Goal: Task Accomplishment & Management: Complete application form

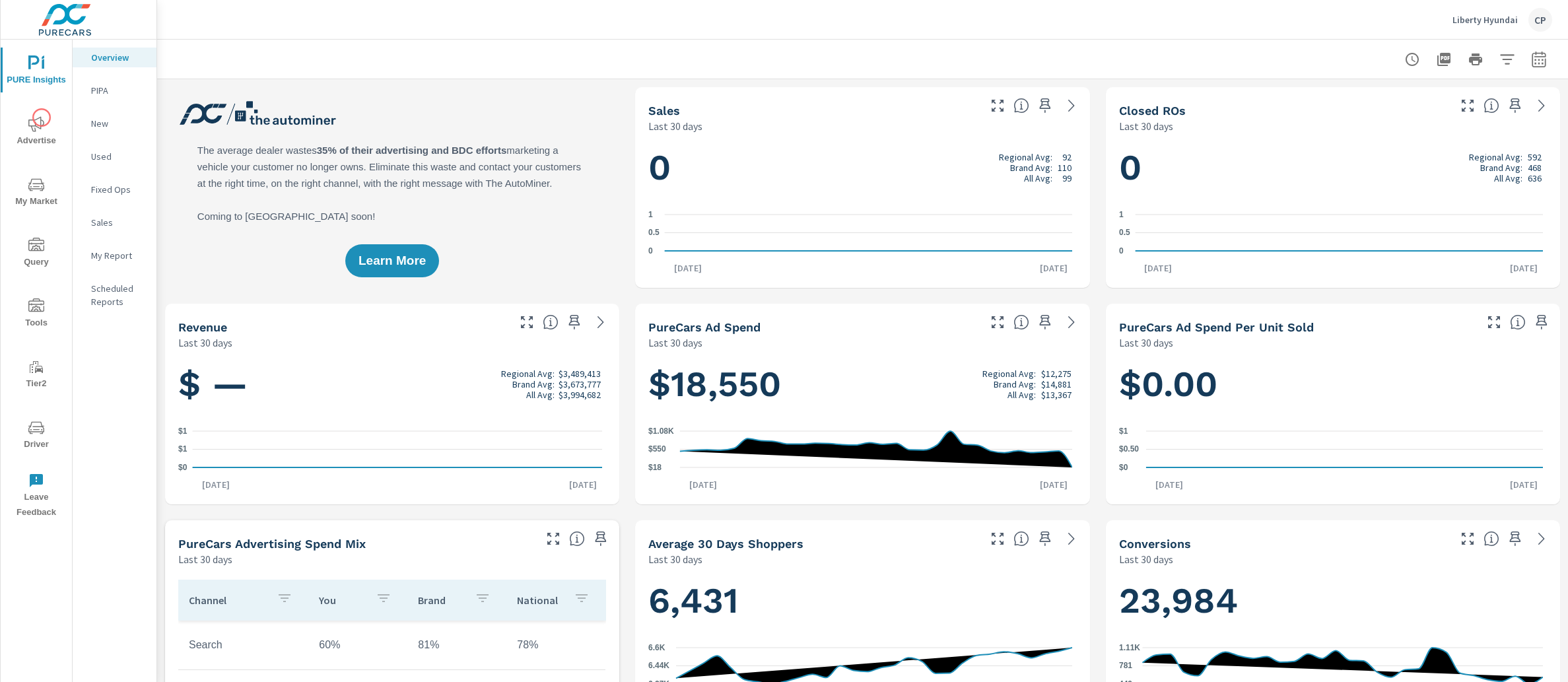
click at [41, 117] on icon "nav menu" at bounding box center [37, 124] width 16 height 16
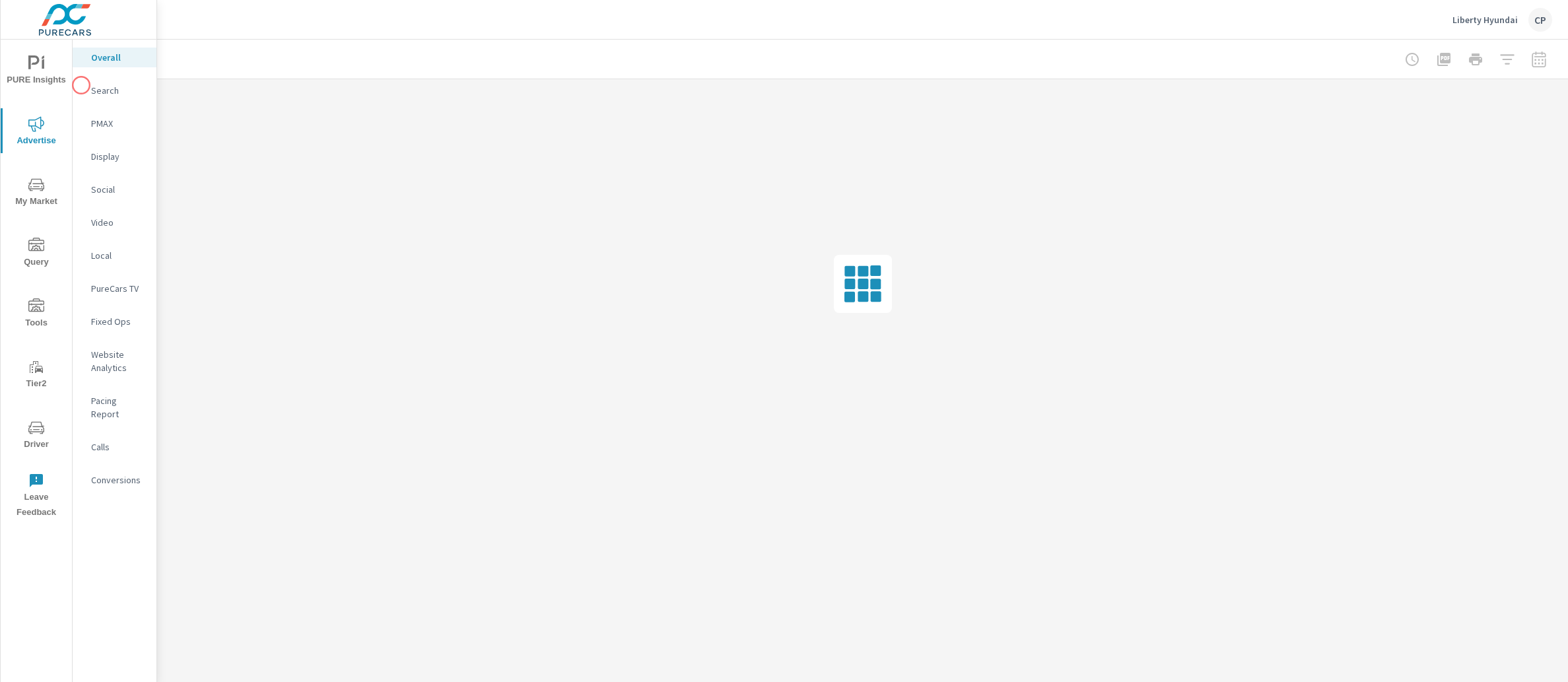
click at [56, 74] on span "PURE Insights" at bounding box center [36, 72] width 63 height 32
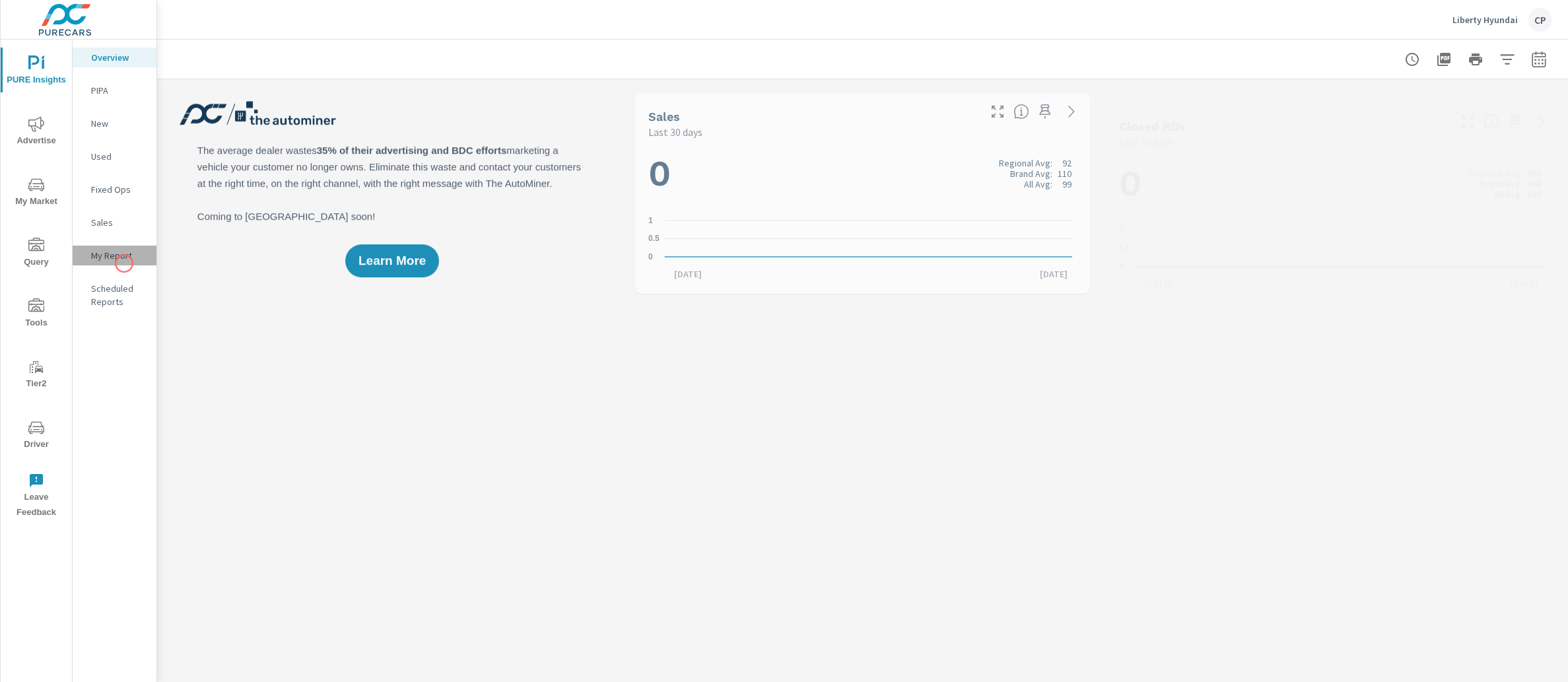
click at [124, 263] on div "My Report" at bounding box center [114, 256] width 84 height 20
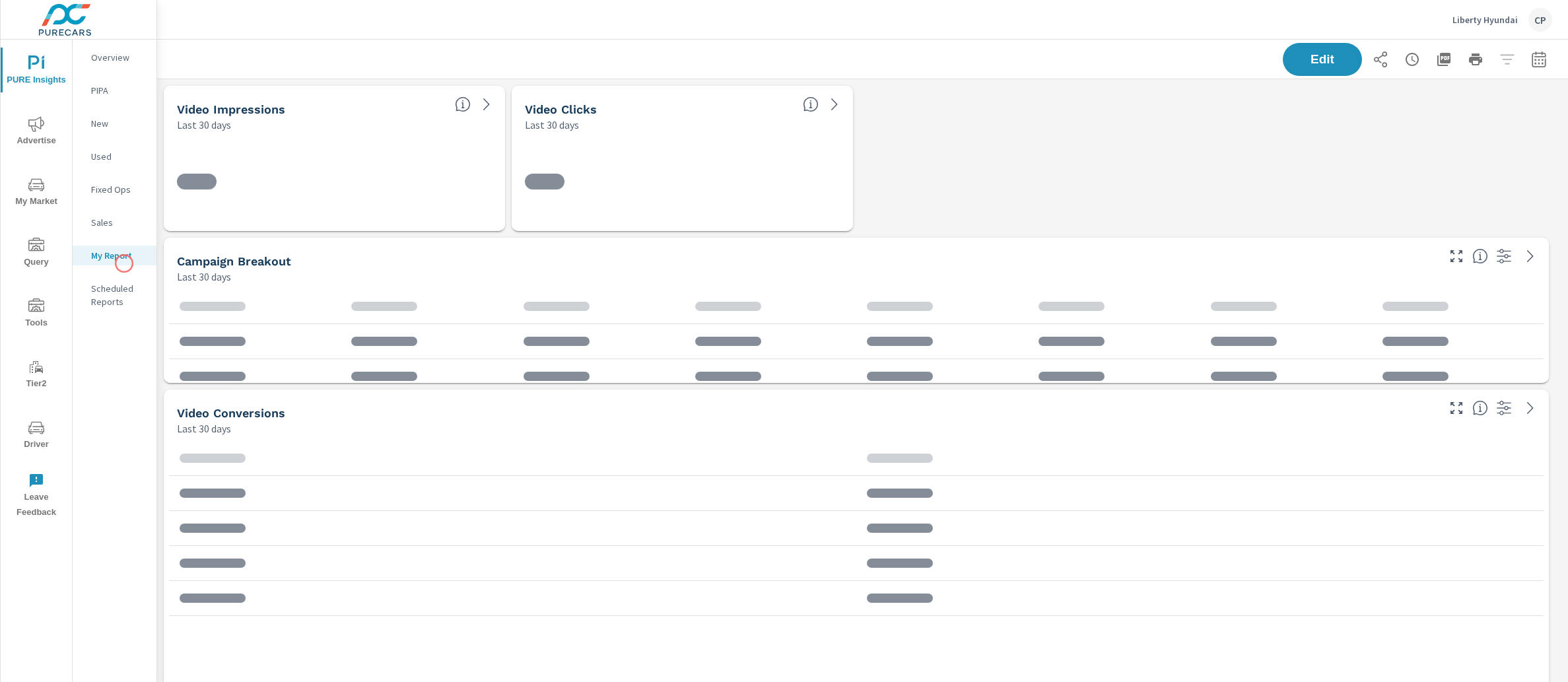
scroll to position [6561, 1424]
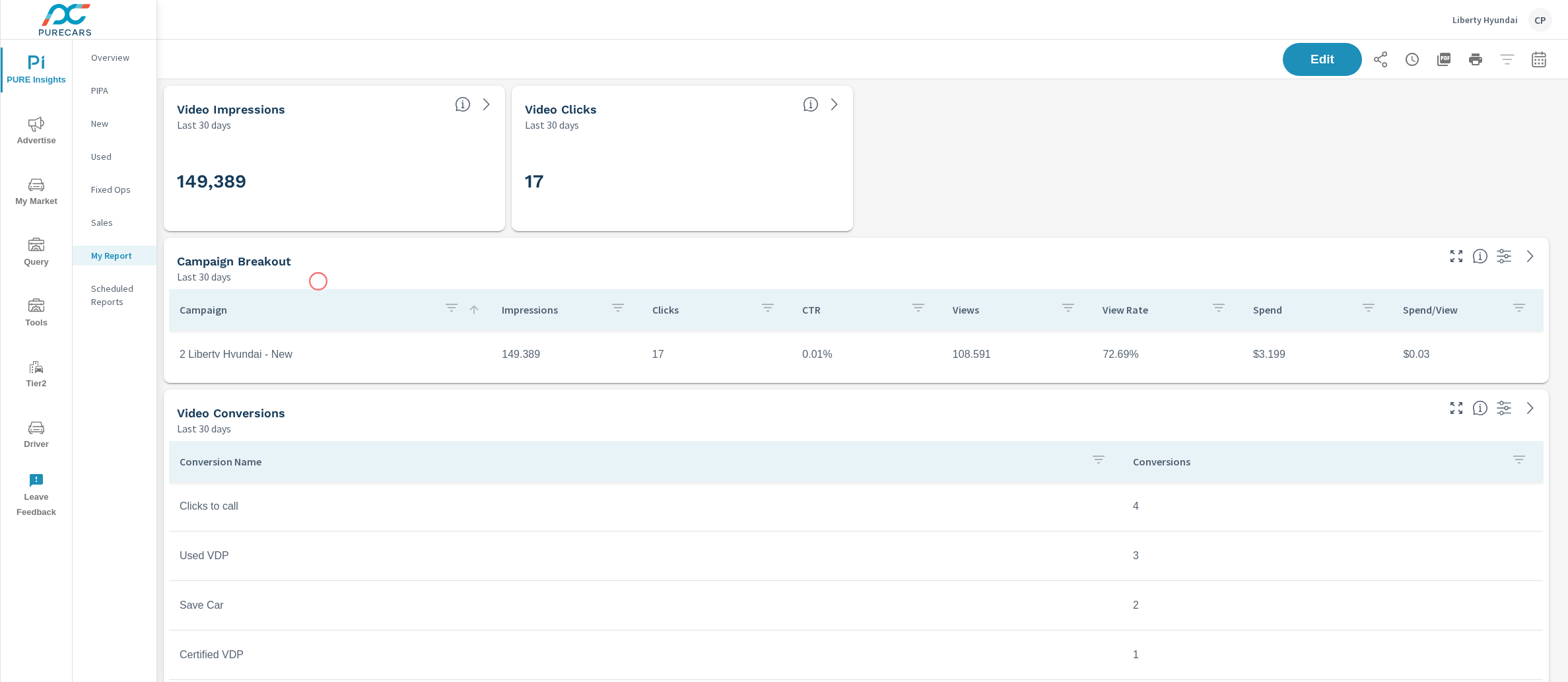
click at [318, 281] on div "Last 30 days" at bounding box center [805, 277] width 1258 height 16
drag, startPoint x: 1240, startPoint y: 352, endPoint x: 1282, endPoint y: 352, distance: 42.0
click at [1282, 352] on tr "2 Liberty Hyundai - New 149,389 17 0.01% 108,591 72.69% $3,199 $0.03" at bounding box center [856, 332] width 1373 height 50
click at [1251, 379] on div "Campaign Impressions Clicks CTR Views View Rate Spend Spend/View 2 Liberty Hyun…" at bounding box center [857, 333] width 1385 height 99
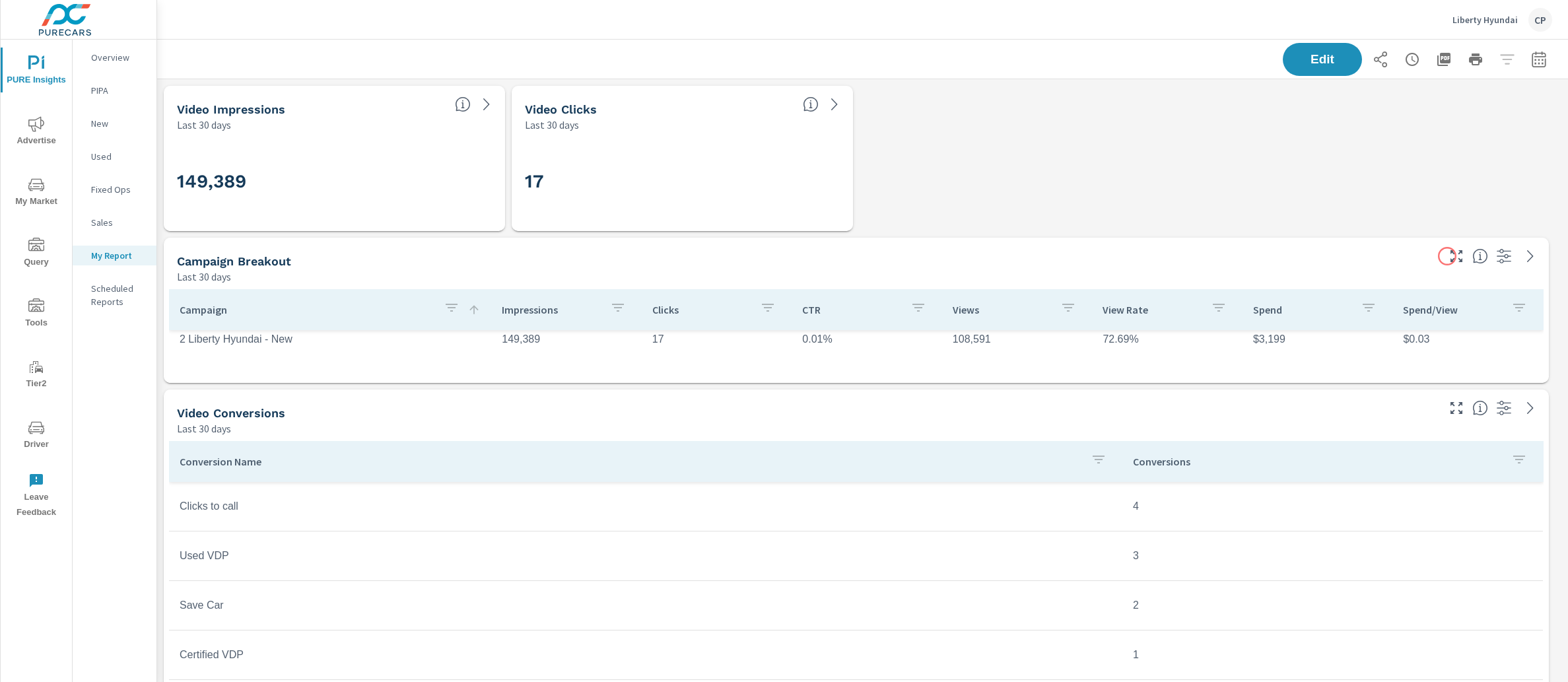
scroll to position [6561, 1424]
click at [1449, 257] on icon "button" at bounding box center [1456, 257] width 16 height 16
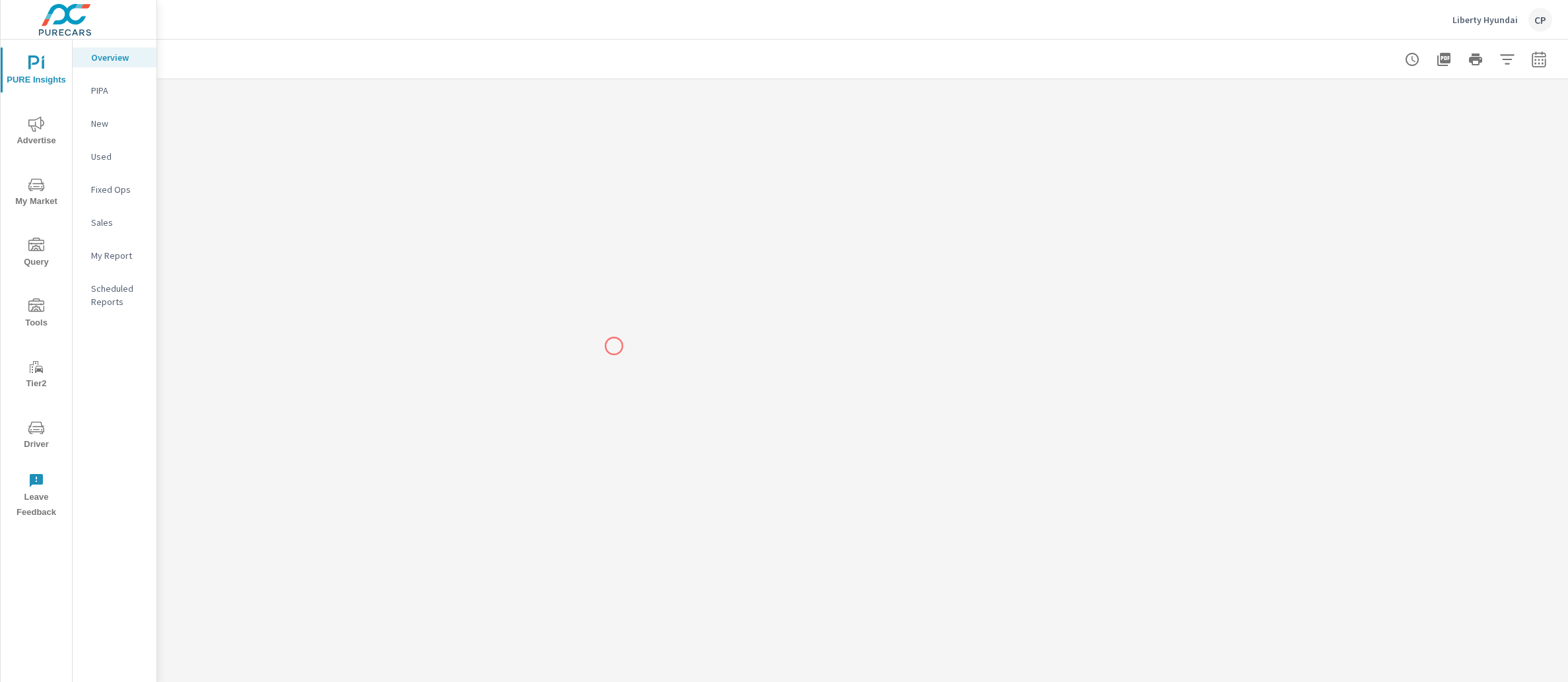
scroll to position [1467, 0]
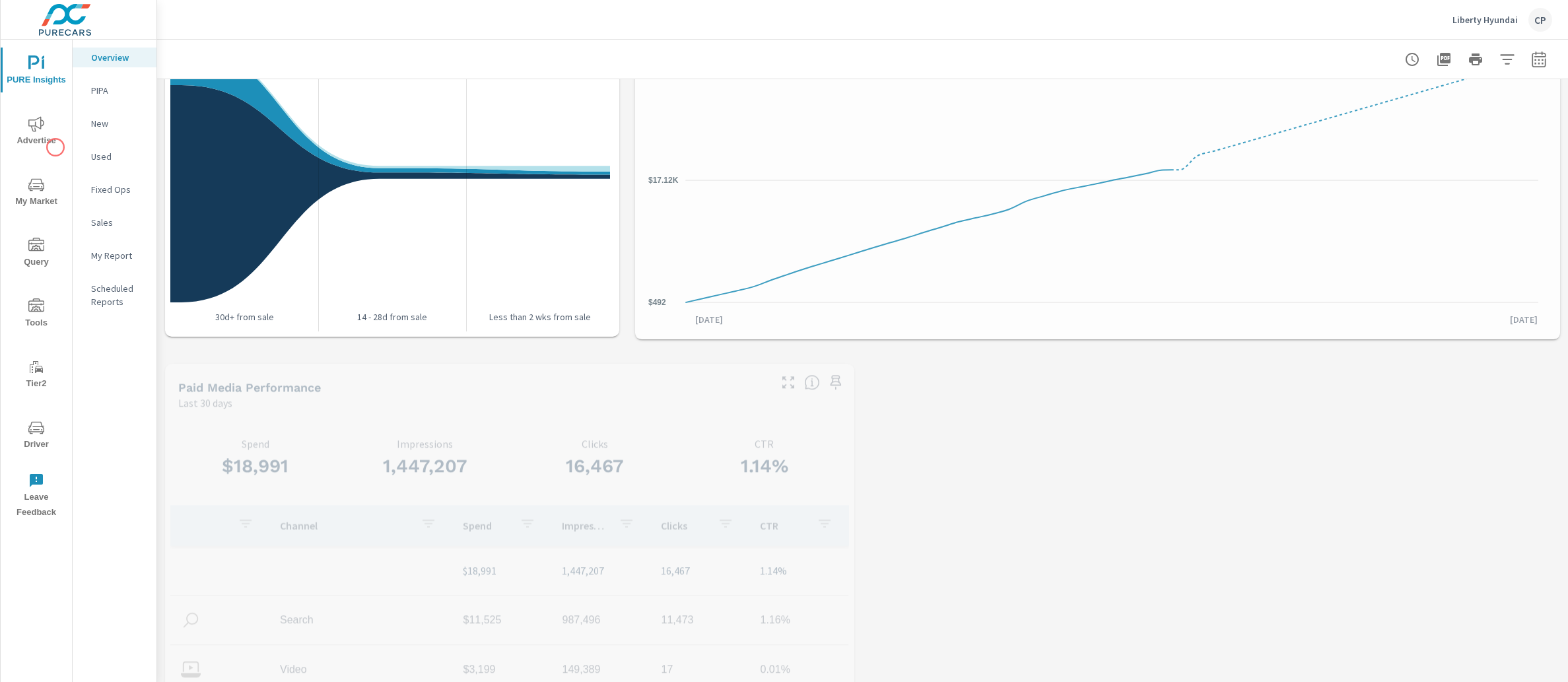
click at [41, 139] on span "Advertise" at bounding box center [36, 132] width 63 height 32
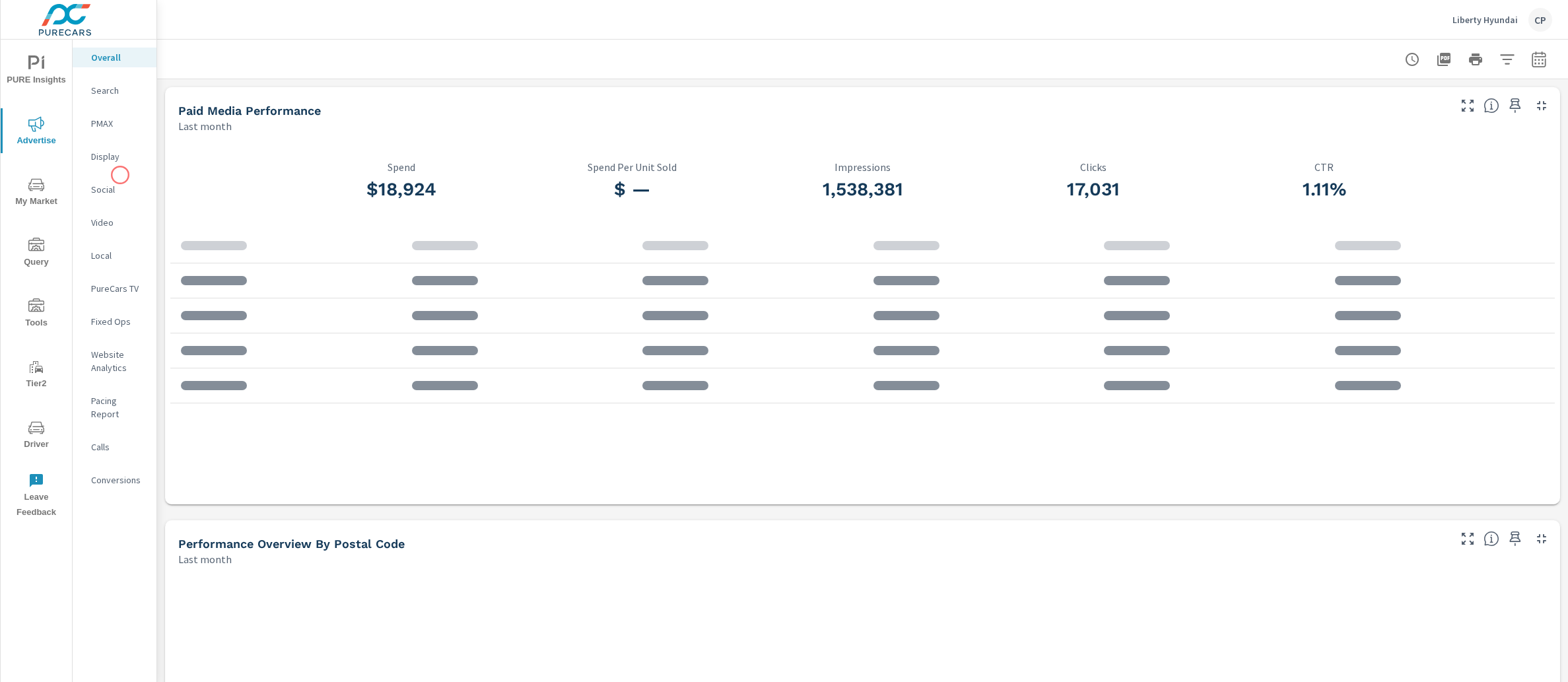
click at [118, 187] on p "Social" at bounding box center [118, 189] width 55 height 14
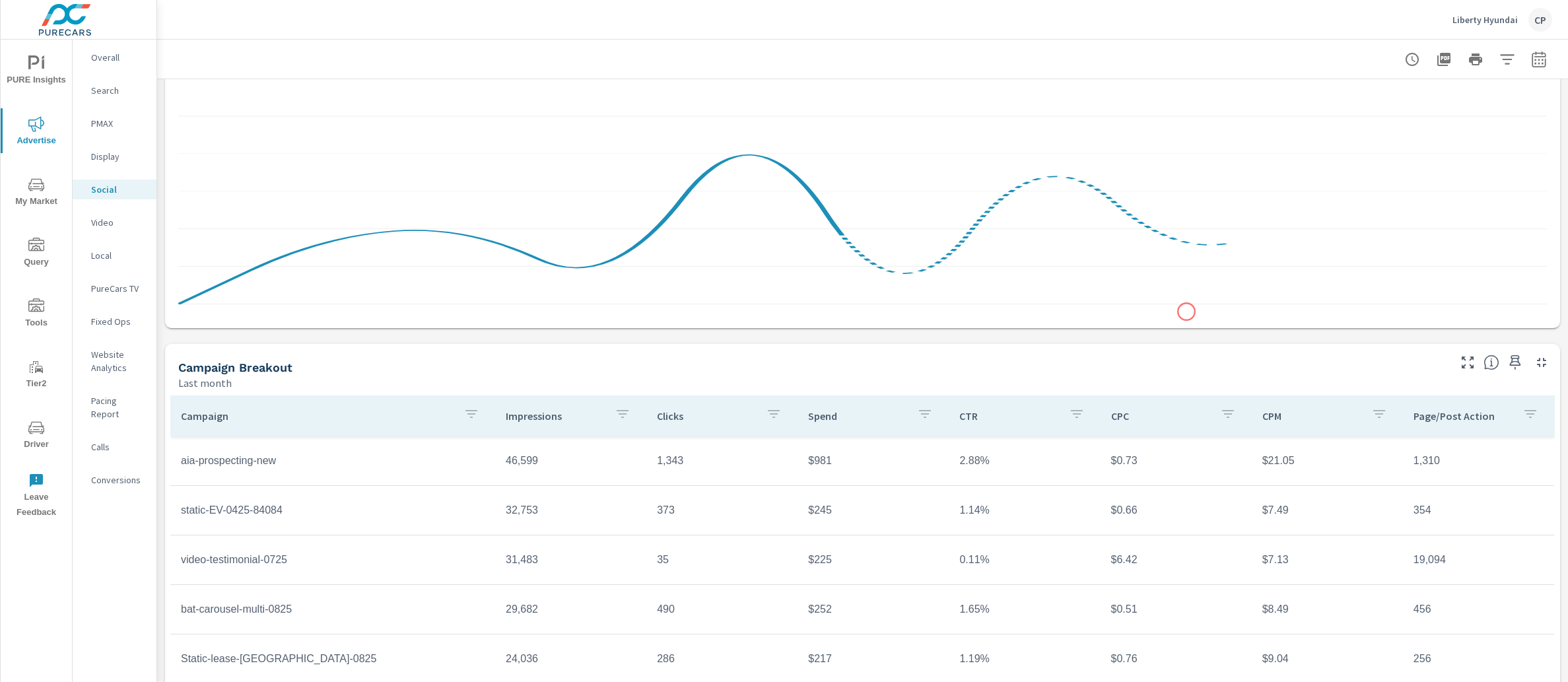
scroll to position [232, 0]
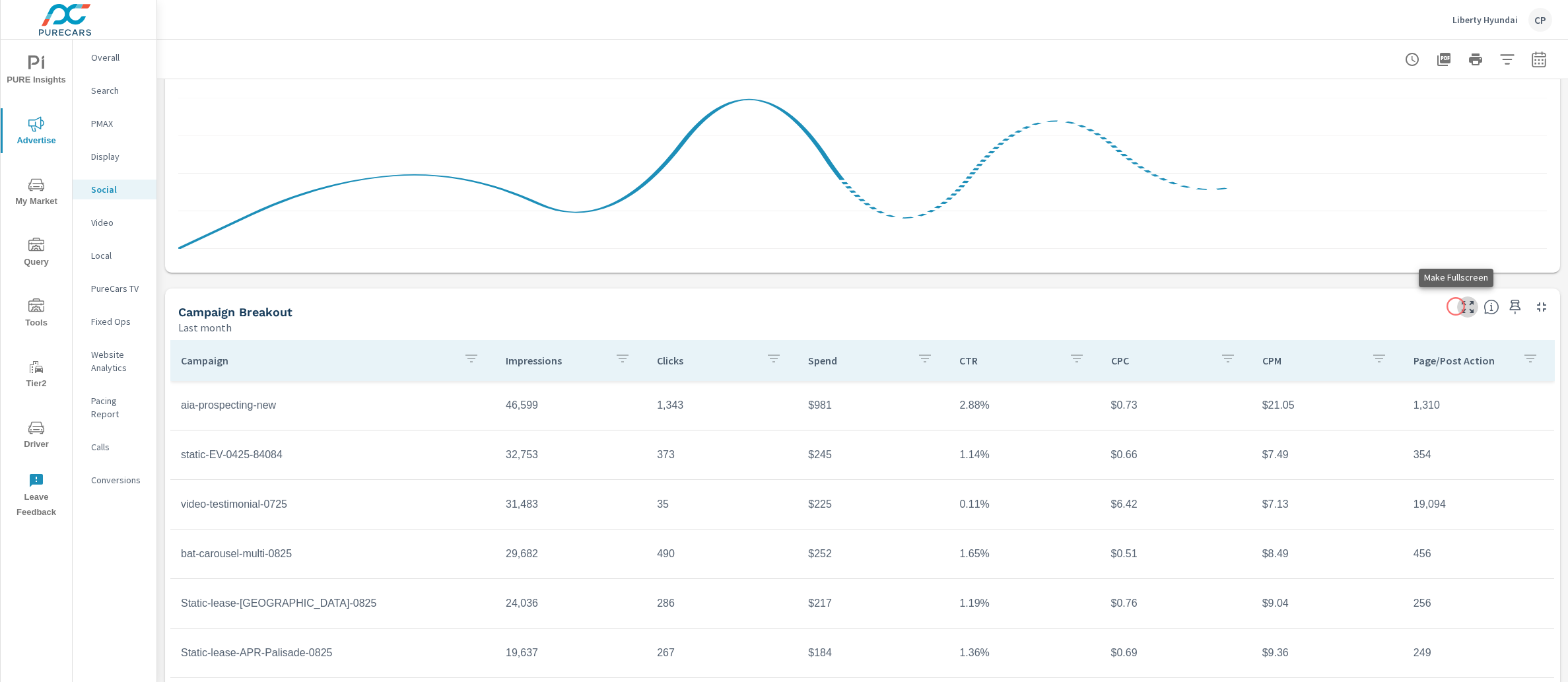
click at [1459, 306] on icon "button" at bounding box center [1467, 307] width 16 height 16
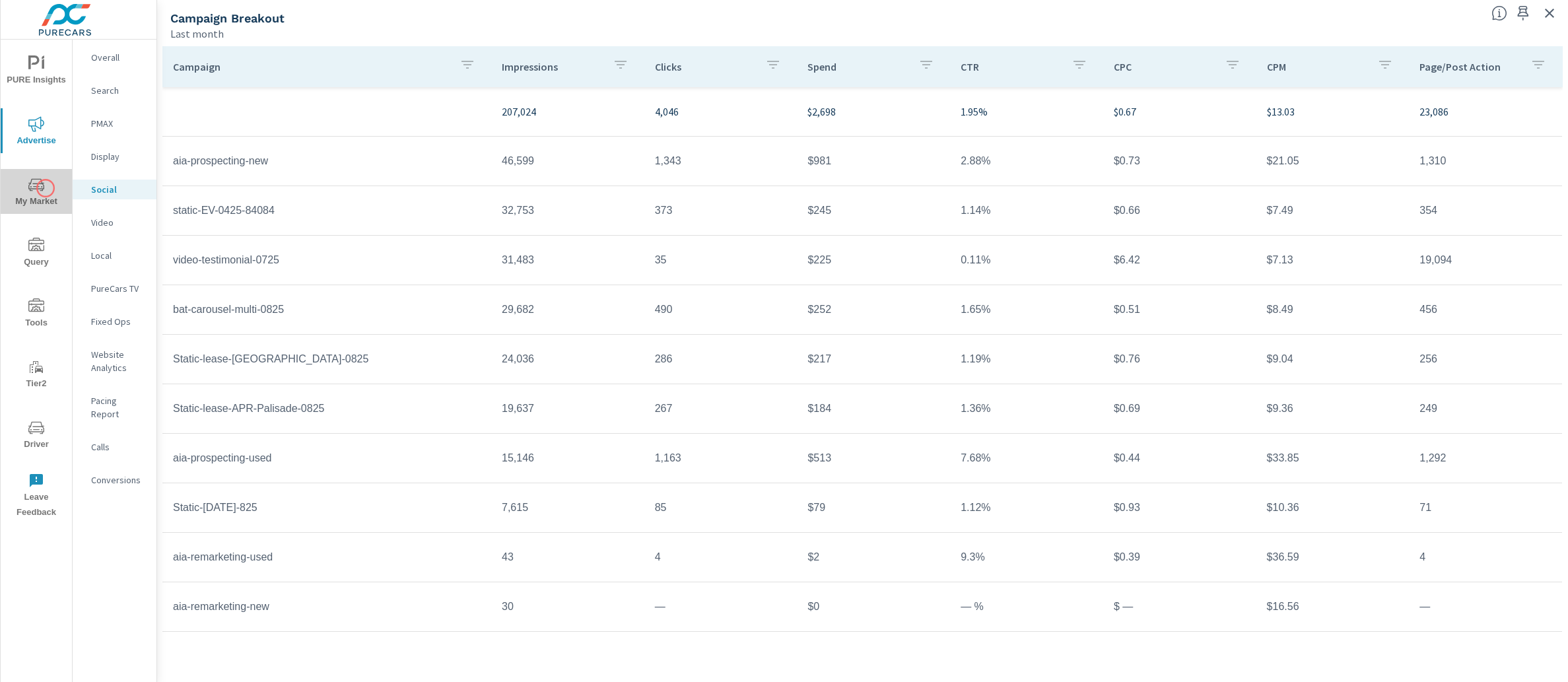
click at [46, 188] on span "My Market" at bounding box center [36, 193] width 63 height 32
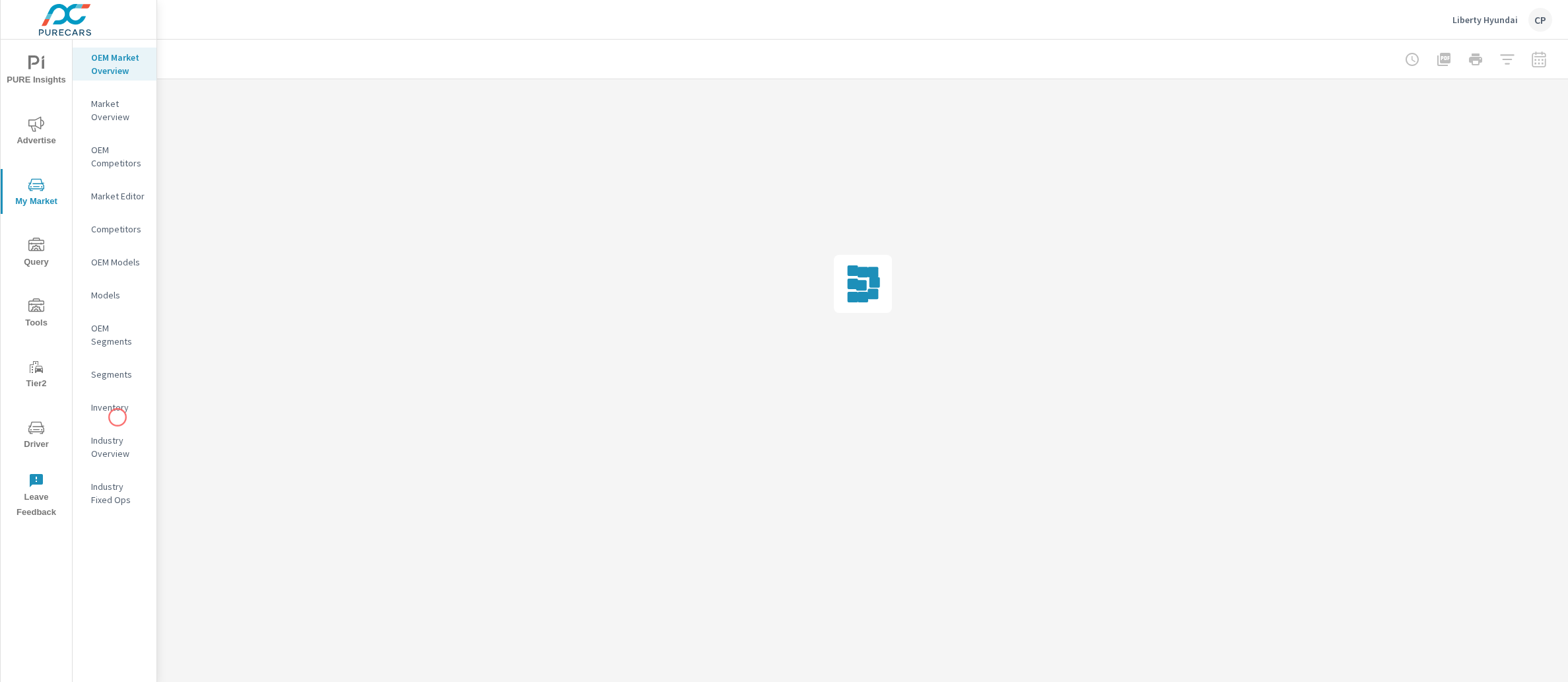
click at [117, 416] on div "Inventory" at bounding box center [114, 407] width 84 height 20
click at [117, 409] on p "Inventory" at bounding box center [118, 407] width 55 height 14
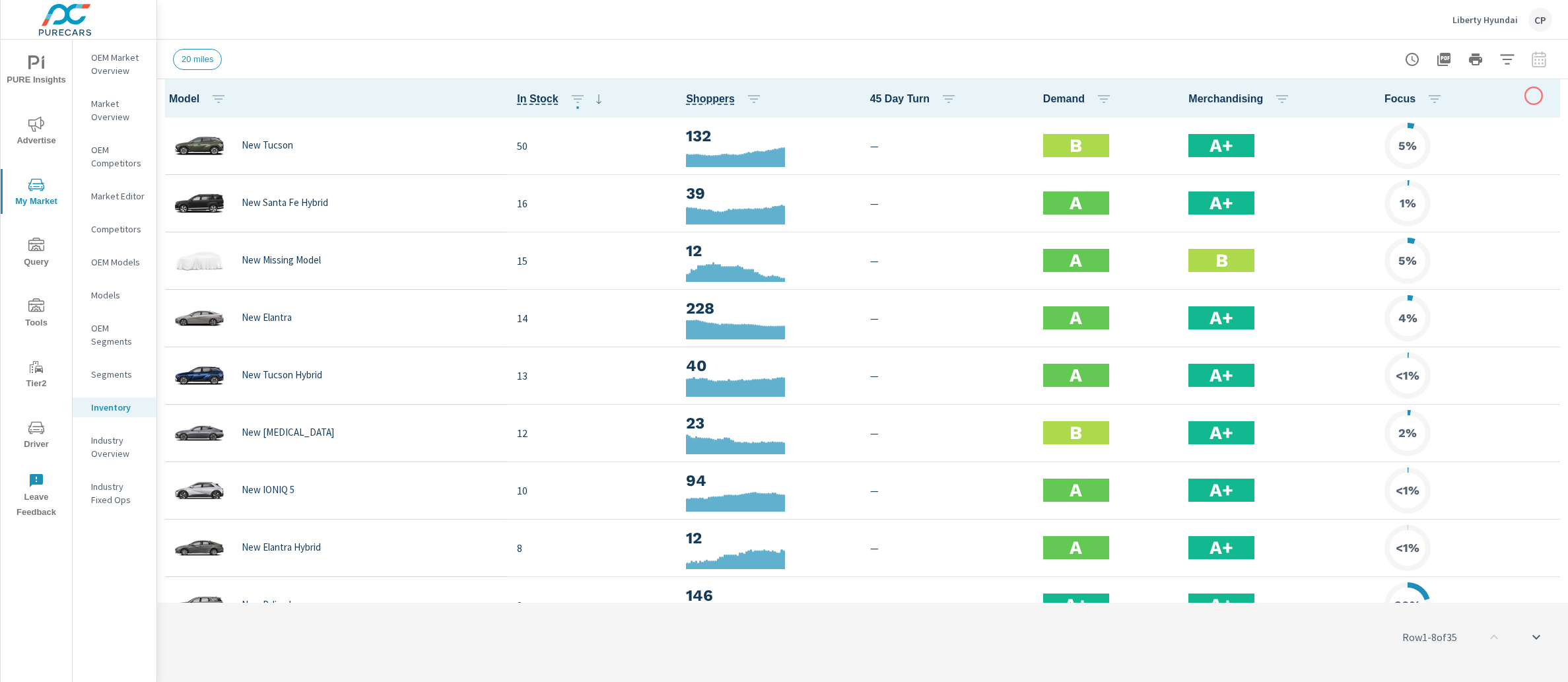
click at [1533, 95] on th "Focus" at bounding box center [1470, 98] width 194 height 39
click at [1548, 103] on icon "button" at bounding box center [1549, 98] width 3 height 11
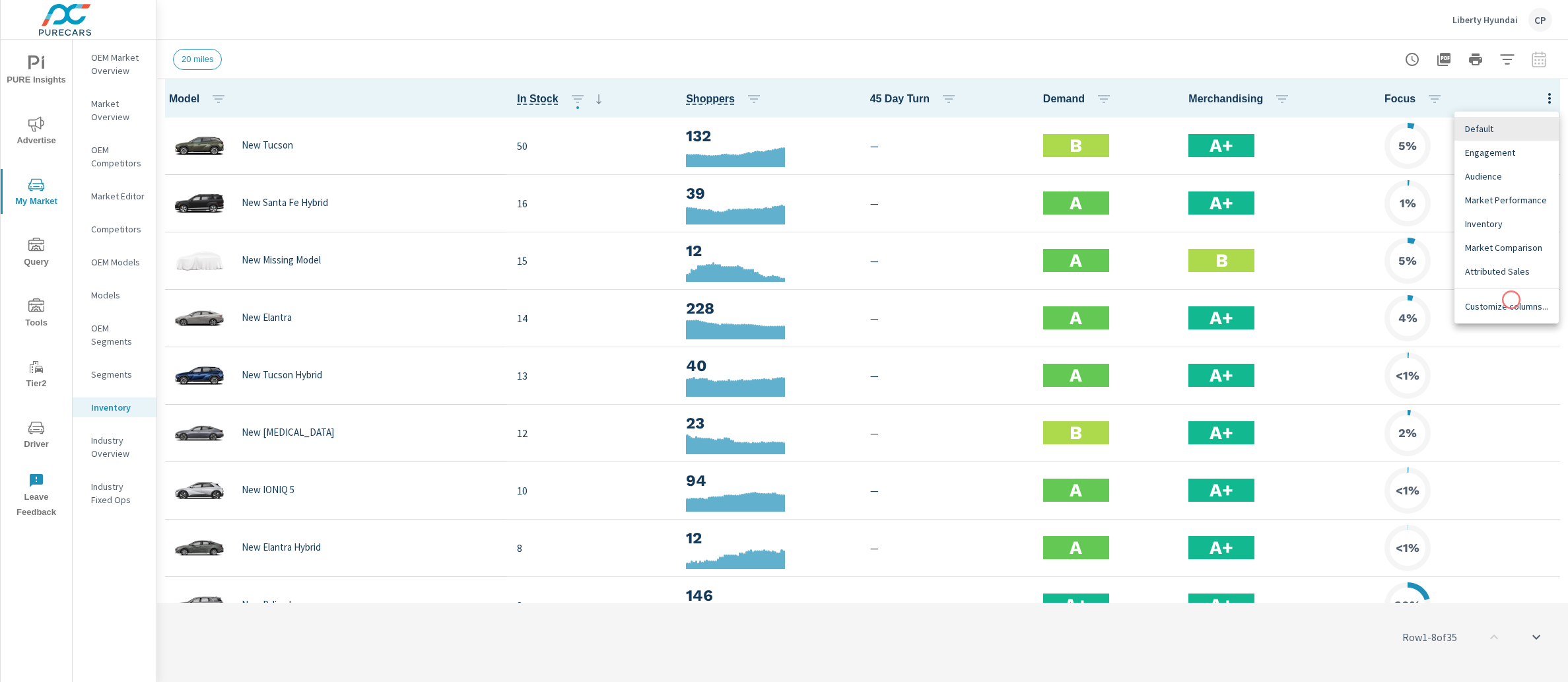
click at [1510, 300] on span "Customize columns..." at bounding box center [1506, 306] width 83 height 14
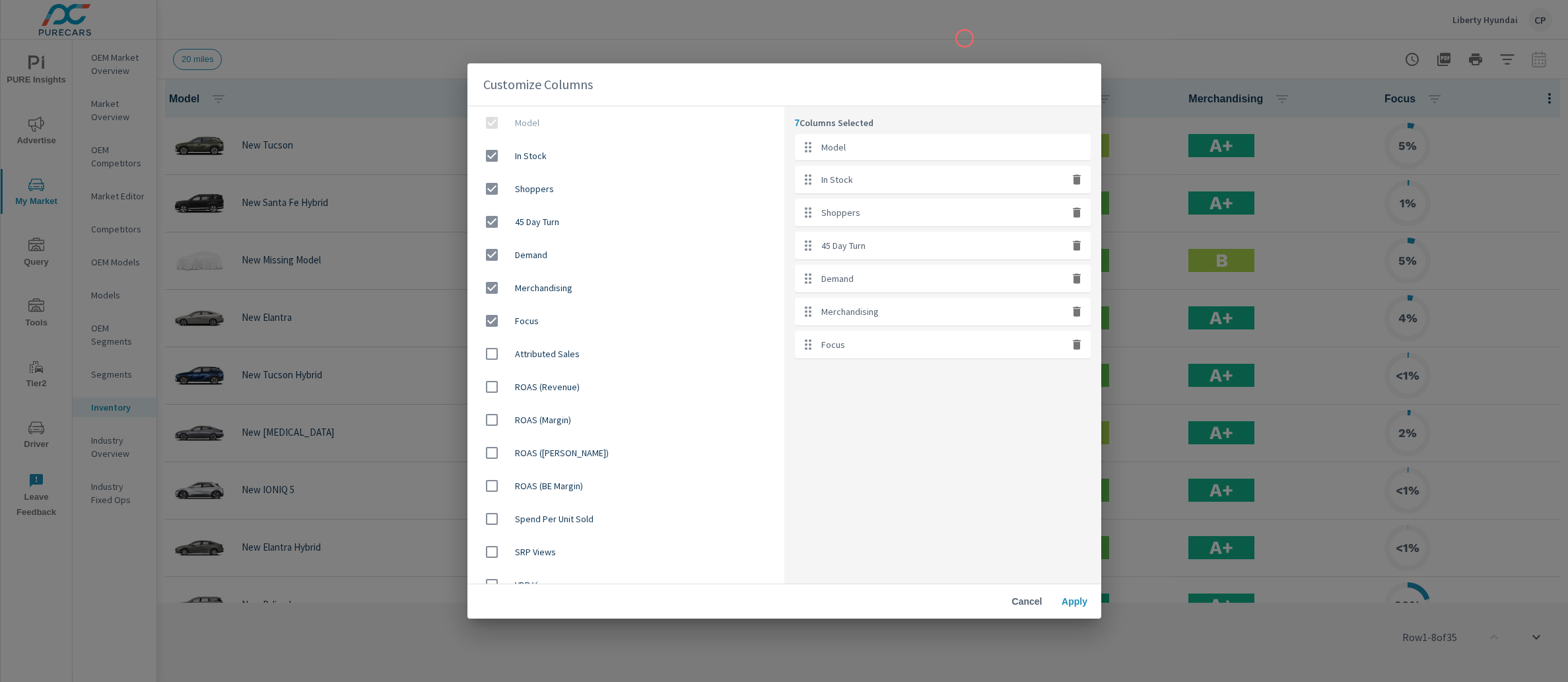
click at [960, 34] on div "Customize Columns Model In Stock Shoppers 45 Day Turn Demand Merchandising Focu…" at bounding box center [784, 341] width 1568 height 682
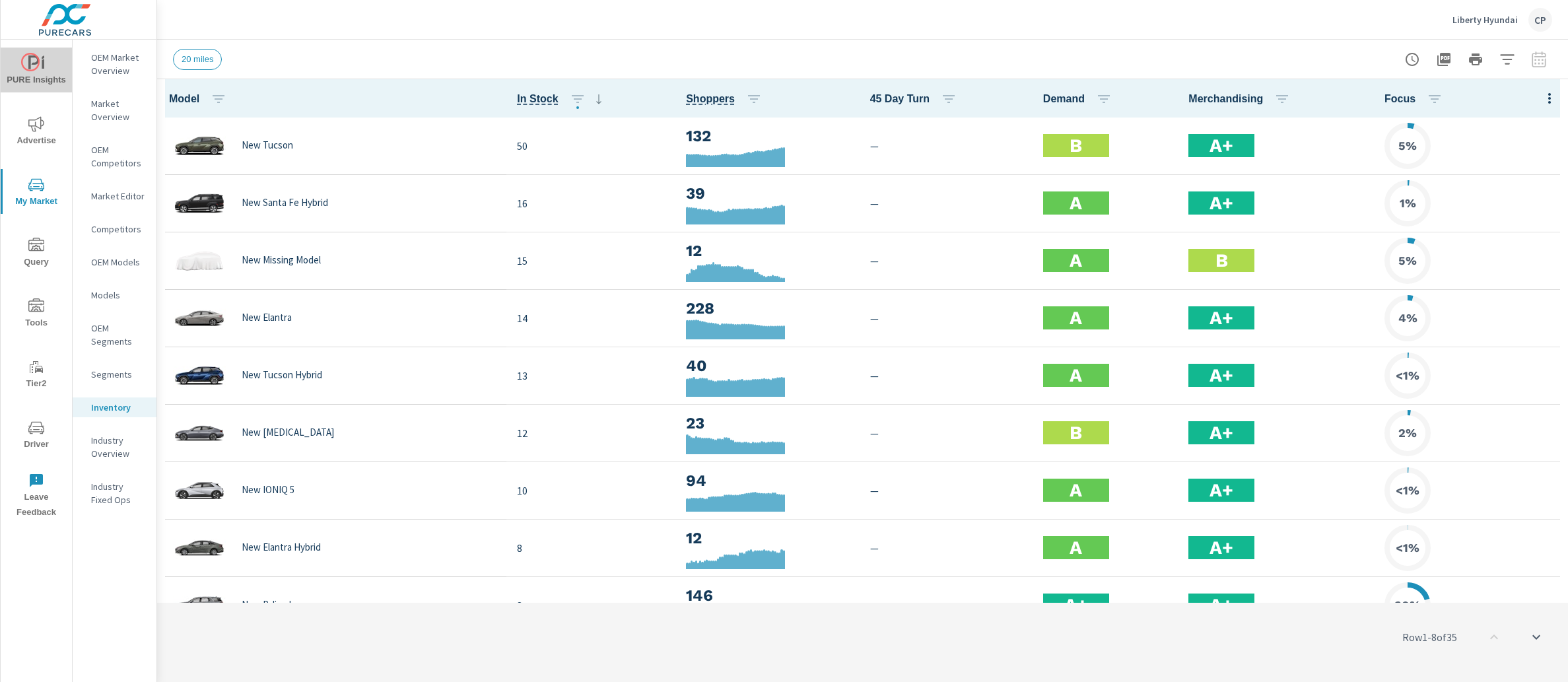
click at [31, 62] on icon "nav menu" at bounding box center [34, 62] width 11 height 14
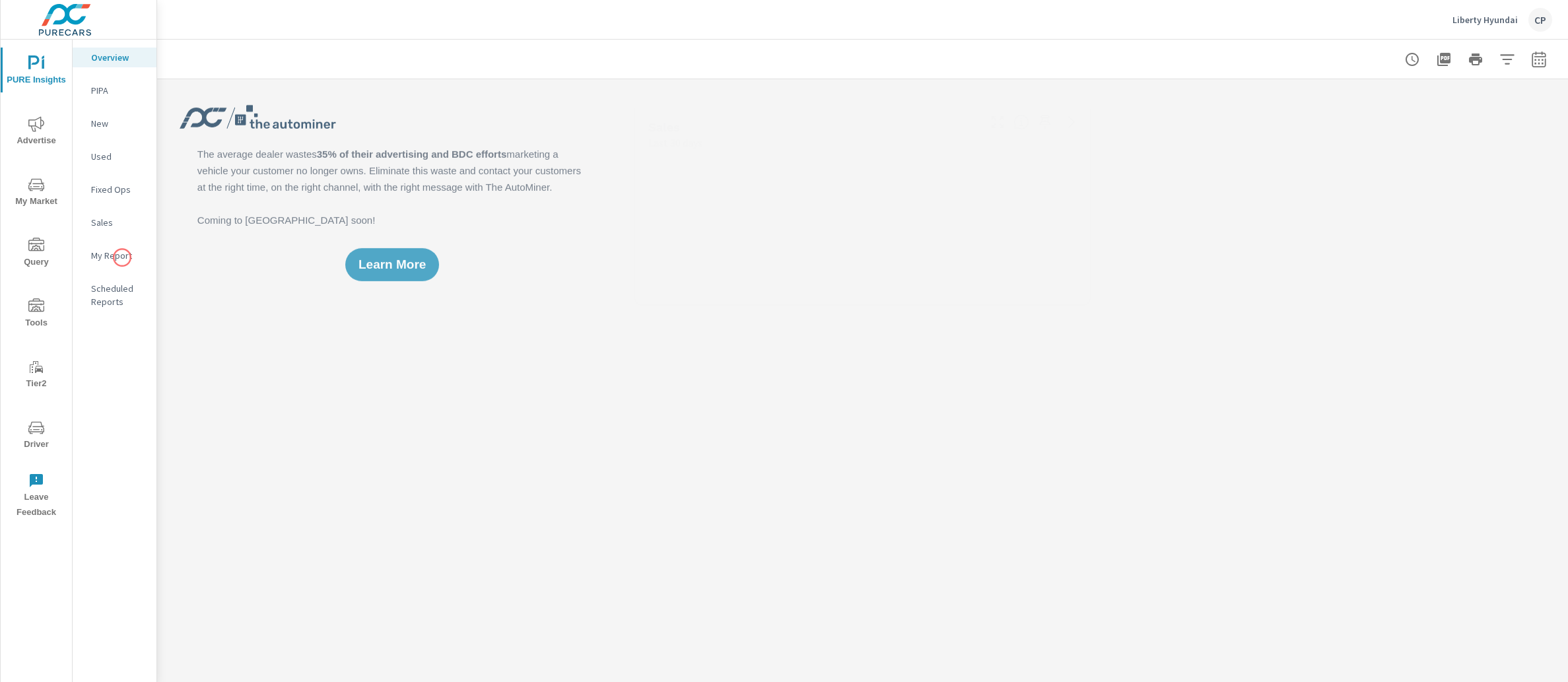
click at [122, 259] on p "My Report" at bounding box center [118, 255] width 55 height 14
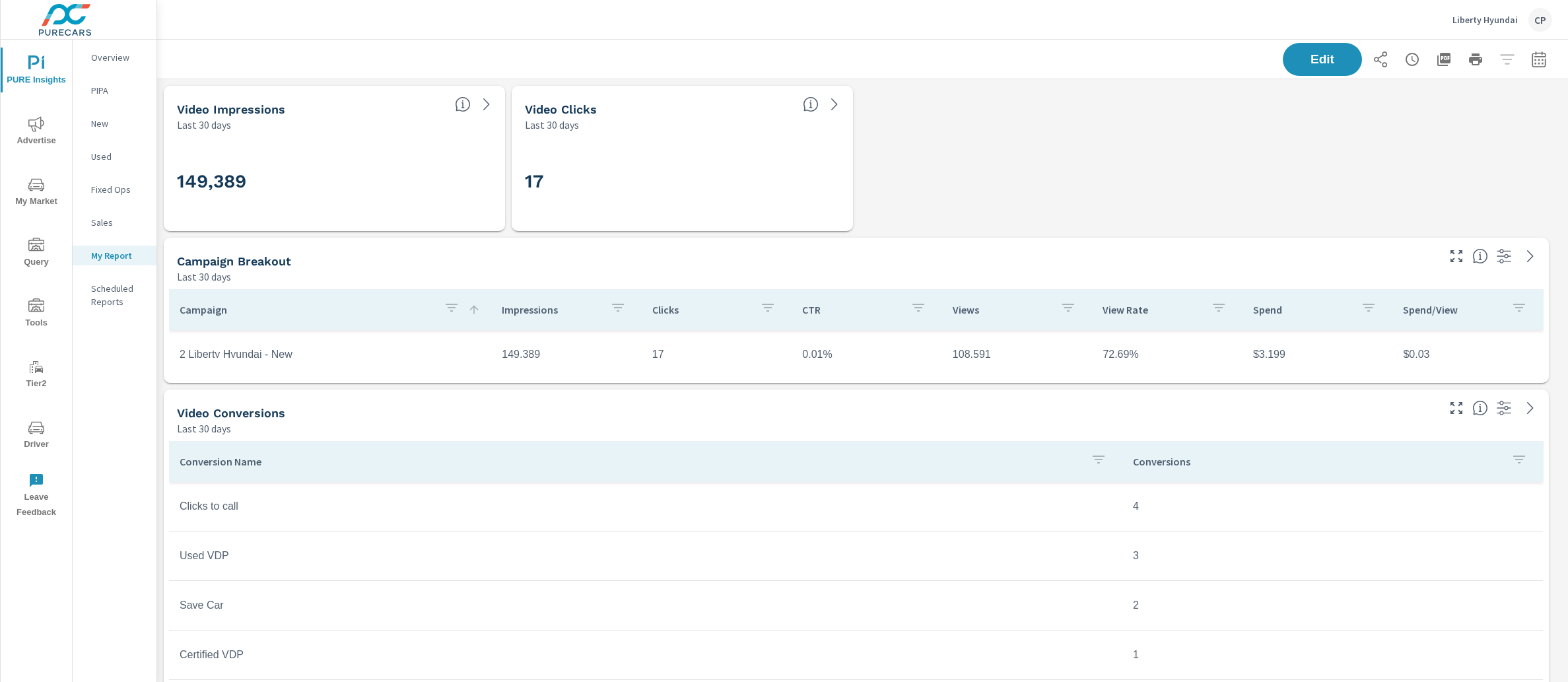
scroll to position [1, 0]
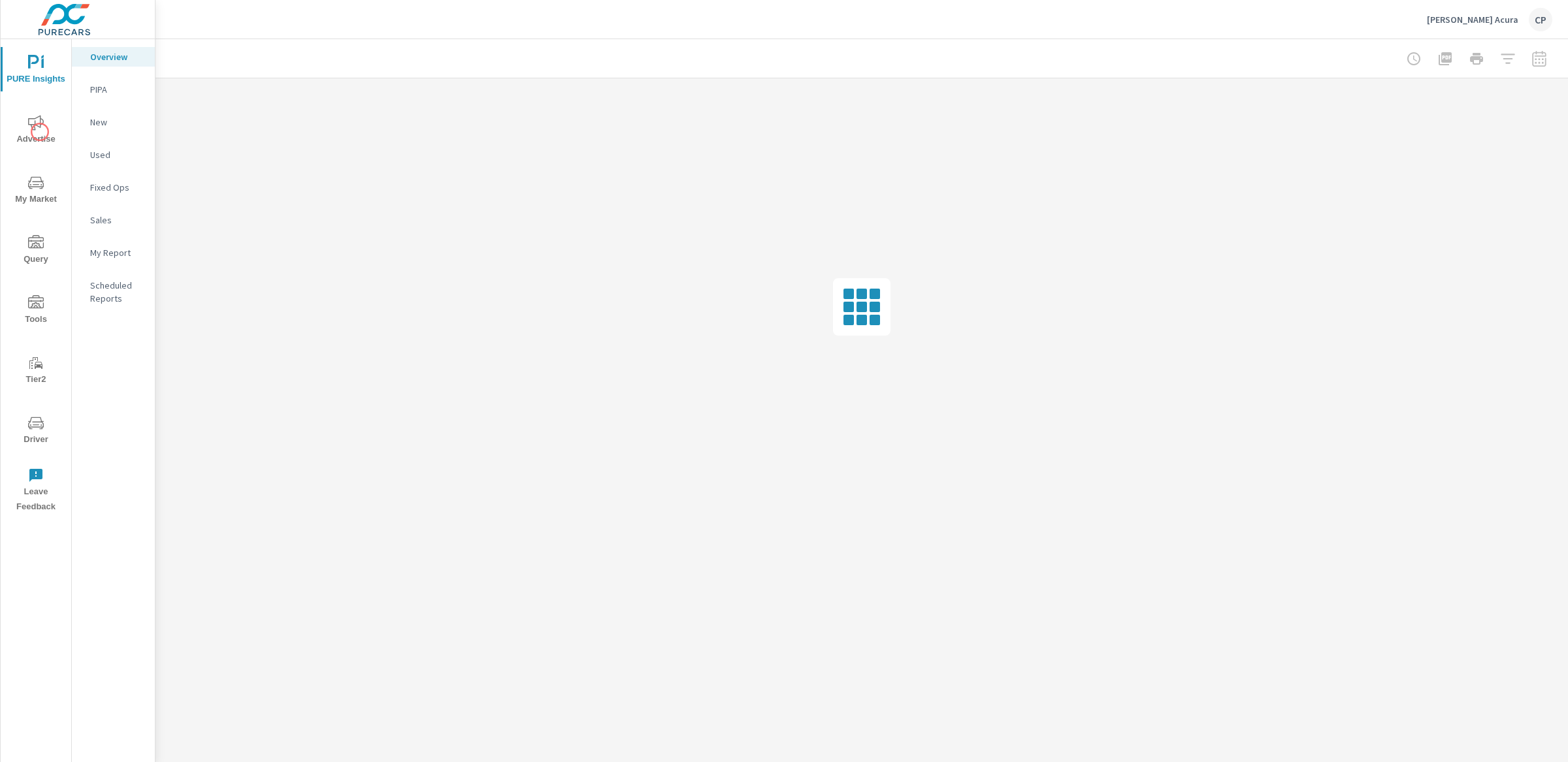
click at [40, 132] on span "Advertise" at bounding box center [36, 131] width 62 height 32
click at [21, 65] on span "PURE Insights" at bounding box center [36, 71] width 62 height 32
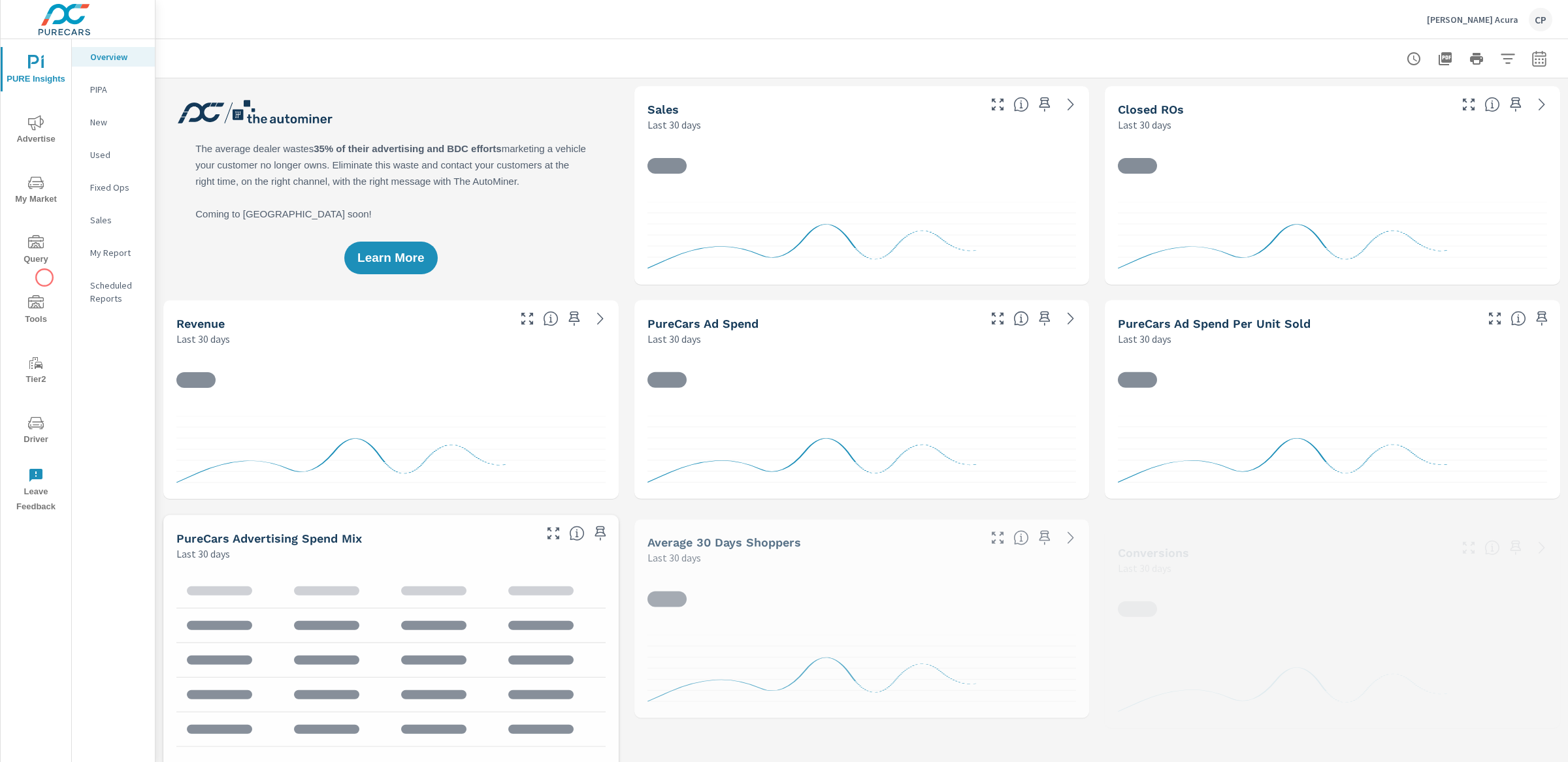
click at [43, 291] on button "Tools" at bounding box center [36, 309] width 70 height 45
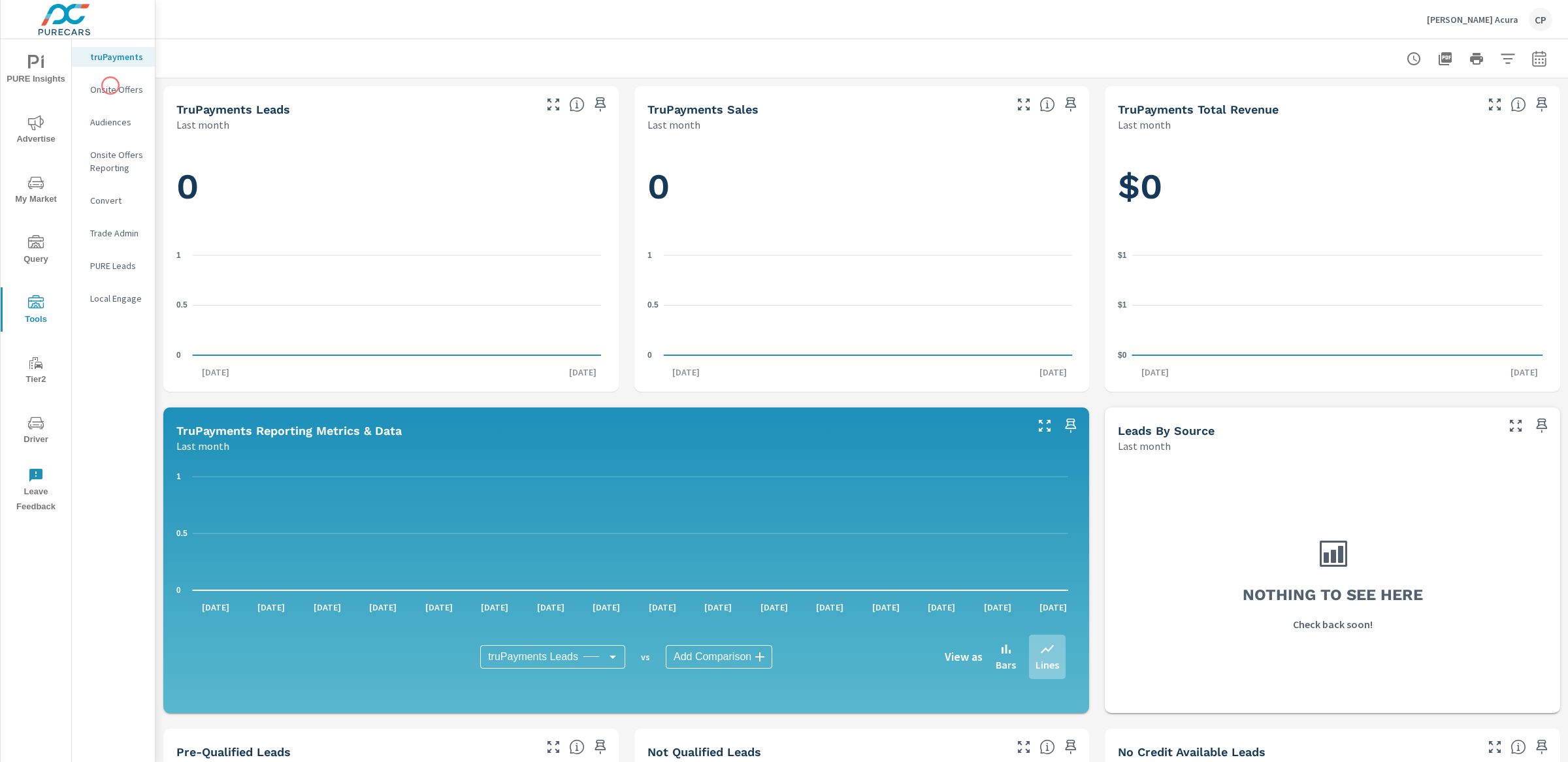
click at [111, 81] on div "Onsite Offers" at bounding box center [113, 89] width 83 height 20
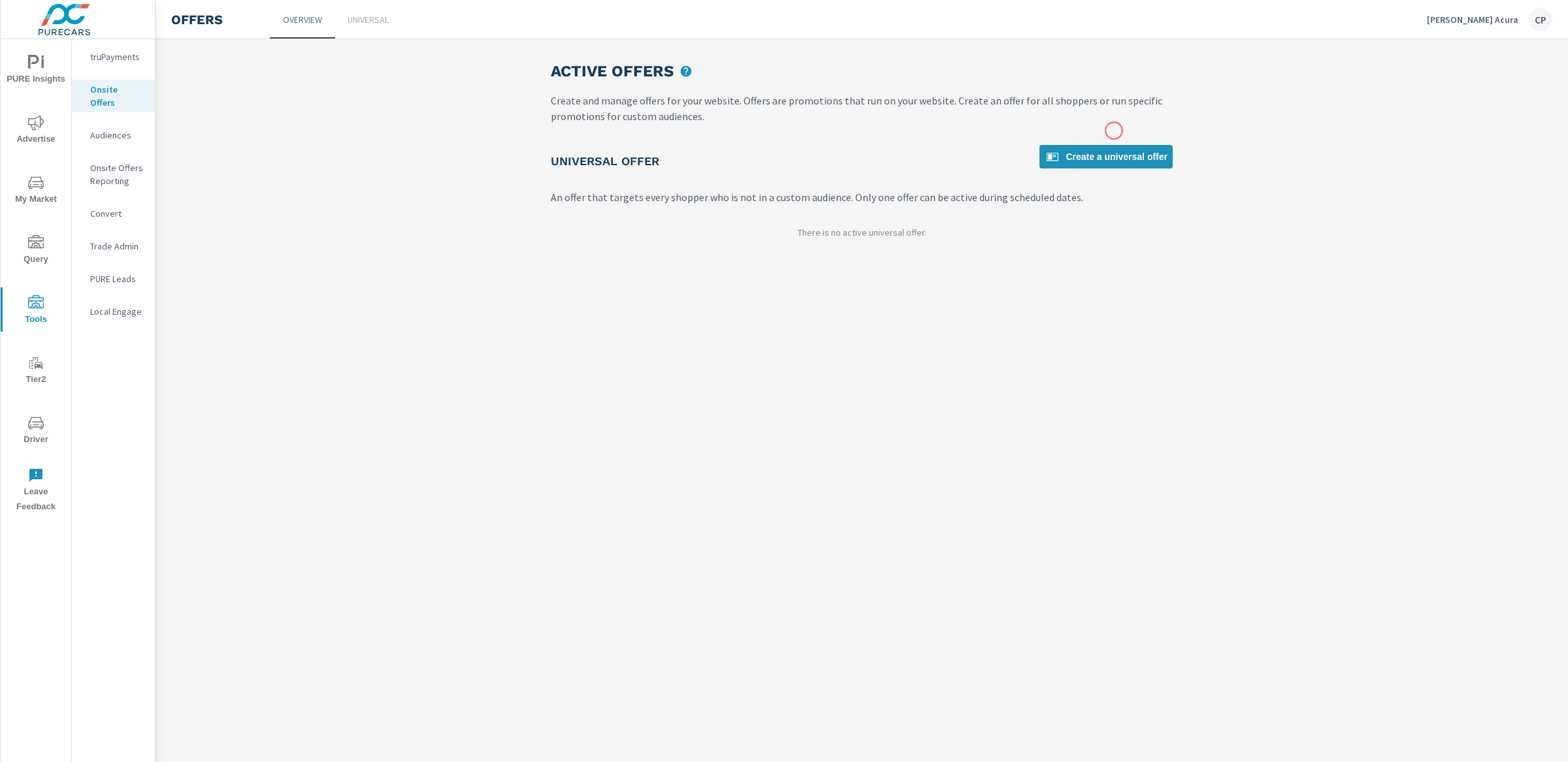
click at [1113, 131] on div "Active Offers Create and manage offers for your website. Offers are promotions …" at bounding box center [861, 154] width 653 height 231
click at [1126, 180] on div "Universal Offer Create a universal offer An offer that targets every shopper wh…" at bounding box center [862, 175] width 622 height 60
click at [1114, 149] on span "Create a universal offer" at bounding box center [1106, 157] width 123 height 16
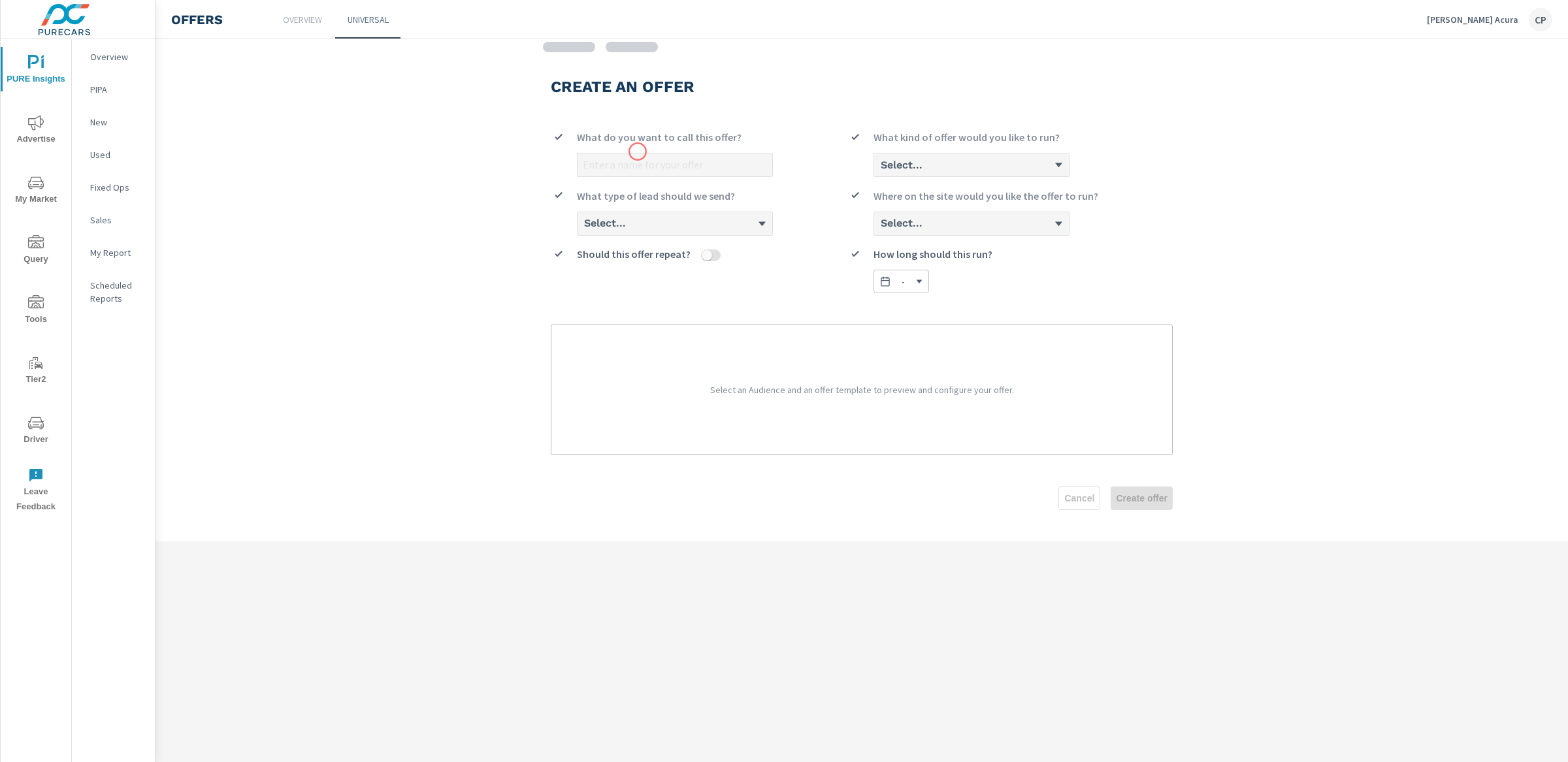
click at [637, 152] on div at bounding box center [675, 164] width 196 height 24
click at [579, 149] on div "What do you want to call this offer?" at bounding box center [675, 141] width 196 height 23
click at [605, 166] on input "What do you want to call this offer?" at bounding box center [675, 165] width 194 height 23
type input "ADX Trade Offer"
click at [997, 184] on div "ADX Trade Offer What do you want to call this offer? Select... What kind of off…" at bounding box center [862, 206] width 622 height 175
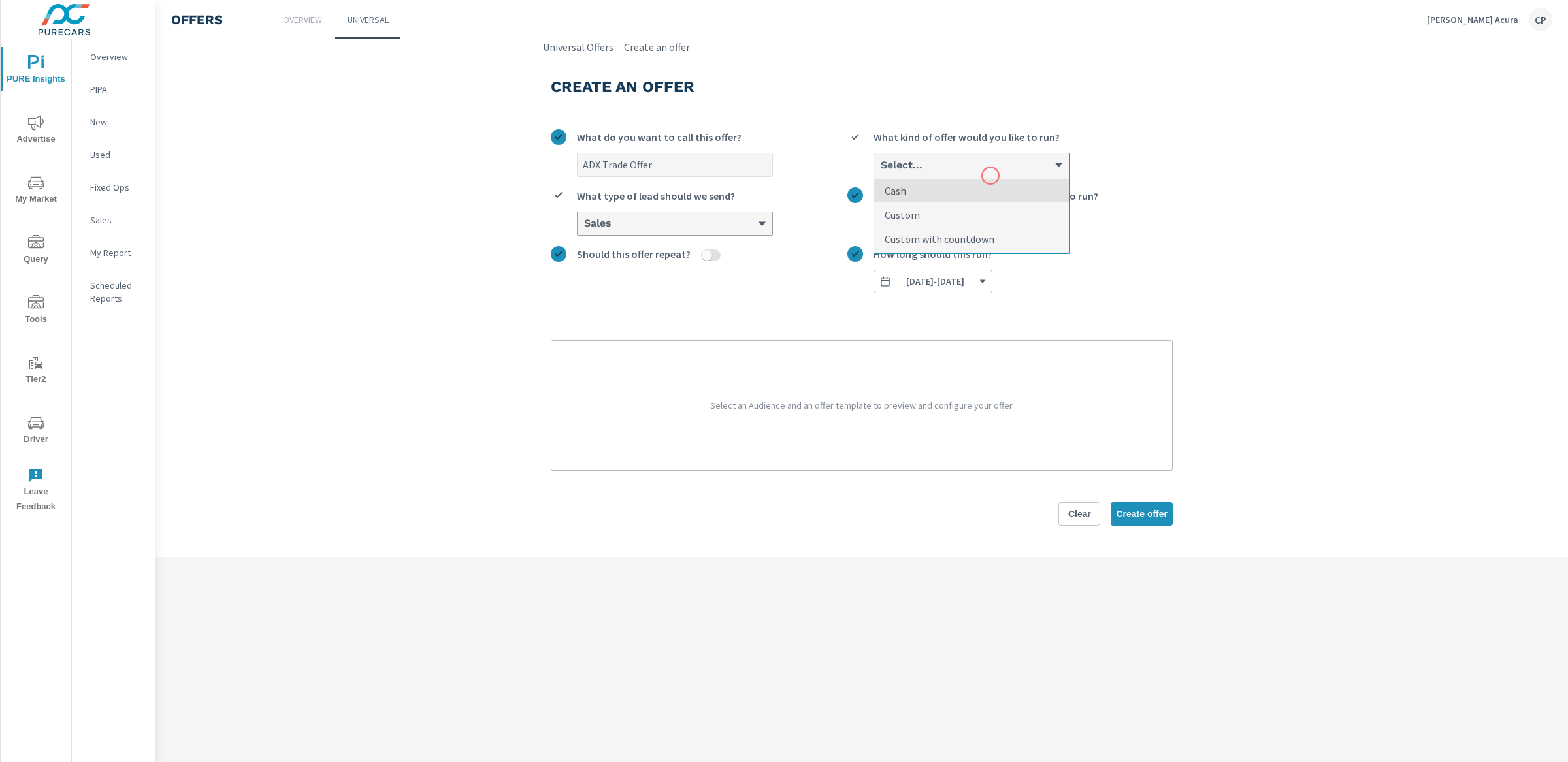
click at [990, 176] on div "option Cash focused, 1 of 3. 3 results available. Use Up and Down to choose opt…" at bounding box center [972, 164] width 196 height 23
click at [881, 171] on input "option Cash focused, 1 of 3. 3 results available. Use Up and Down to choose opt…" at bounding box center [879, 165] width 1 height 12
click at [948, 212] on li "Custom" at bounding box center [972, 215] width 194 height 24
click at [881, 171] on input "option Custom with countdown focused, 3 of 3. 3 results available. Use Up and D…" at bounding box center [879, 165] width 1 height 12
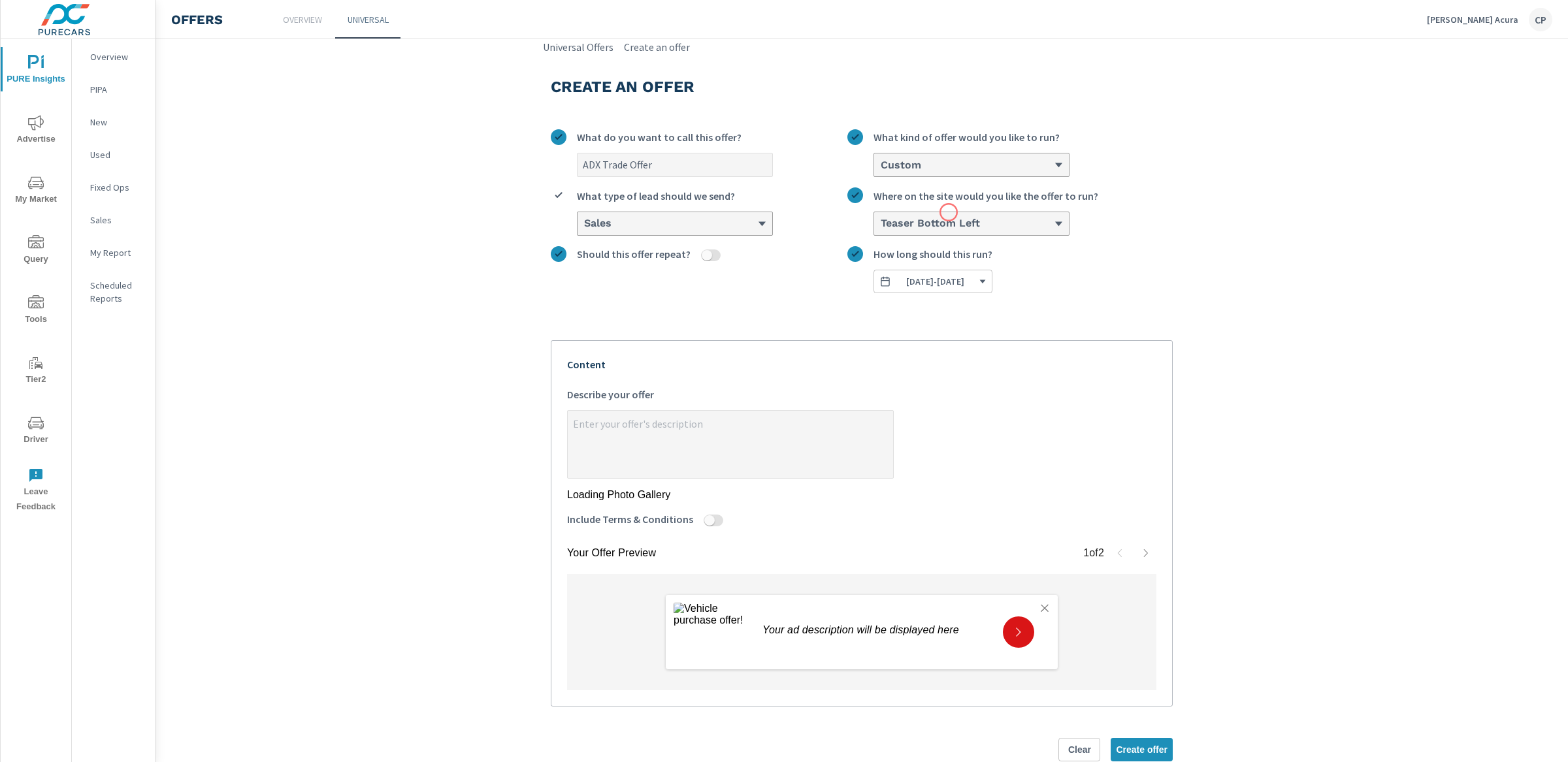
click at [924, 212] on div "Teaser Bottom Left" at bounding box center [972, 224] width 194 height 23
click at [881, 218] on input "Teaser Bottom Left Where on the site would you like the offer to run?" at bounding box center [879, 224] width 1 height 12
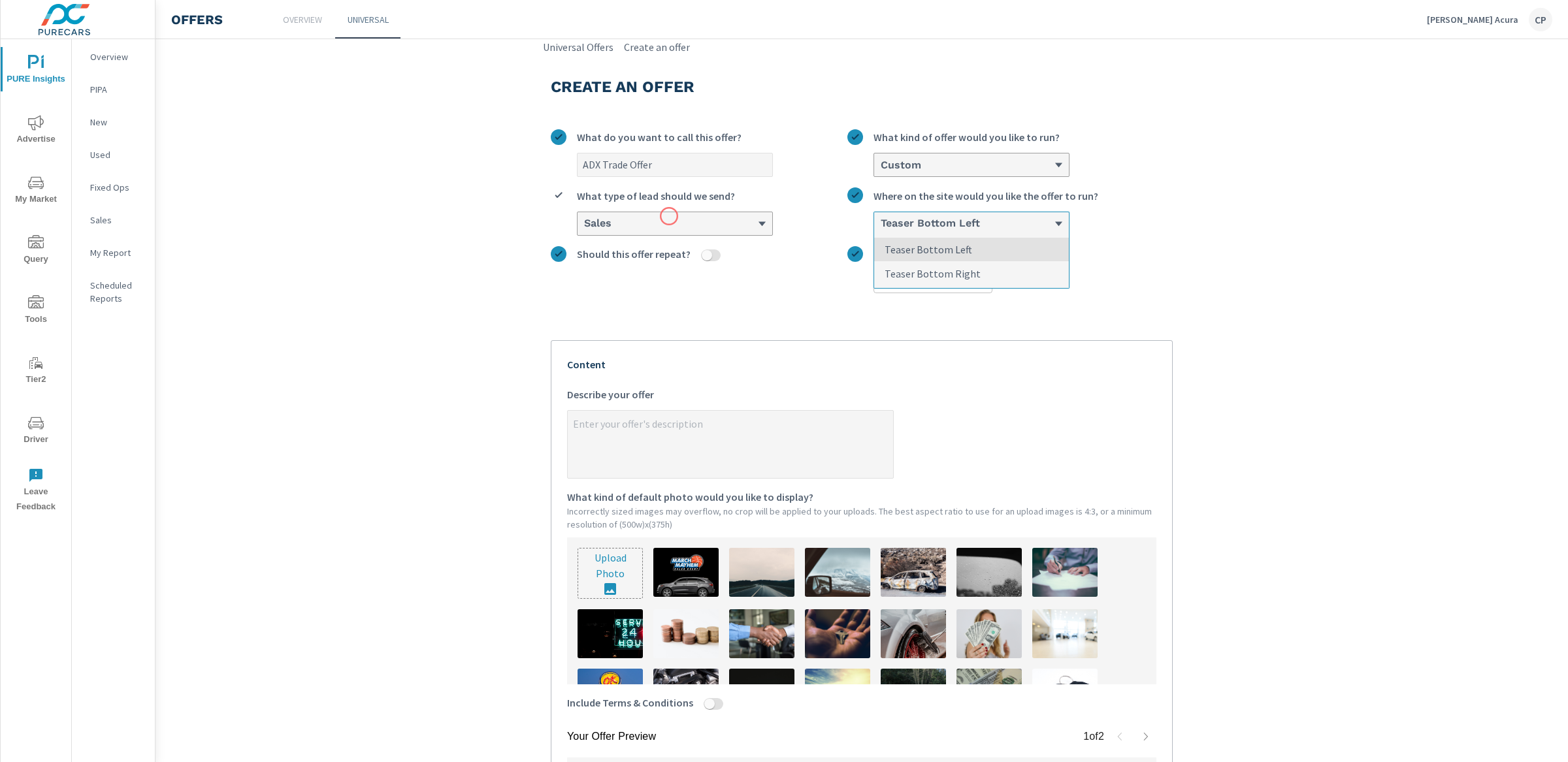
click at [664, 219] on div "Sales" at bounding box center [670, 224] width 175 height 12
click at [584, 219] on input "Sales What type of lead should we send?" at bounding box center [583, 224] width 1 height 12
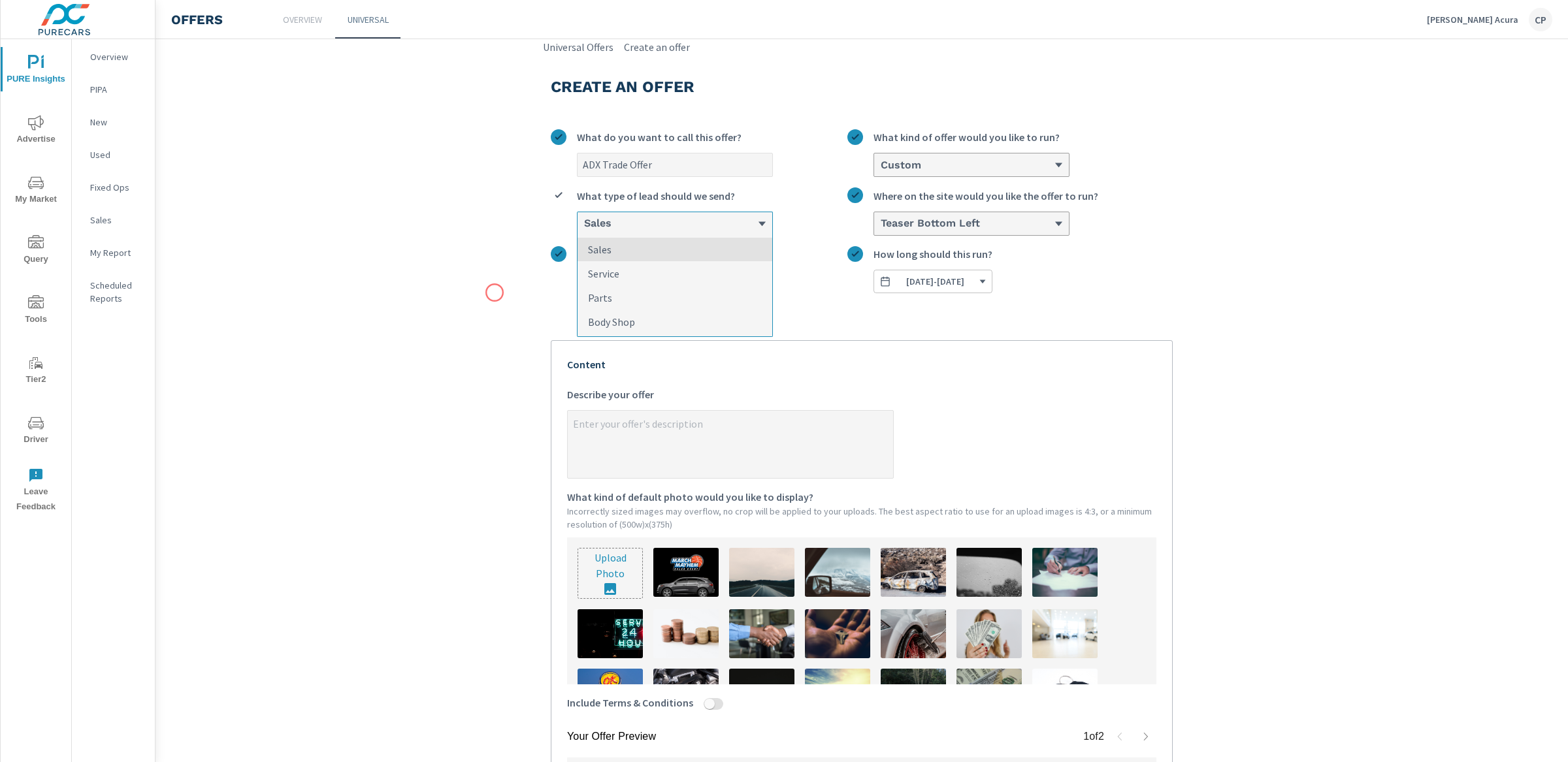
click at [493, 294] on section "Create an offer ADX Trade Offer What do you want to call this offer? Custom Wha…" at bounding box center [861, 516] width 1412 height 922
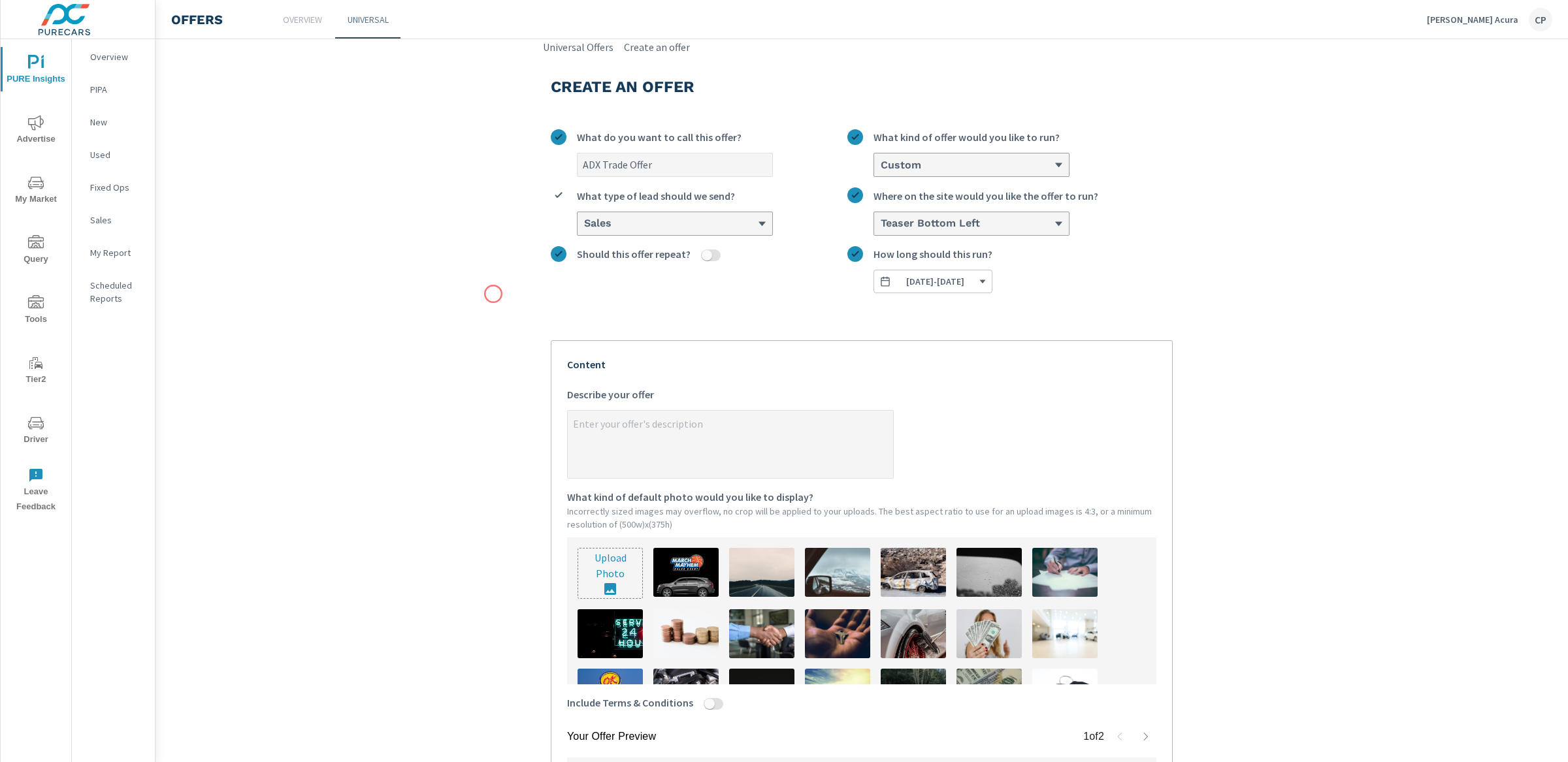
type textarea "x"
click at [620, 422] on textarea "x Describe your offer" at bounding box center [730, 445] width 325 height 65
type textarea "C"
type textarea "x"
type textarea "Cl"
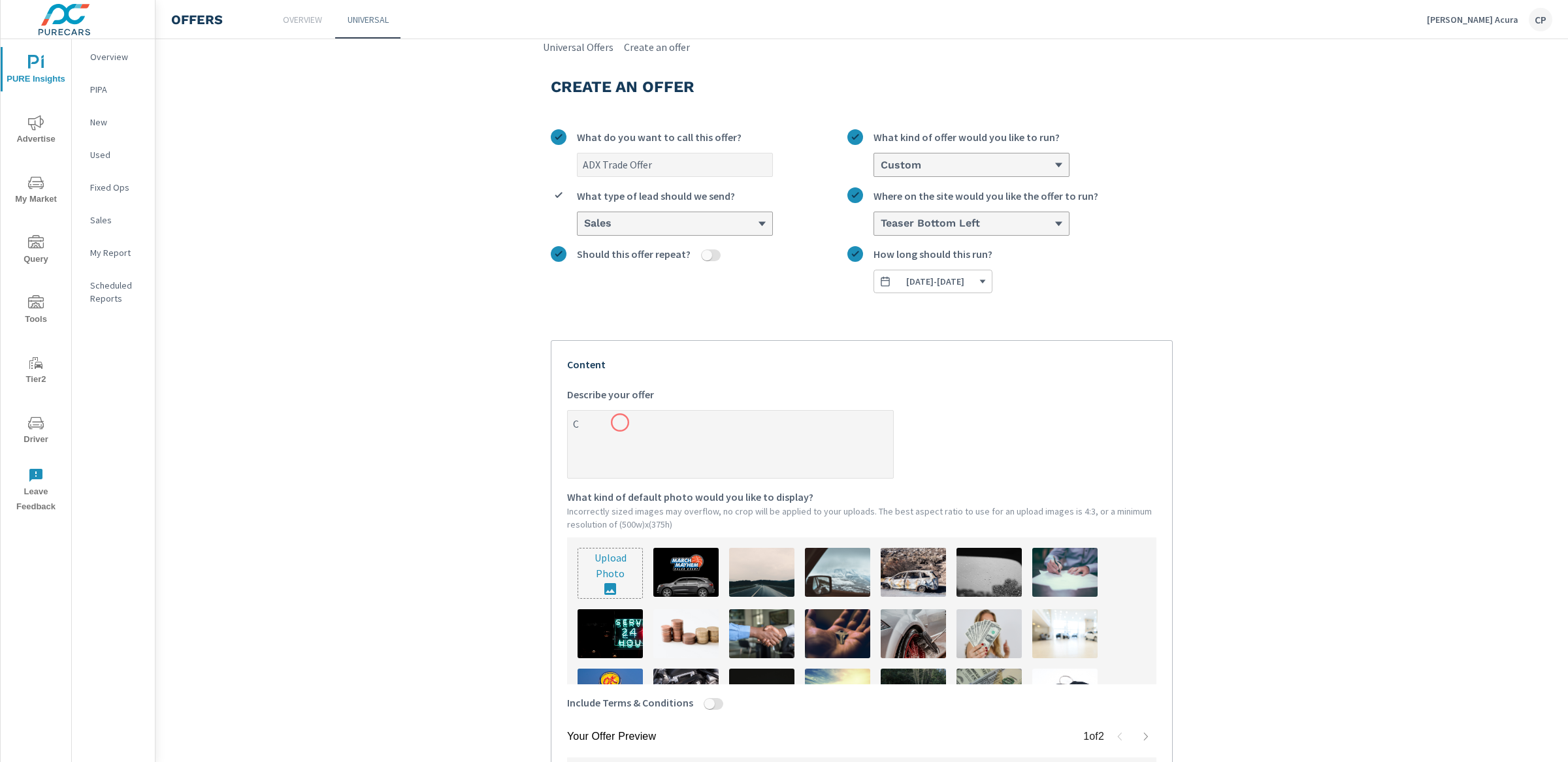
type textarea "x"
type textarea "Cli"
type textarea "x"
type textarea "Clic"
type textarea "x"
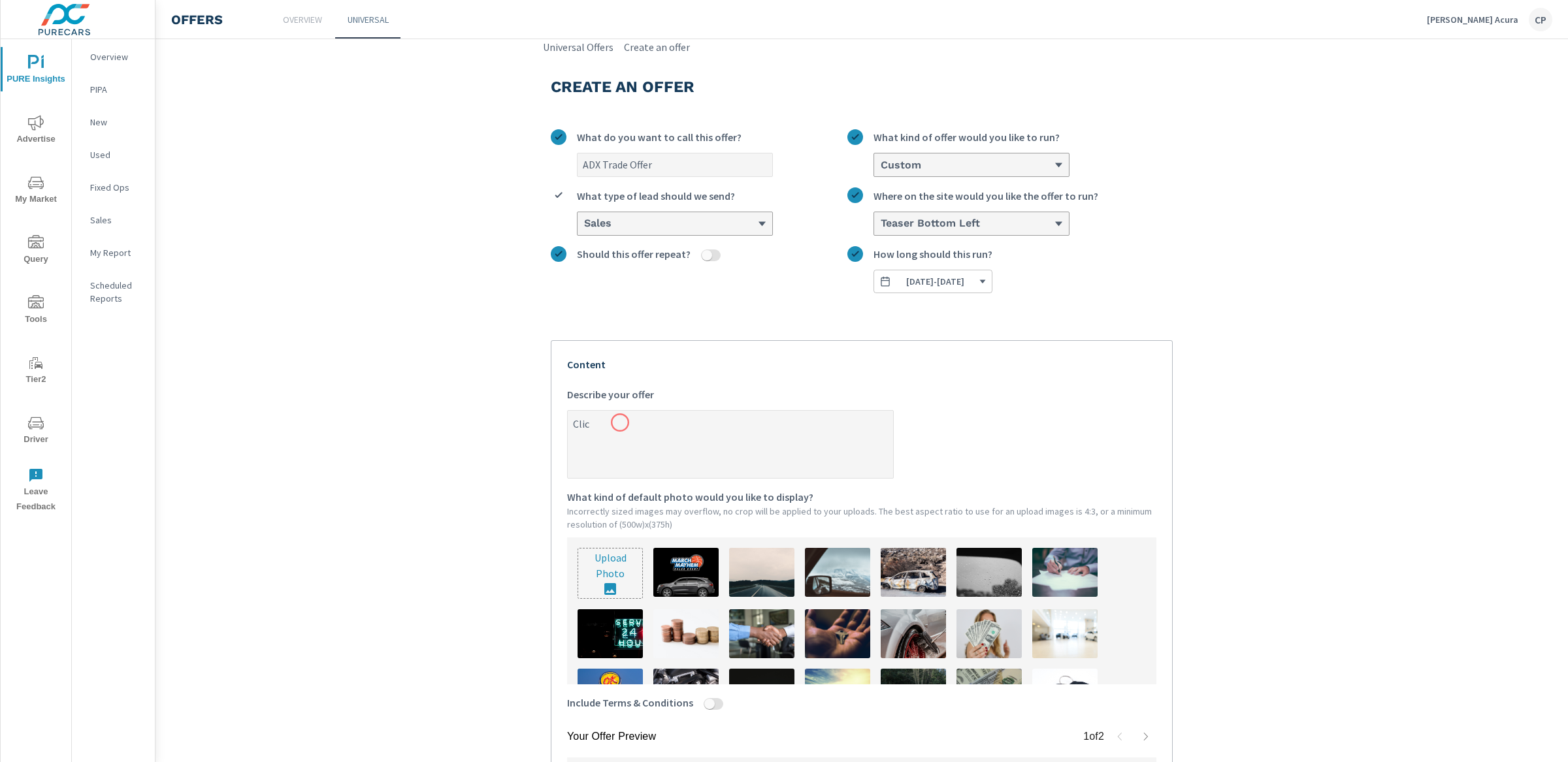
type textarea "Click"
type textarea "x"
type textarea "Click"
type textarea "x"
type textarea "Click H"
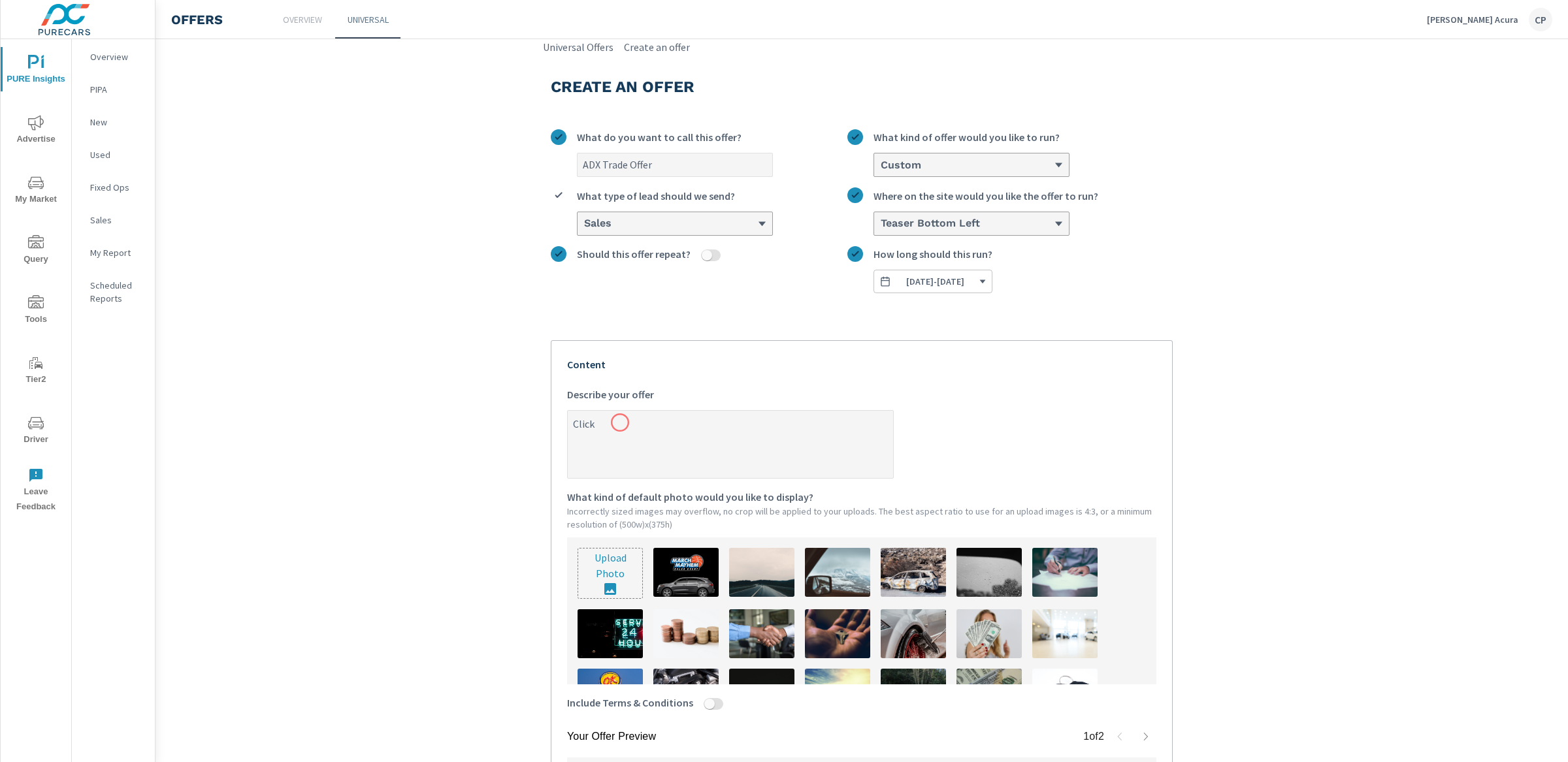
type textarea "x"
type textarea "Click He"
type textarea "x"
type textarea "Click Her"
type textarea "x"
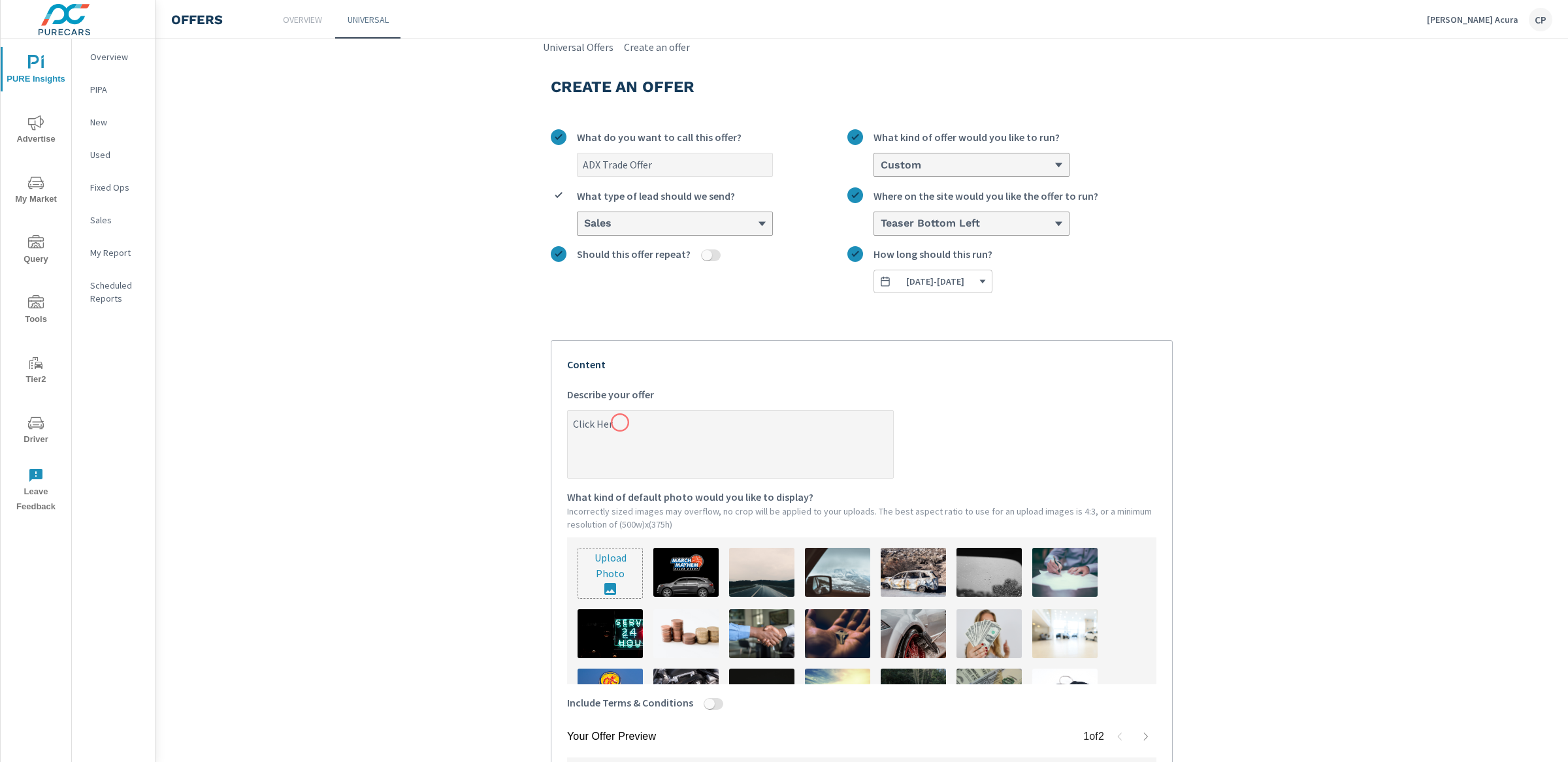
type textarea "Click Here"
type textarea "x"
type textarea "Click Here"
type textarea "x"
type textarea "Click Here F"
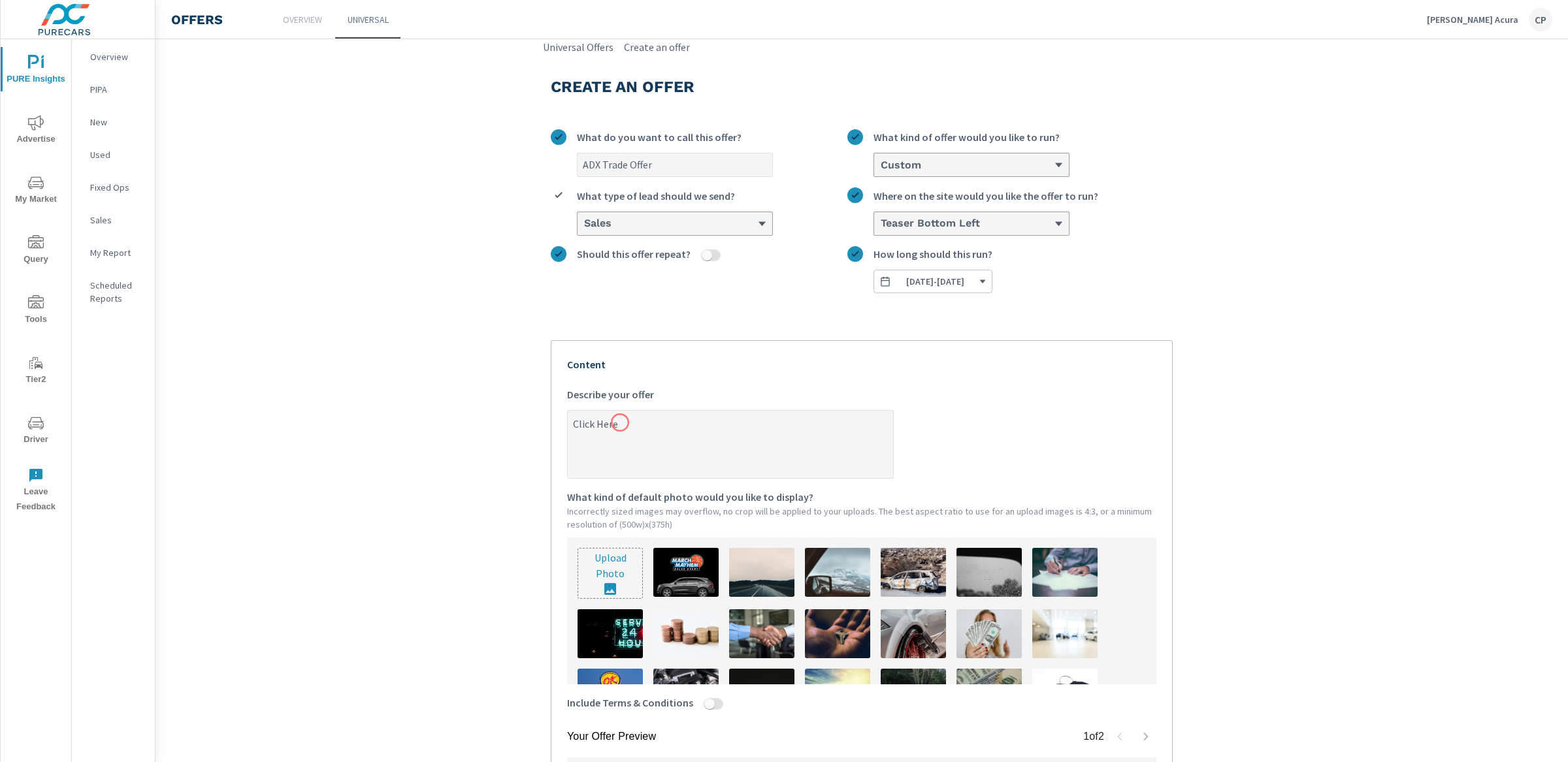
type textarea "x"
type textarea "Click Here Fo"
type textarea "x"
type textarea "Click Here For"
type textarea "x"
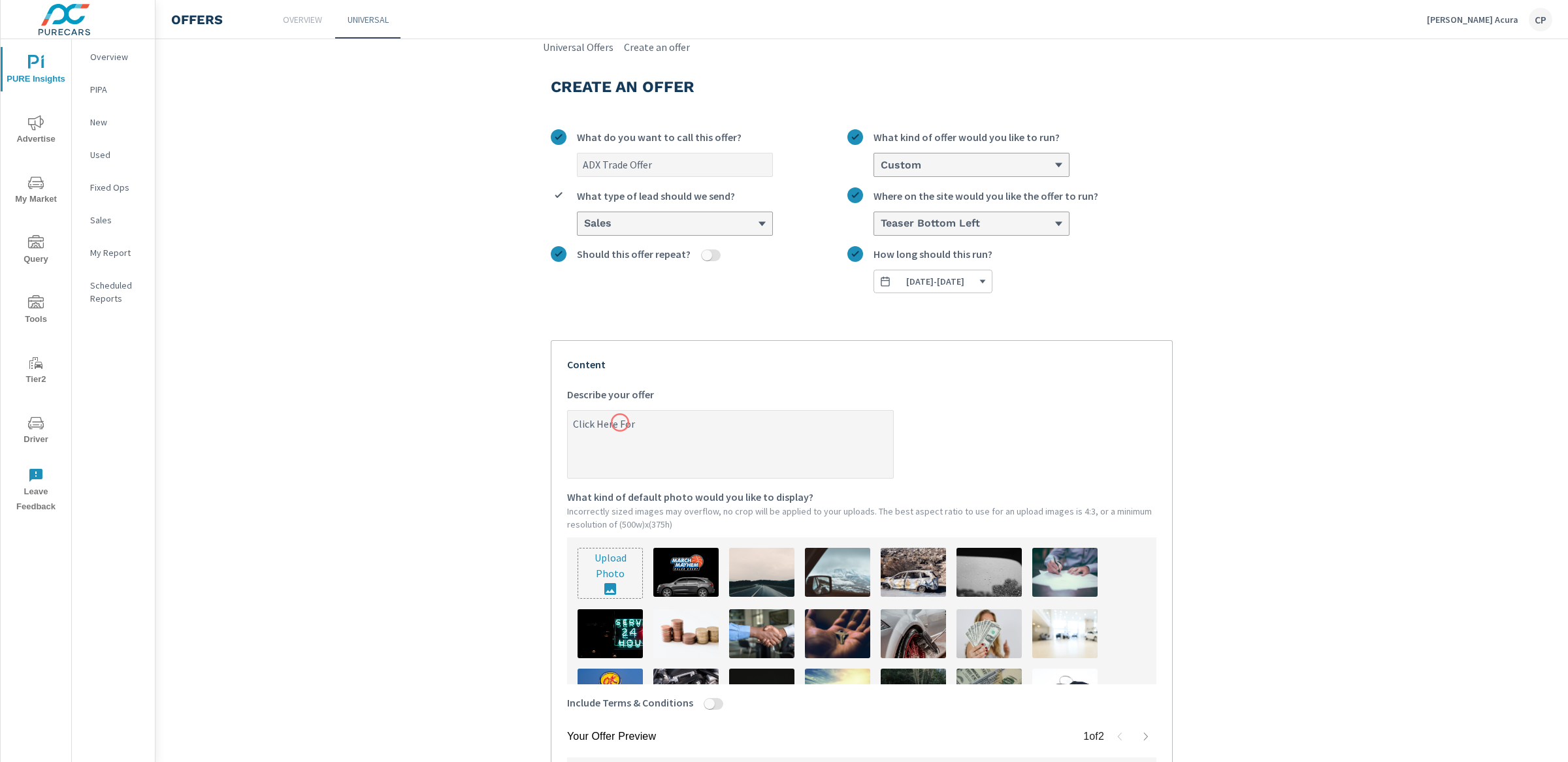
type textarea "Click Here For"
type textarea "x"
type textarea "Click Here For A"
type textarea "x"
type textarea "Click Here For An"
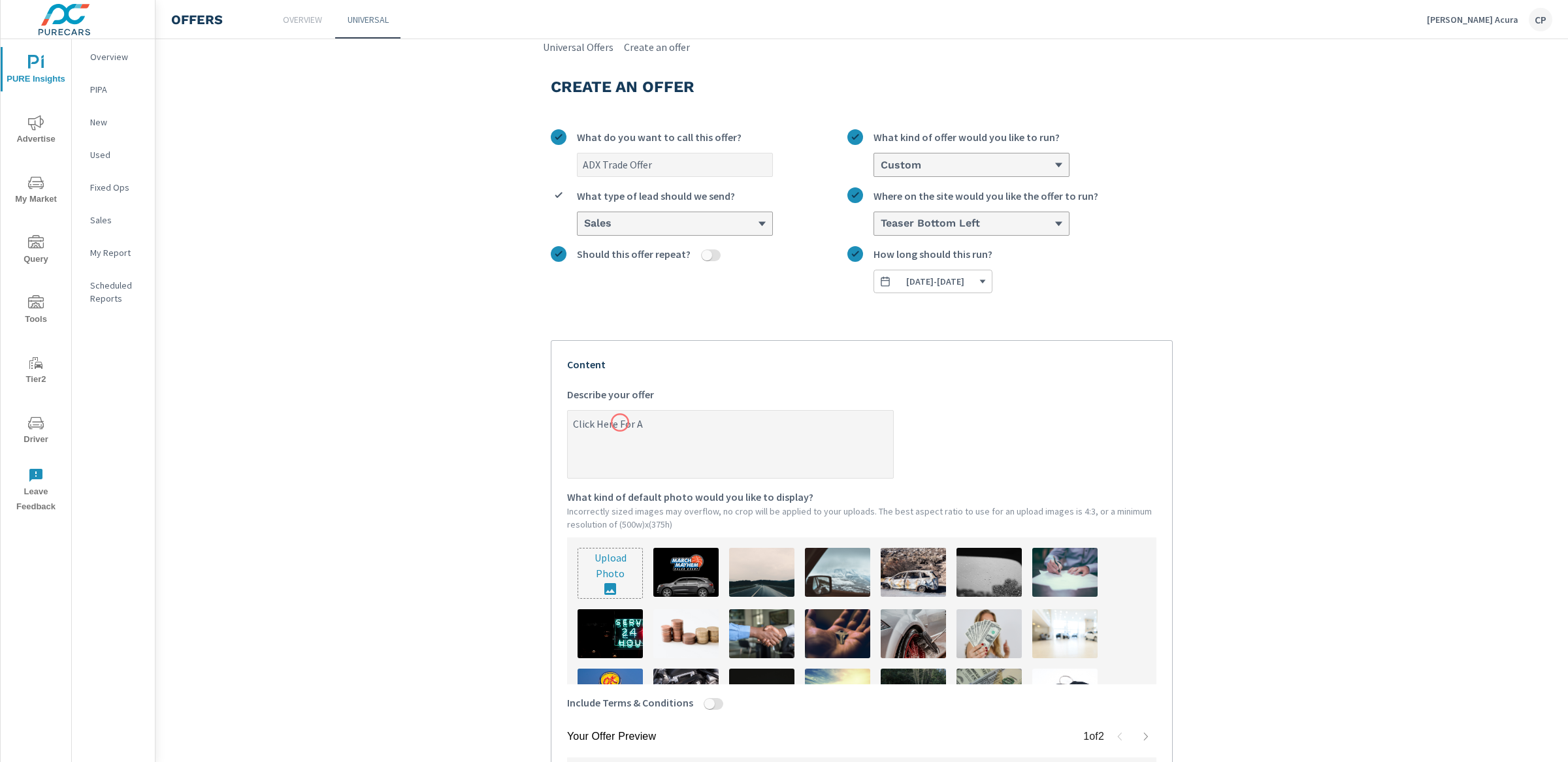
type textarea "x"
type textarea "Click Here For An"
type textarea "x"
type textarea "Click Here For An A"
type textarea "x"
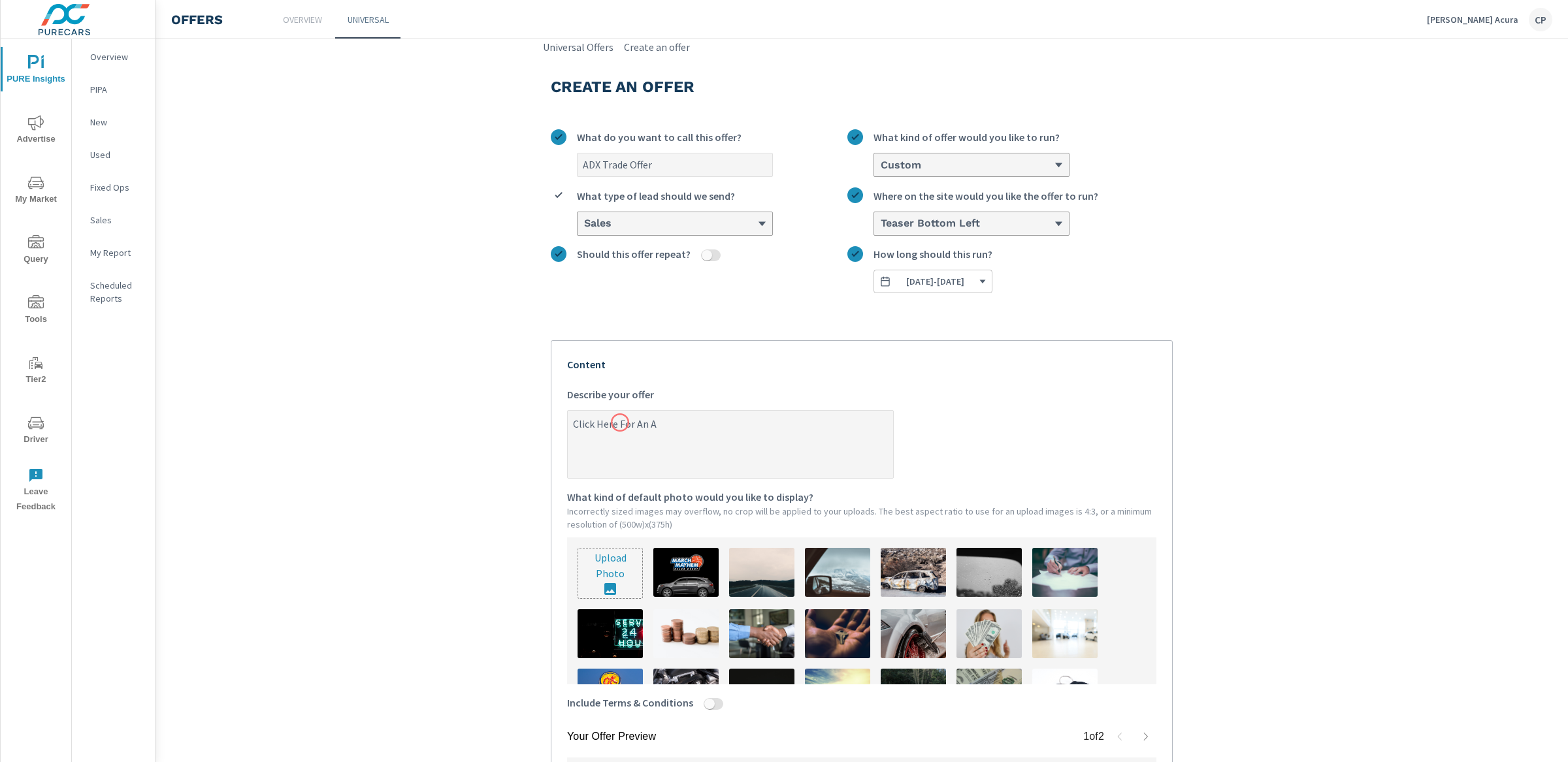
type textarea "Click Here For An Ad"
type textarea "x"
type textarea "Click Here For An Add"
type textarea "x"
type textarea "Click Here For An Addi"
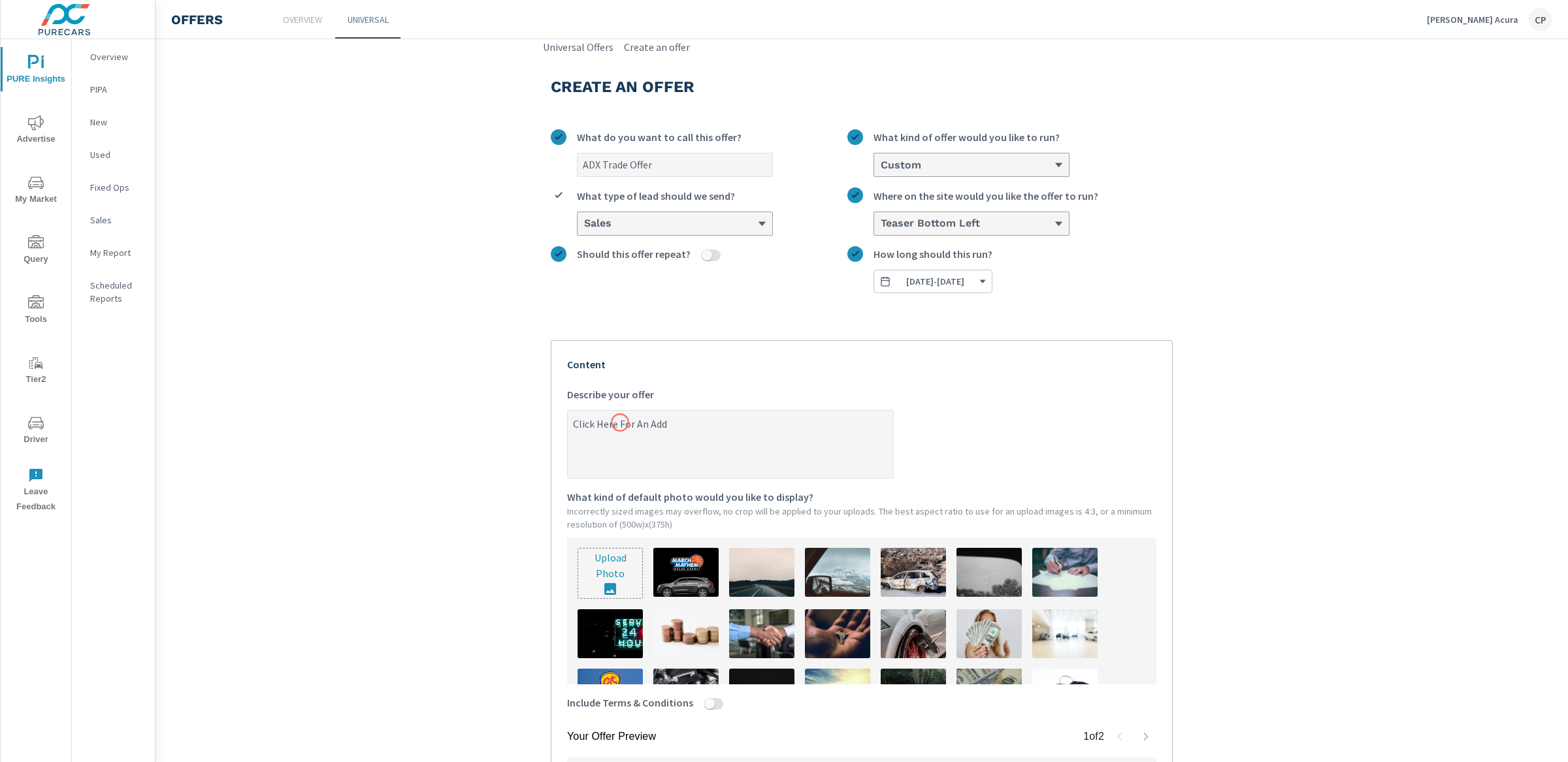
type textarea "x"
type textarea "Click Here For An Addit"
type textarea "x"
type textarea "Click Here For An Additi"
type textarea "x"
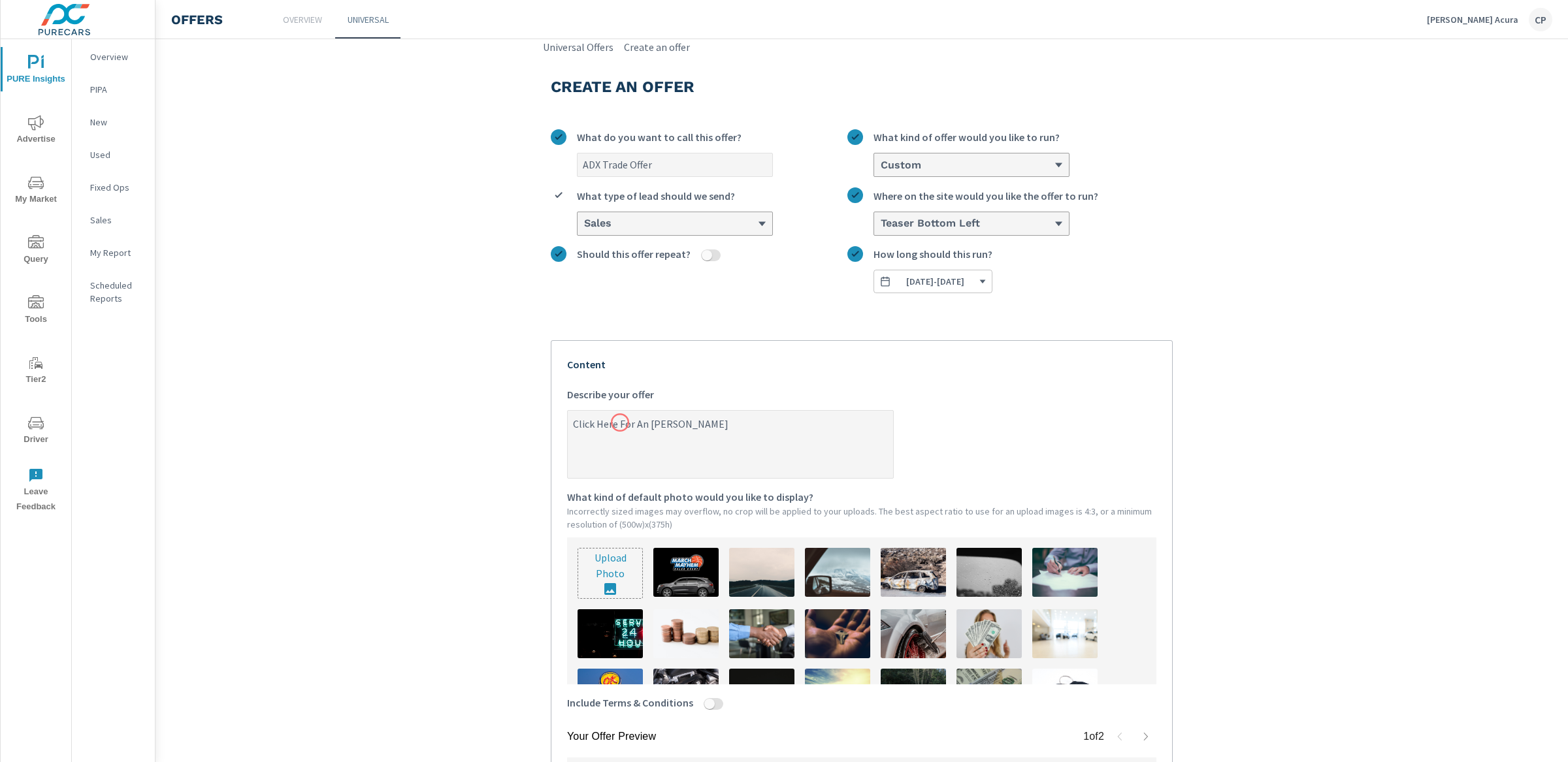
type textarea "Click Here For An Additio"
type textarea "x"
type textarea "Click Here For An Addition"
type textarea "x"
type textarea "Click Here For An Additiona"
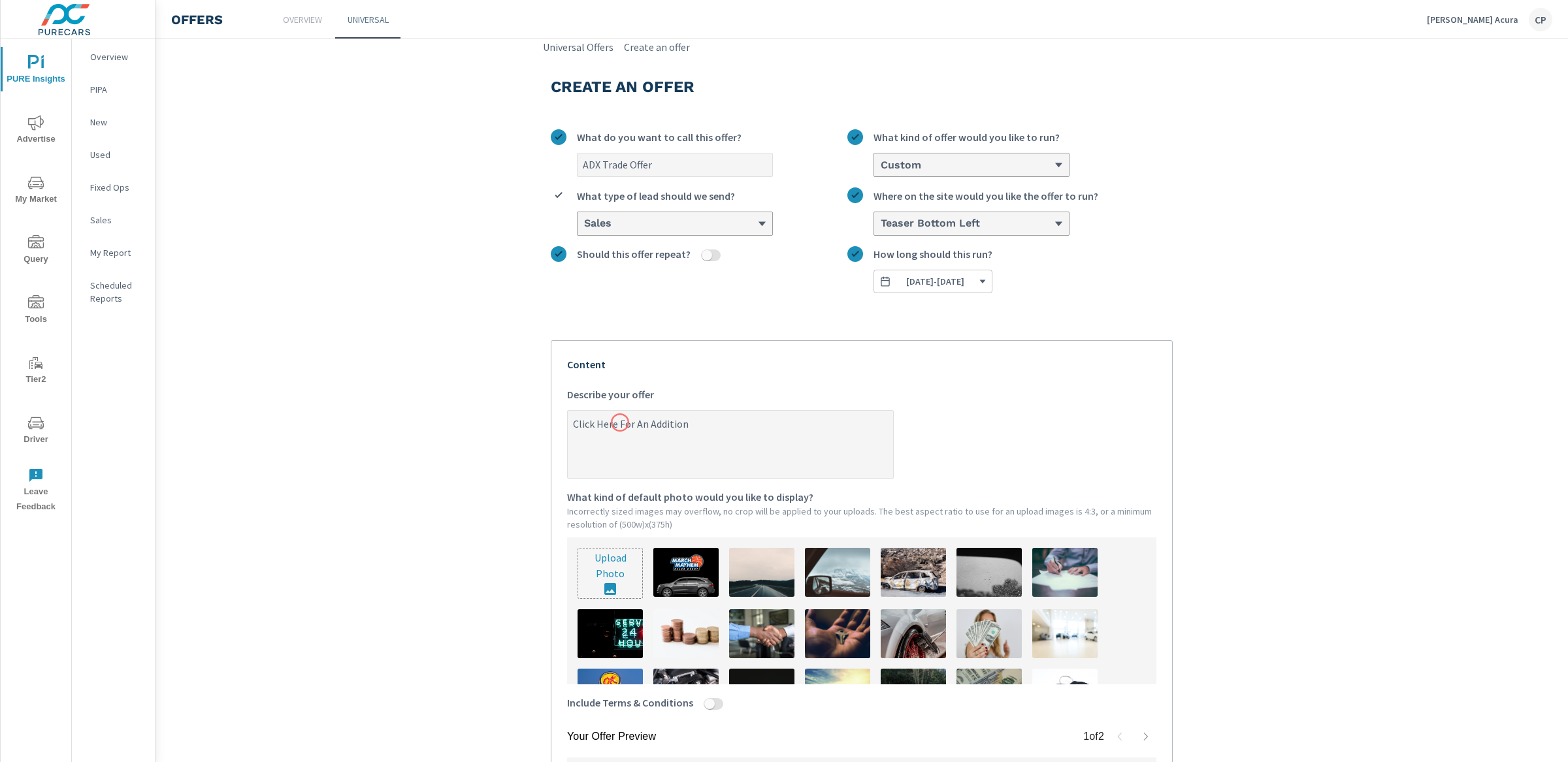
type textarea "x"
type textarea "Click Here For An Additional"
type textarea "x"
type textarea "Click Here For An Additional"
type textarea "x"
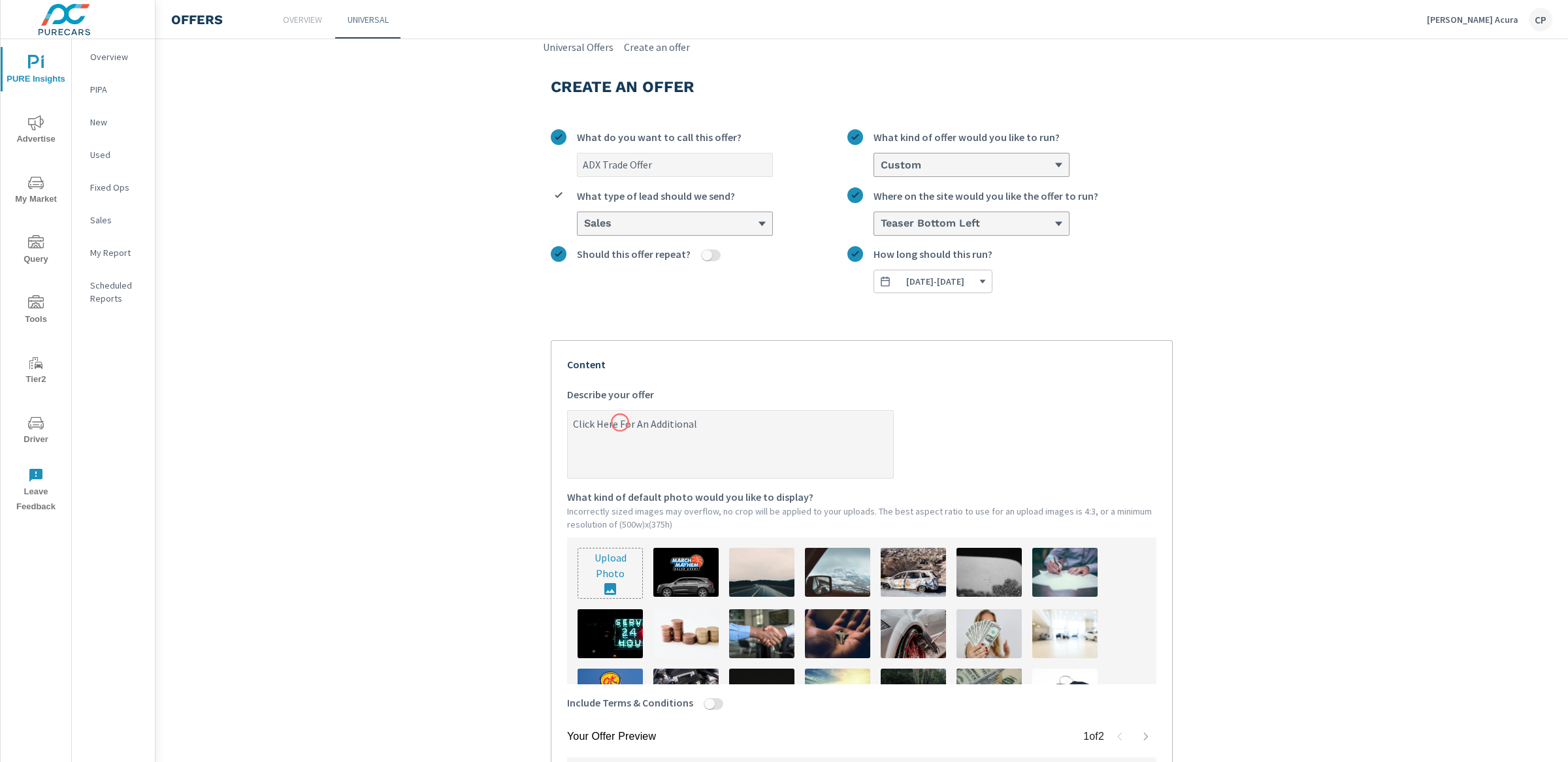
type textarea "Click Here For An Additional $"
type textarea "x"
type textarea "Click Here For An Additional $2"
type textarea "x"
type textarea "Click Here For An Additional $25"
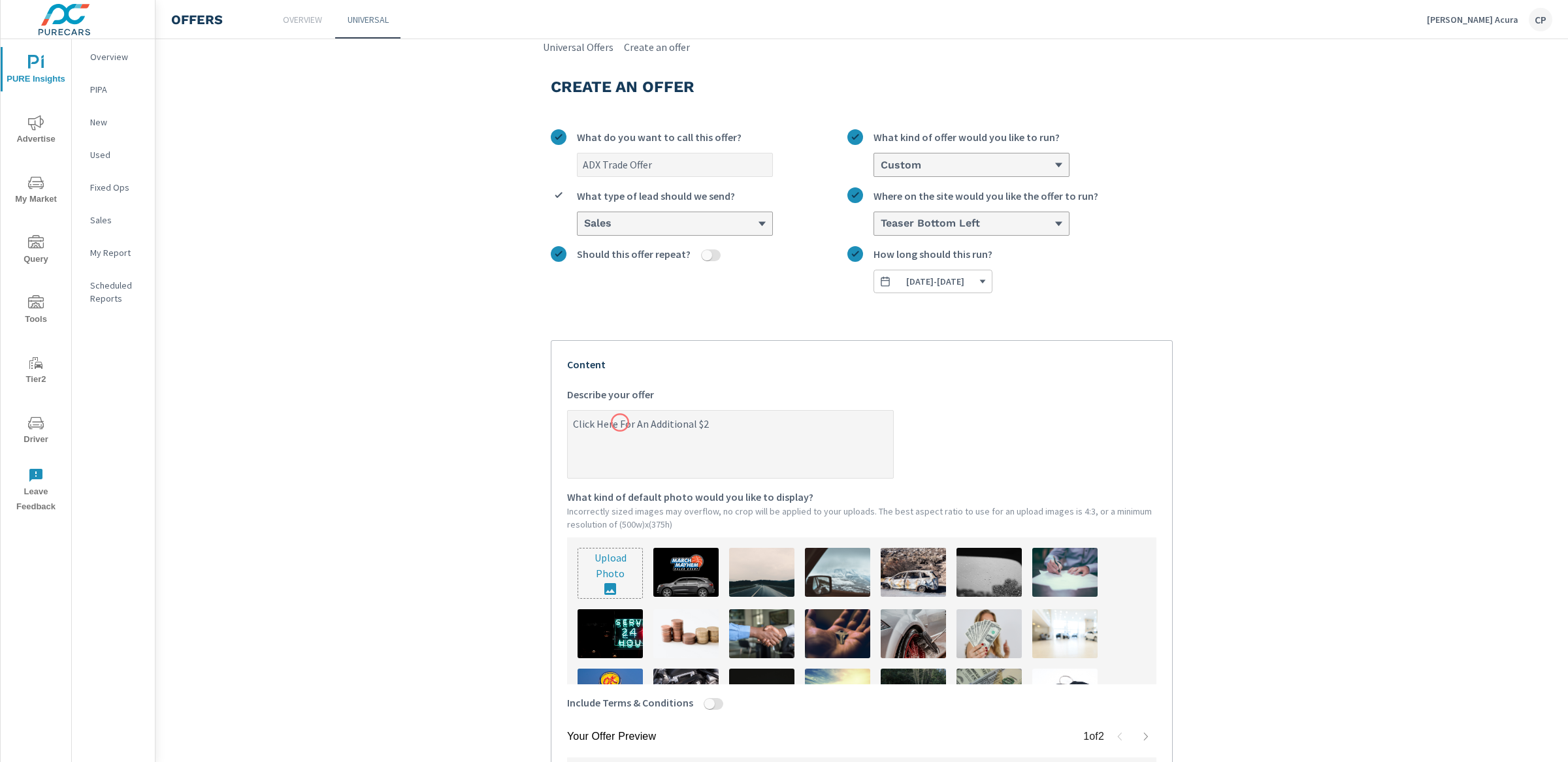
type textarea "x"
type textarea "Click Here For An Additional $250"
type textarea "x"
type textarea "Click Here For An Additional $250"
type textarea "x"
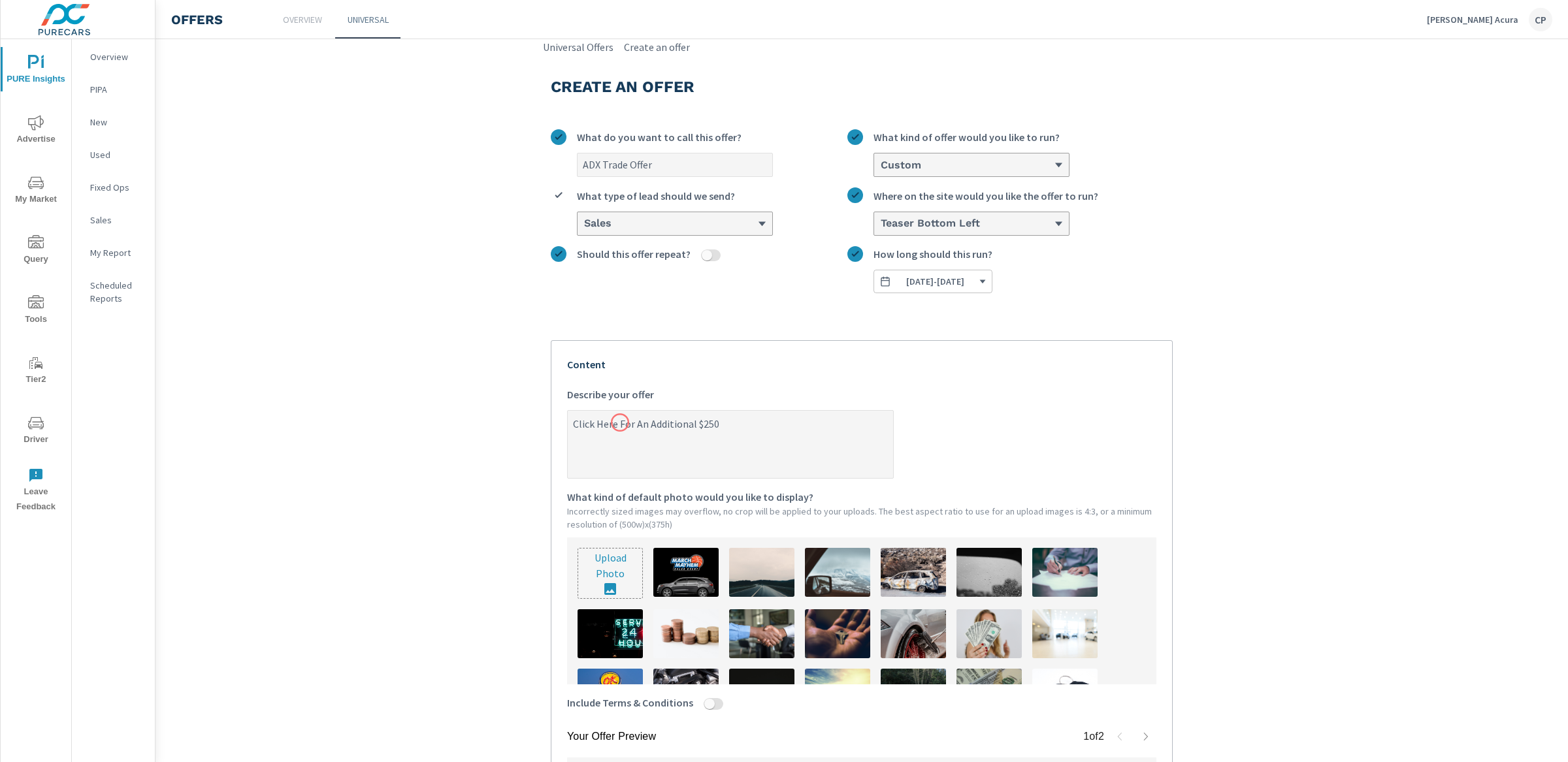
type textarea "Click Here For An Additional $250 R"
type textarea "x"
type textarea "Click Here For An Additional $250"
type textarea "x"
type textarea "Click Here For An Additional $250 T"
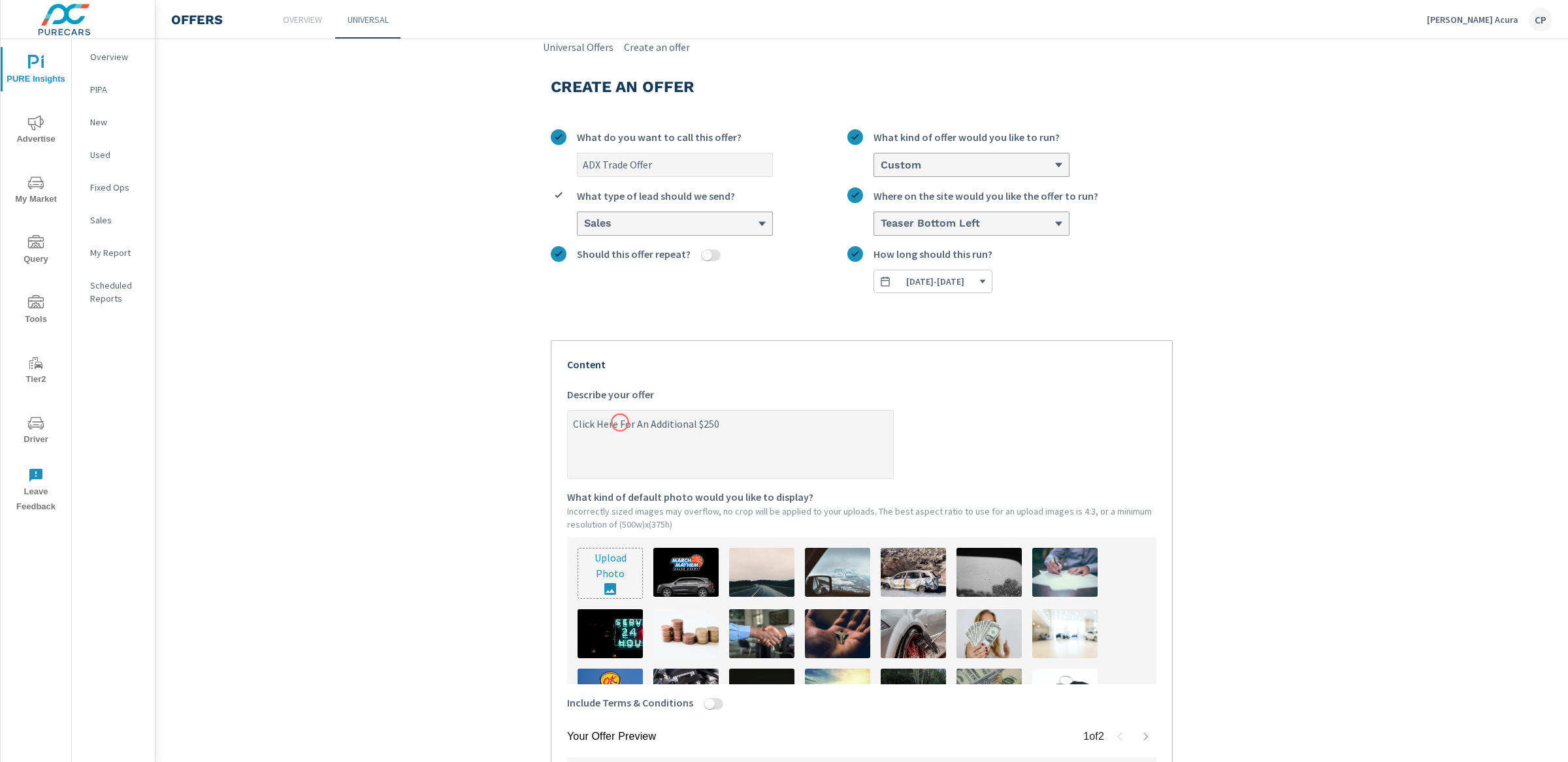
type textarea "x"
type textarea "Click Here For An Additional $250 Tw"
type textarea "x"
type textarea "Click Here For An Additional $250 Two"
type textarea "x"
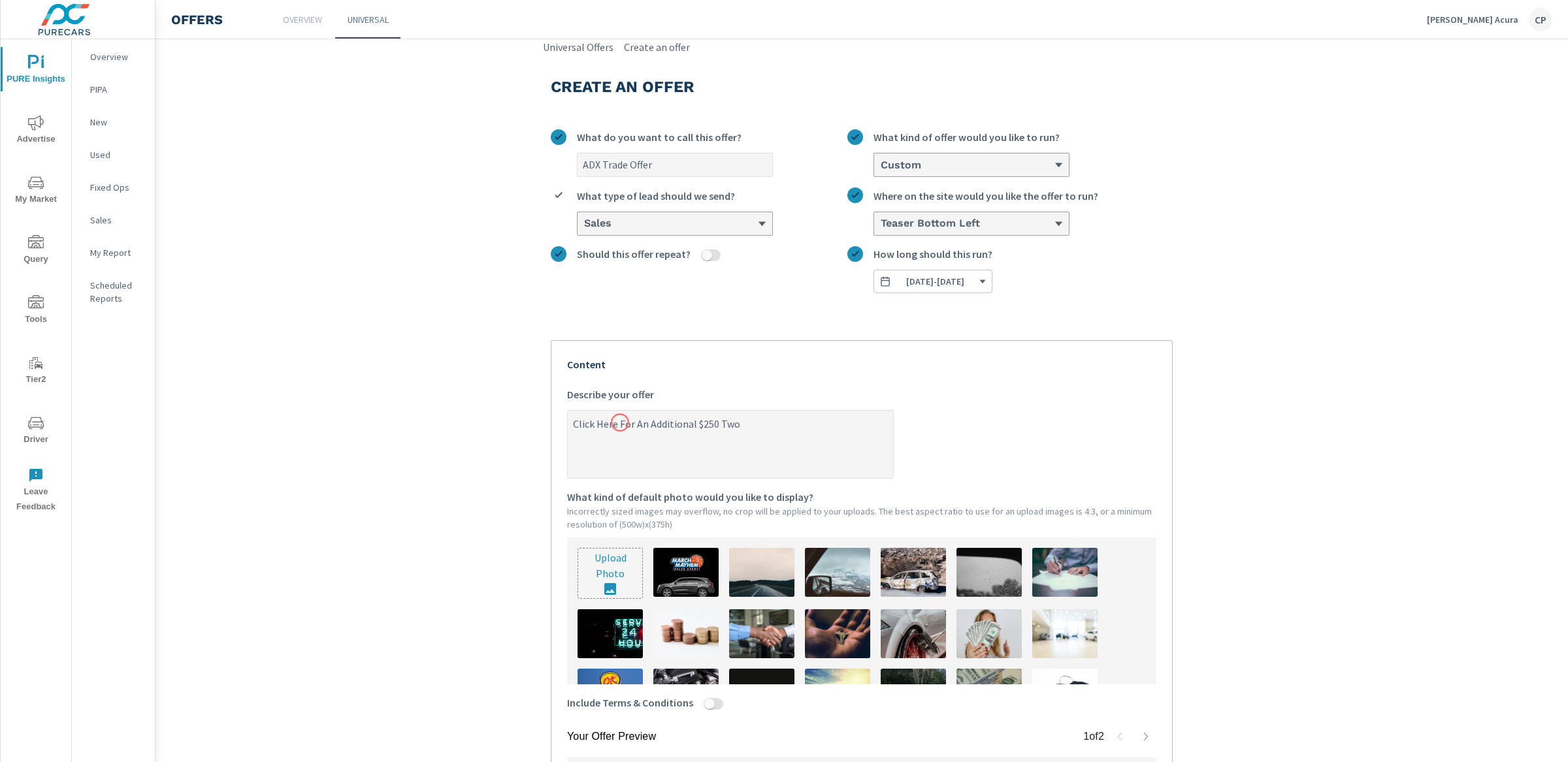
type textarea "Click Here For An Additional $250 Tw"
type textarea "x"
type textarea "Click Here For An Additional $250 T"
type textarea "x"
type textarea "Click Here For An Additional $250 To"
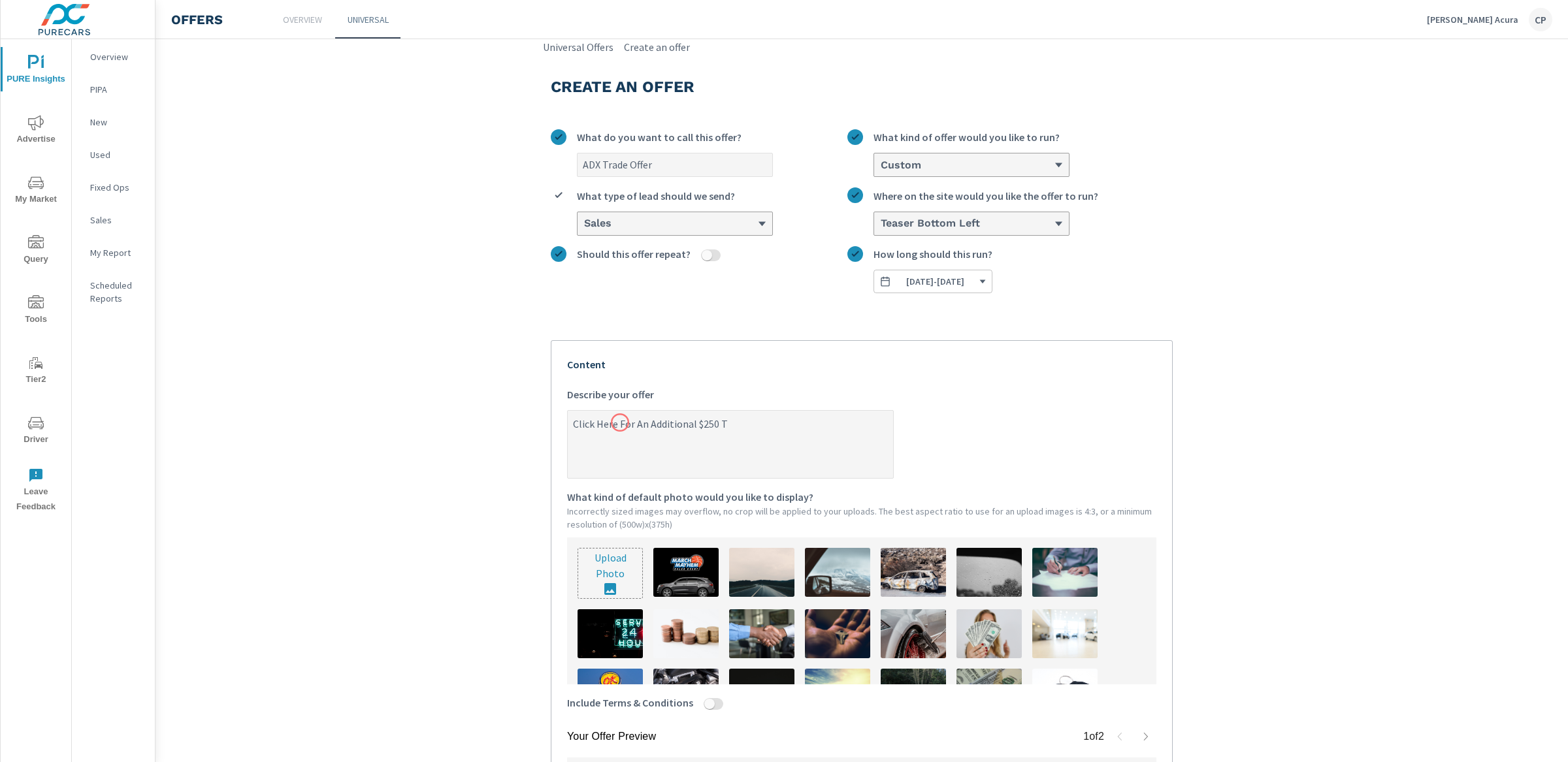
type textarea "x"
type textarea "Click Here For An Additional $250 Tow"
type textarea "x"
type textarea "Click Here For An Additional $250 Towa"
type textarea "x"
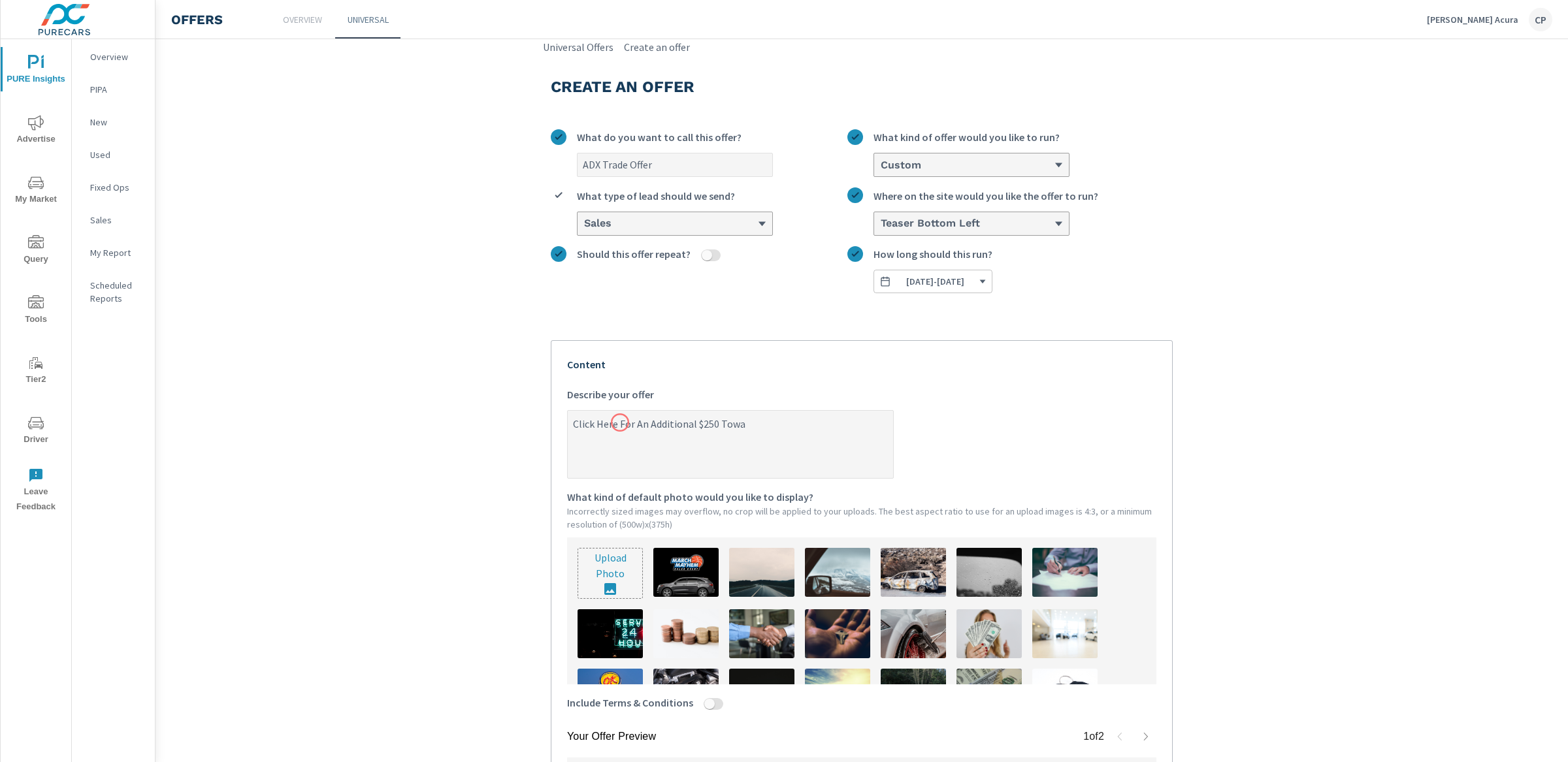
type textarea "Click Here For An Additional $250 Towar"
type textarea "x"
type textarea "Click Here For An Additional $250 Toward"
type textarea "x"
type textarea "Click Here For An Additional $250 Toward"
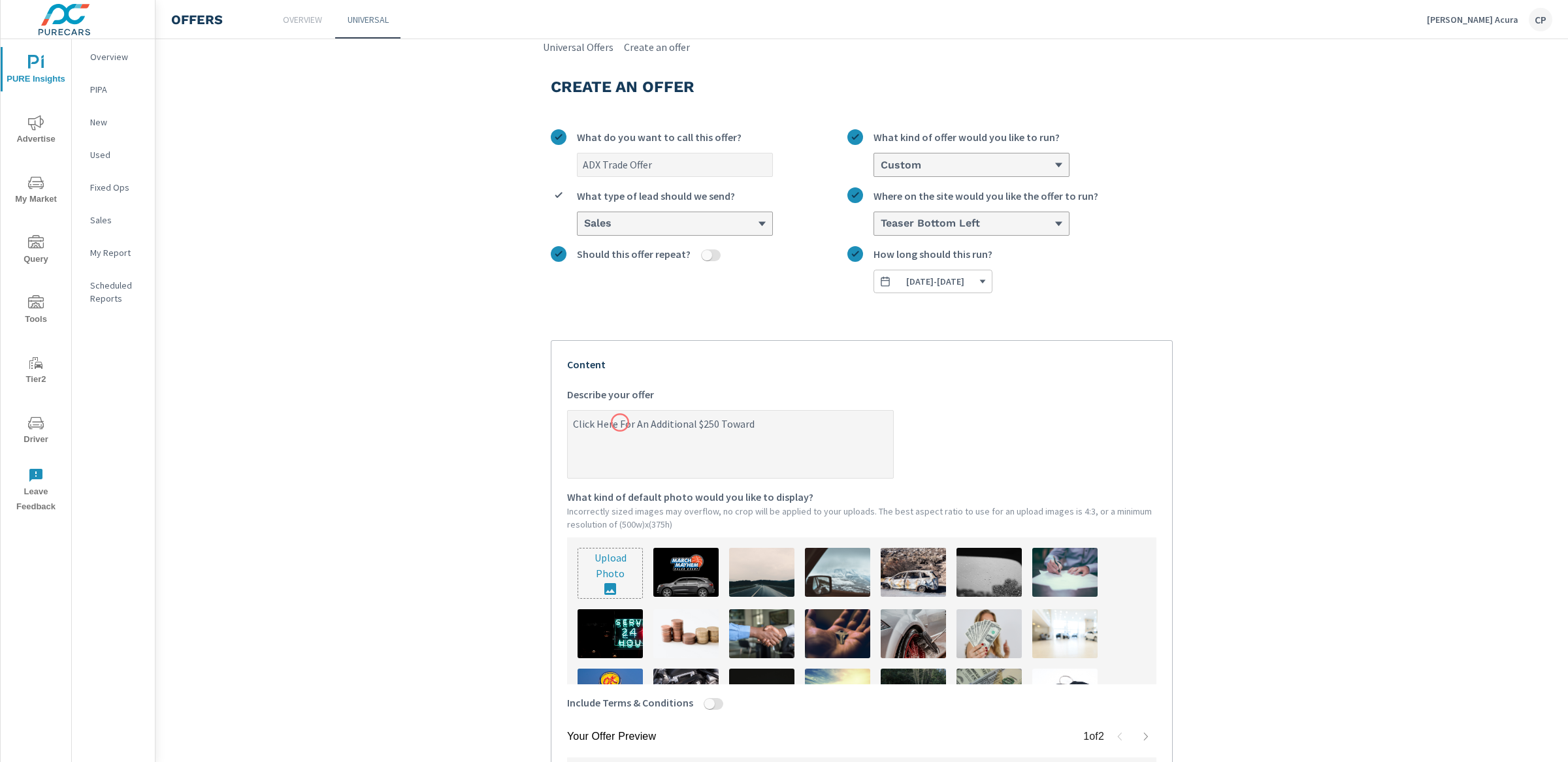
type textarea "x"
type textarea "Click Here For An Additional $250 Toward Y"
type textarea "x"
type textarea "Click Here For An Additional $250 Toward Yo"
type textarea "x"
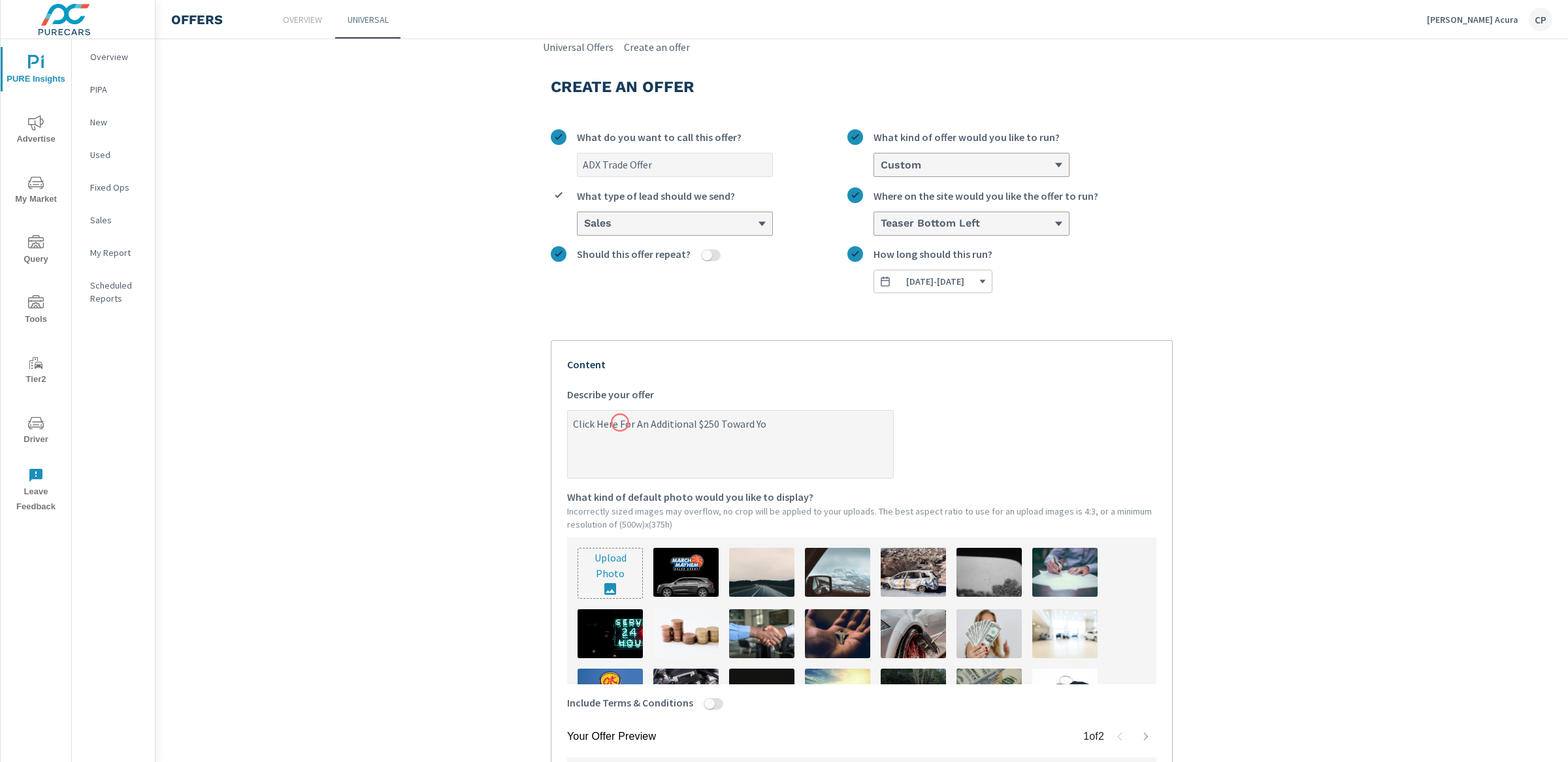
type textarea "Click Here For An Additional $250 Toward You"
type textarea "x"
type textarea "Click Here For An Additional $250 Toward Your"
type textarea "x"
type textarea "Click Here For An Additional $250 Toward Your"
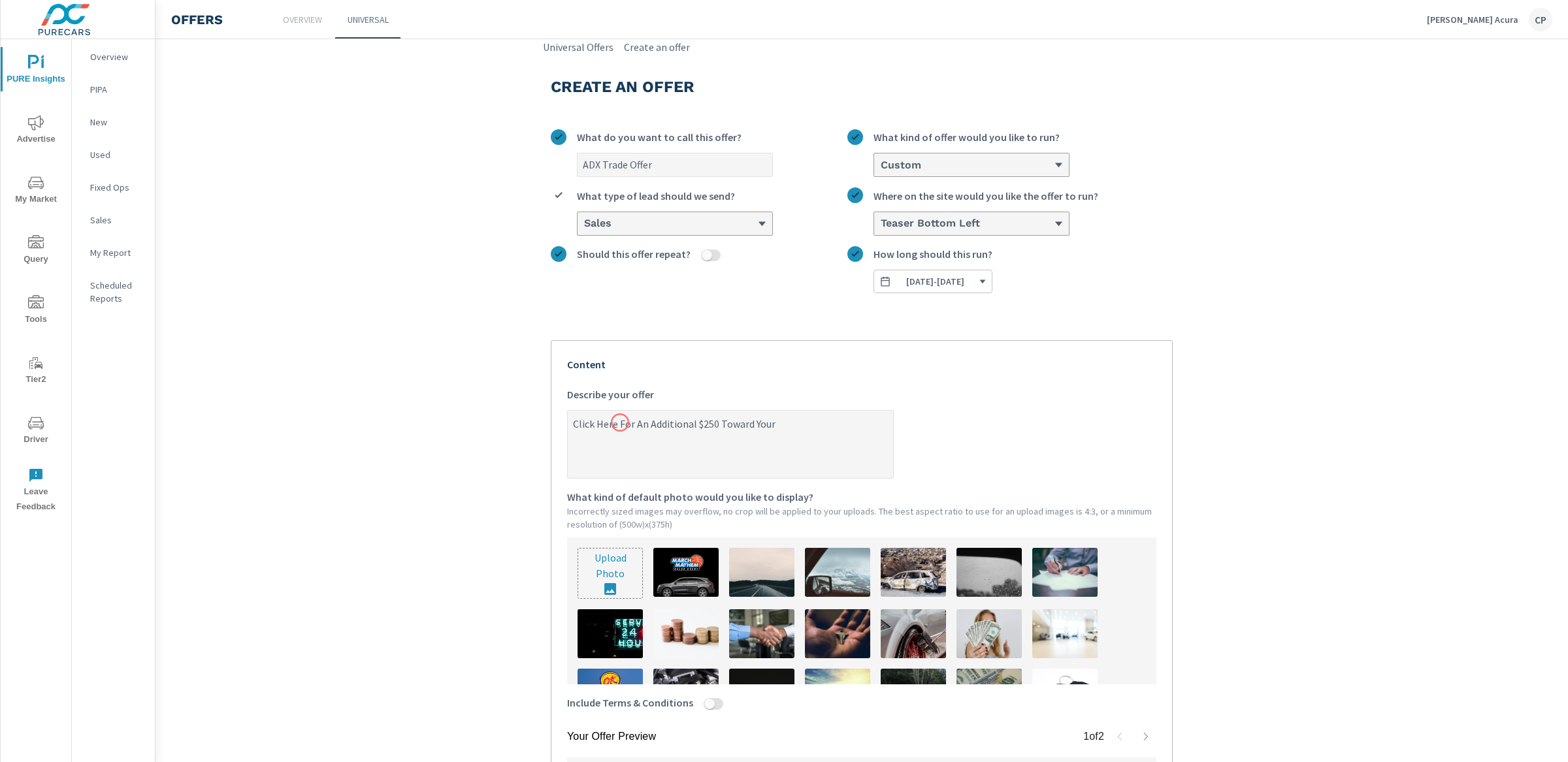
type textarea "x"
type textarea "Click Here For An Additional $250 Toward Your T"
type textarea "x"
type textarea "Click Here For An Additional $250 Toward Your Tr"
type textarea "x"
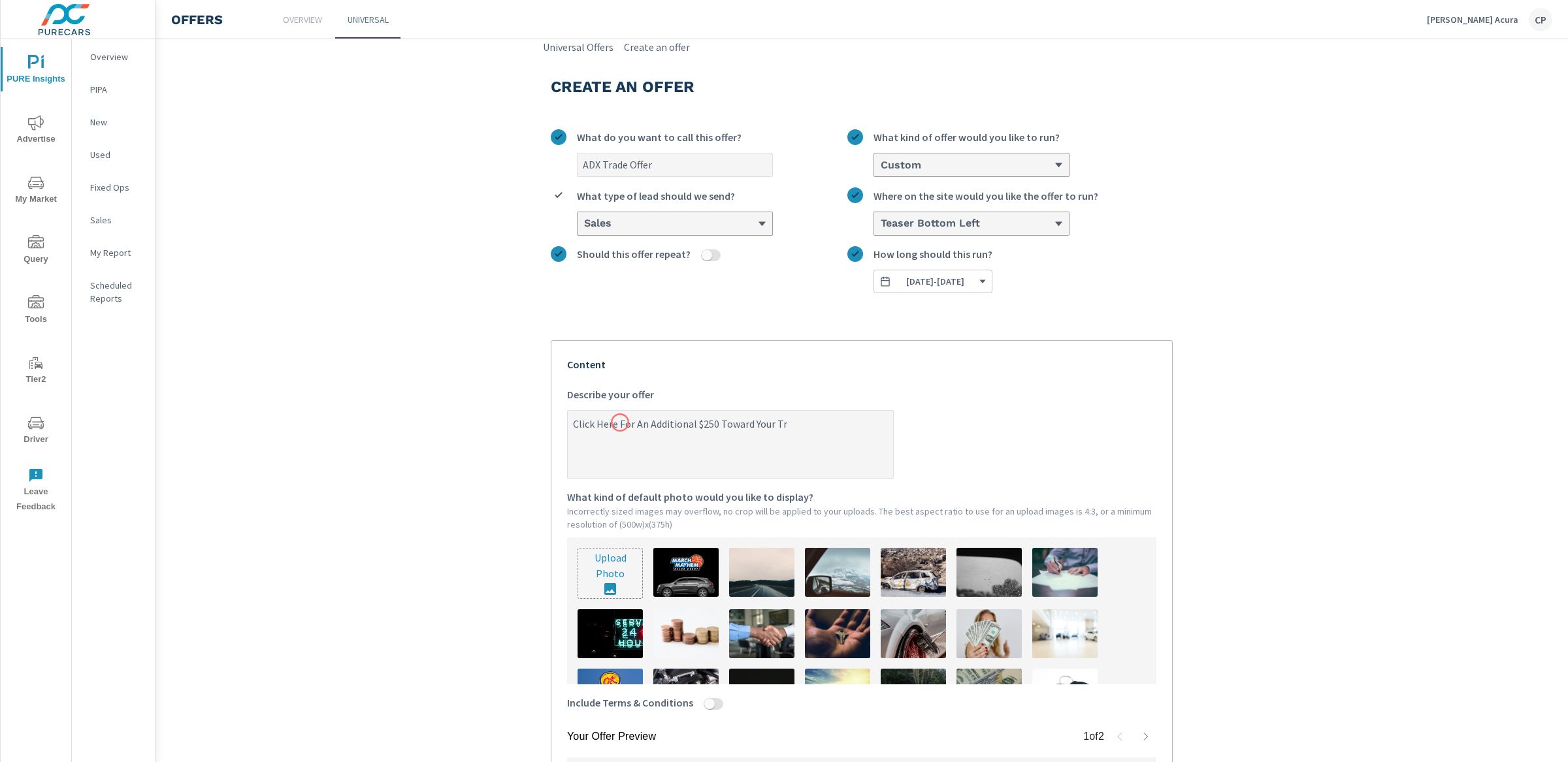
type textarea "Click Here For An Additional $250 Toward Your Tra"
type textarea "x"
type textarea "Click Here For An Additional $250 Toward Your Trad"
type textarea "x"
type textarea "Click Here For An Additional $250 Toward Your Trade"
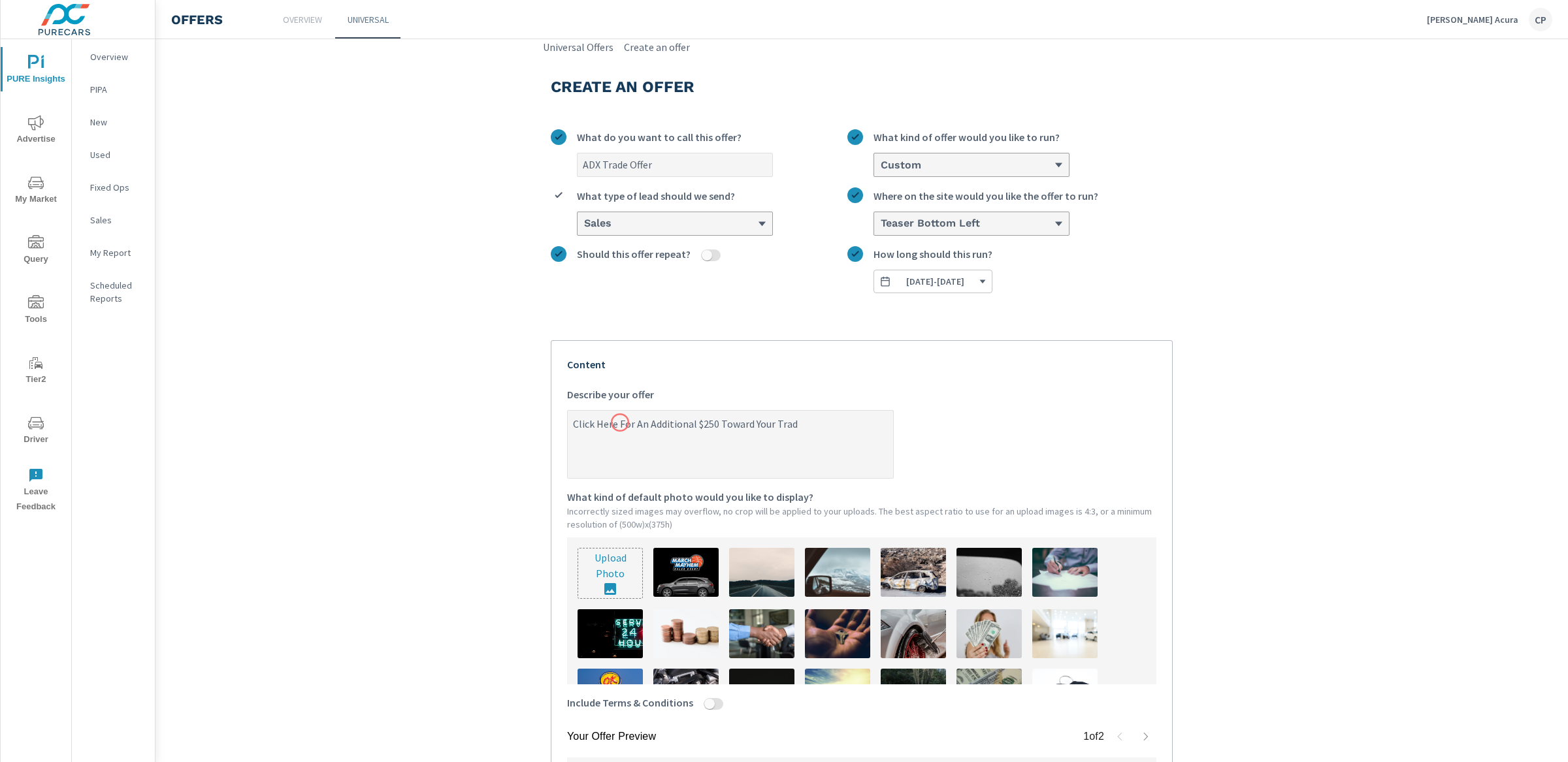
type textarea "x"
type textarea "Click Here For An Additional $250 Toward Your Trade"
type textarea "x"
type textarea "Click Here For An Additional $250 Toward Your Trade W"
type textarea "x"
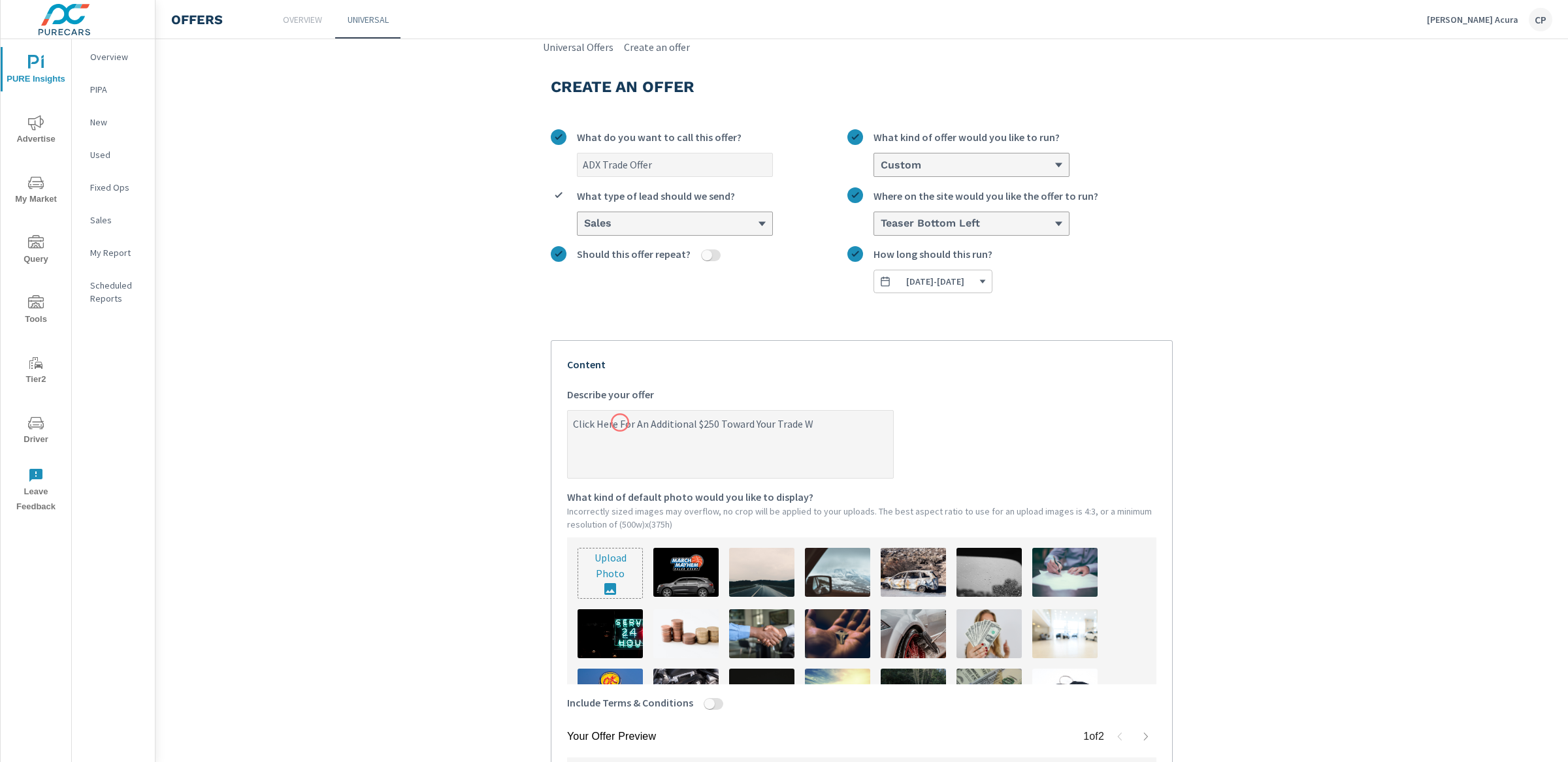
type textarea "Click Here For An Additional $250 Toward Your Trade Wi"
type textarea "x"
type textarea "Click Here For An Additional $250 Toward Your Trade Wit"
type textarea "x"
type textarea "Click Here For An Additional $250 Toward Your Trade With"
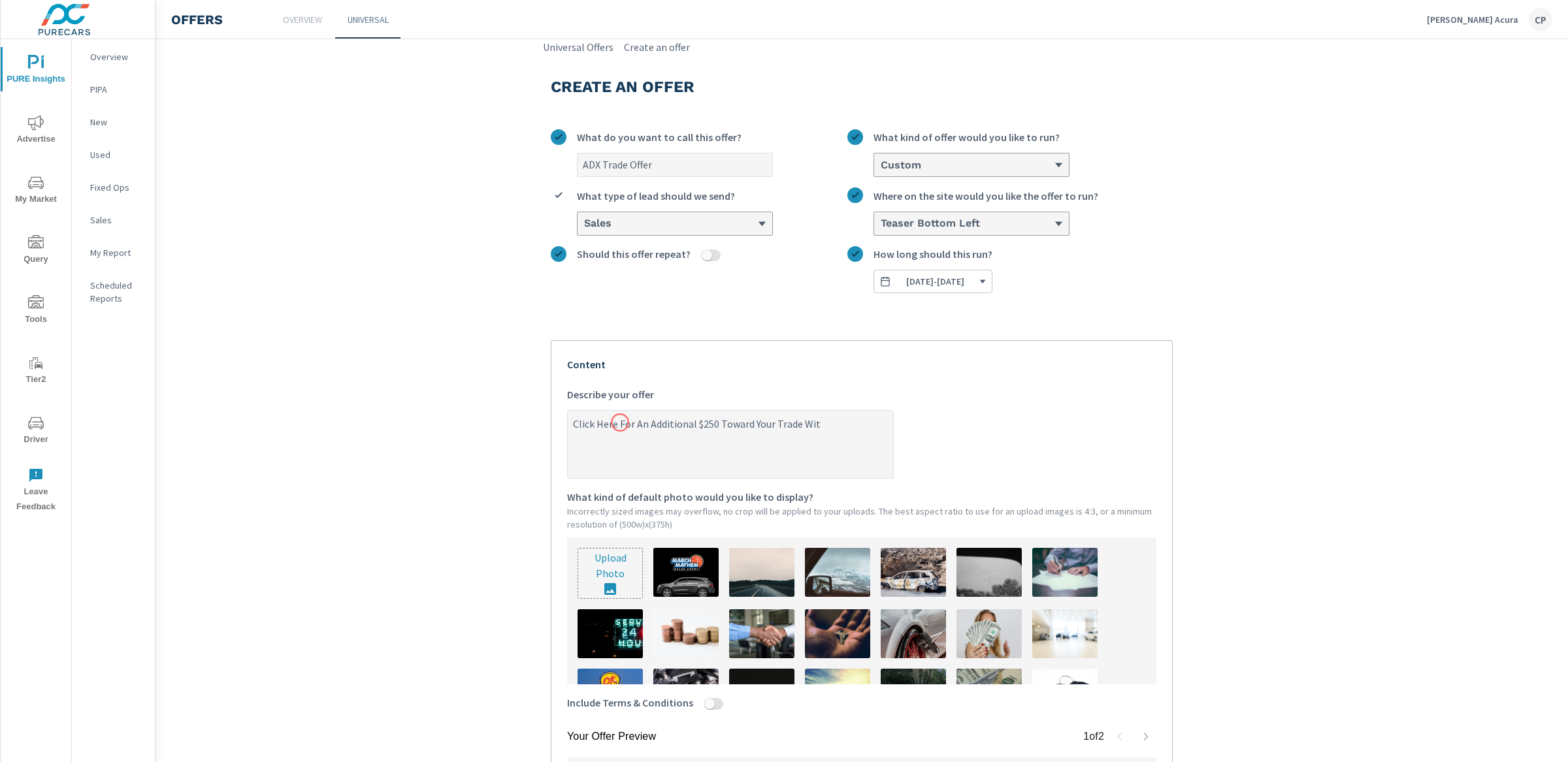
type textarea "x"
type textarea "Click Here For An Additional $250 Toward Your Trade With"
type textarea "x"
type textarea "Click Here For An Additional $250 Toward Your Trade With T"
type textarea "x"
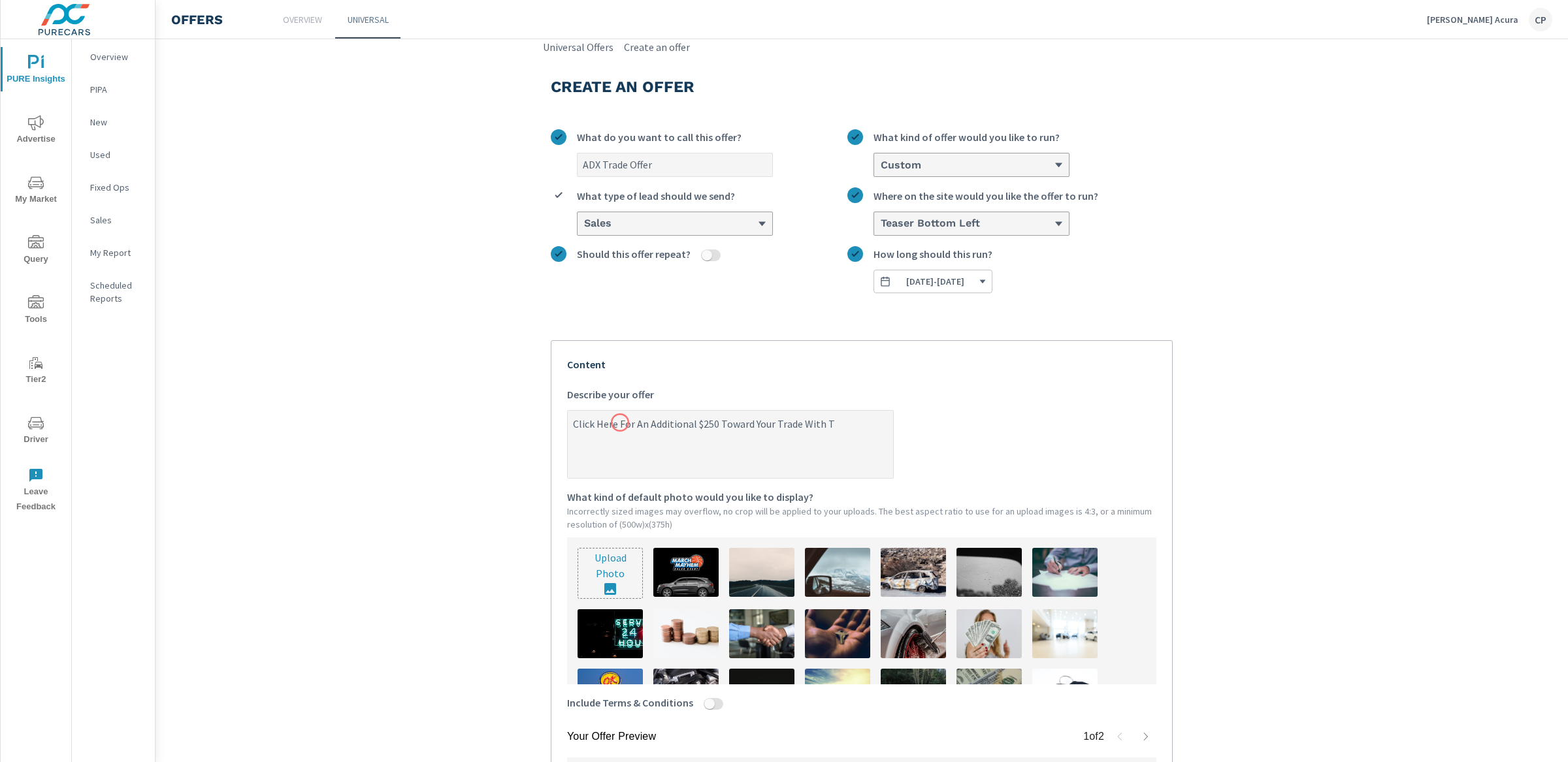
type textarea "Click Here For An Additional $250 Toward Your Trade With Te"
type textarea "x"
type textarea "Click Here For An Additional $250 Toward Your Trade With Teh"
type textarea "x"
type textarea "Click Here For An Additional $250 Toward Your Trade With Te"
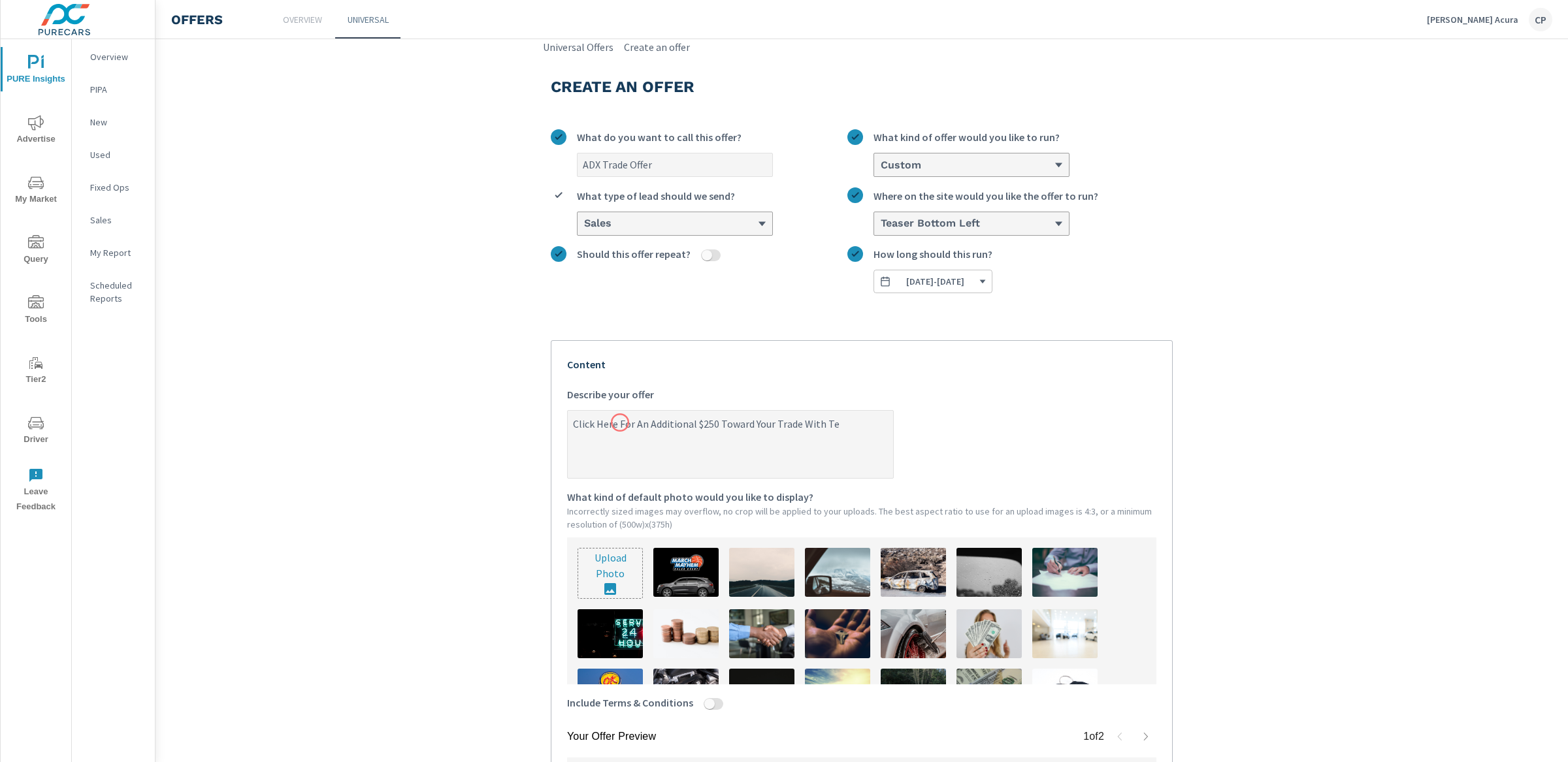
type textarea "x"
type textarea "Click Here For An Additional $250 Toward Your Trade With T"
type textarea "x"
type textarea "Click Here For An Additional $250 Toward Your Trade With Th"
type textarea "x"
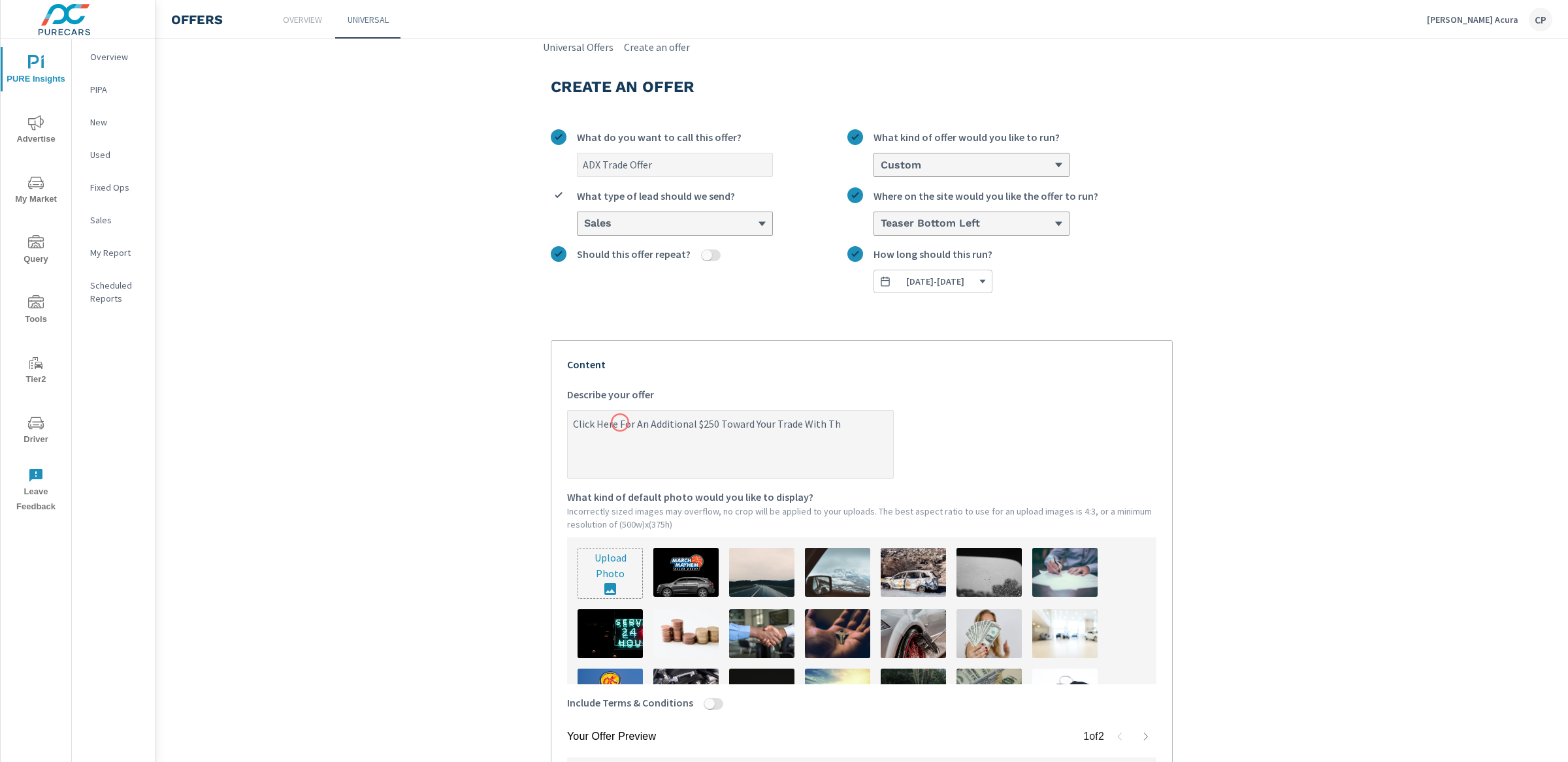
type textarea "Click Here For An Additional $250 Toward Your Trade With The"
type textarea "x"
type textarea "Click Here For An Additional $250 Toward Your Trade With The"
type textarea "x"
type textarea "Click Here For An Additional $250 Toward Your Trade With The P"
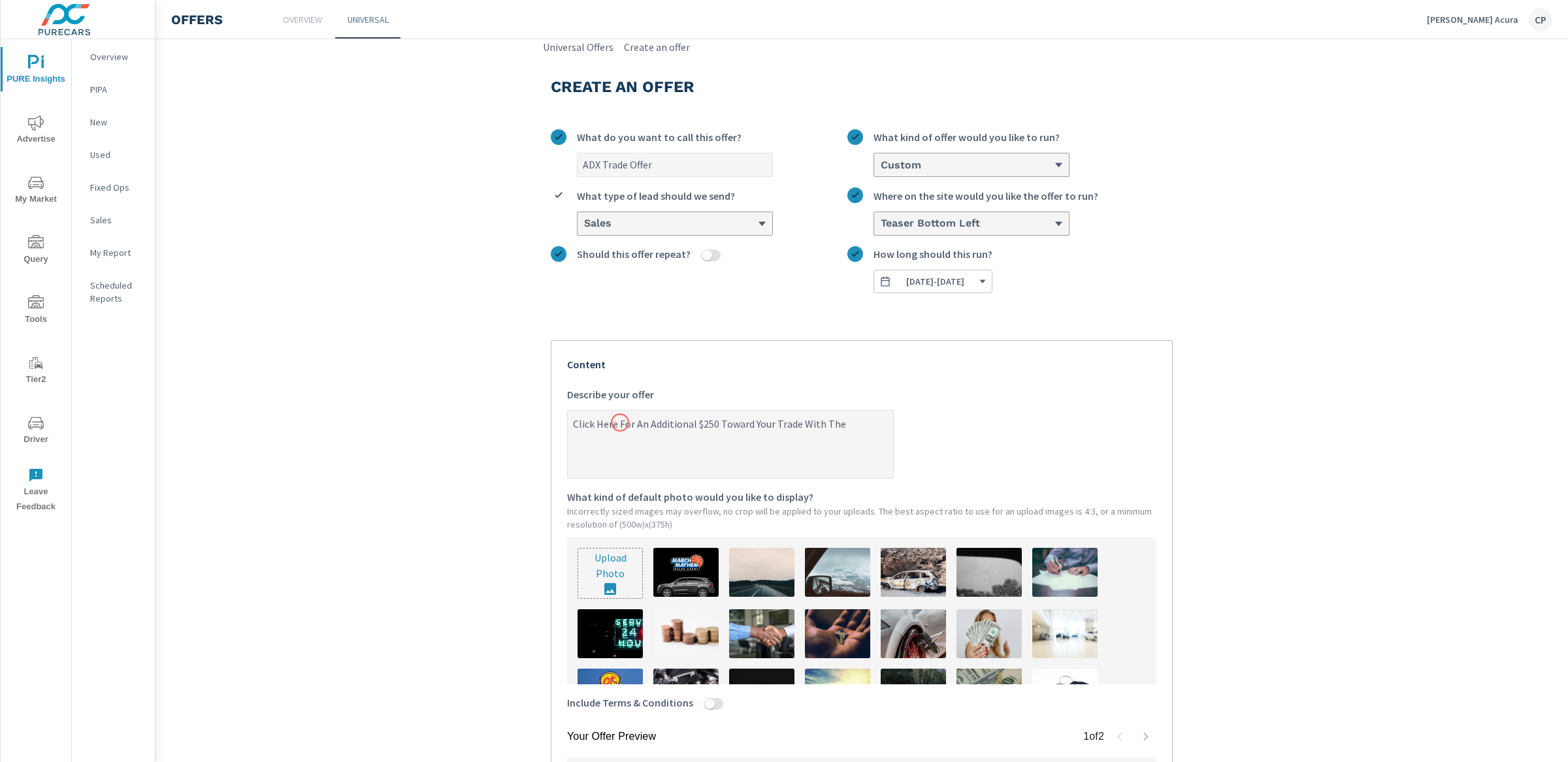
type textarea "x"
type textarea "Click Here For An Additional $250 Toward Your Trade With The Pu"
type textarea "x"
type textarea "Click Here For An Additional $250 Toward Your Trade With The Pur"
type textarea "x"
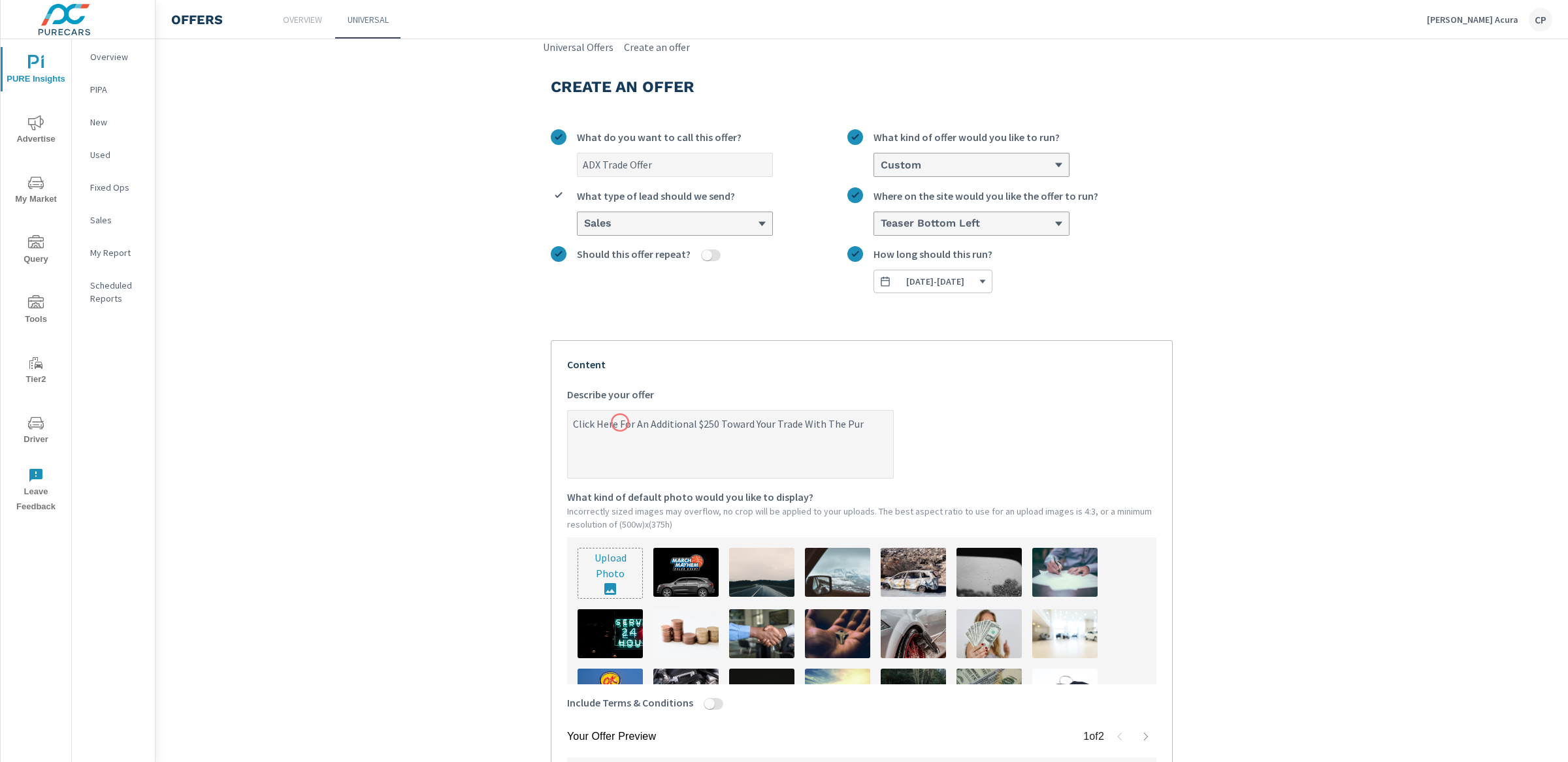
type textarea "Click Here For An Additional $250 Toward Your Trade With The Purc"
type textarea "x"
type textarea "Click Here For An Additional $250 Toward Your Trade With The Purch"
type textarea "x"
type textarea "Click Here For An Additional $250 Toward Your Trade With The Purcha"
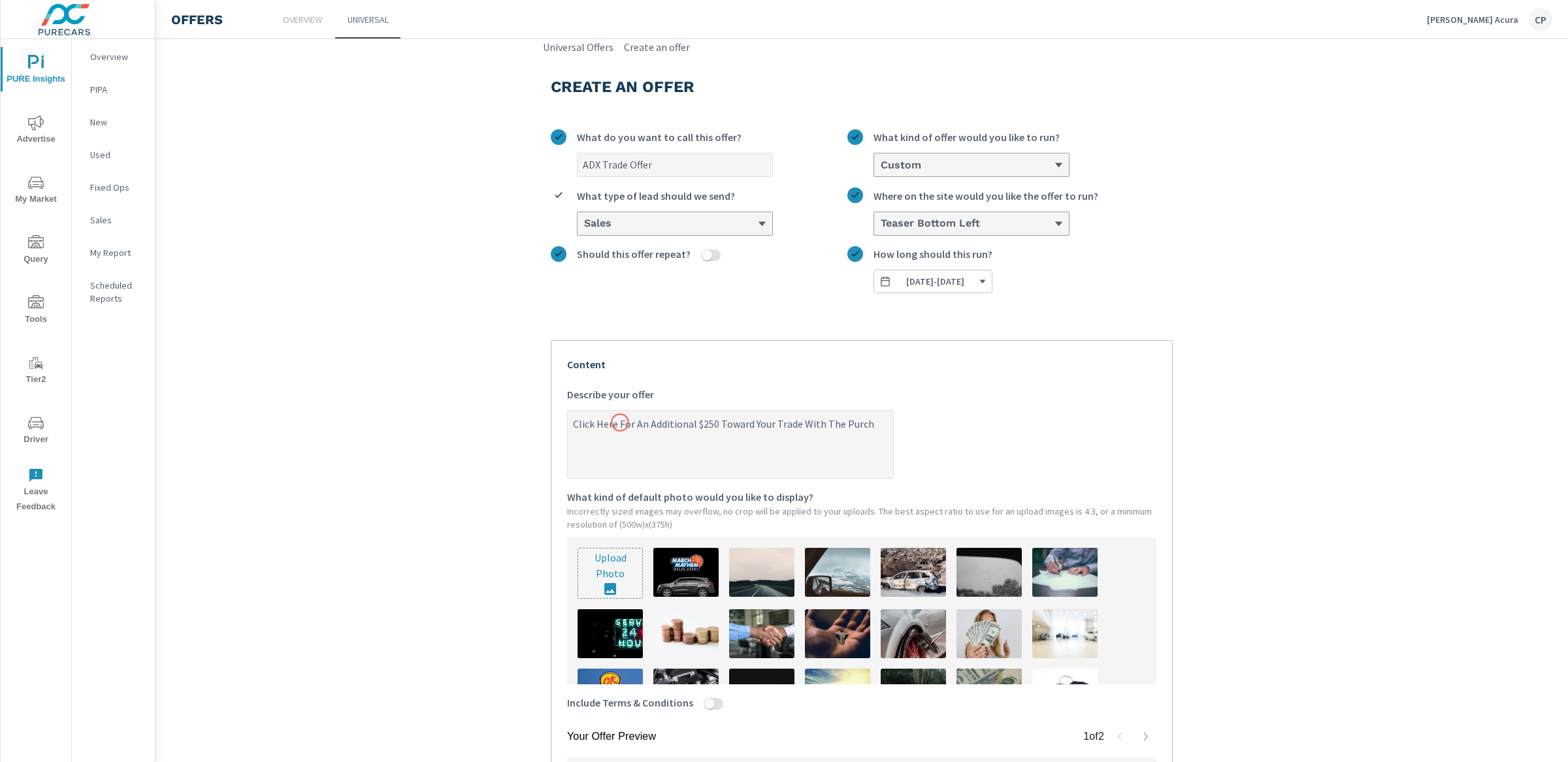
type textarea "x"
type textarea "Click Here For An Additional $250 Toward Your Trade With The Purchas"
type textarea "x"
type textarea "Click Here For An Additional $250 Toward Your Trade With The Purchase"
type textarea "x"
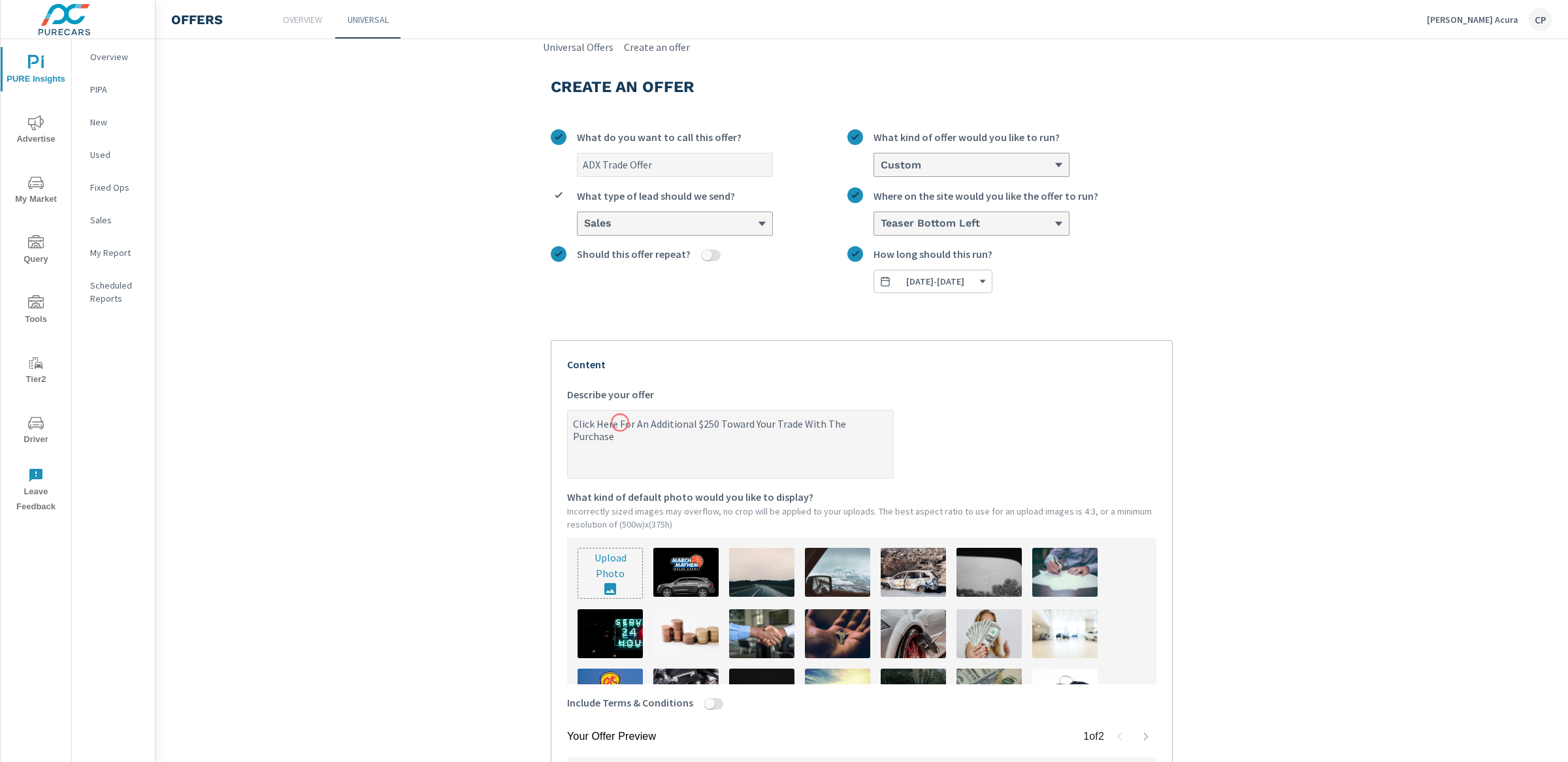
type textarea "Click Here For An Additional $250 Toward Your Trade With The Purchase"
type textarea "x"
type textarea "Click Here For An Additional $250 Toward Your Trade With The Purchase o"
type textarea "x"
type textarea "Click Here For An Additional $250 Toward Your Trade With The Purchase of"
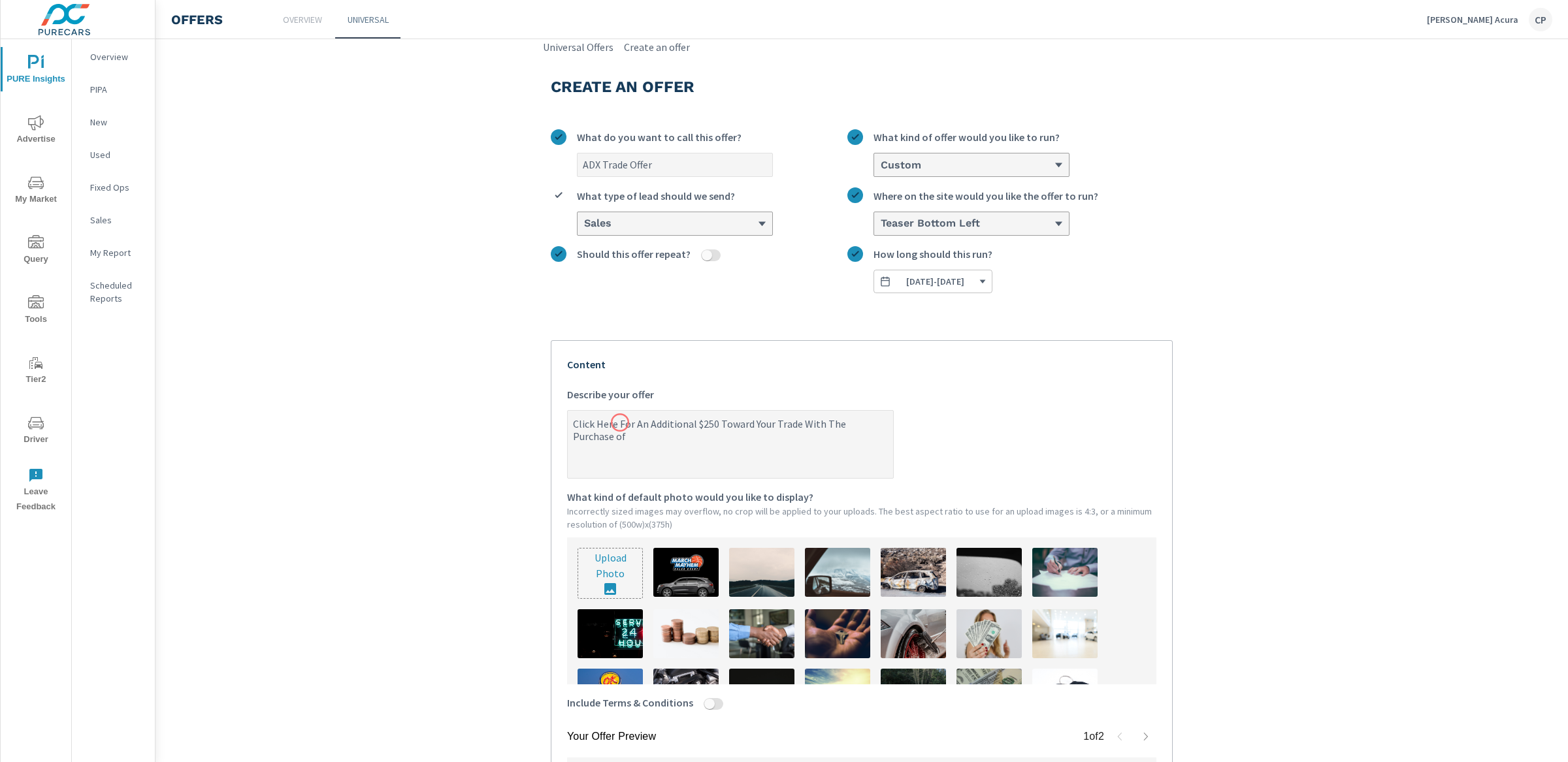
type textarea "x"
type textarea "Click Here For An Additional $250 Toward Your Trade With The Purchase of"
type textarea "x"
type textarea "Click Here For An Additional $250 Toward Your Trade With The Purchase of"
type textarea "x"
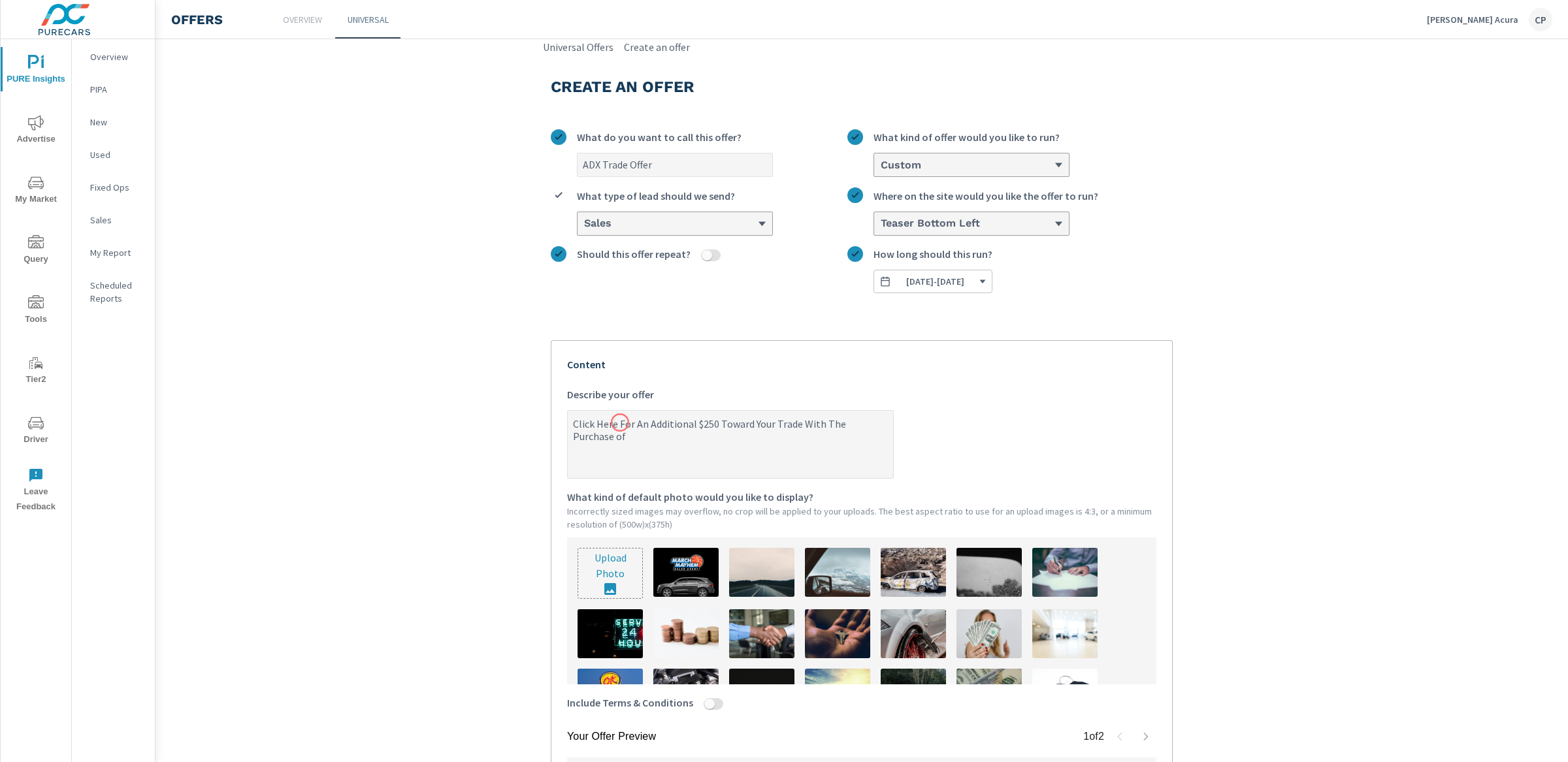
type textarea "Click Here For An Additional $250 Toward Your Trade With The Purchase o"
type textarea "x"
type textarea "Click Here For An Additional $250 Toward Your Trade With The Purchase"
type textarea "x"
type textarea "Click Here For An Additional $250 Toward Your Trade With The Purchase O"
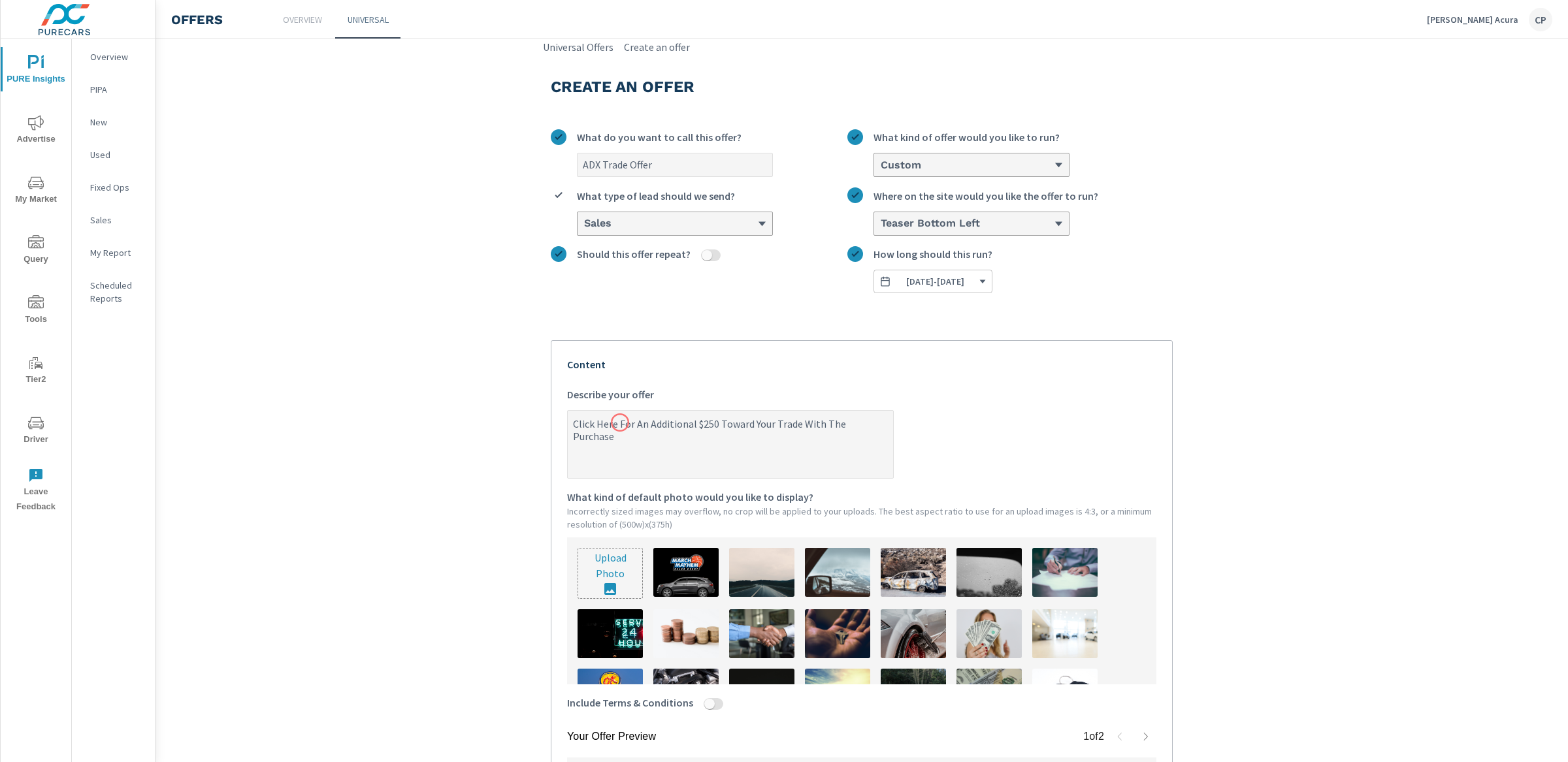
type textarea "x"
type textarea "Click Here For An Additional $250 Toward Your Trade With The Purchase Of"
type textarea "x"
type textarea "Click Here For An Additional $250 Toward Your Trade With The Purchase Of"
type textarea "x"
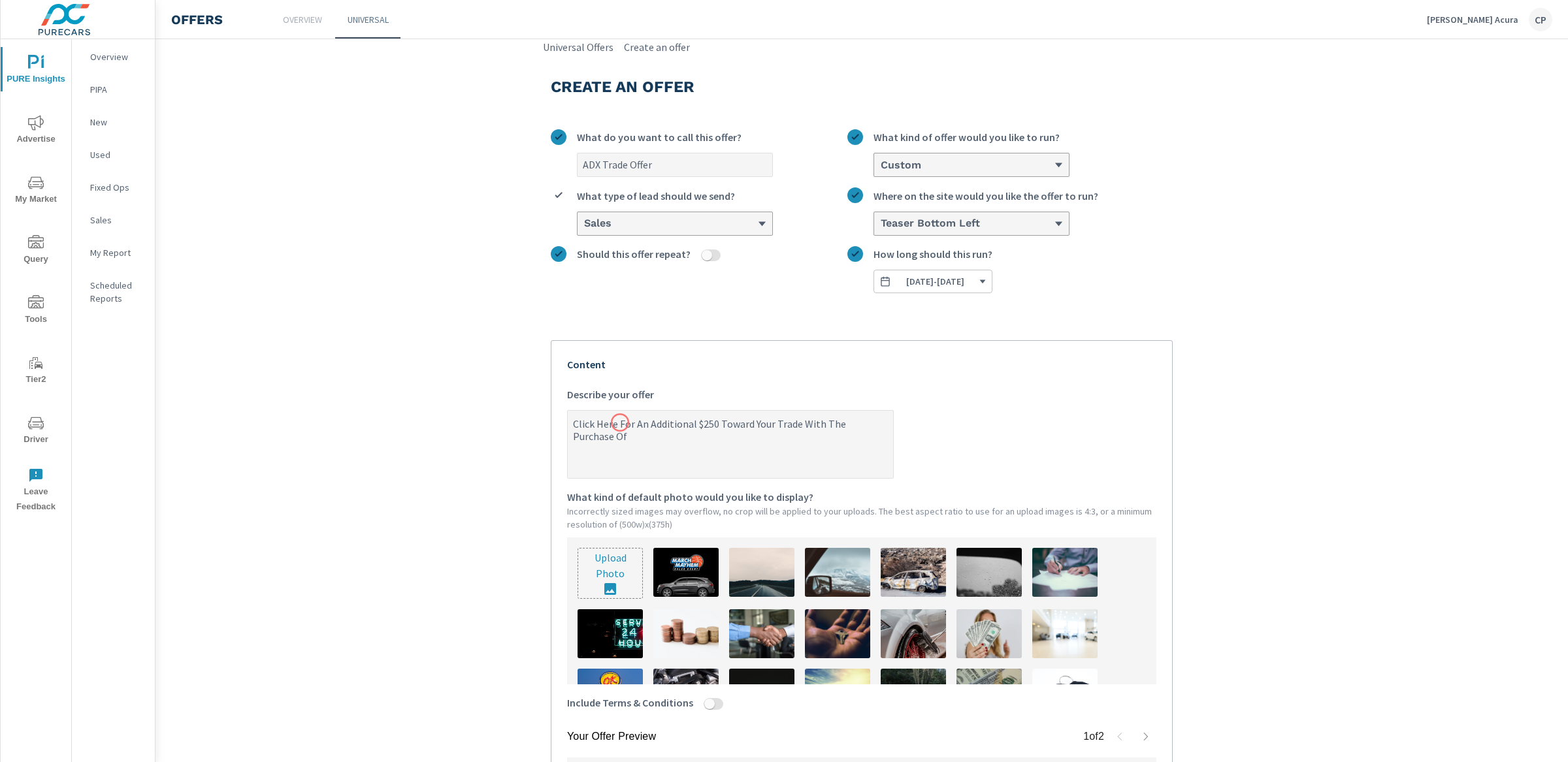
type textarea "Click Here For An Additional $250 Toward Your Trade With The Purchase Of A"
type textarea "x"
type textarea "Click Here For An Additional $250 Toward Your Trade With The Purchase Of A"
type textarea "x"
type textarea "Click Here For An Additional $250 Toward Your Trade With The Purchase Of A n"
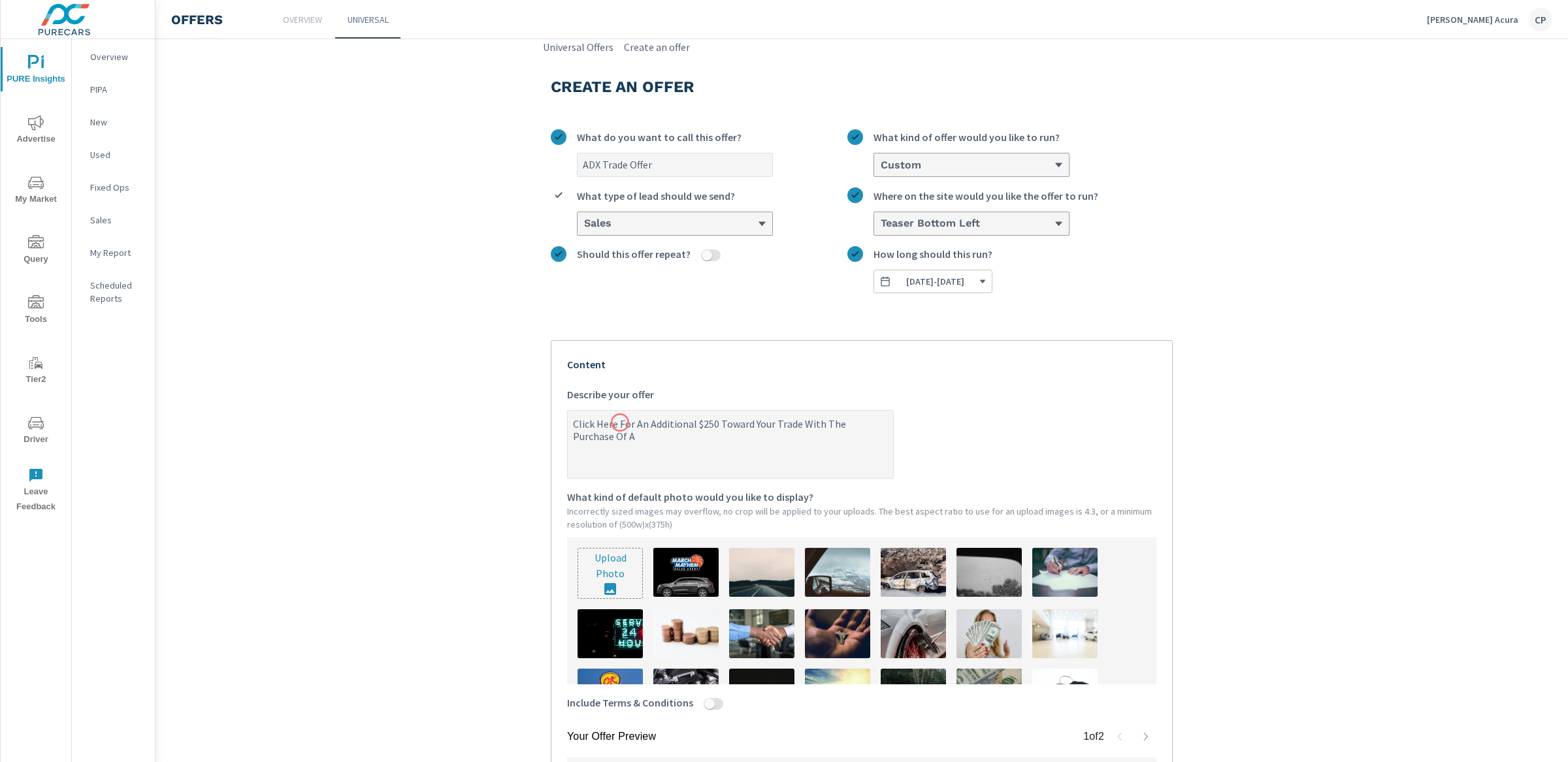
type textarea "x"
type textarea "Click Here For An Additional $250 Toward Your Trade With The Purchase Of A"
type textarea "x"
type textarea "Click Here For An Additional $250 Toward Your Trade With The Purchase Of A n"
type textarea "x"
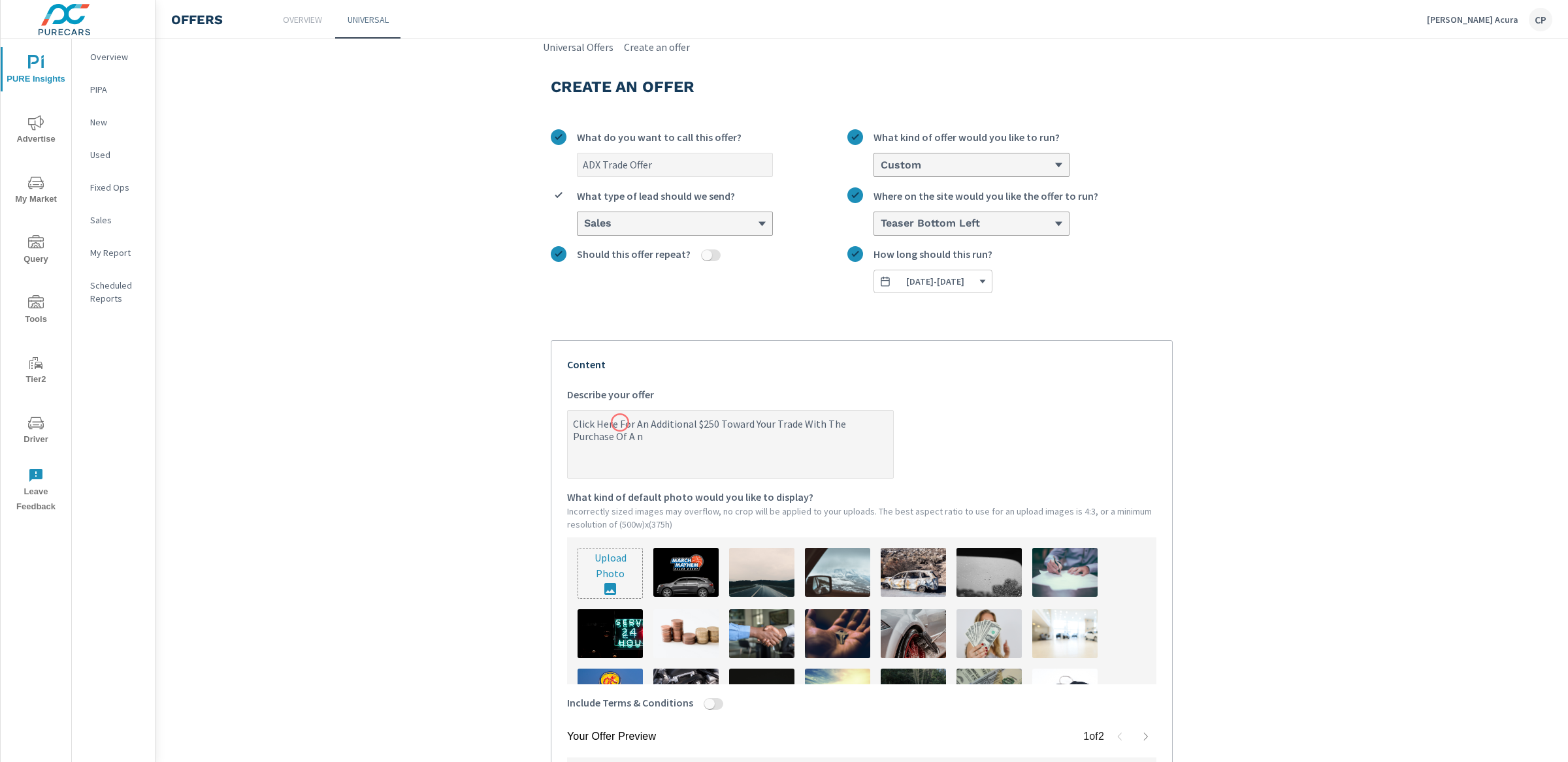
type textarea "Click Here For An Additional $250 Toward Your Trade With The Purchase Of A nE"
type textarea "x"
type textarea "Click Here For An Additional $250 Toward Your Trade With The Purchase Of A nEW"
type textarea "x"
type textarea "Click Here For An Additional $250 Toward Your Trade With The Purchase Of A nE"
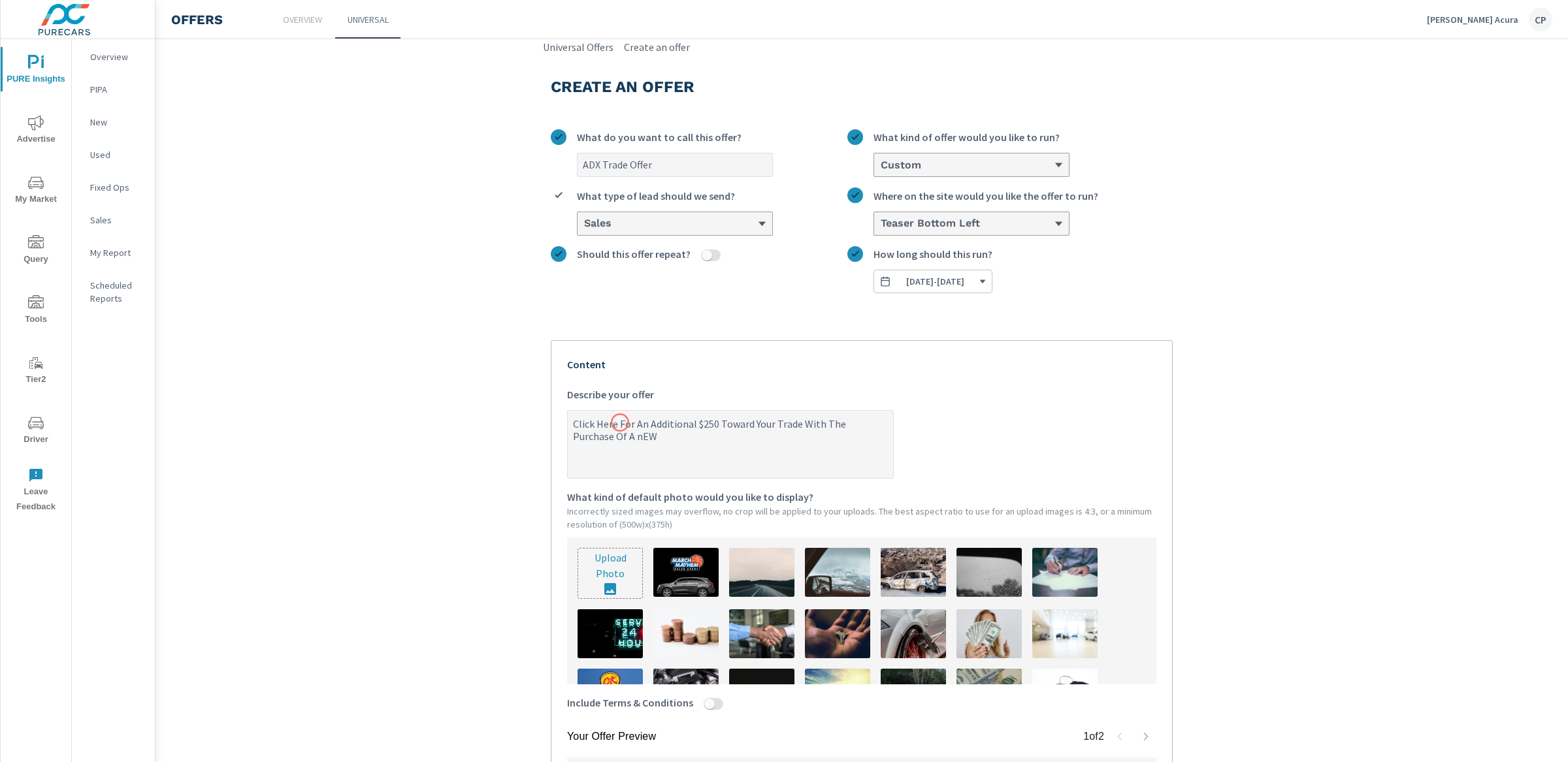
type textarea "x"
type textarea "Click Here For An Additional $250 Toward Your Trade With The Purchase Of A n"
type textarea "x"
type textarea "Click Here For An Additional $250 Toward Your Trade With The Purchase Of A"
type textarea "x"
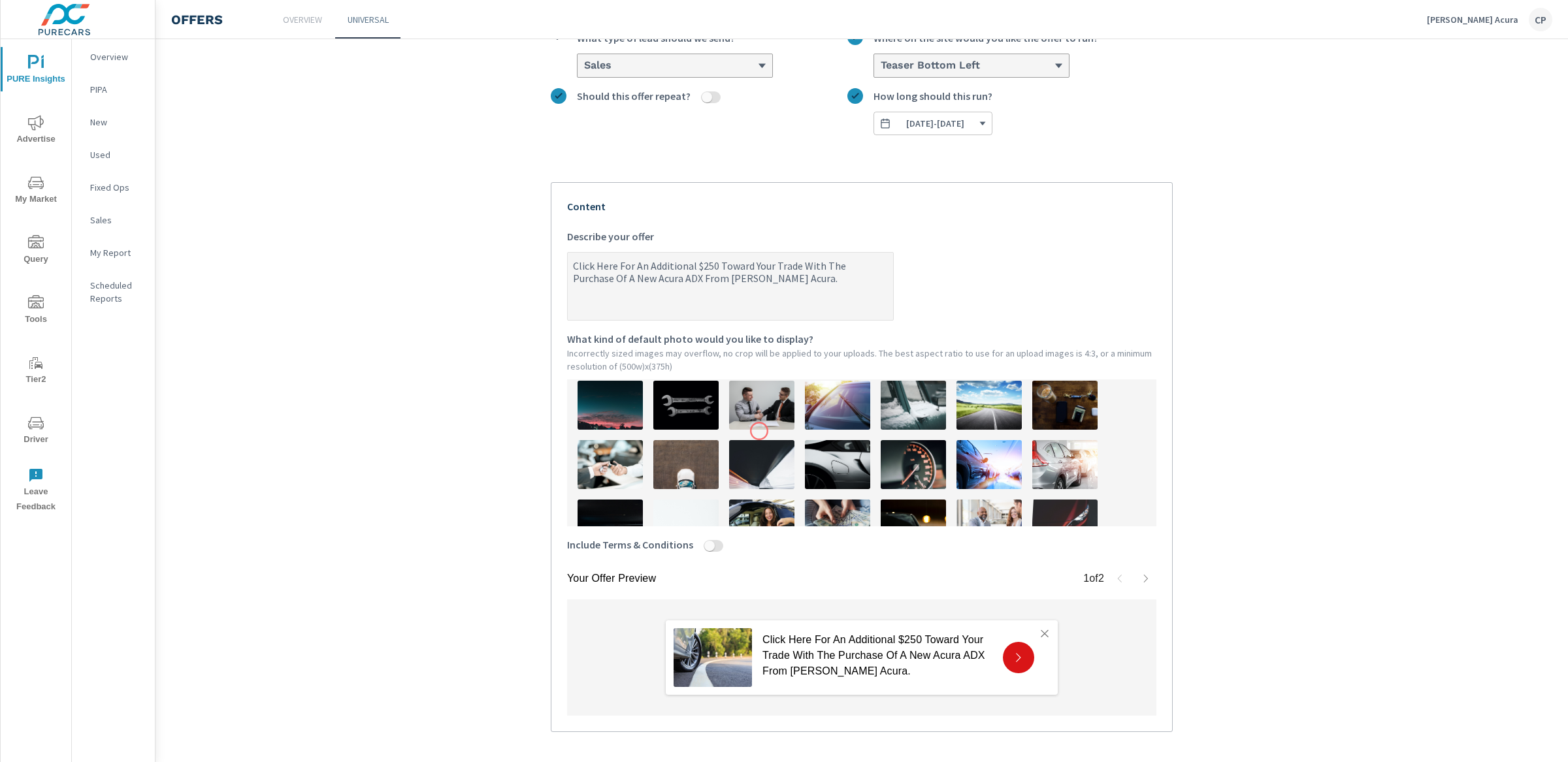
scroll to position [230, 0]
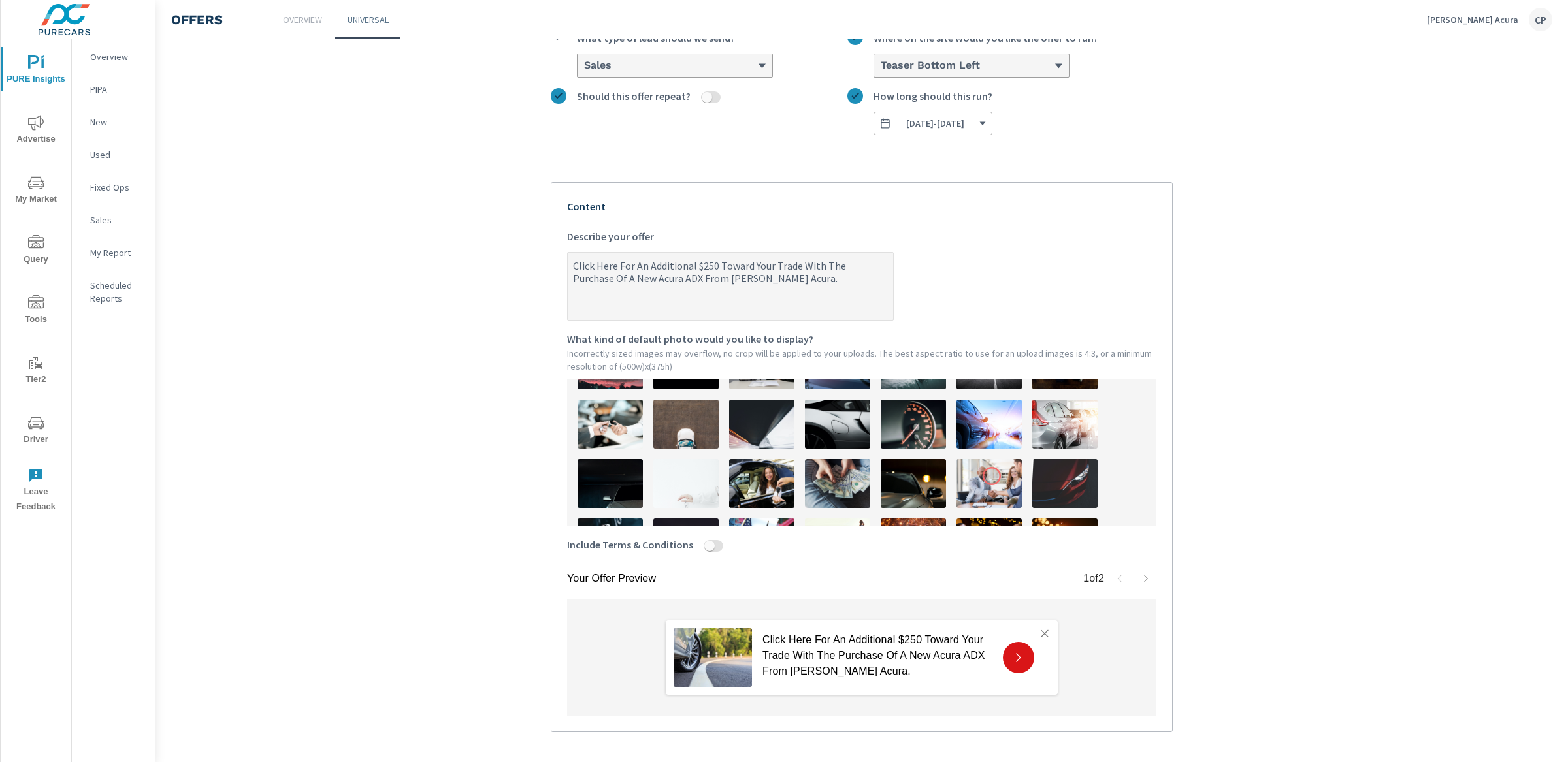
click at [991, 476] on img at bounding box center [989, 483] width 65 height 49
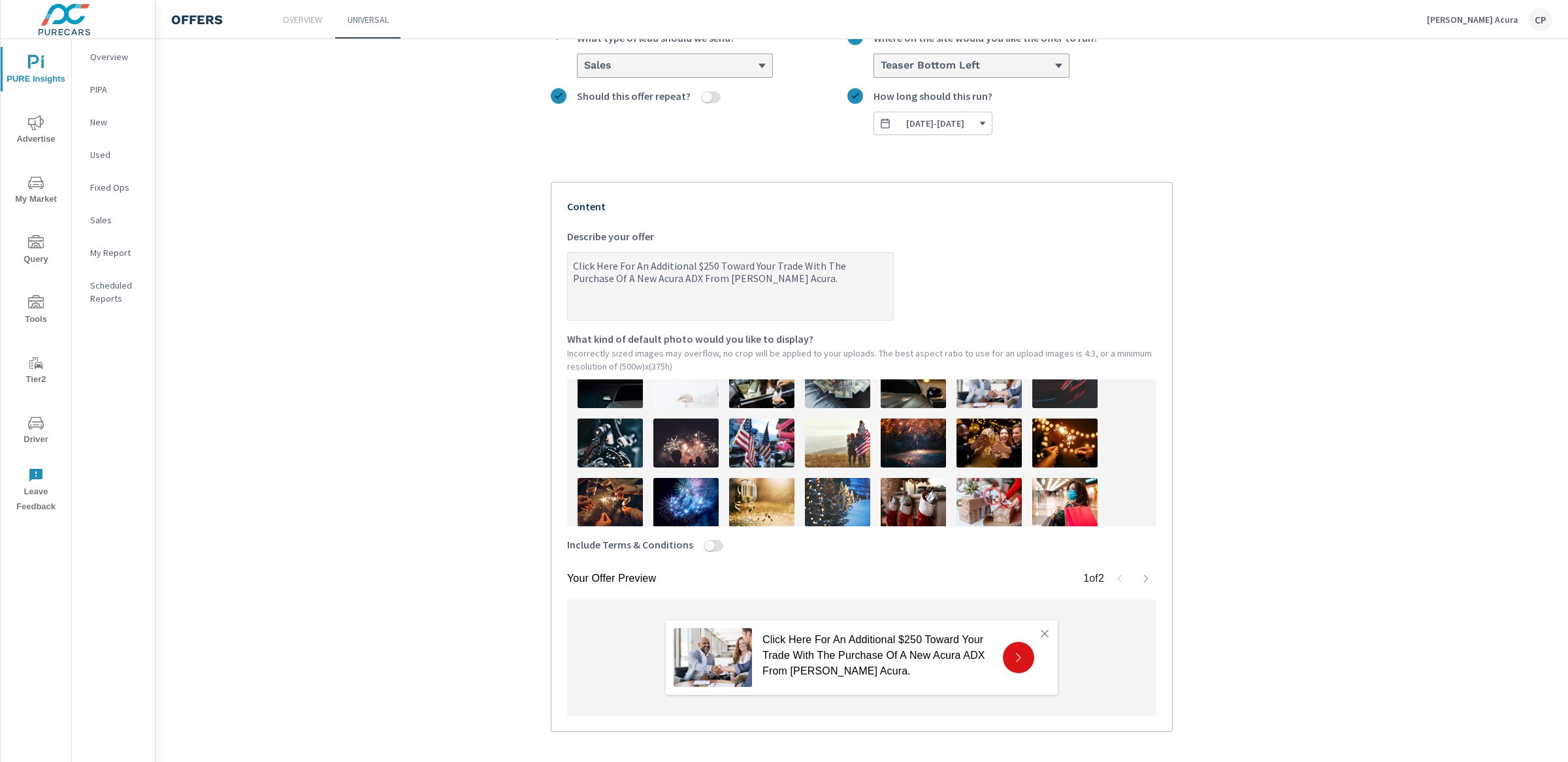
scroll to position [331, 0]
click at [1153, 583] on div "Your Offer Preview 1 of 2 Click Here For An Additional $250 Toward Your Trade W…" at bounding box center [862, 456] width 622 height 550
click at [1146, 580] on button "button" at bounding box center [1145, 578] width 21 height 20
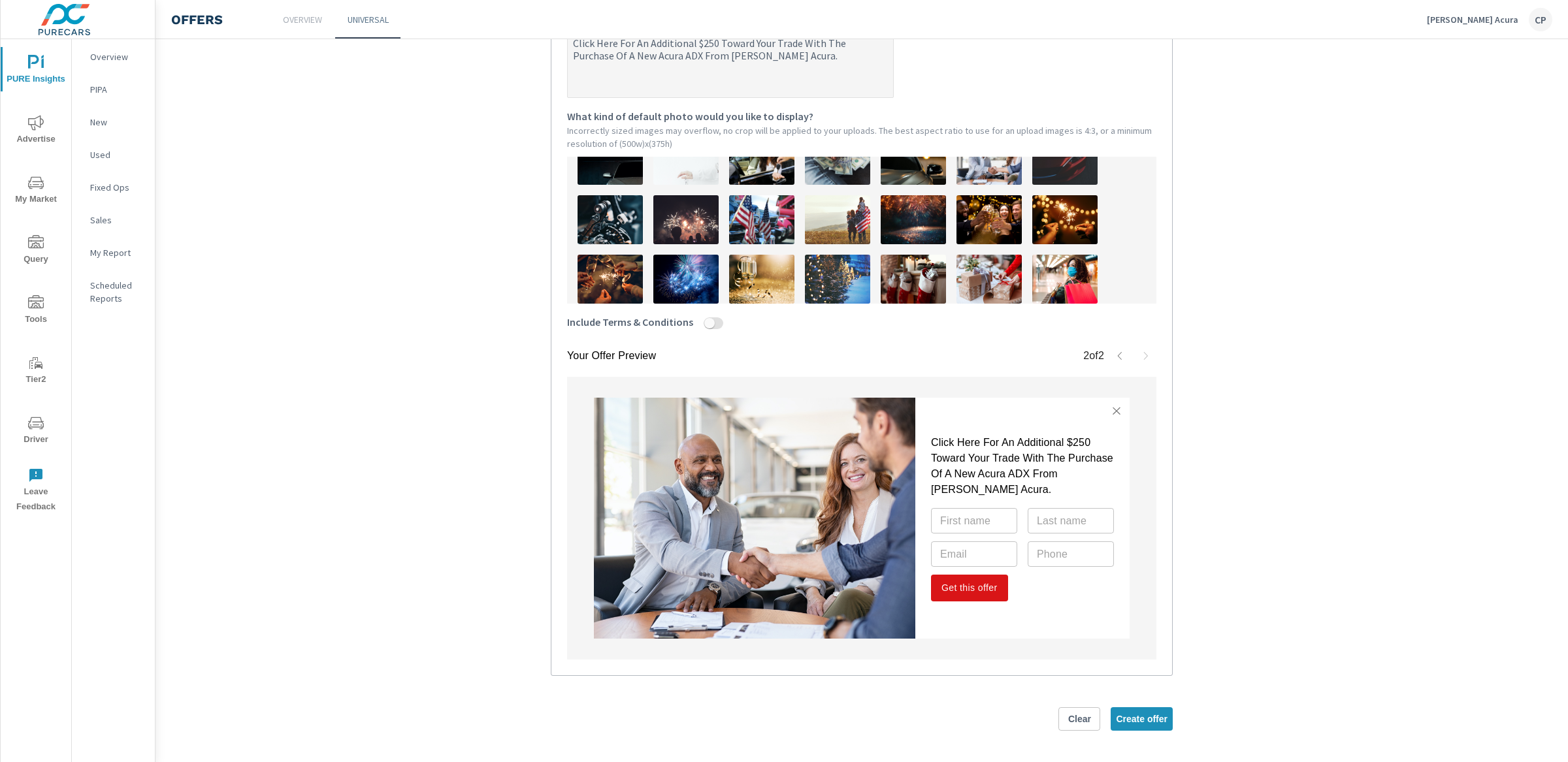
scroll to position [0, 0]
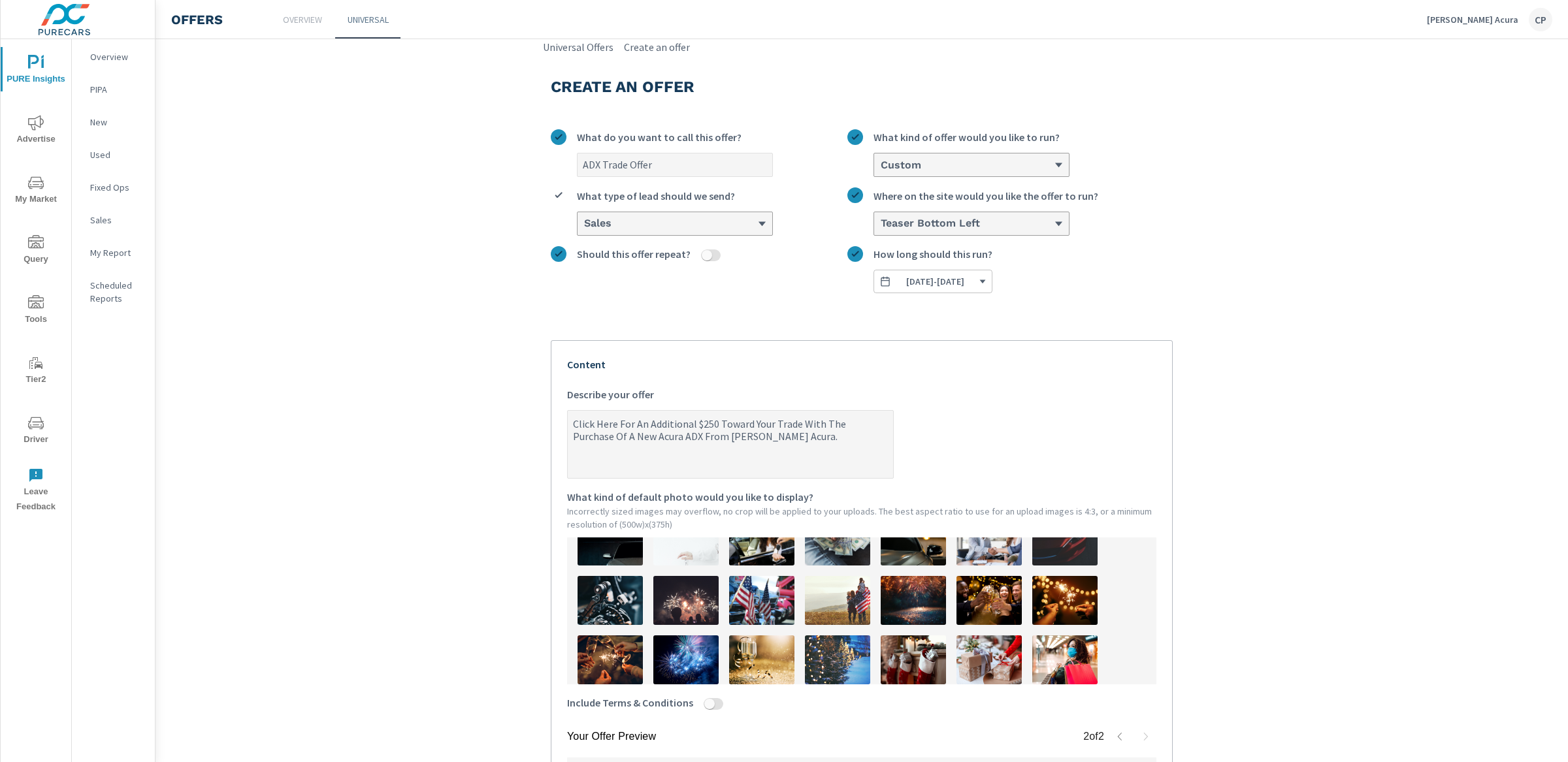
click at [955, 277] on span "09/10/2025 - 09/30/2025" at bounding box center [934, 281] width 58 height 12
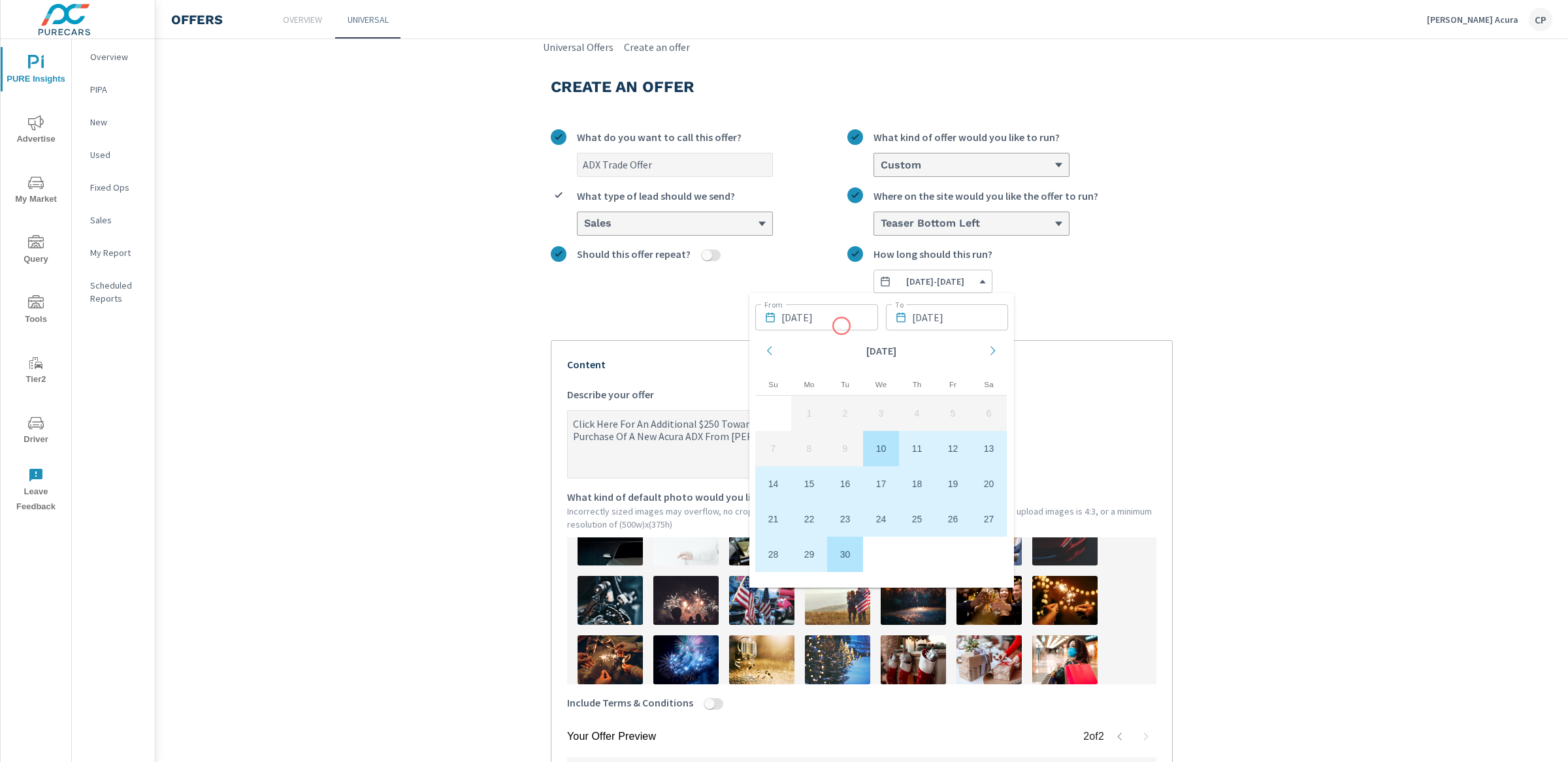
click at [823, 324] on input "09/10/2025" at bounding box center [829, 317] width 96 height 26
click at [920, 453] on td "11" at bounding box center [916, 449] width 36 height 36
click at [1211, 486] on section "Create an offer ADX Trade Offer What do you want to call this offer? Custom Wha…" at bounding box center [861, 599] width 1412 height 1088
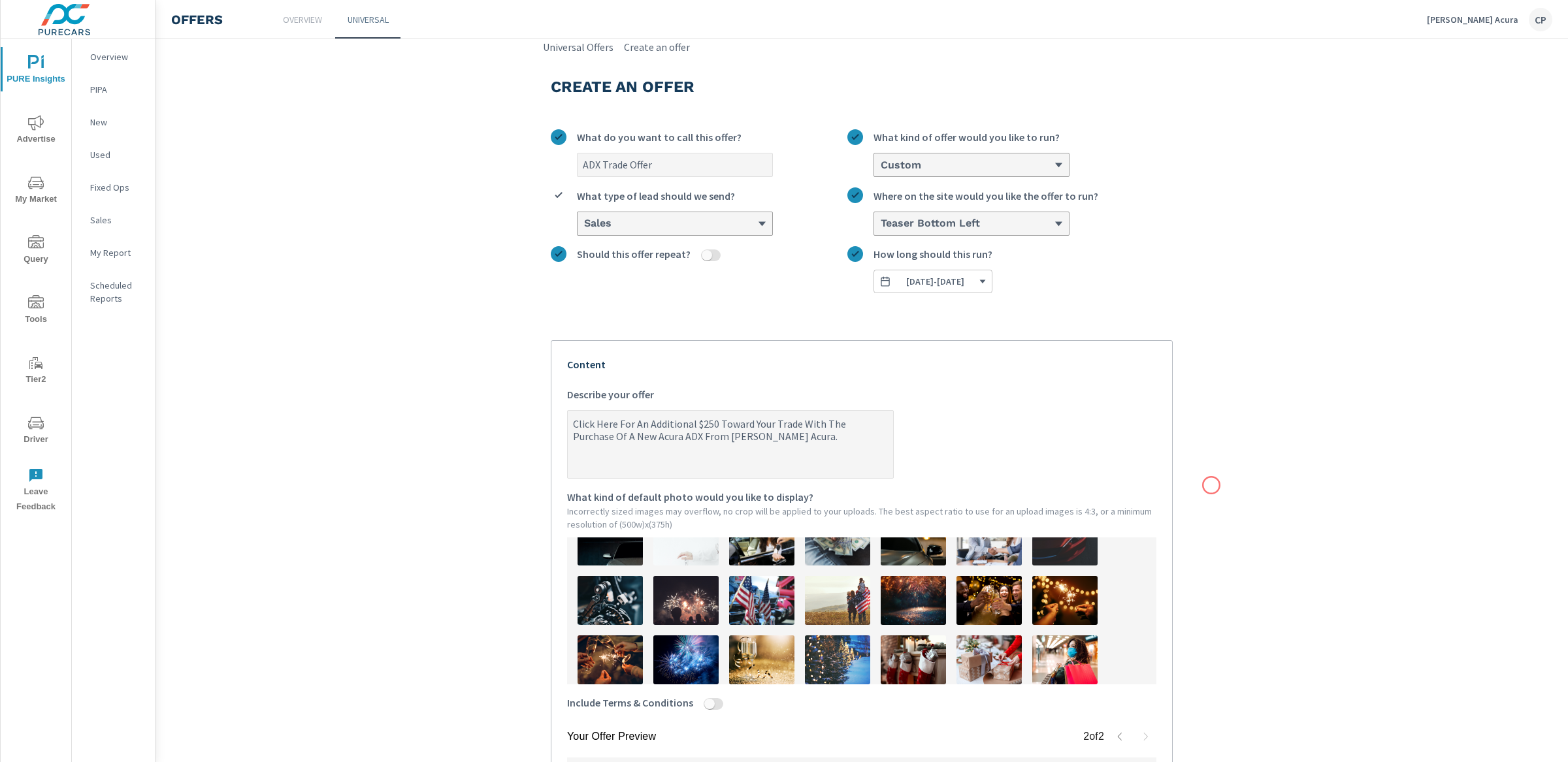
scroll to position [381, 0]
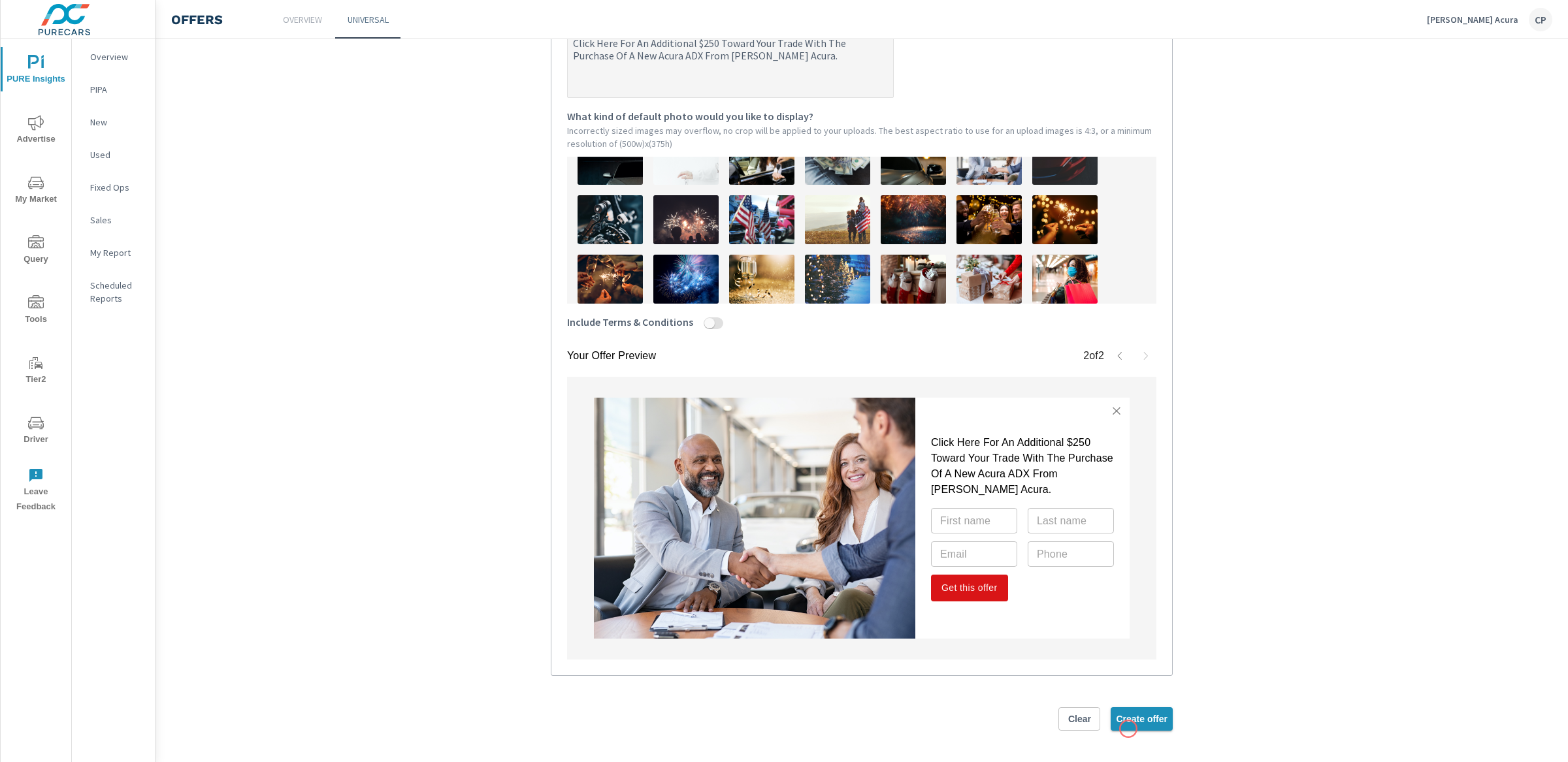
click at [1129, 725] on button "Create offer" at bounding box center [1142, 719] width 62 height 23
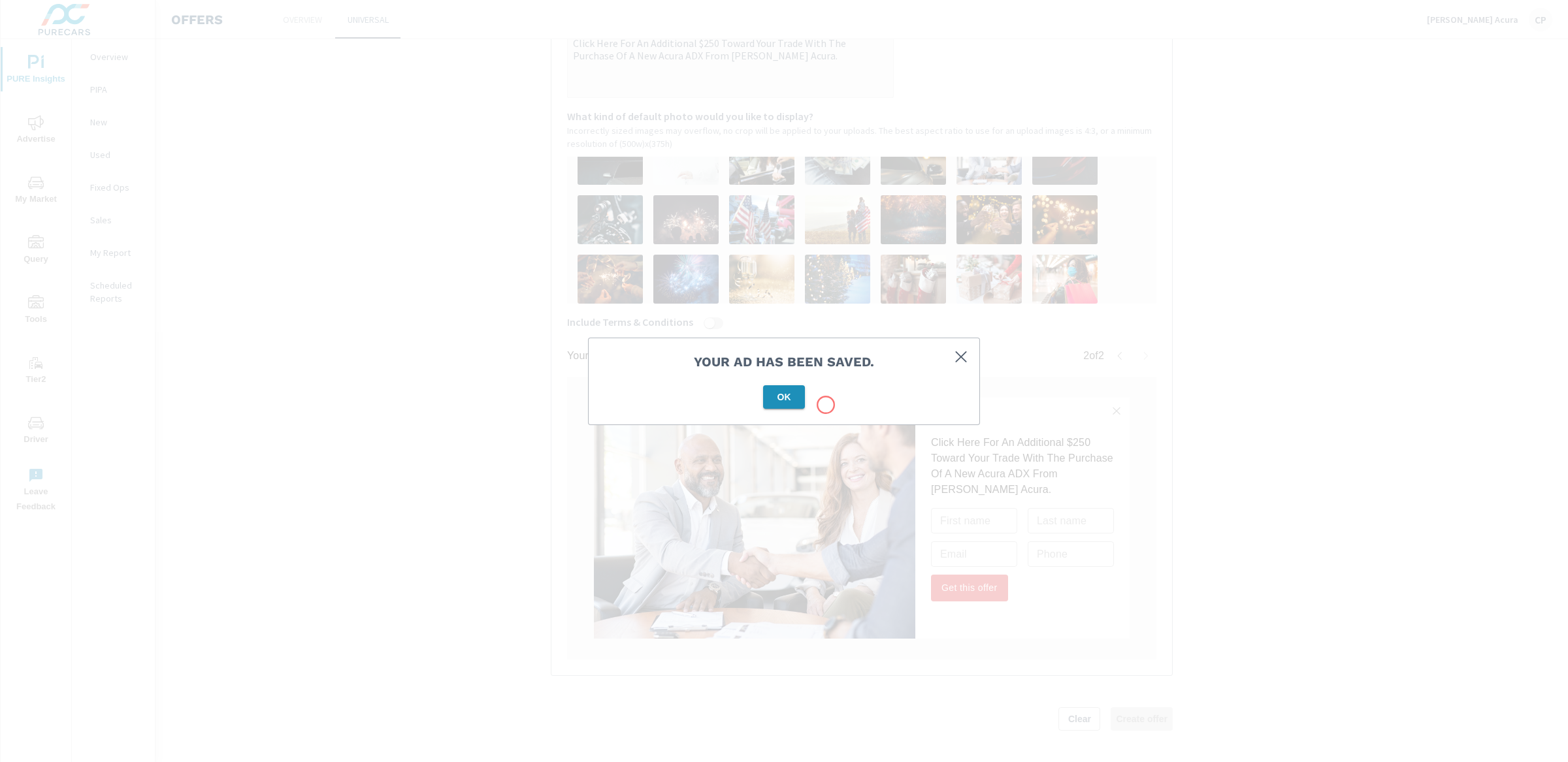
click at [791, 396] on span "OK" at bounding box center [784, 397] width 31 height 12
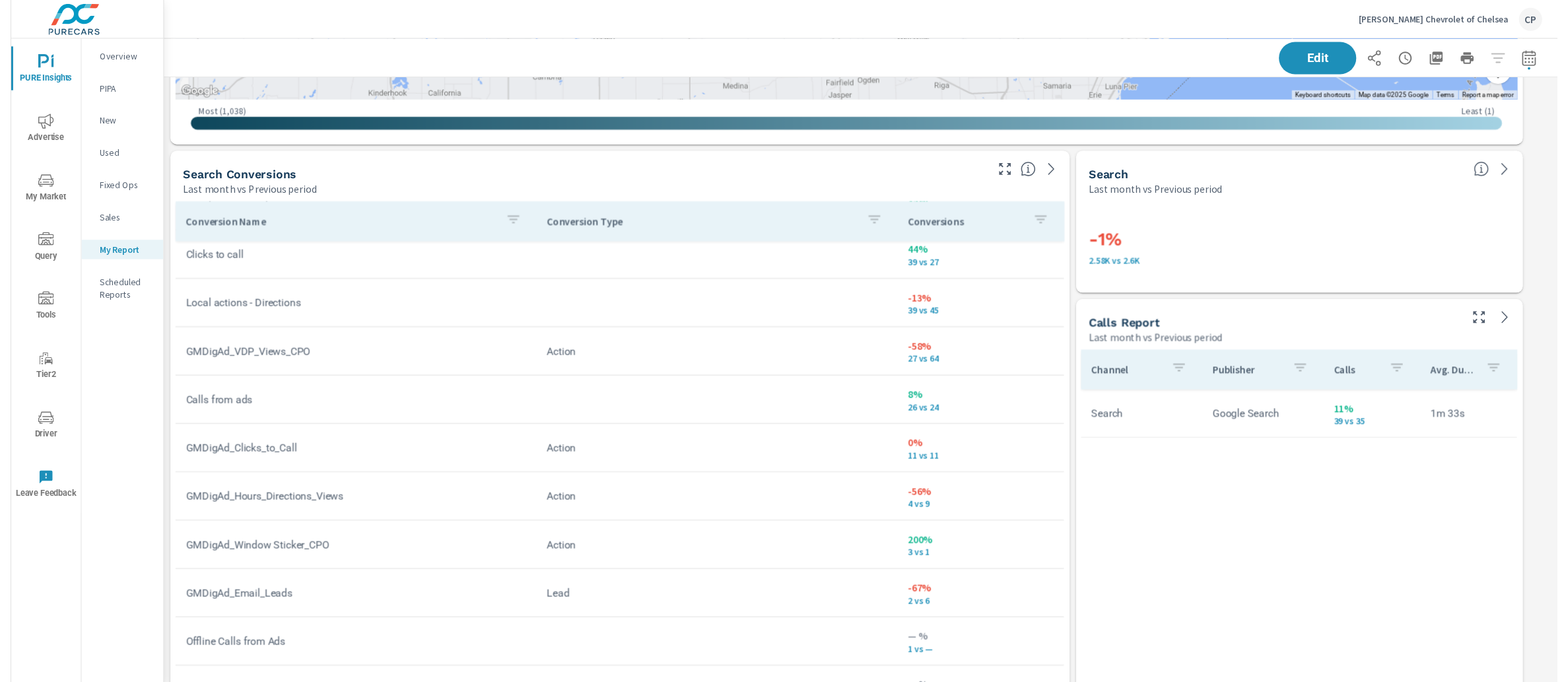
scroll to position [2309, 1424]
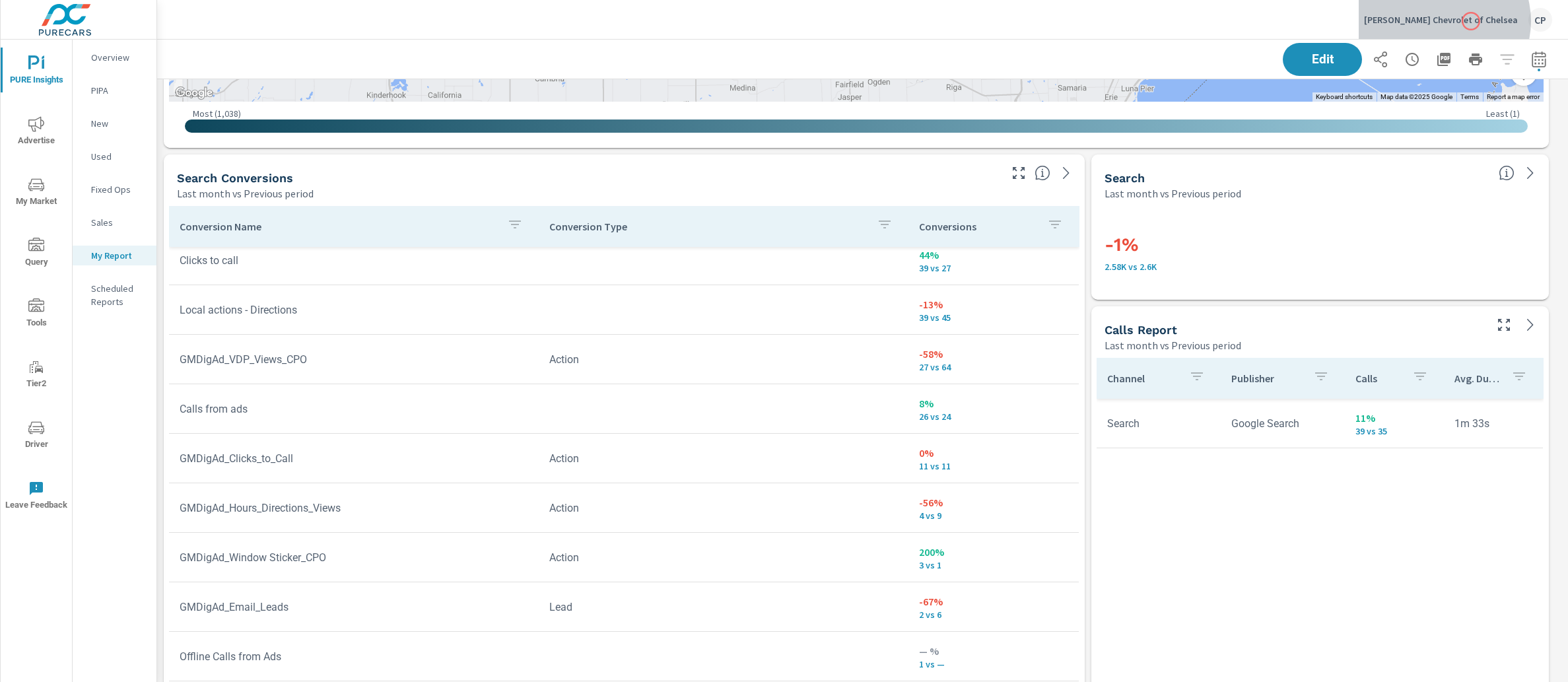
click at [1471, 21] on p "Art Moehn Chevrolet of Chelsea" at bounding box center [1440, 19] width 154 height 12
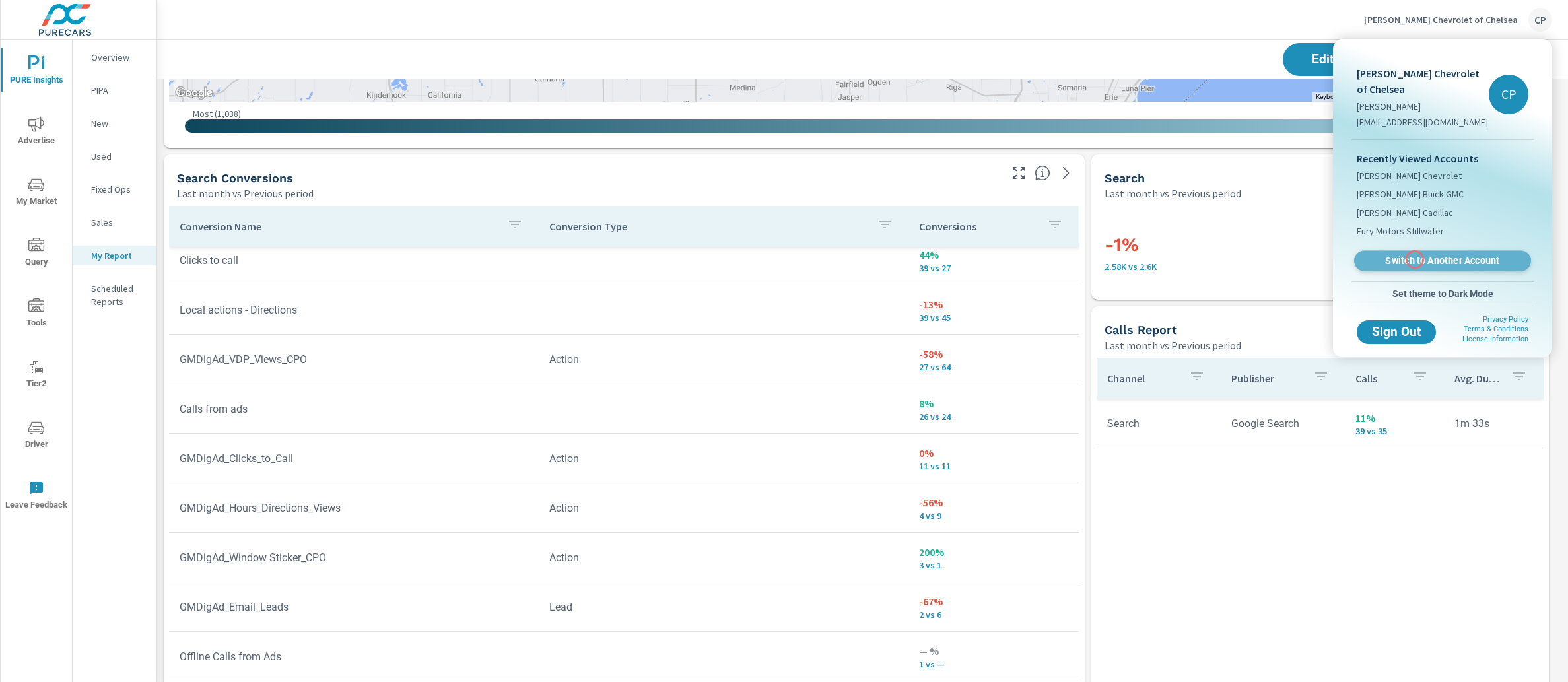
click at [1414, 259] on span "Switch to Another Account" at bounding box center [1442, 261] width 162 height 13
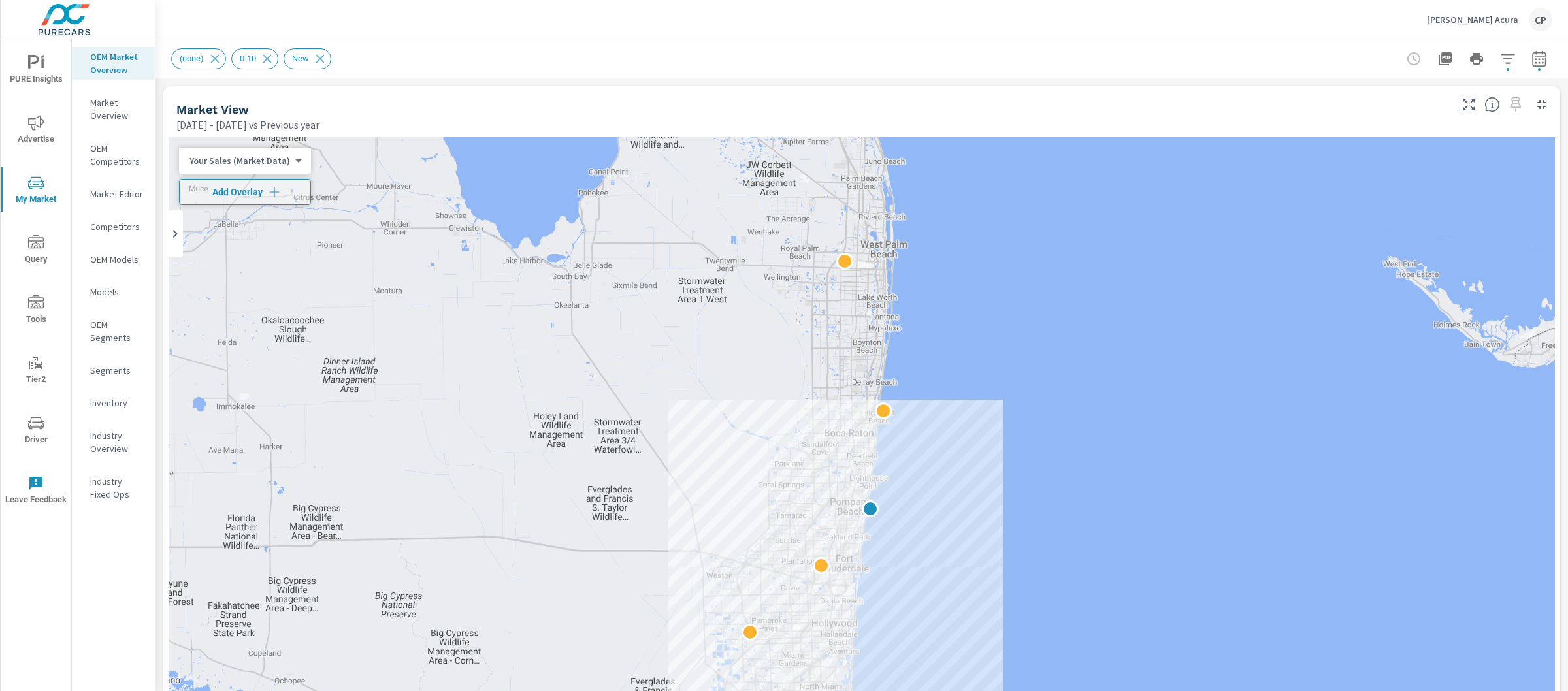
scroll to position [1, 0]
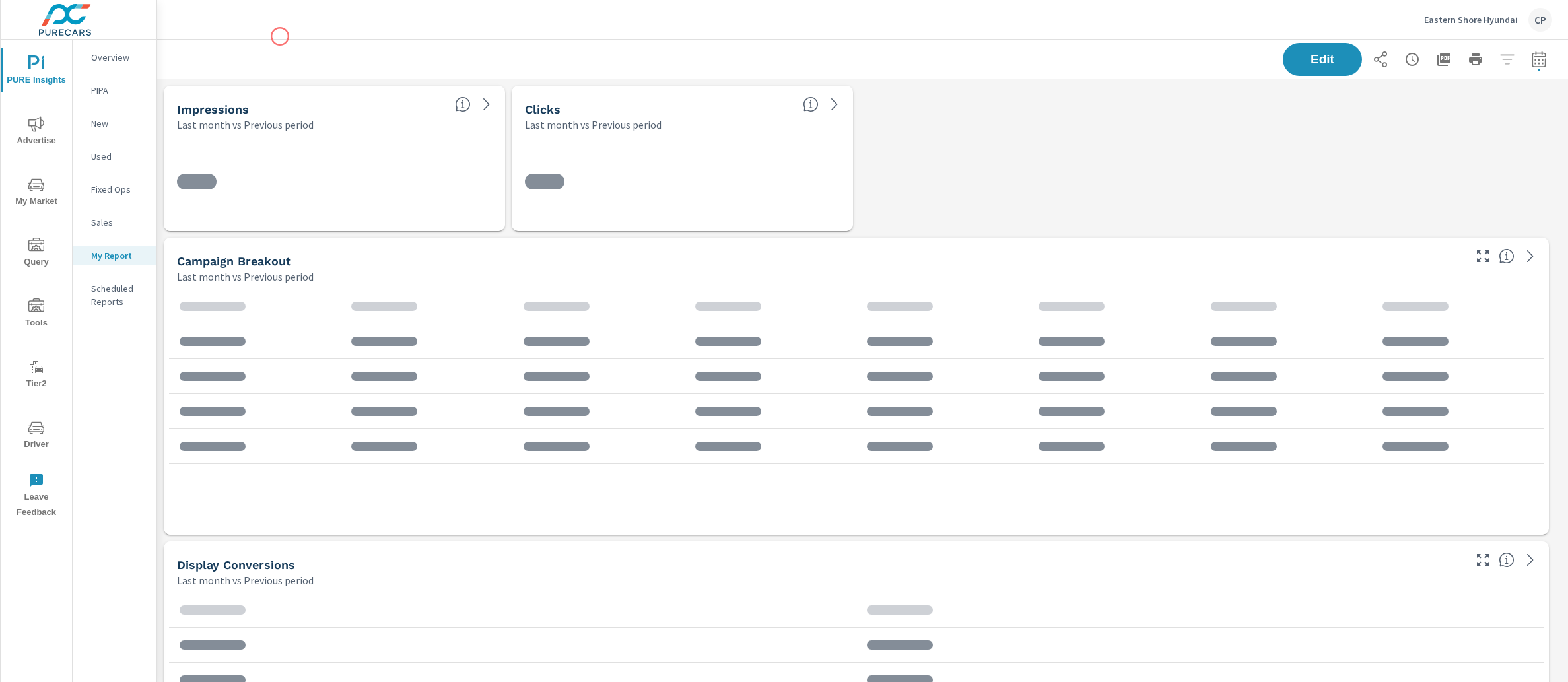
scroll to position [5347, 1424]
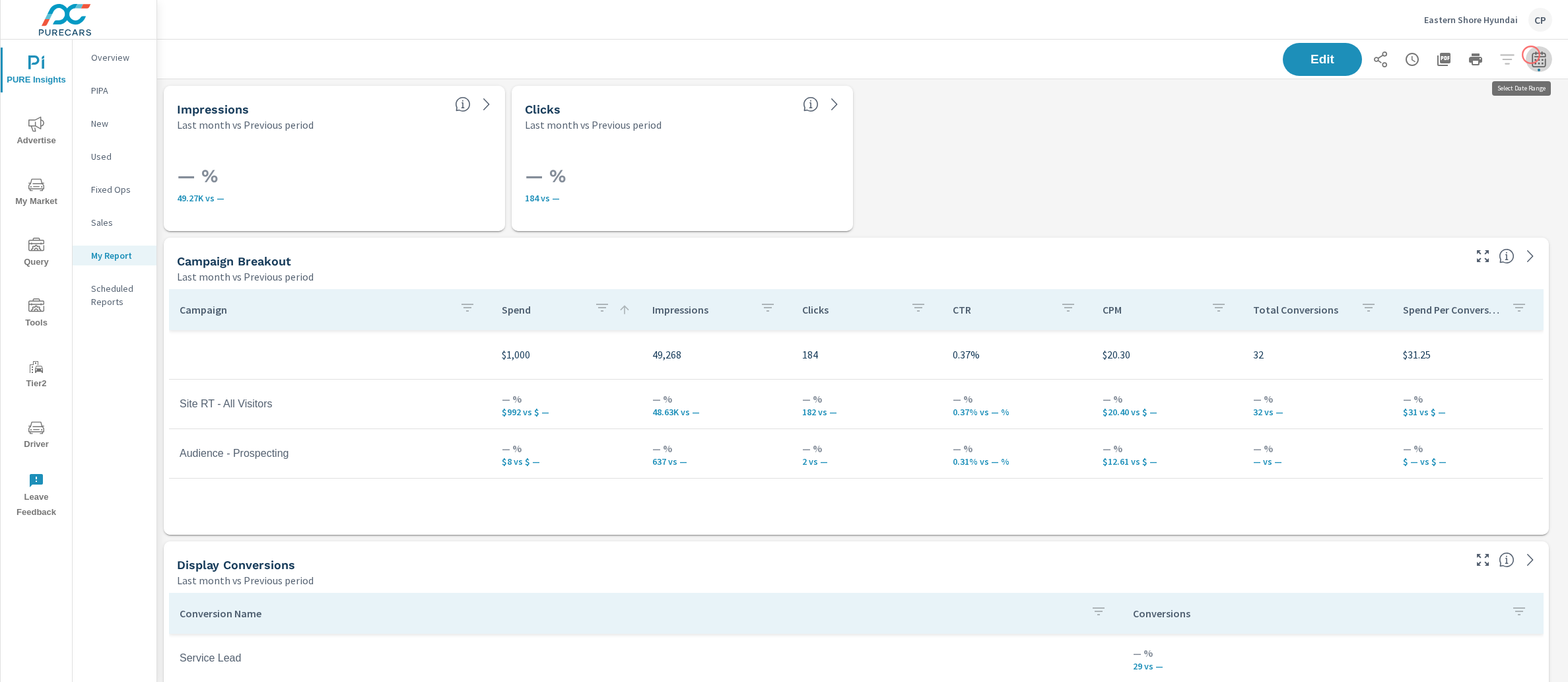
click at [1530, 55] on icon "button" at bounding box center [1538, 59] width 16 height 16
select select "Last month"
select select "Previous period"
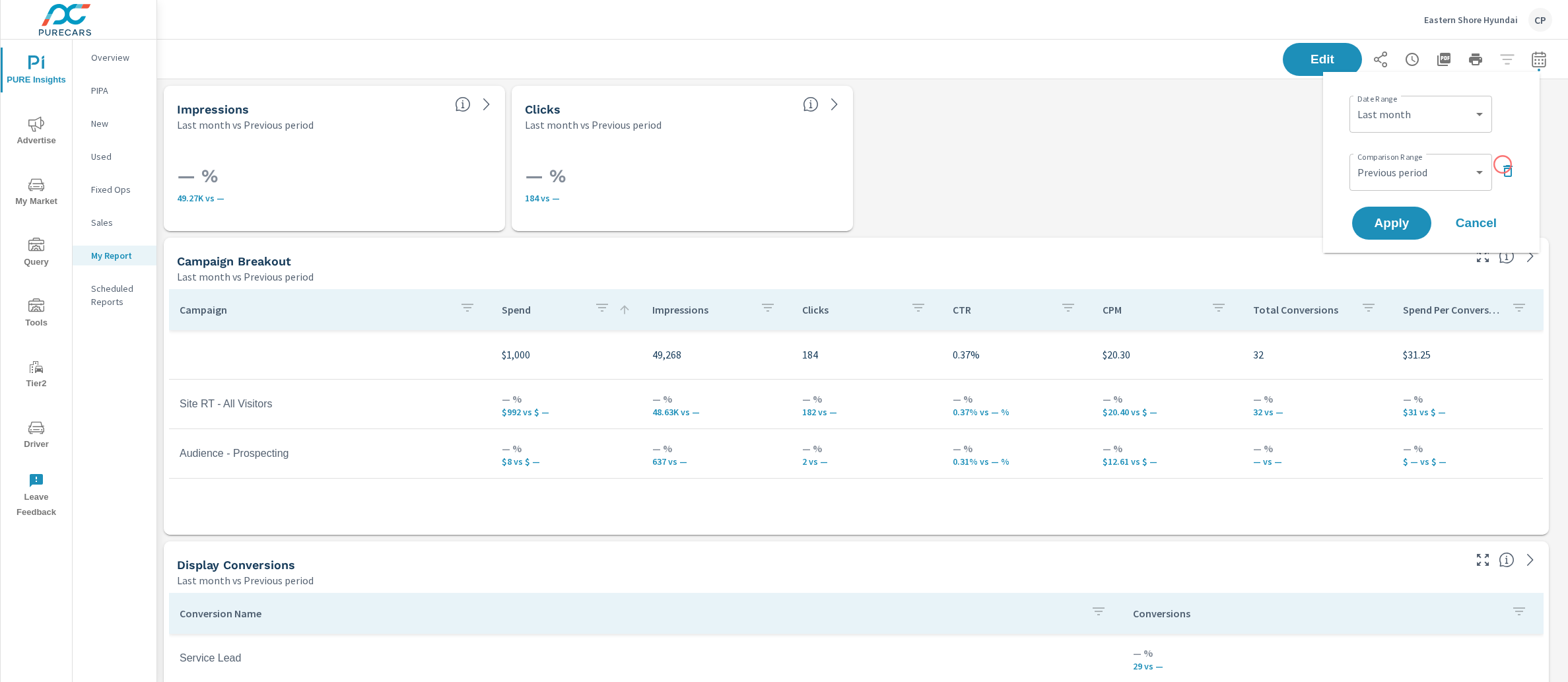
click at [1503, 166] on icon "button" at bounding box center [1508, 170] width 9 height 12
click at [1407, 196] on button "Apply" at bounding box center [1391, 186] width 82 height 34
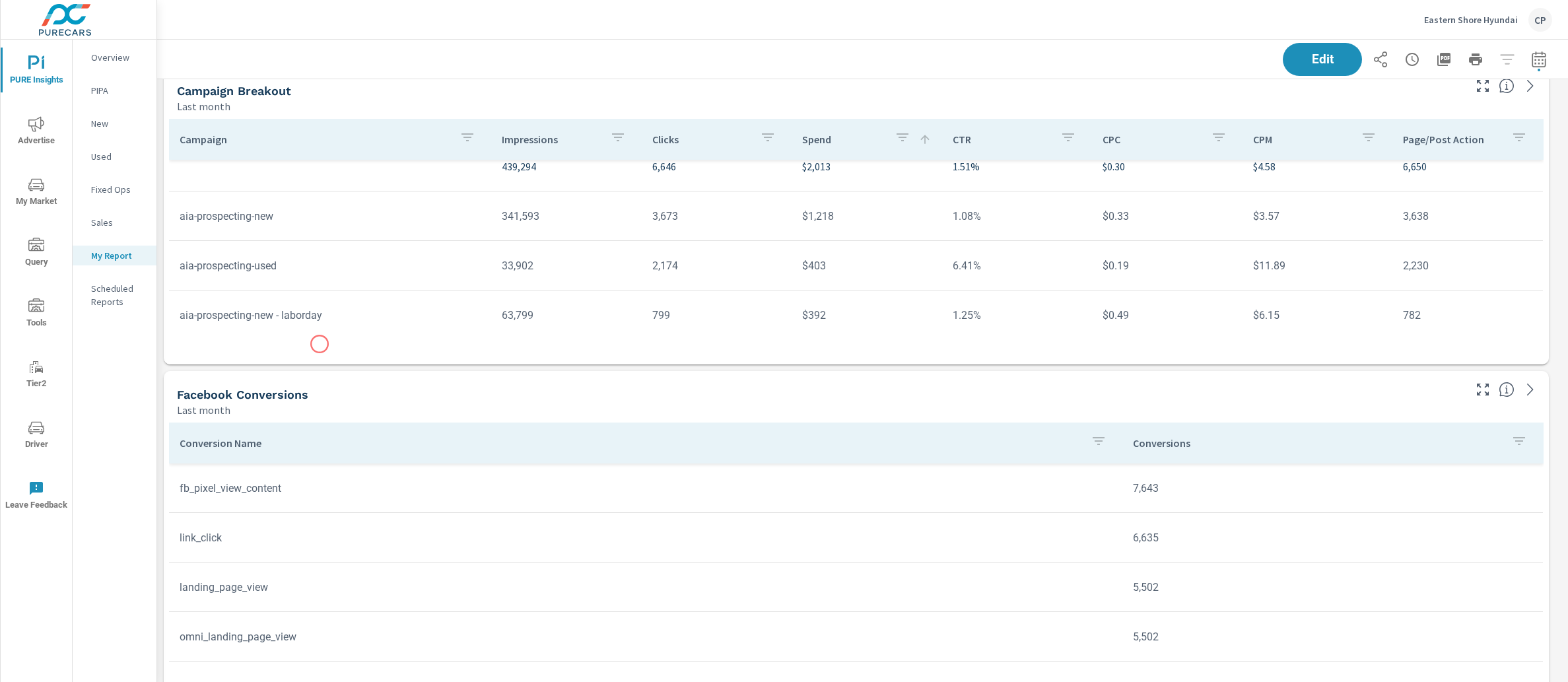
scroll to position [921, 0]
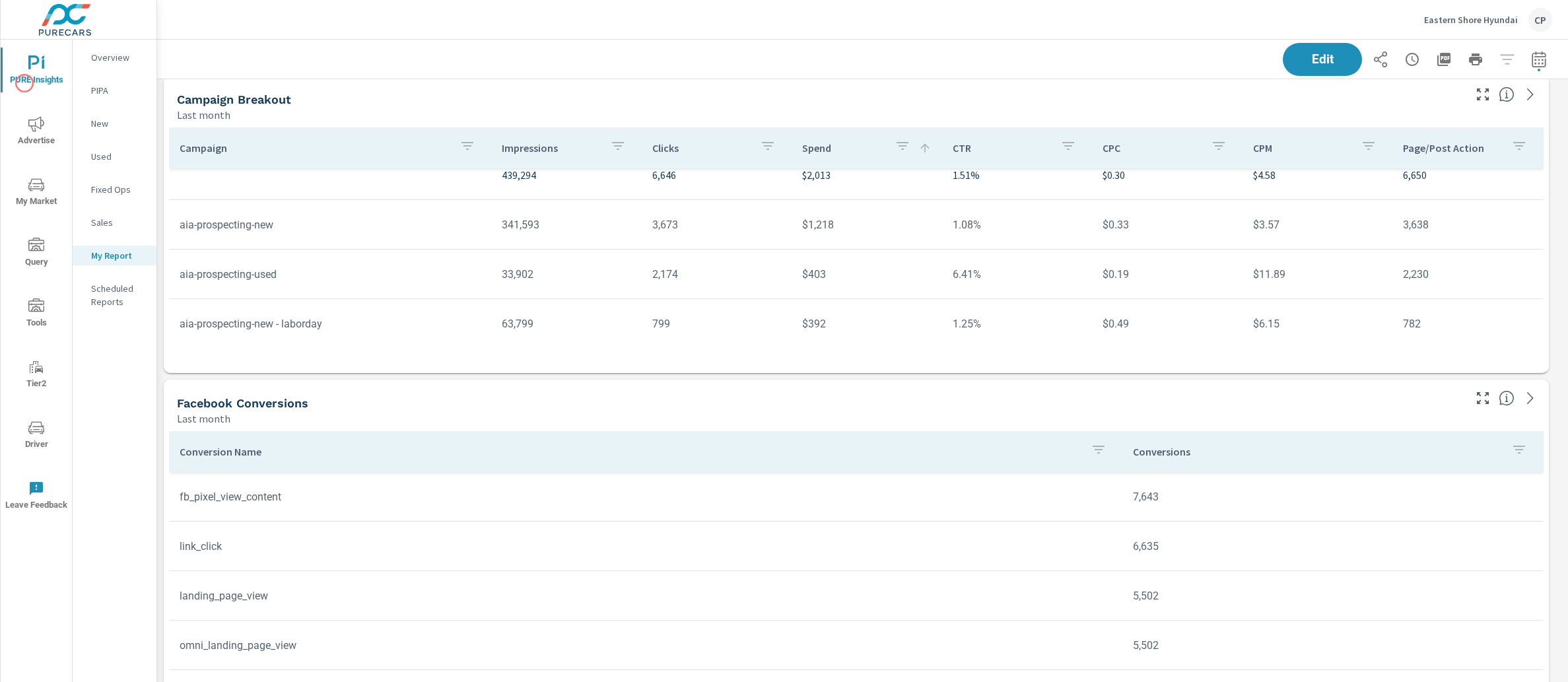
click at [32, 74] on span "PURE Insights" at bounding box center [36, 72] width 63 height 32
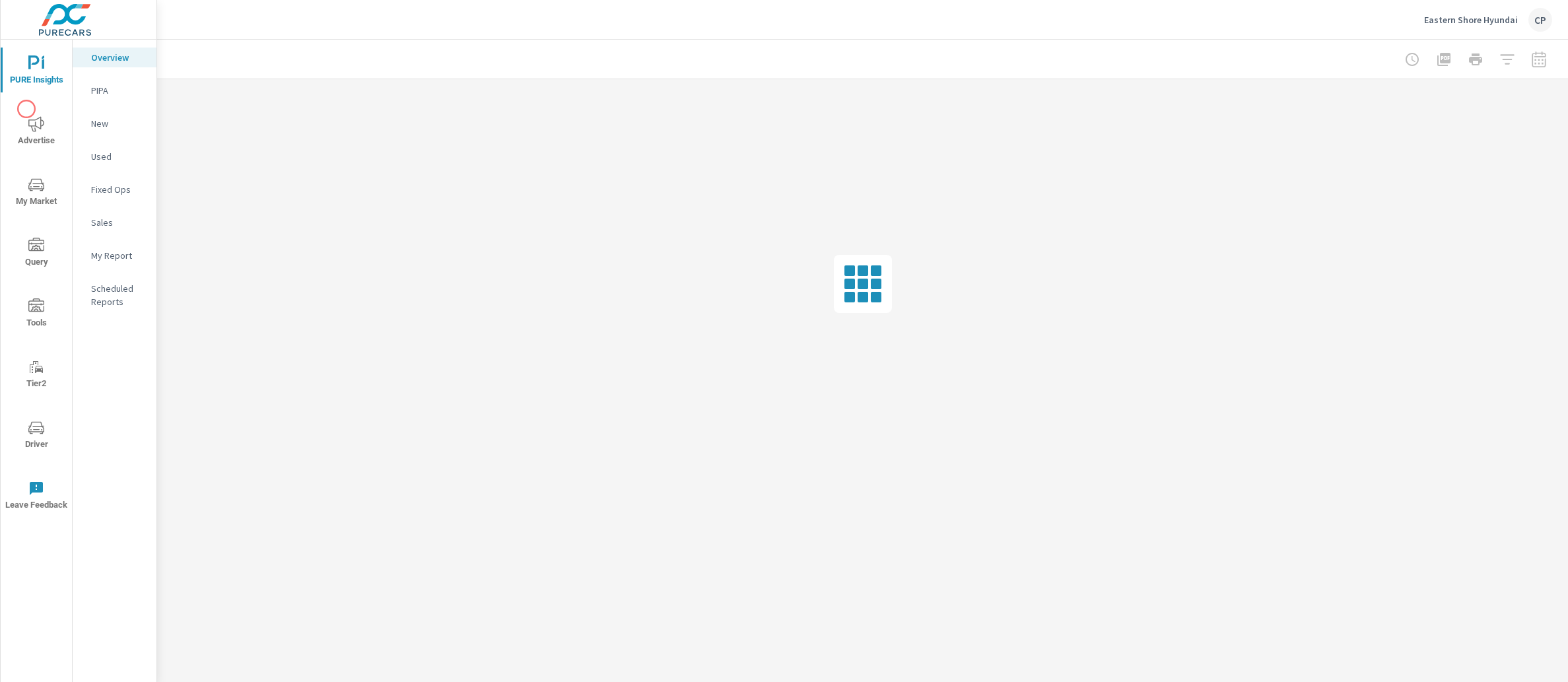
click at [26, 109] on button "Advertise" at bounding box center [36, 131] width 71 height 45
click at [120, 371] on p "Website Analytics" at bounding box center [118, 360] width 55 height 26
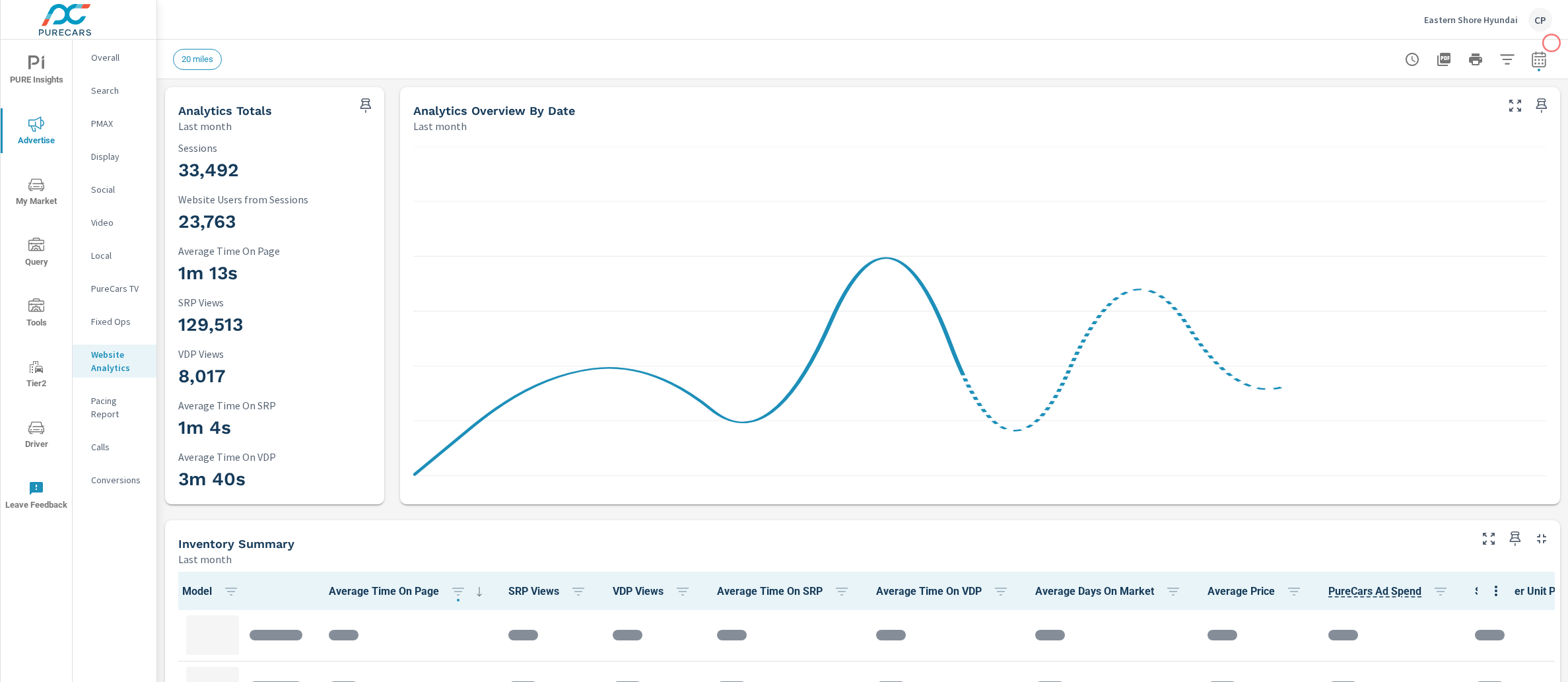
click at [1535, 50] on button "button" at bounding box center [1538, 59] width 26 height 26
select select "Last month"
click at [364, 102] on icon "button" at bounding box center [366, 105] width 11 height 14
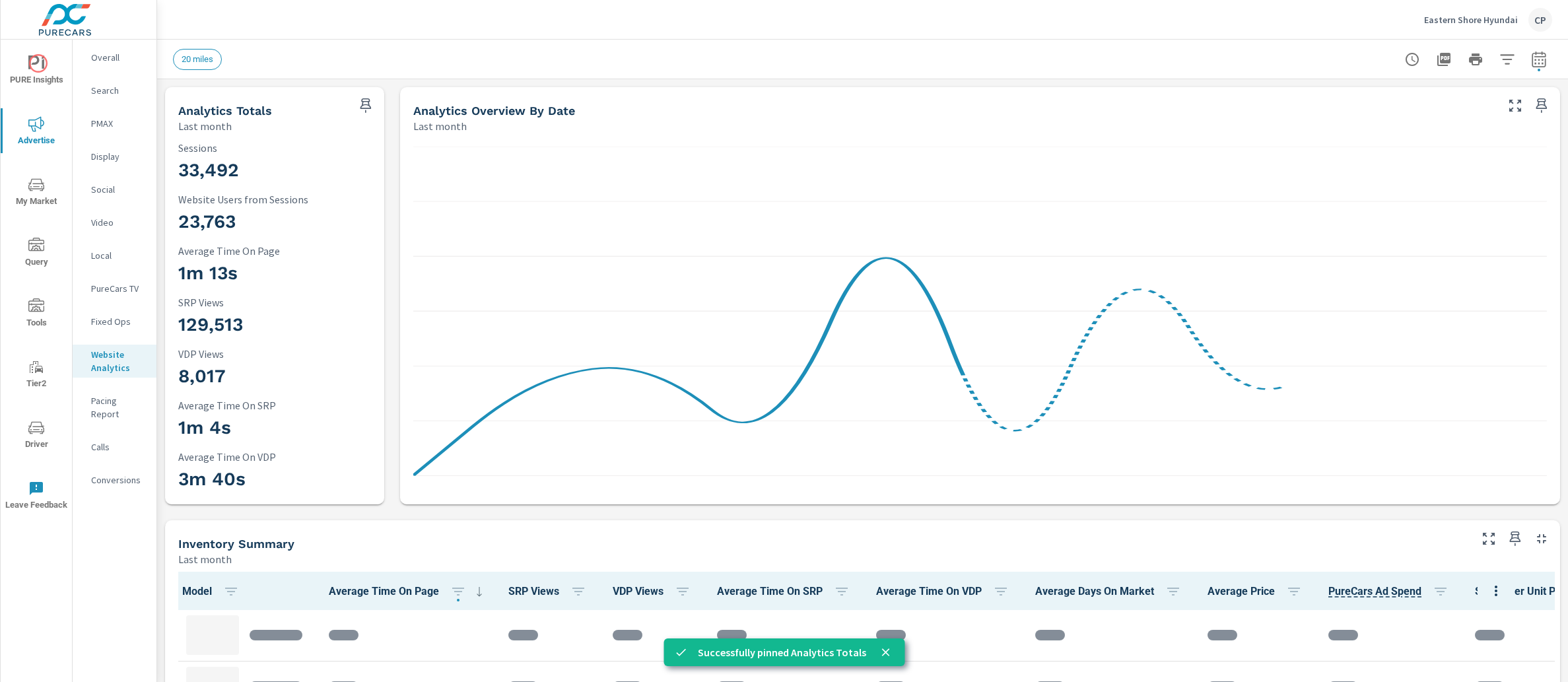
click at [39, 63] on icon "nav menu" at bounding box center [37, 64] width 16 height 16
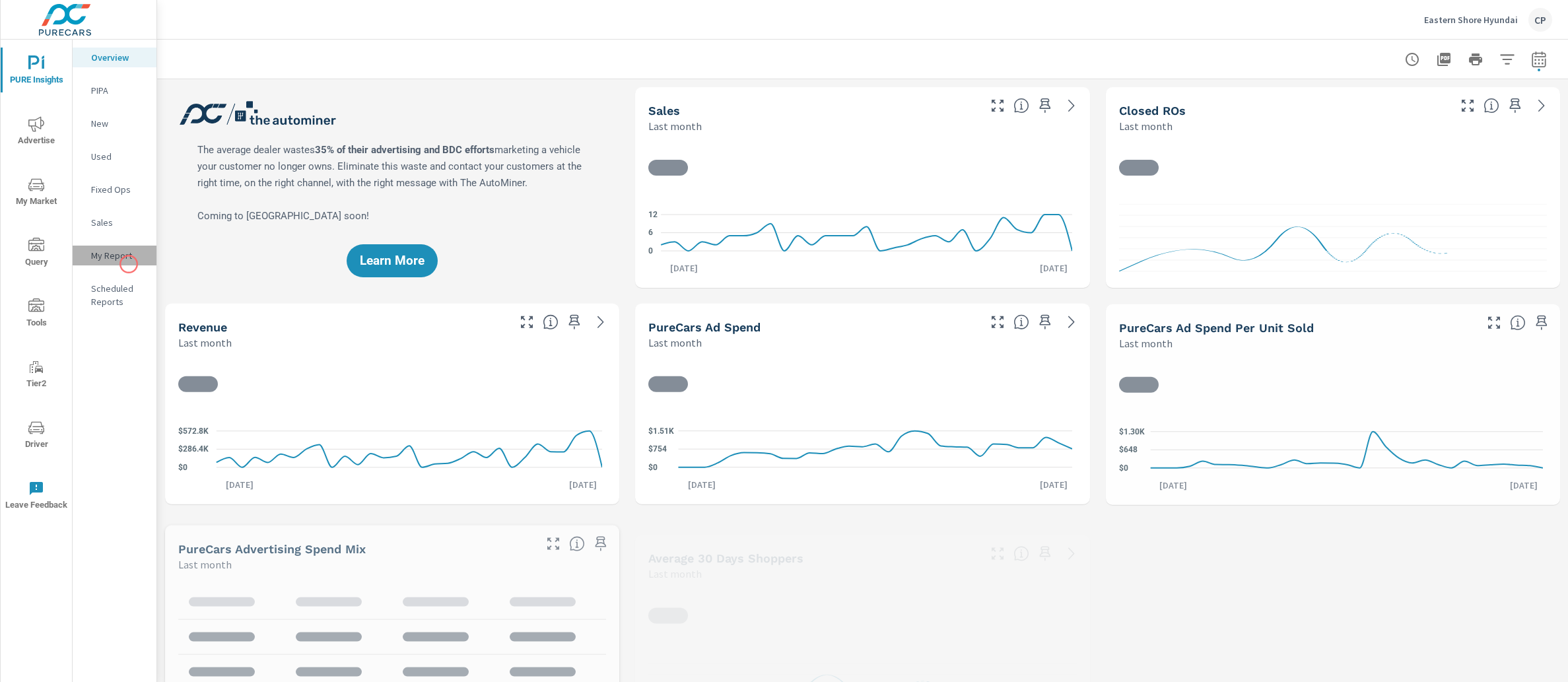
click at [129, 264] on div "My Report" at bounding box center [114, 256] width 84 height 20
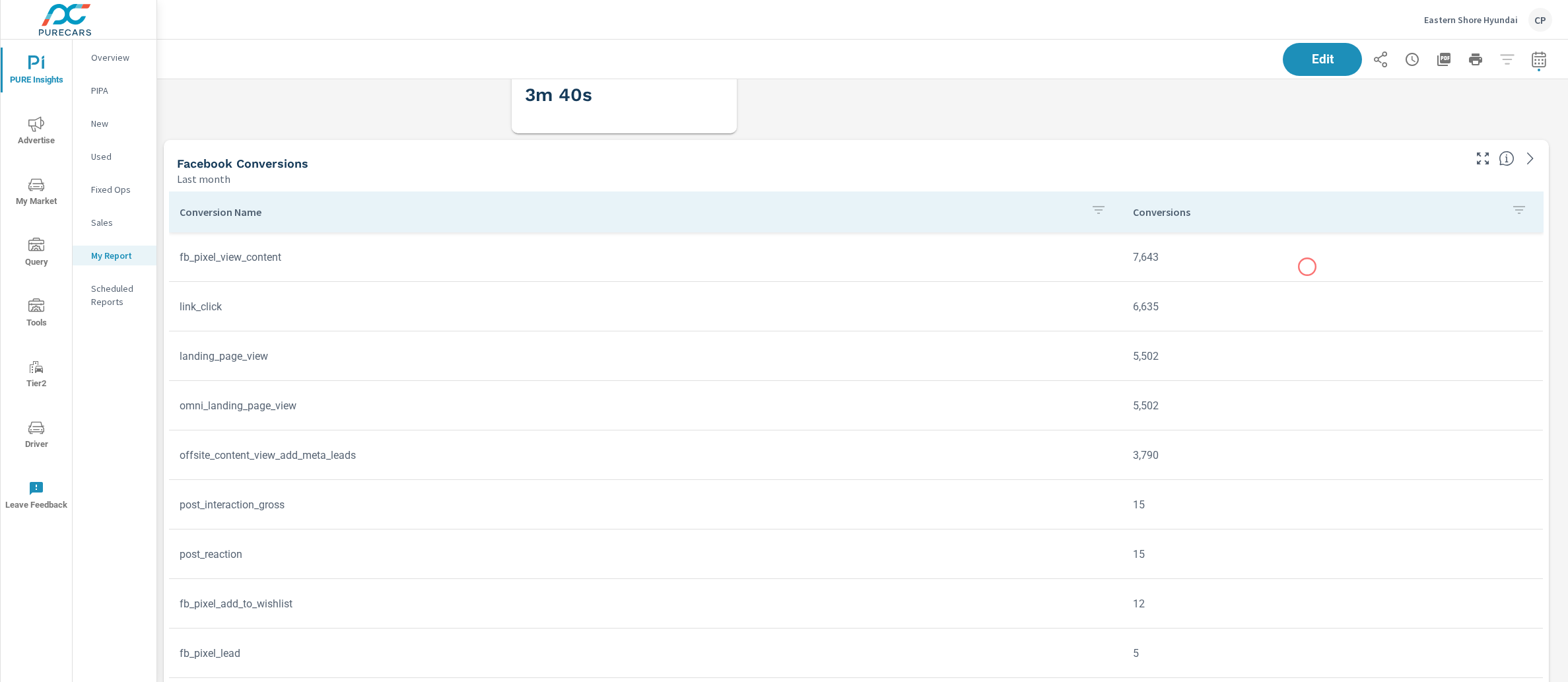
scroll to position [1684, 0]
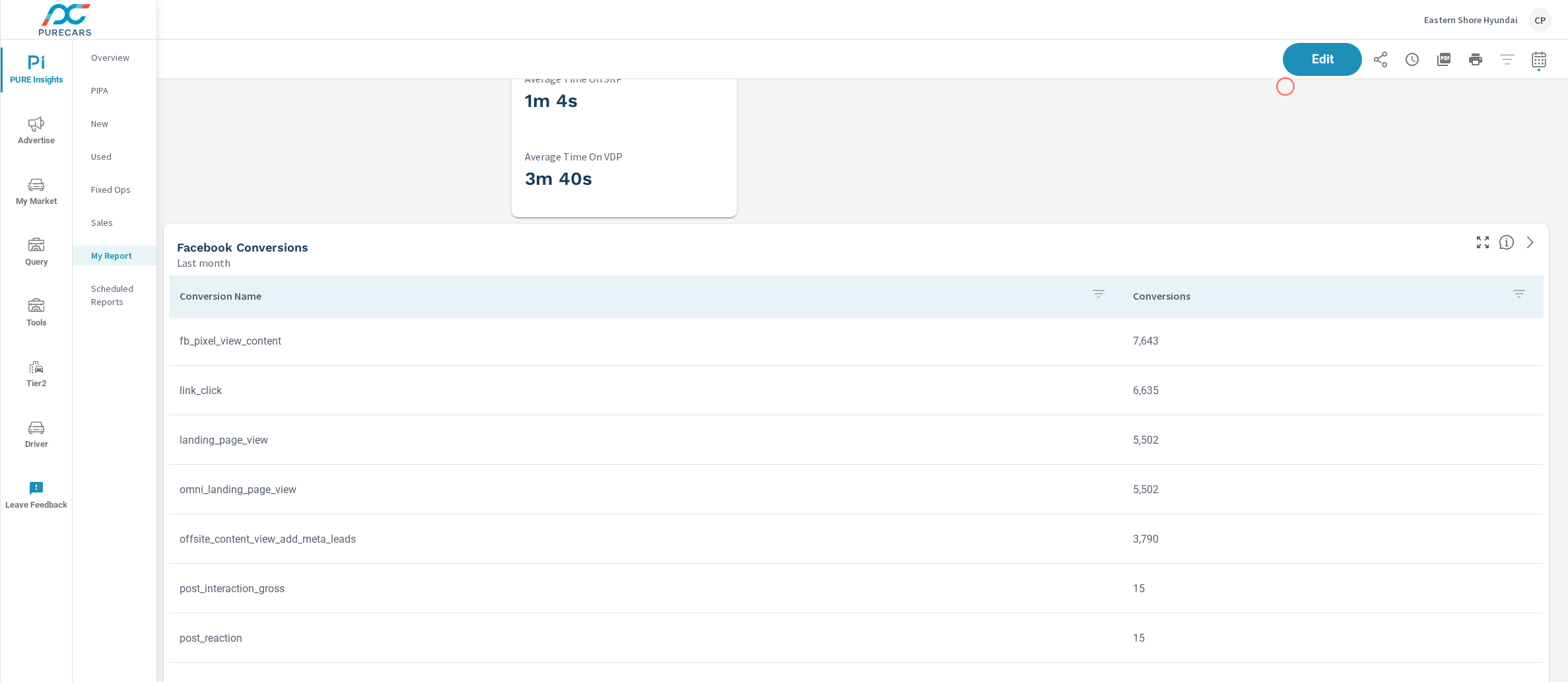
click at [1291, 51] on button "Edit" at bounding box center [1321, 59] width 82 height 34
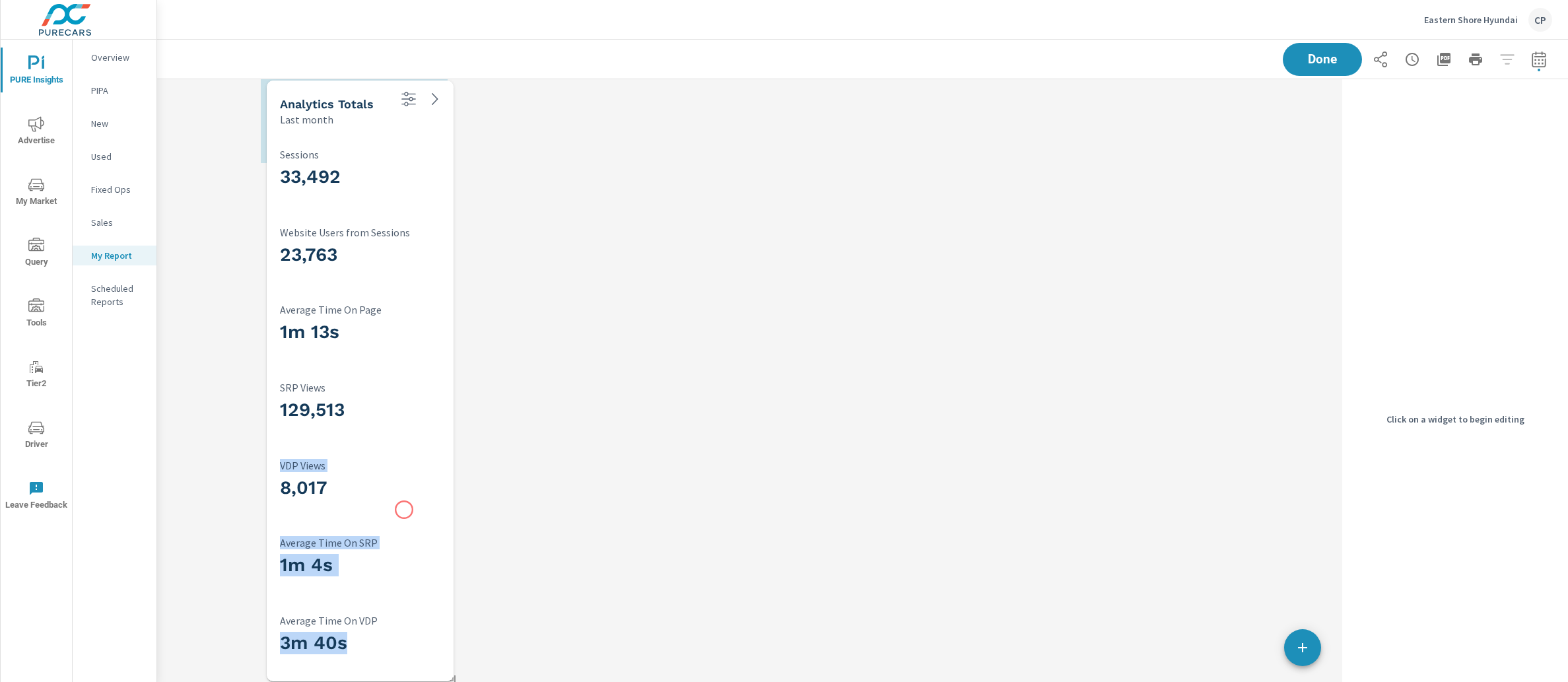
scroll to position [5325, 0]
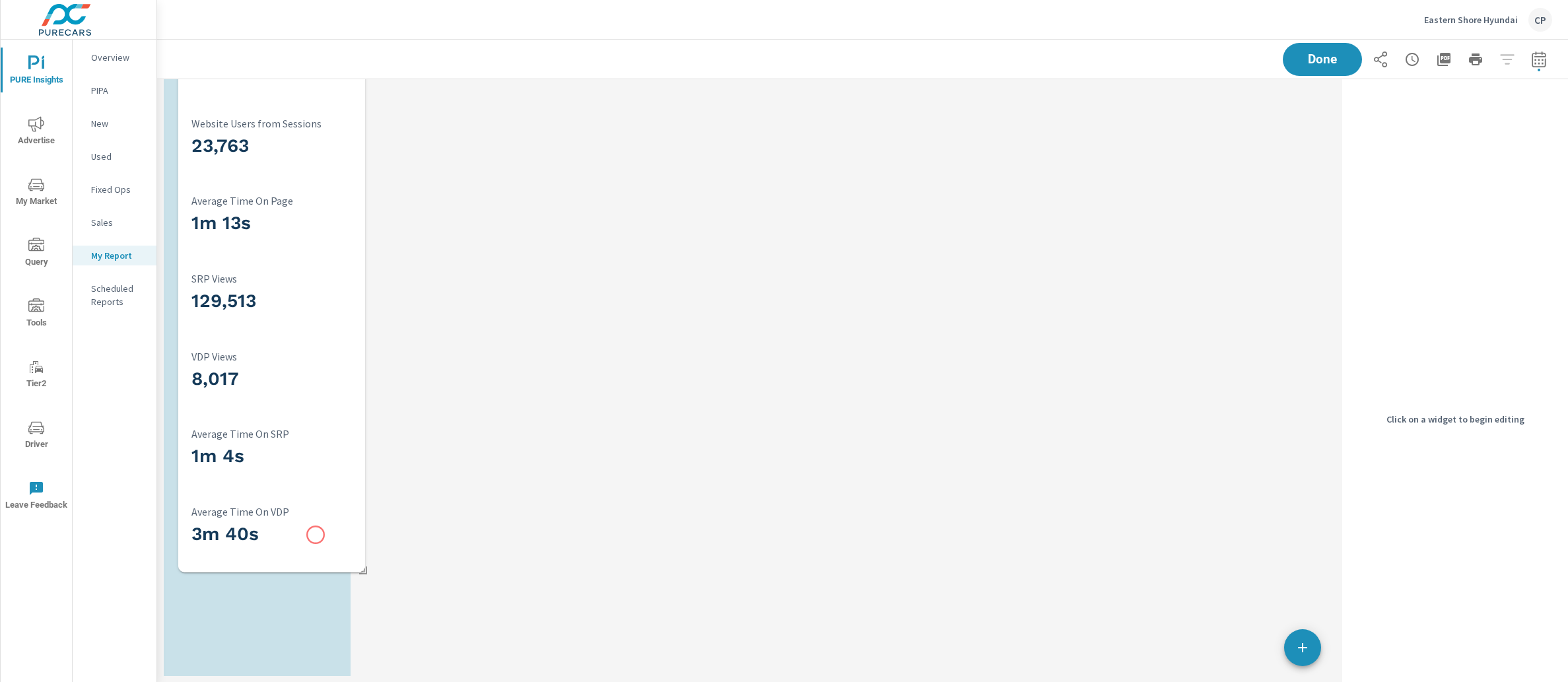
drag, startPoint x: 592, startPoint y: 184, endPoint x: 303, endPoint y: 539, distance: 457.8
click at [303, 539] on h3 "3m 40s" at bounding box center [278, 533] width 174 height 23
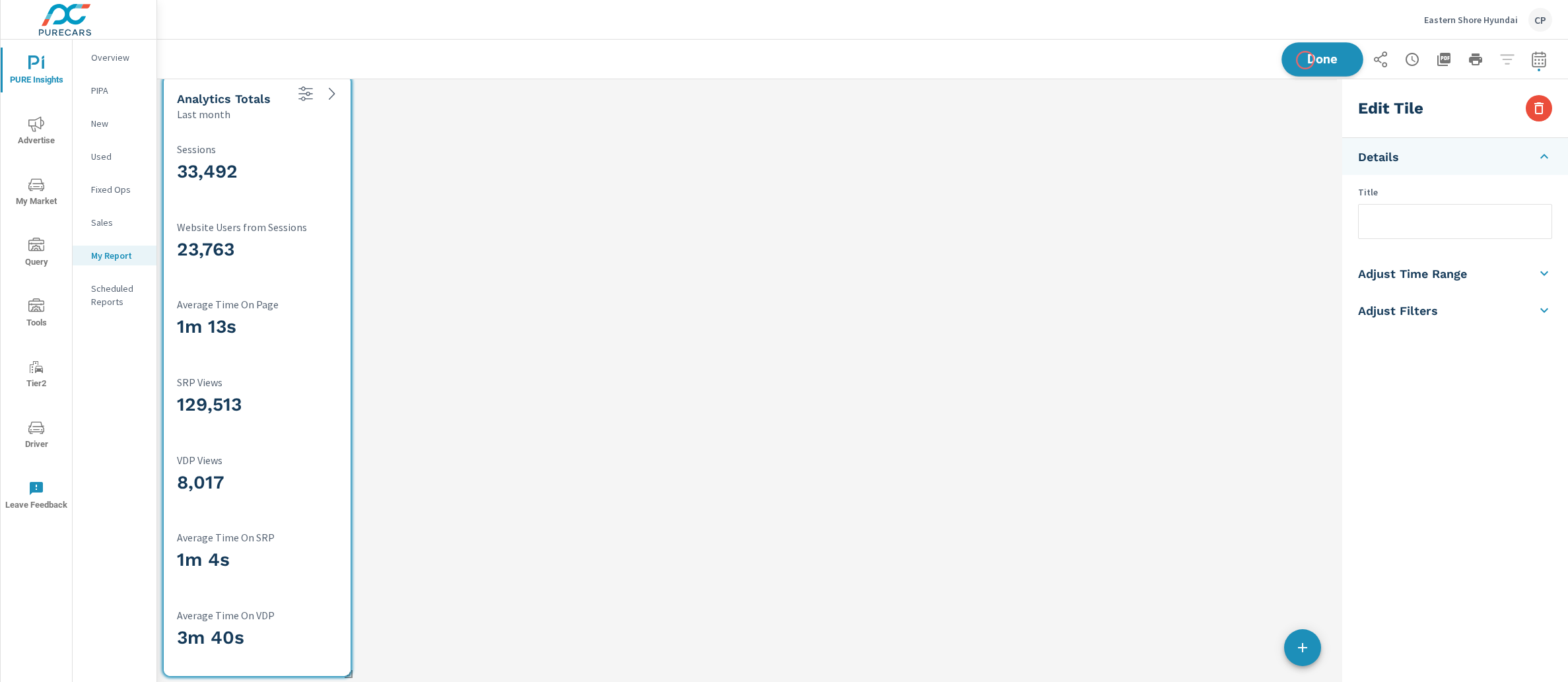
scroll to position [5954, 1192]
click at [1312, 70] on button "Done" at bounding box center [1321, 59] width 82 height 34
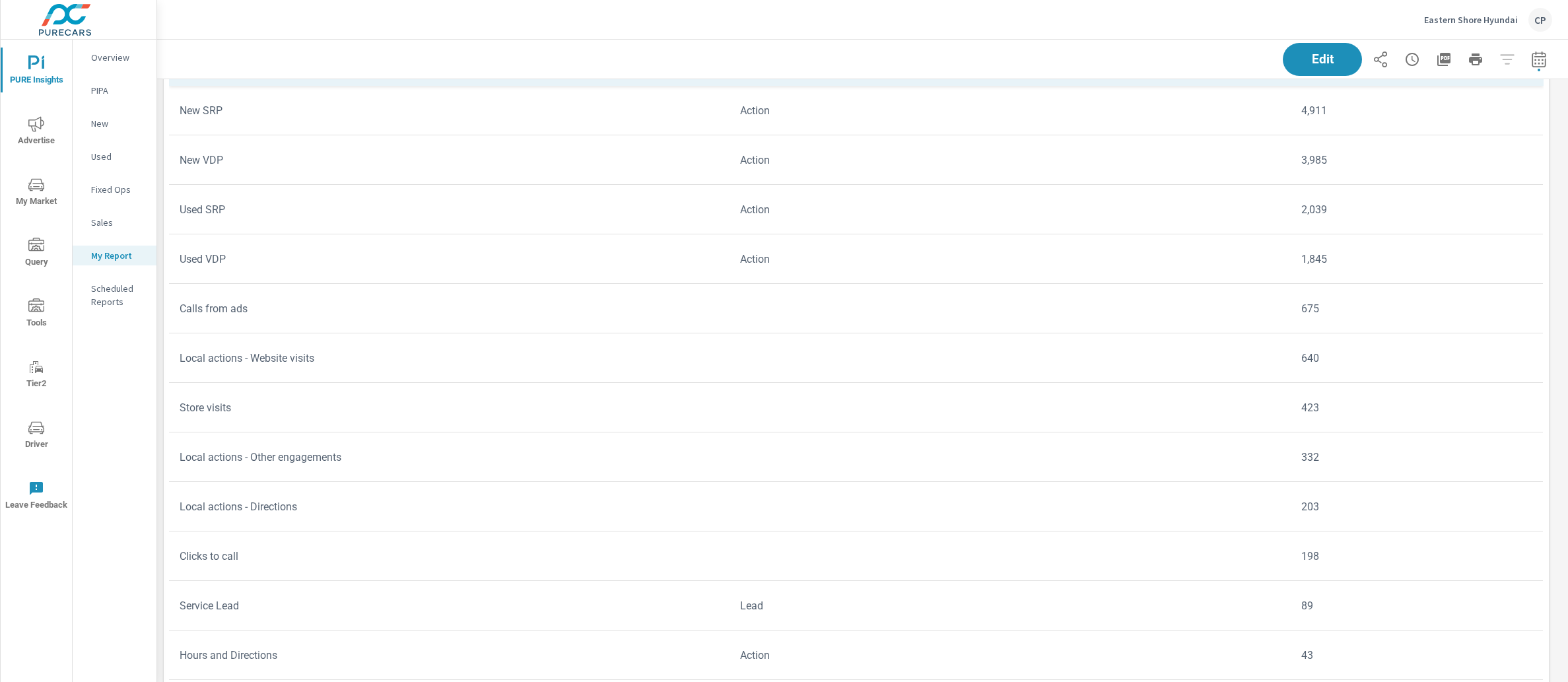
scroll to position [3683, 0]
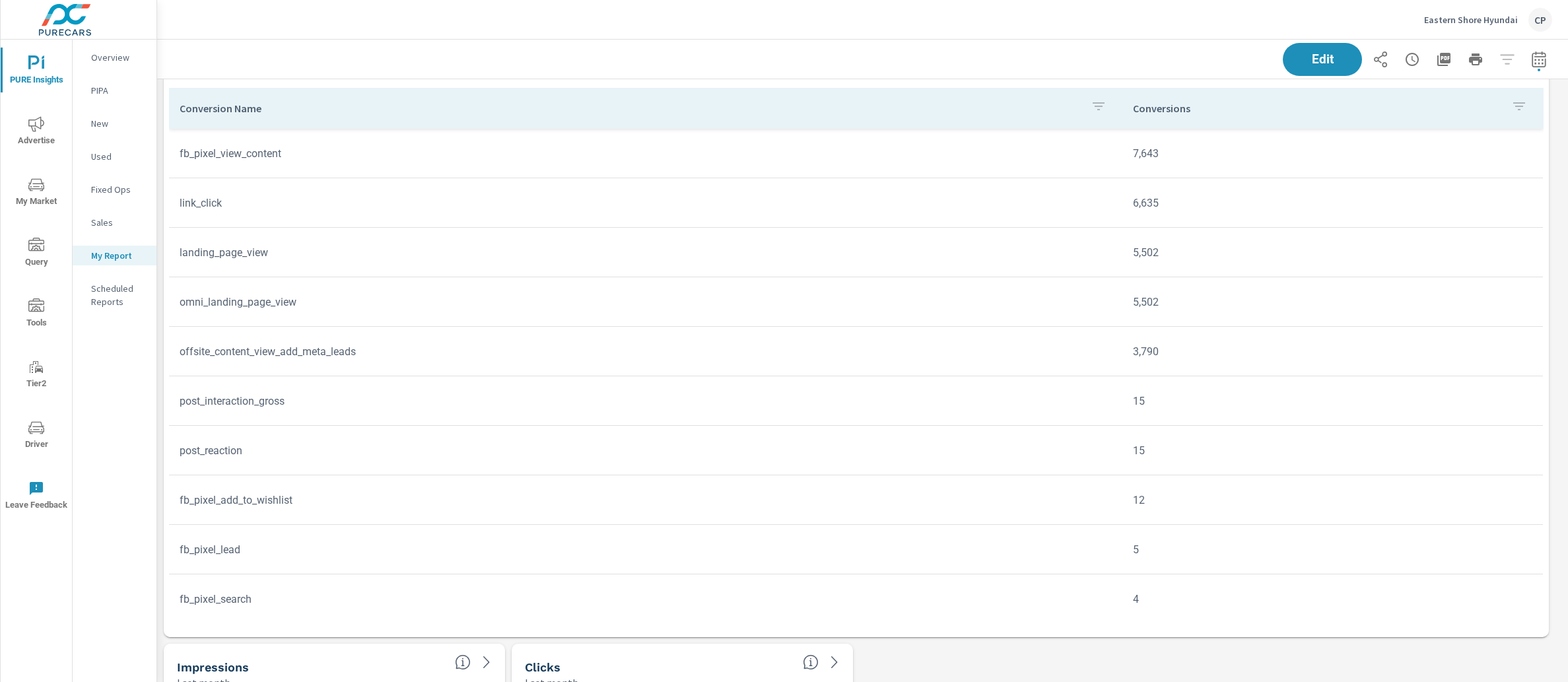
scroll to position [1351, 0]
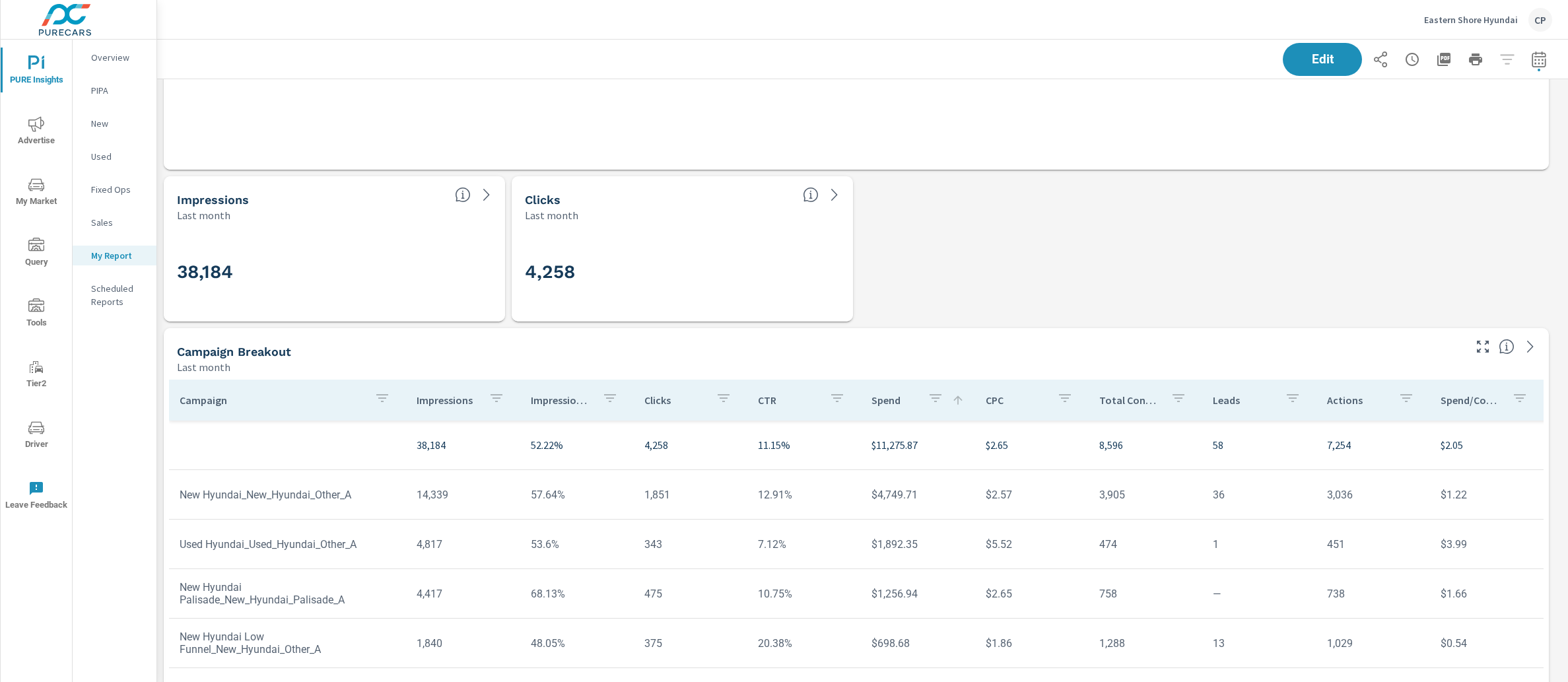
scroll to position [2557, 0]
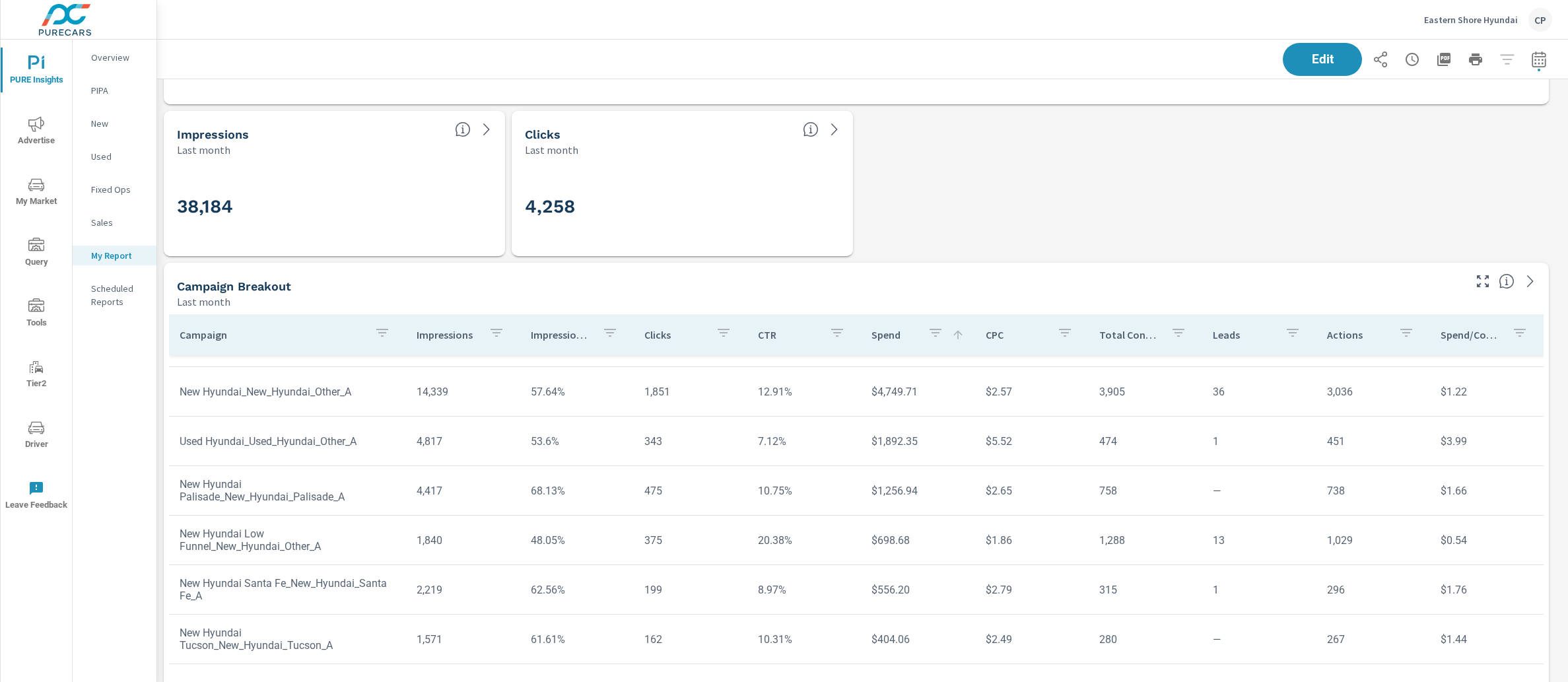
scroll to position [50, 0]
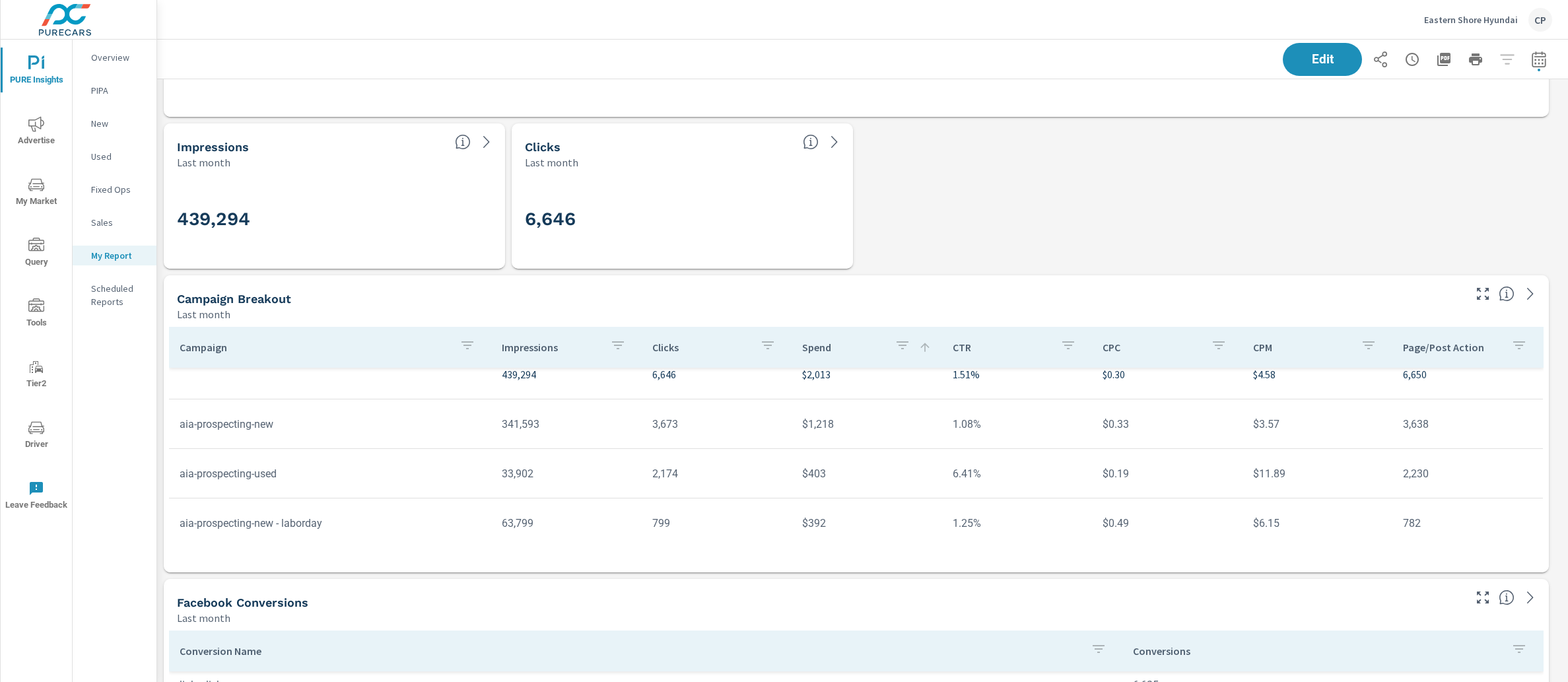
scroll to position [1101, 0]
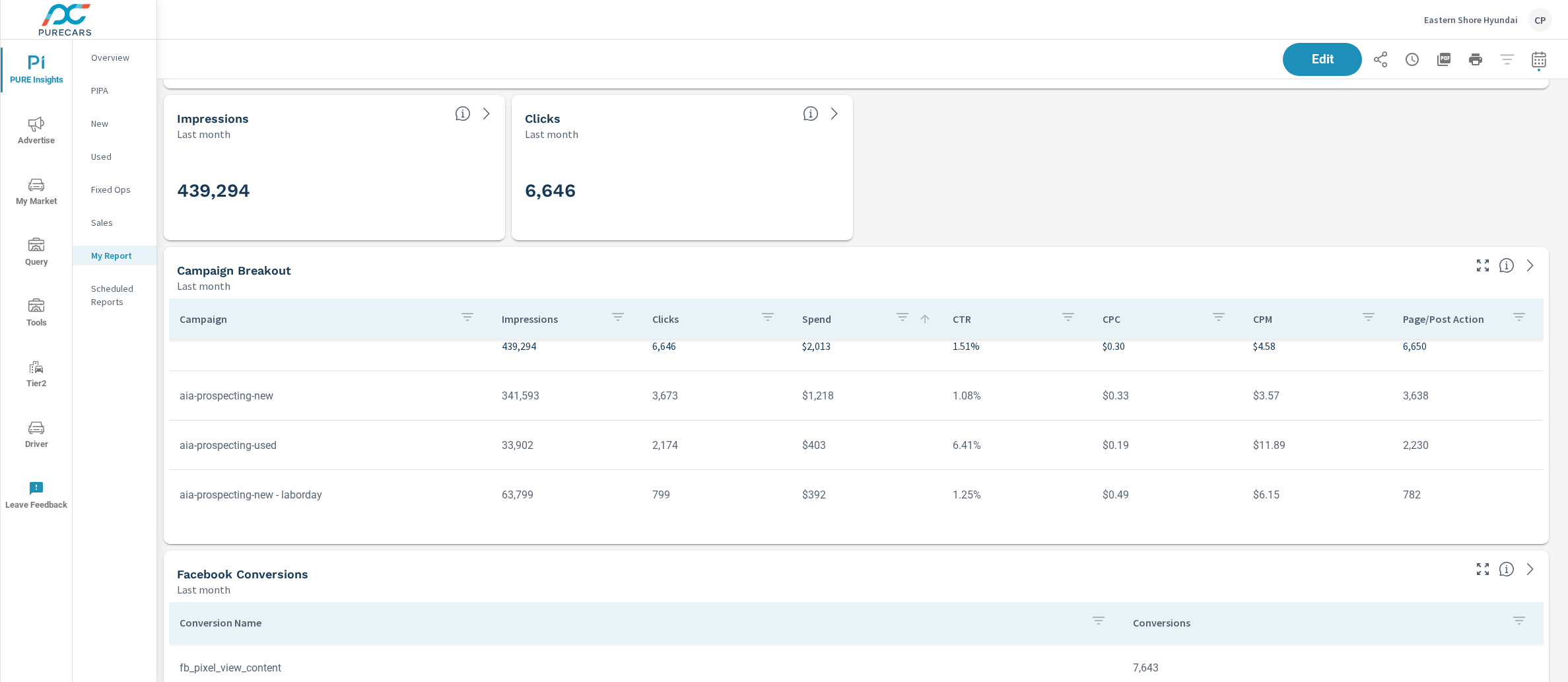
scroll to position [753, 0]
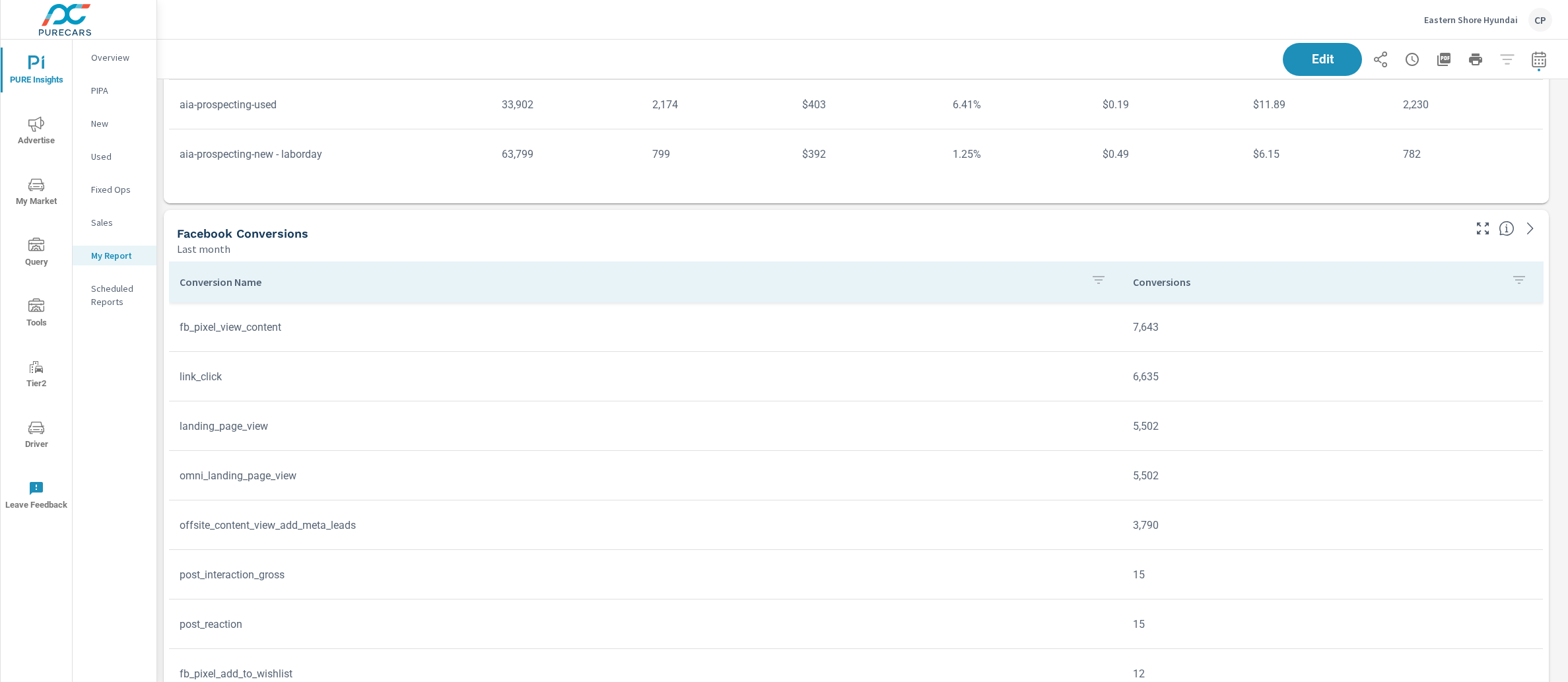
scroll to position [1096, 0]
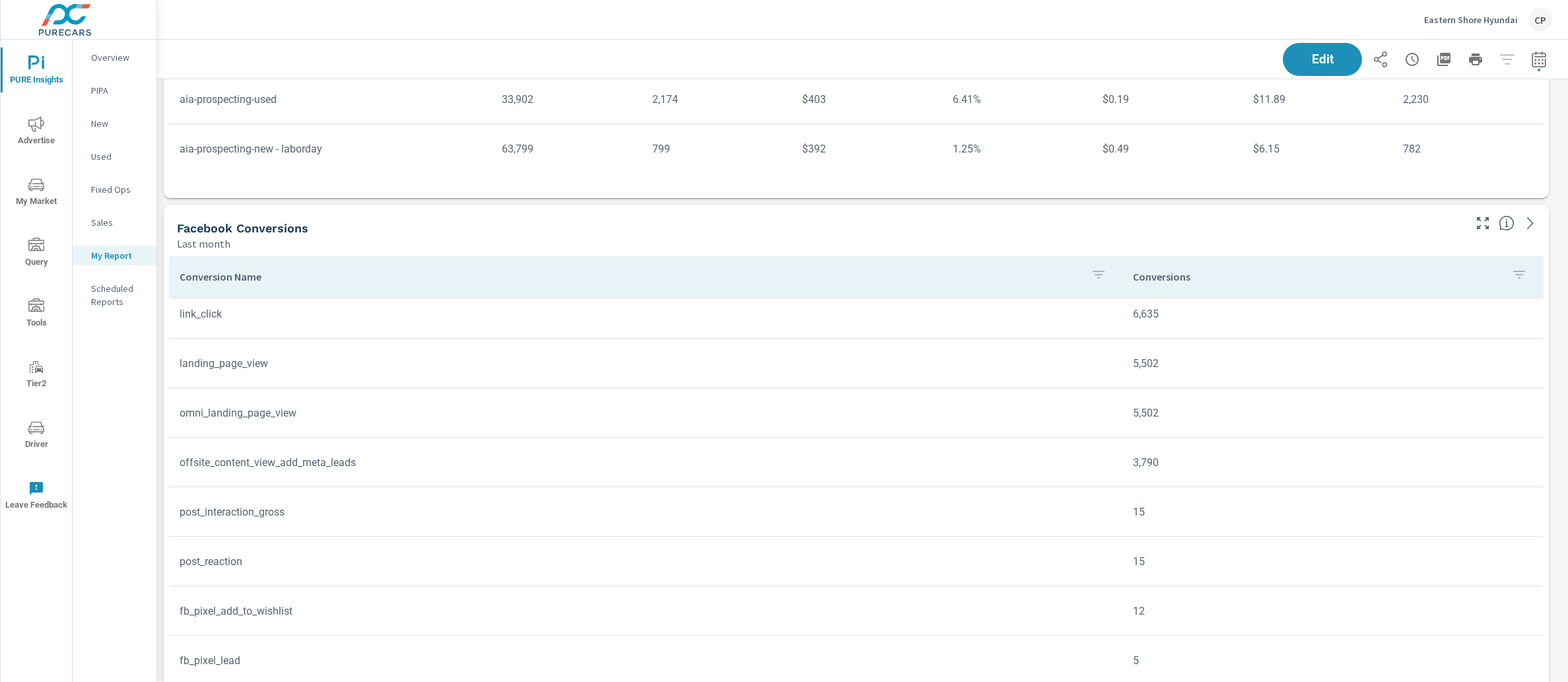
scroll to position [58, 0]
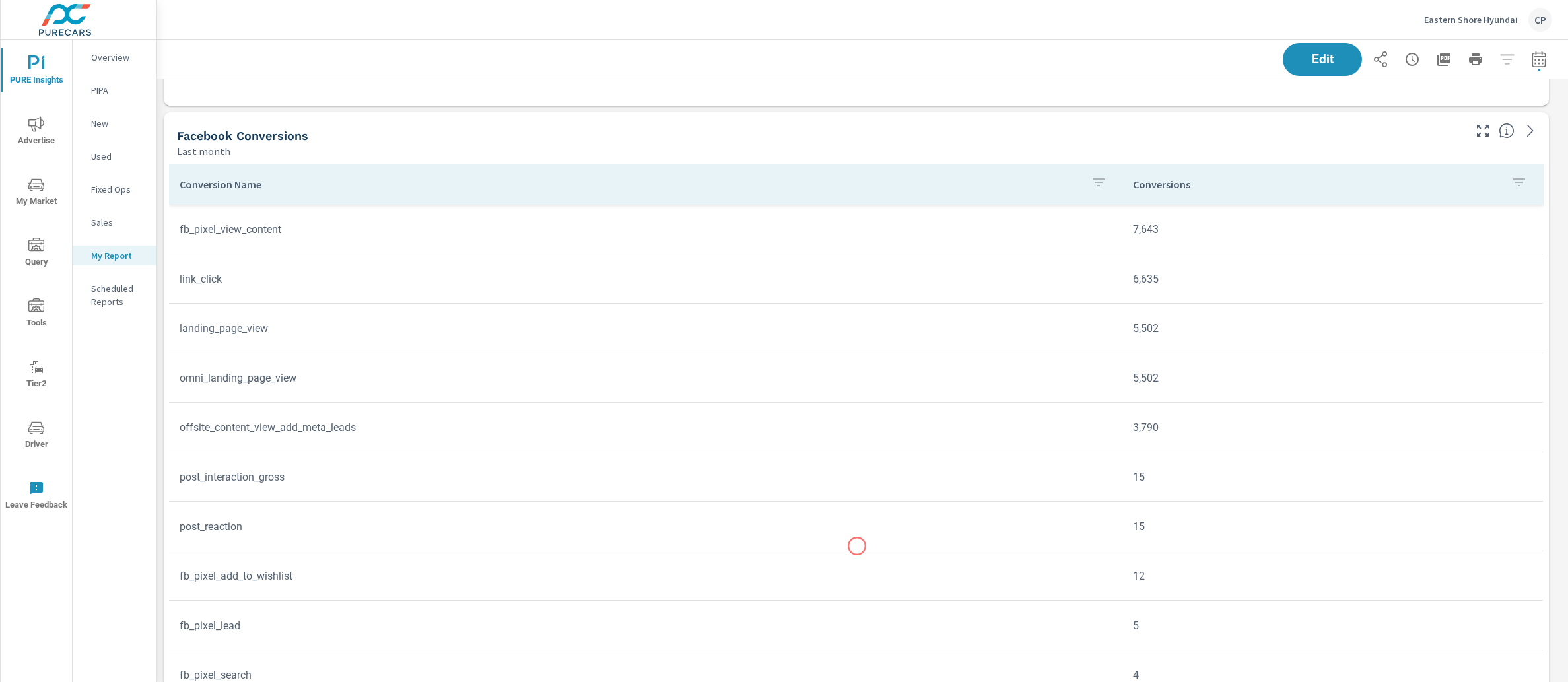
scroll to position [14, 0]
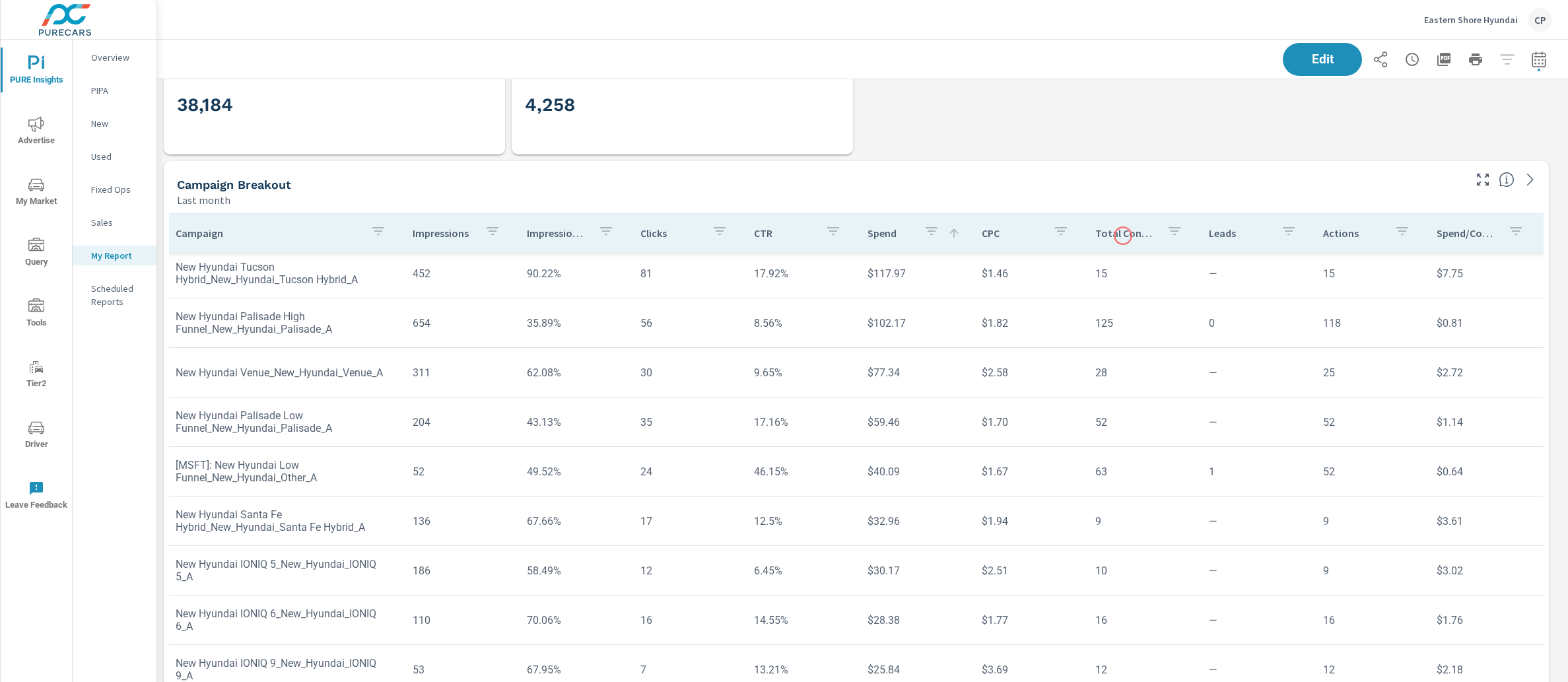
scroll to position [2723, 0]
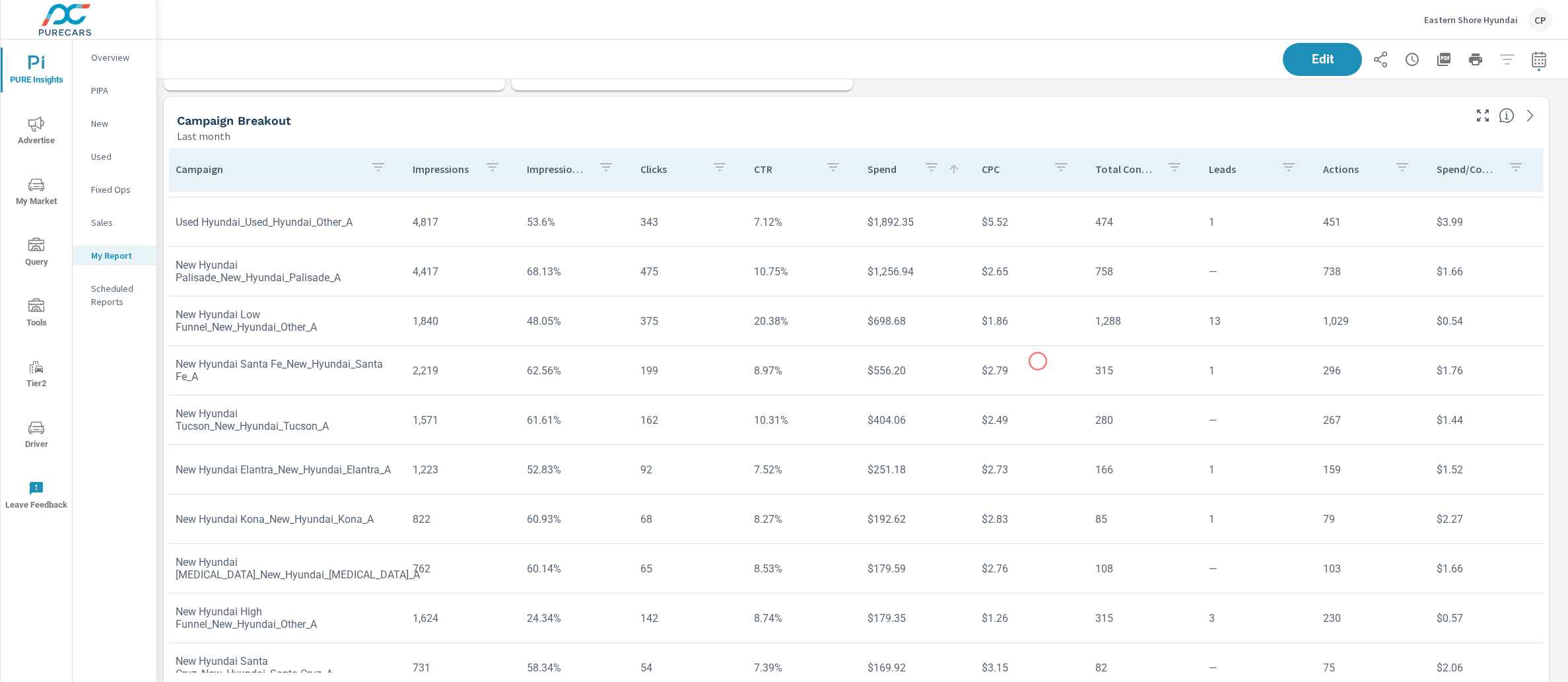
scroll to position [14, 4]
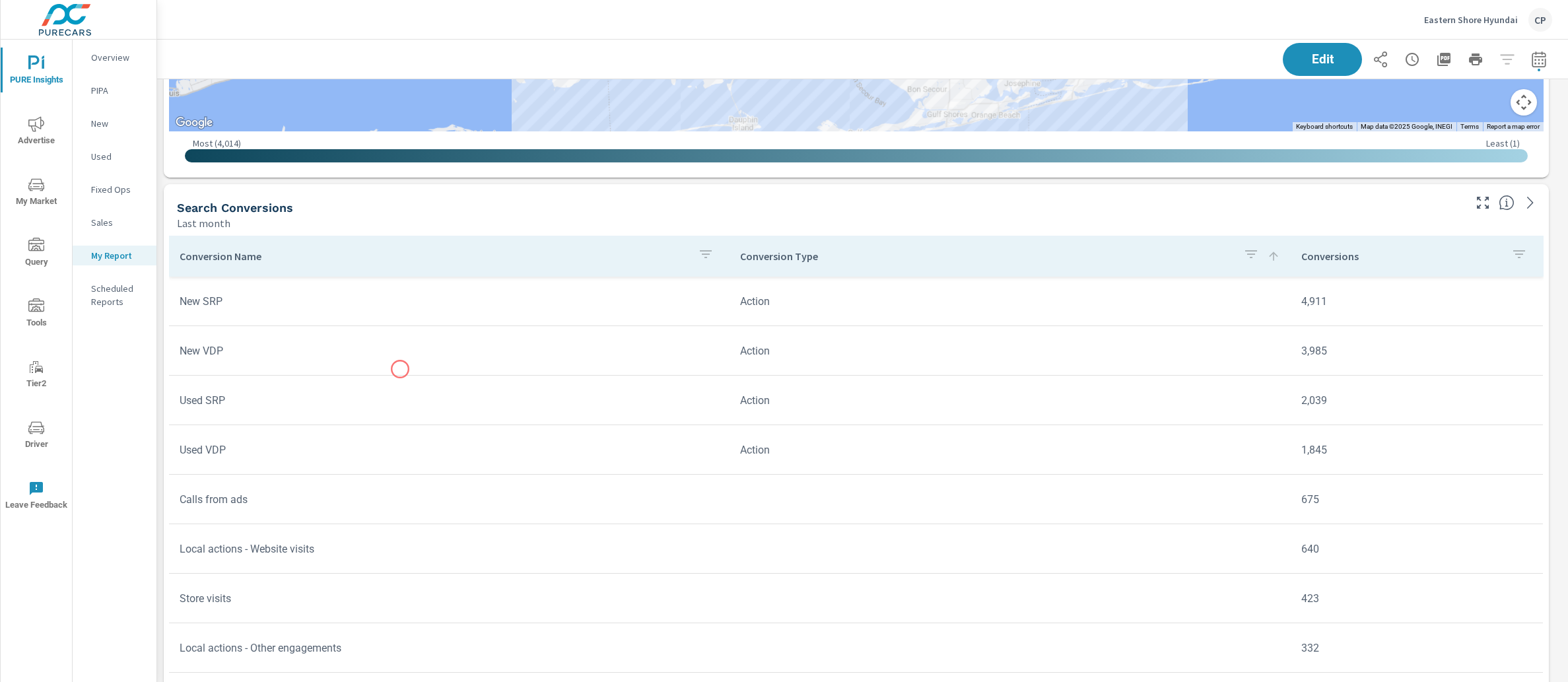
scroll to position [4038, 0]
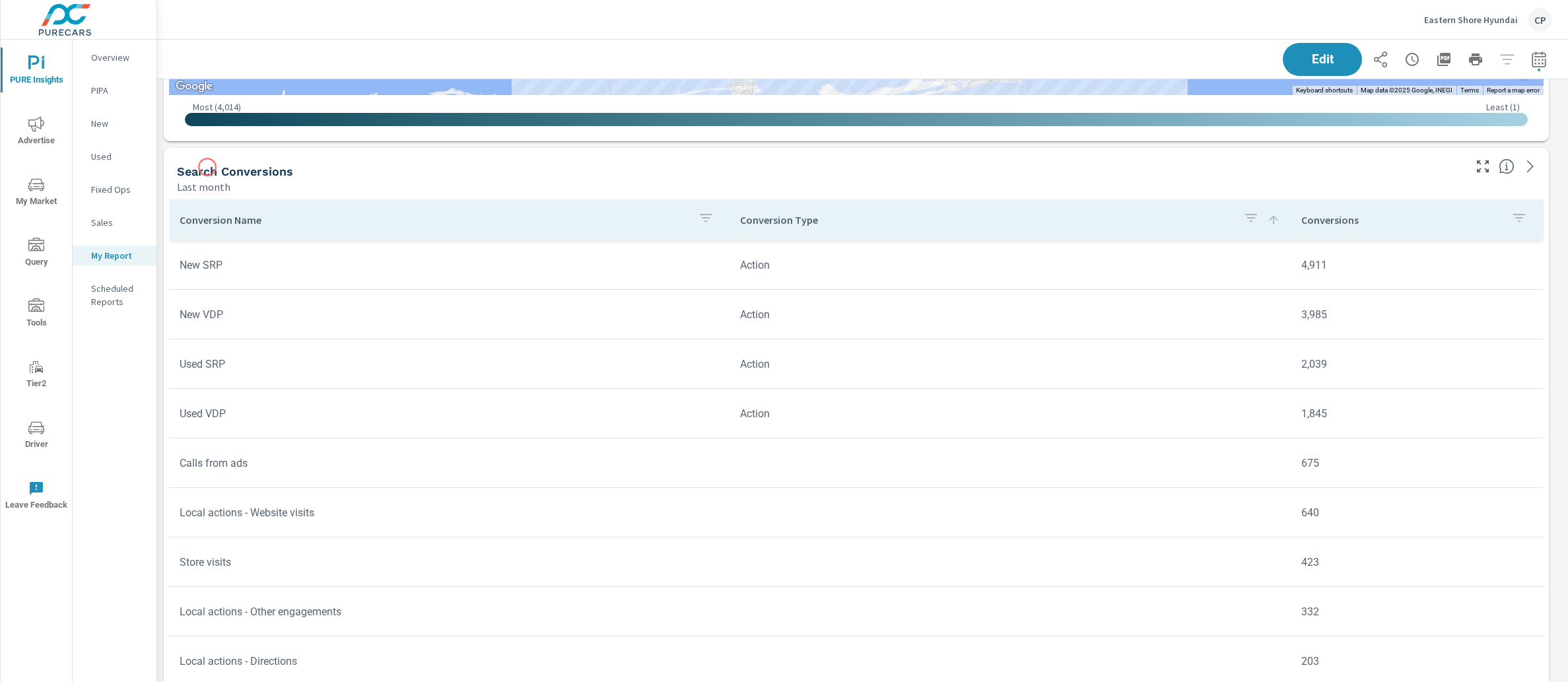
click at [207, 167] on h5 "Search Conversions" at bounding box center [234, 170] width 116 height 14
click at [1282, 70] on button "Edit" at bounding box center [1321, 59] width 82 height 34
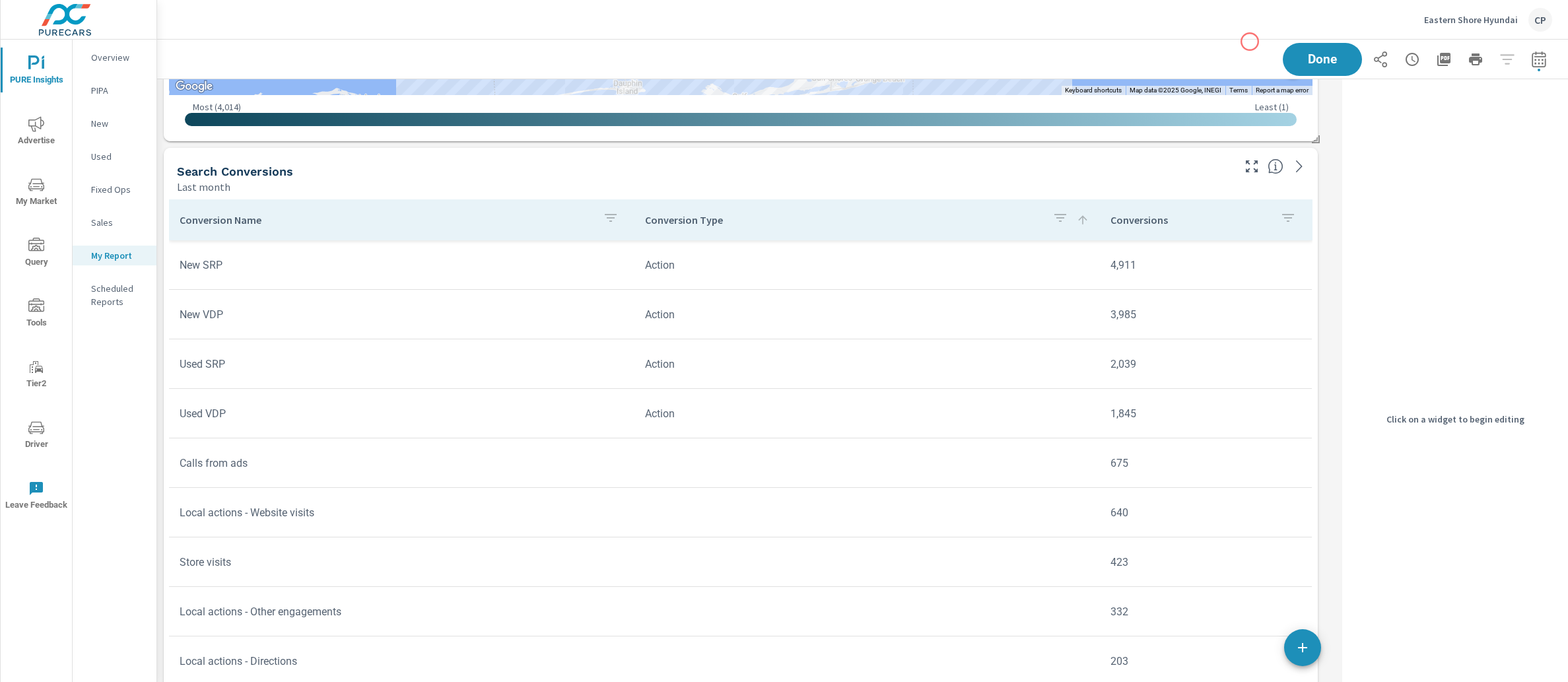
scroll to position [5954, 1192]
click at [957, 179] on div "Last month" at bounding box center [703, 187] width 1054 height 16
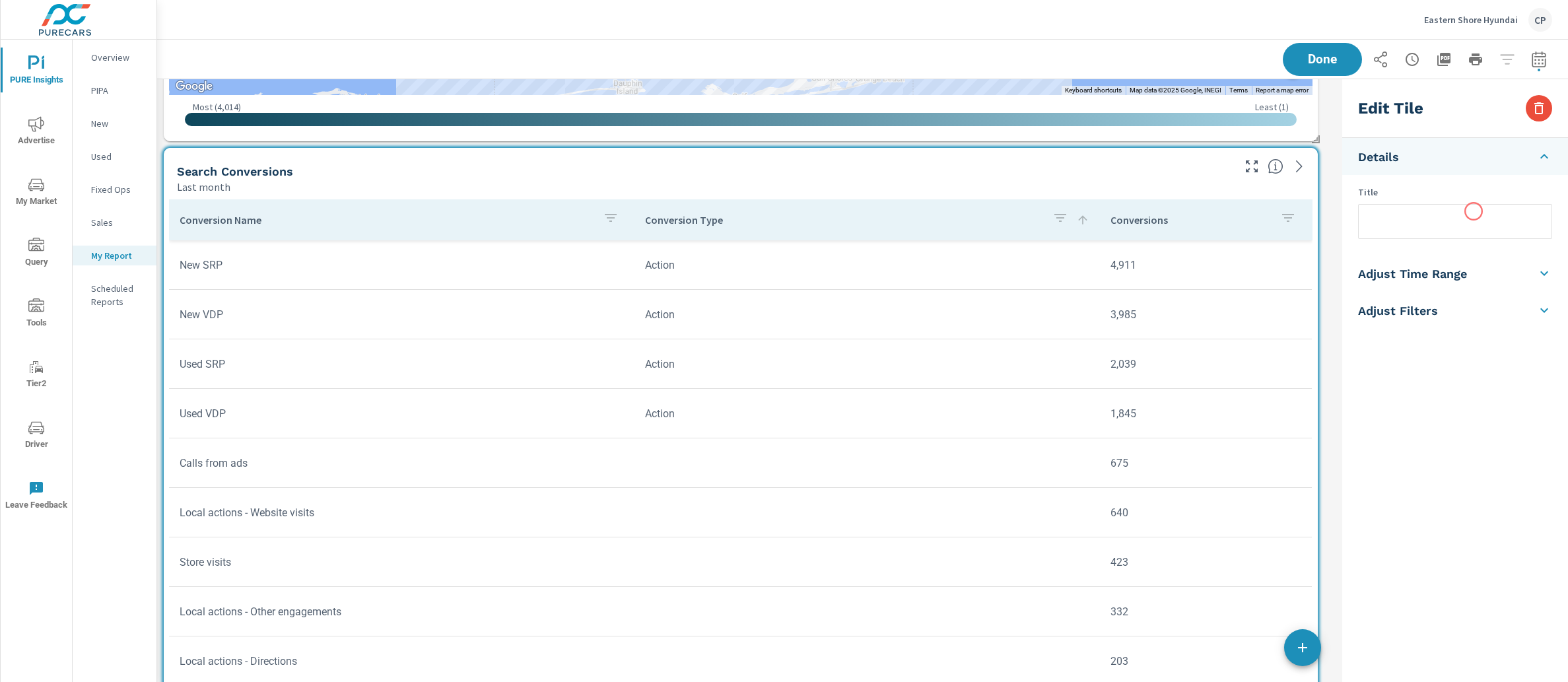
click at [1452, 226] on input "text" at bounding box center [1455, 221] width 193 height 33
click at [1313, 63] on div "Done" at bounding box center [1417, 59] width 269 height 33
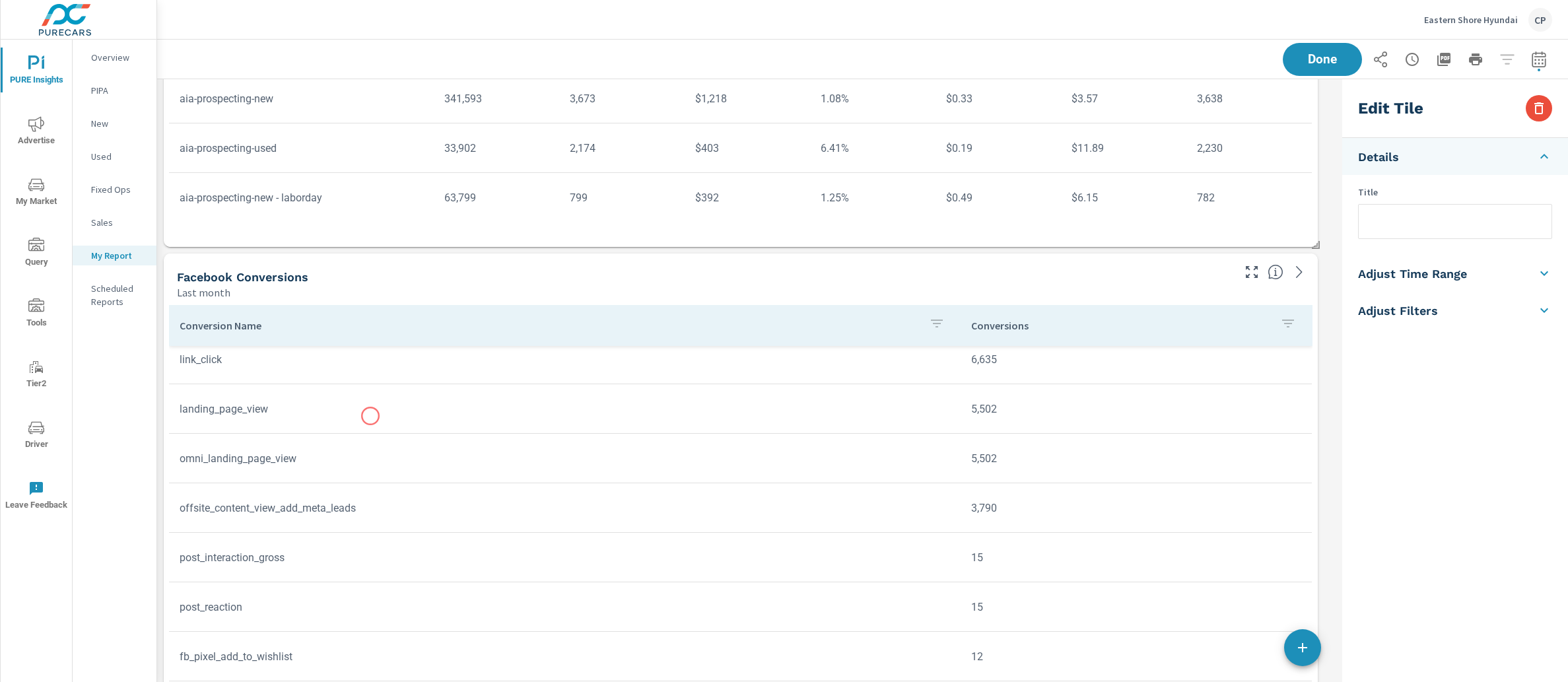
scroll to position [1087, 0]
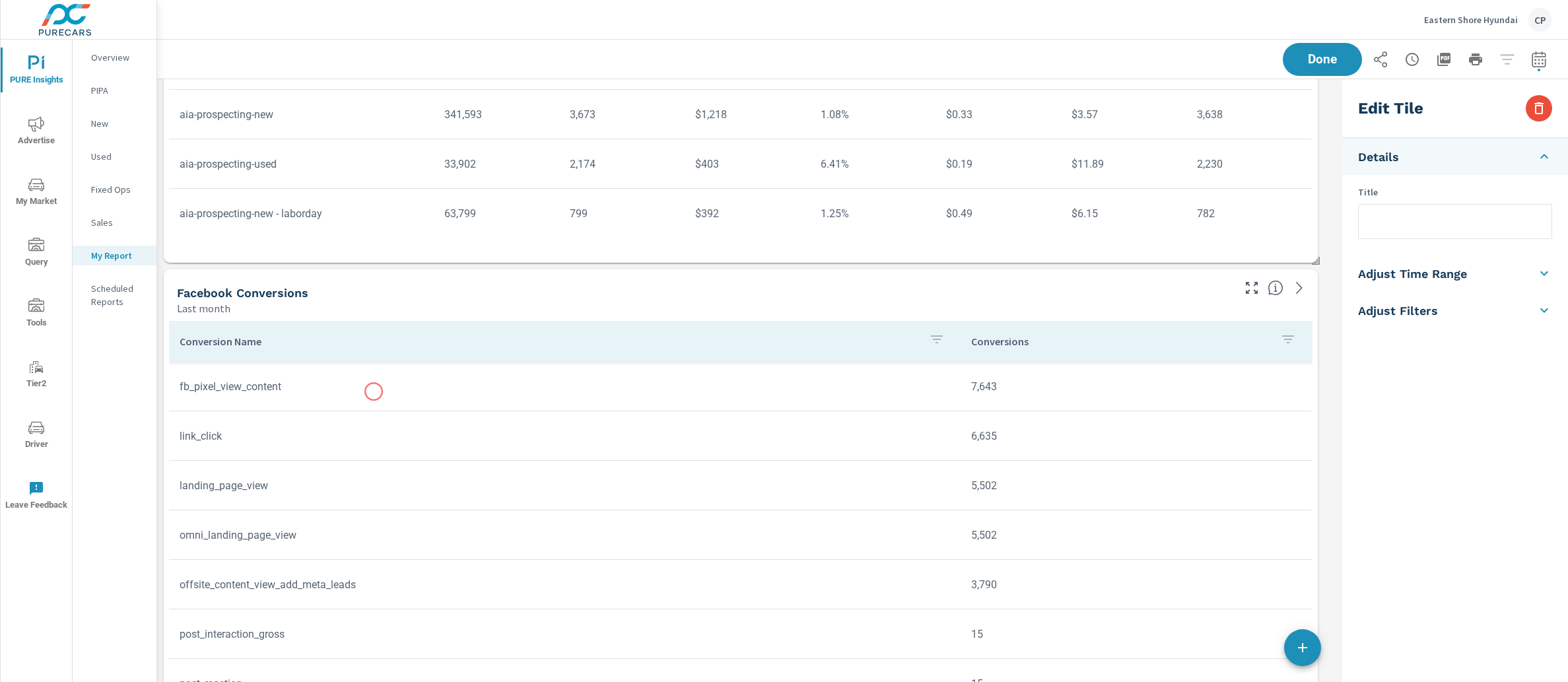
scroll to position [1017, 0]
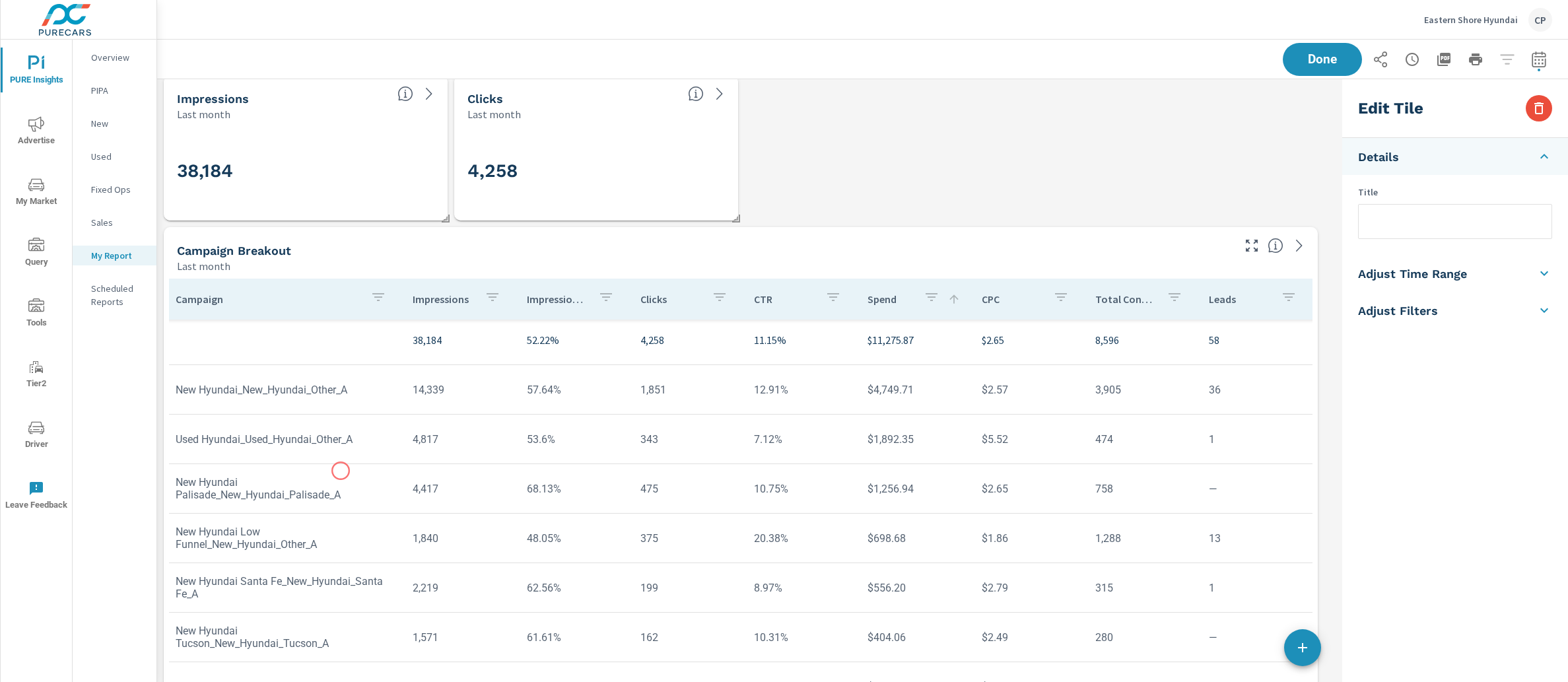
scroll to position [0, 4]
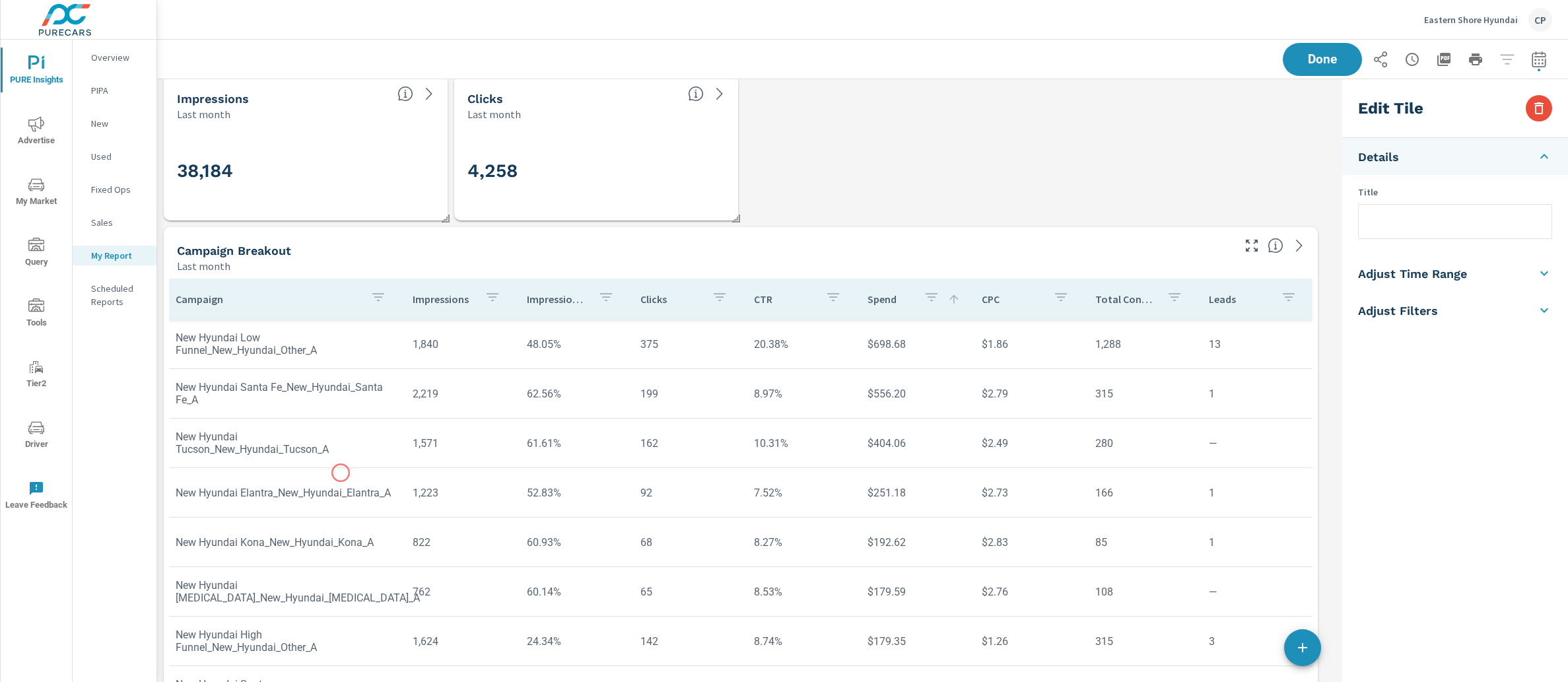
scroll to position [129, 4]
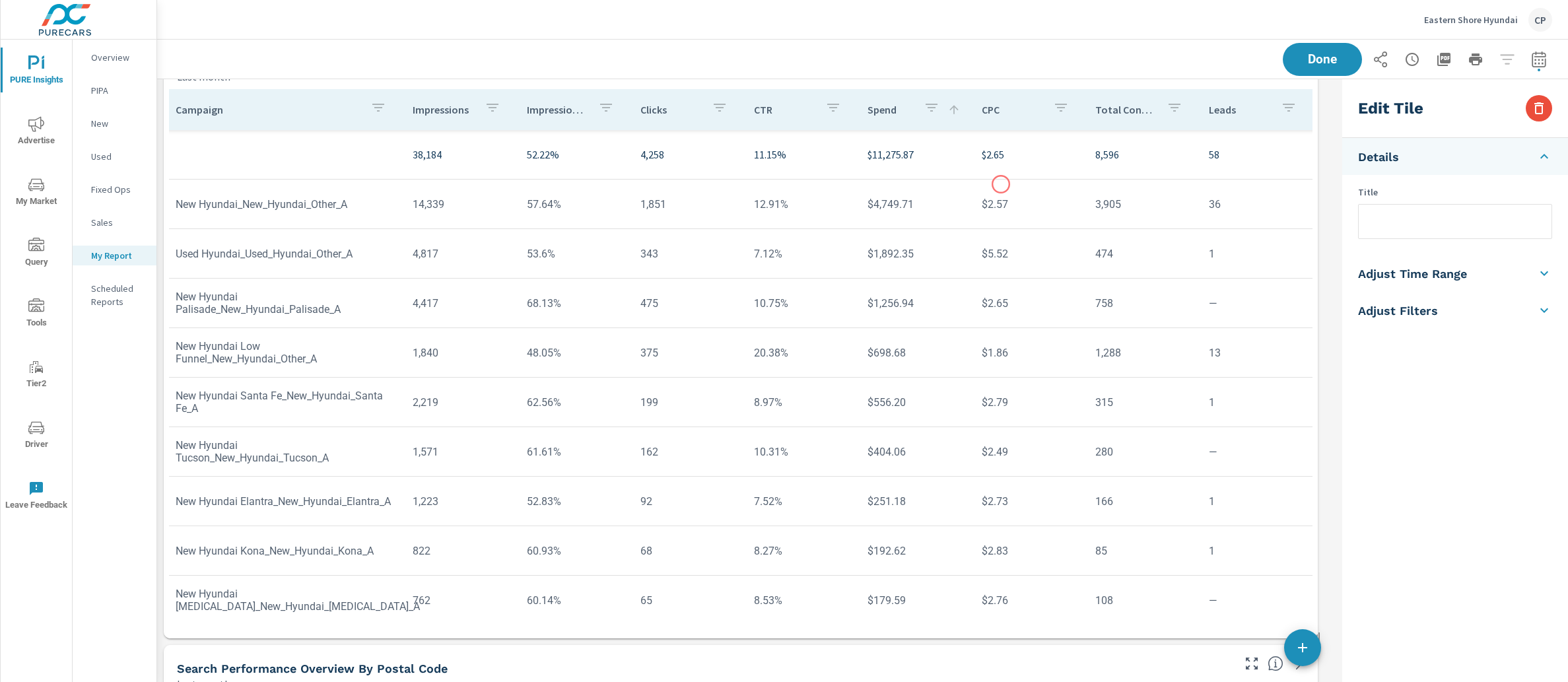
scroll to position [2791, 0]
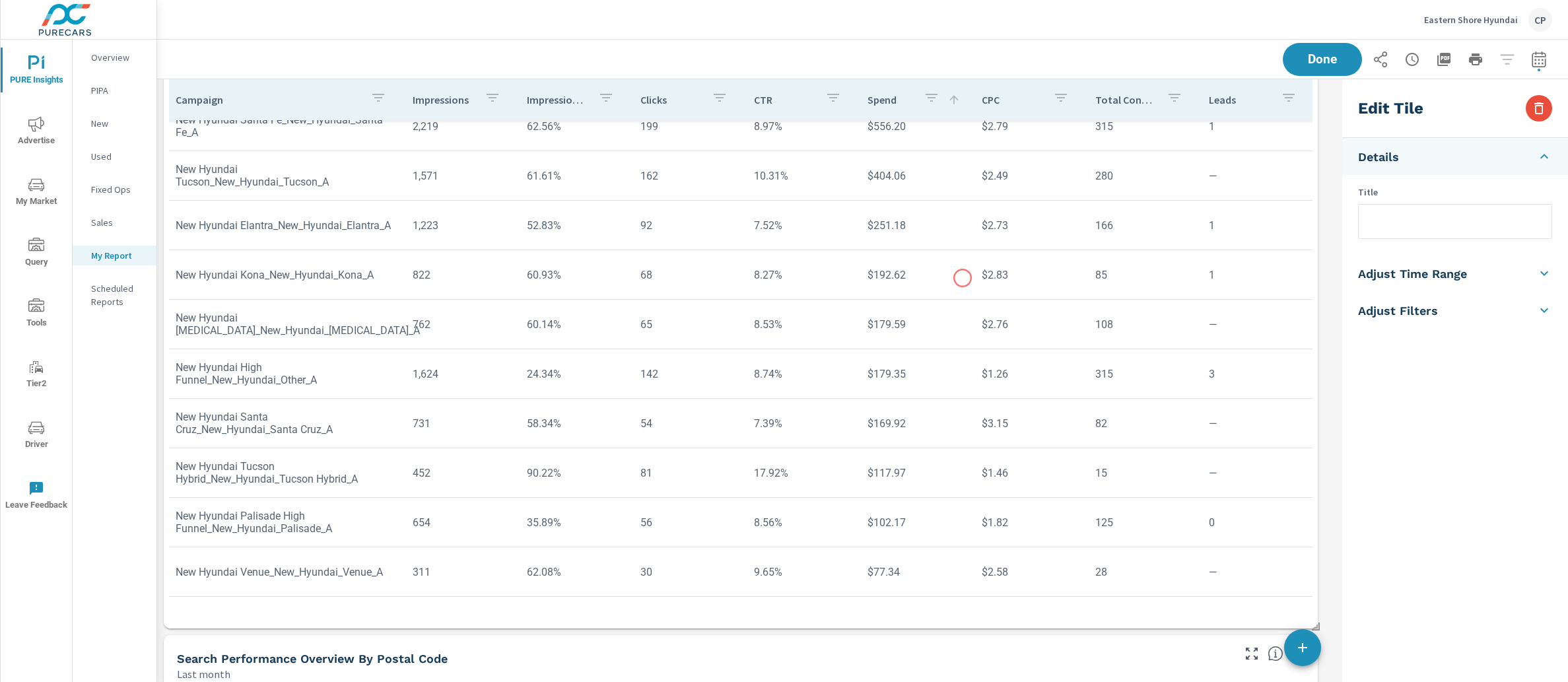
scroll to position [268, 4]
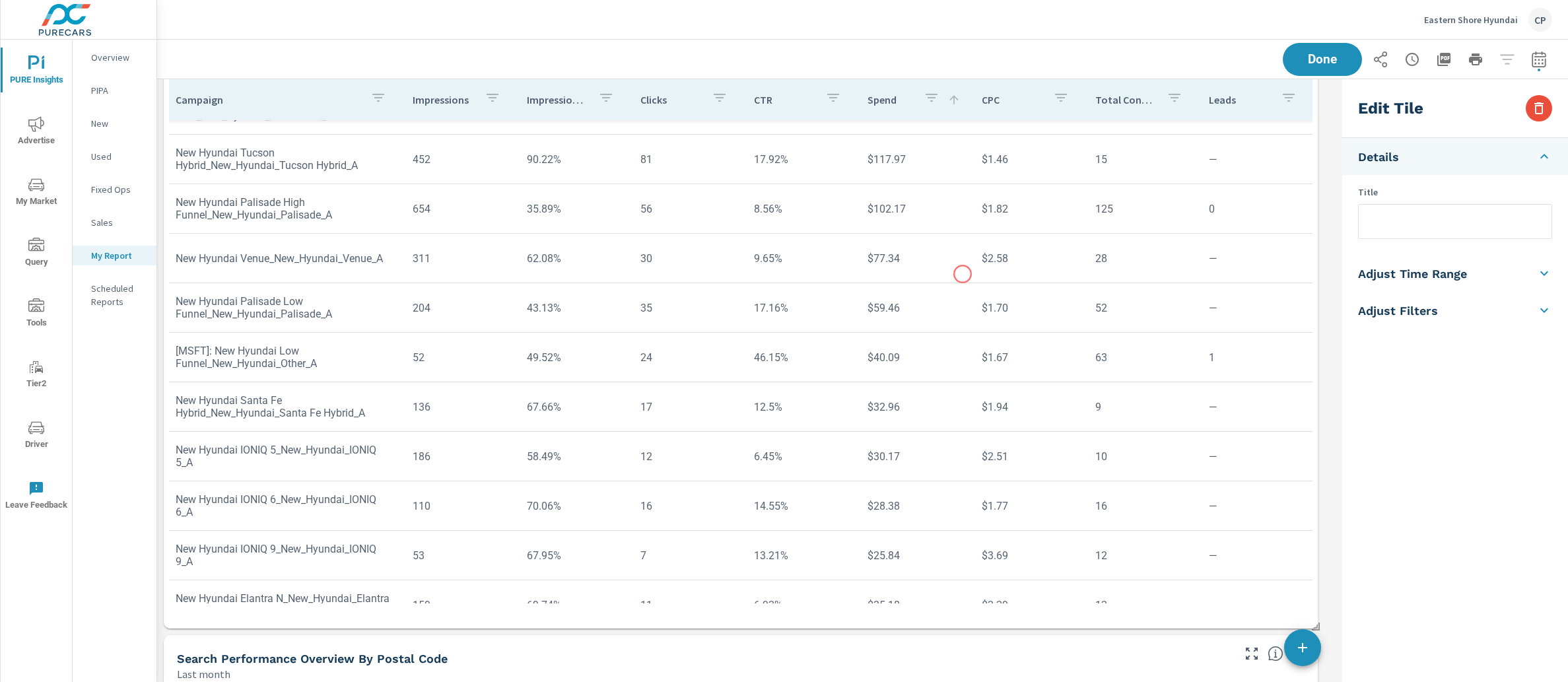
scroll to position [310, 4]
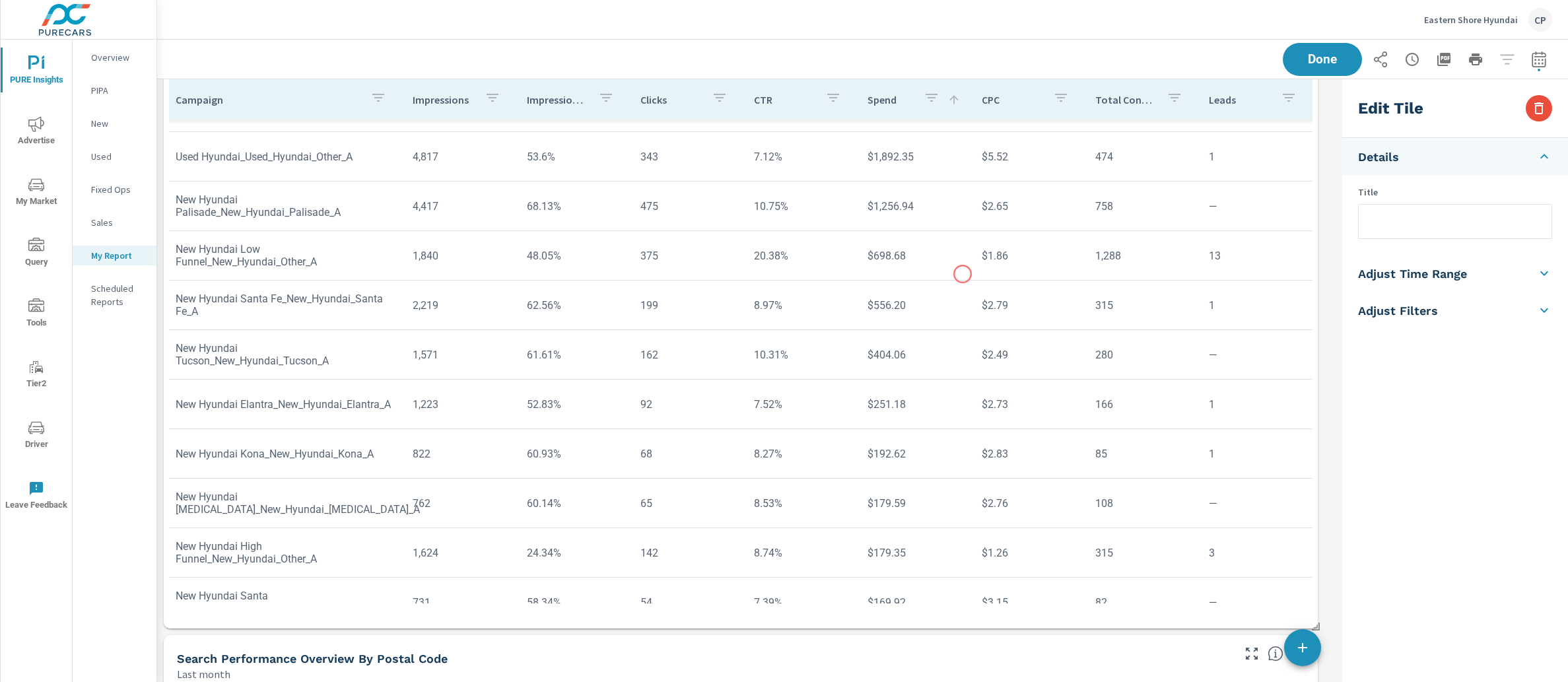
scroll to position [84, 4]
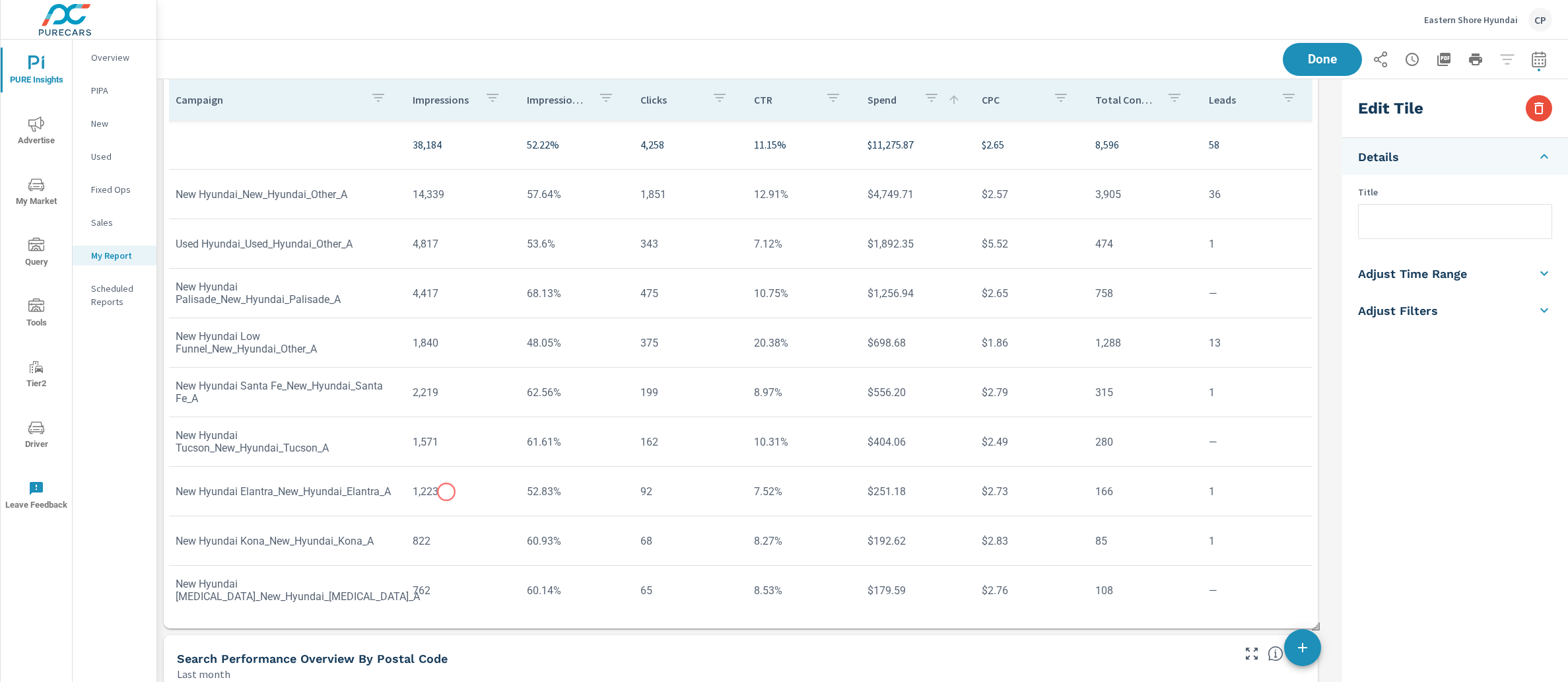
scroll to position [4, 4]
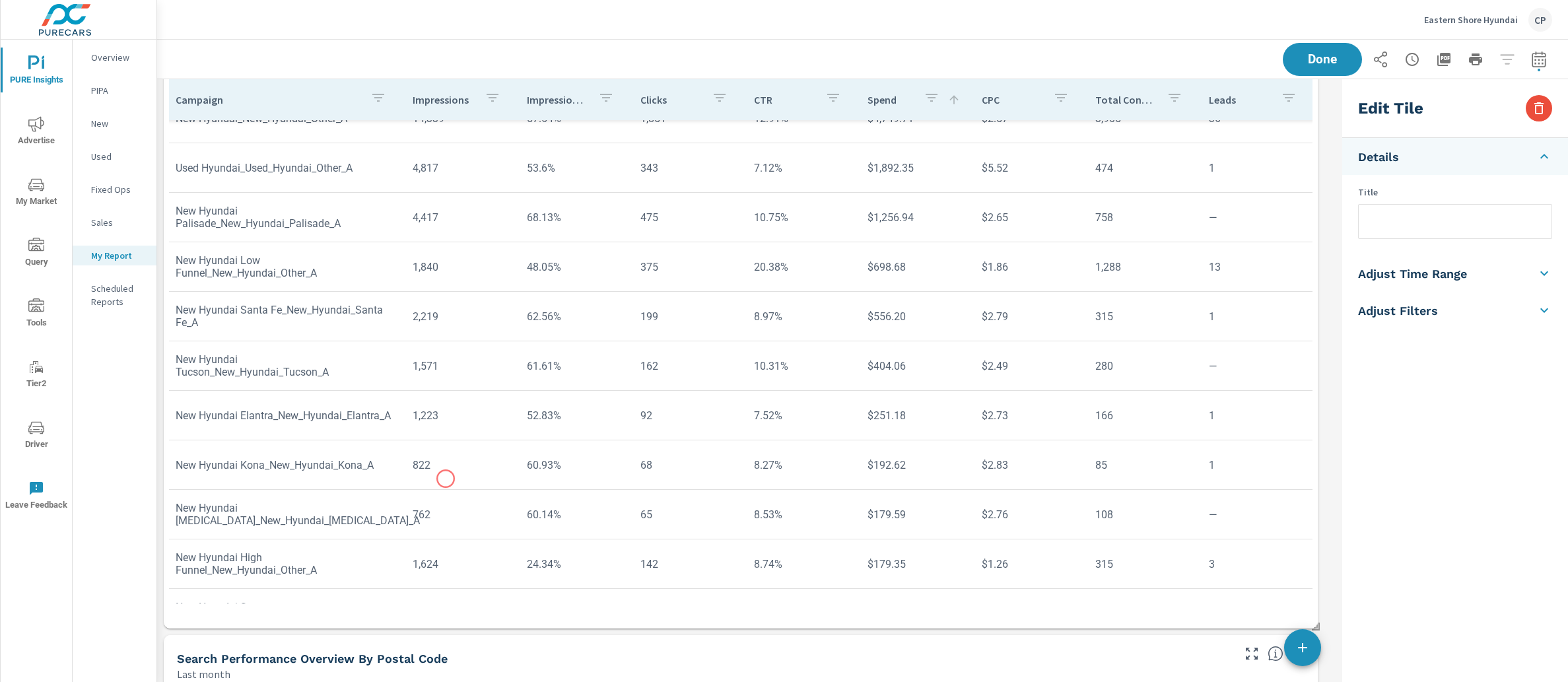
scroll to position [100, 4]
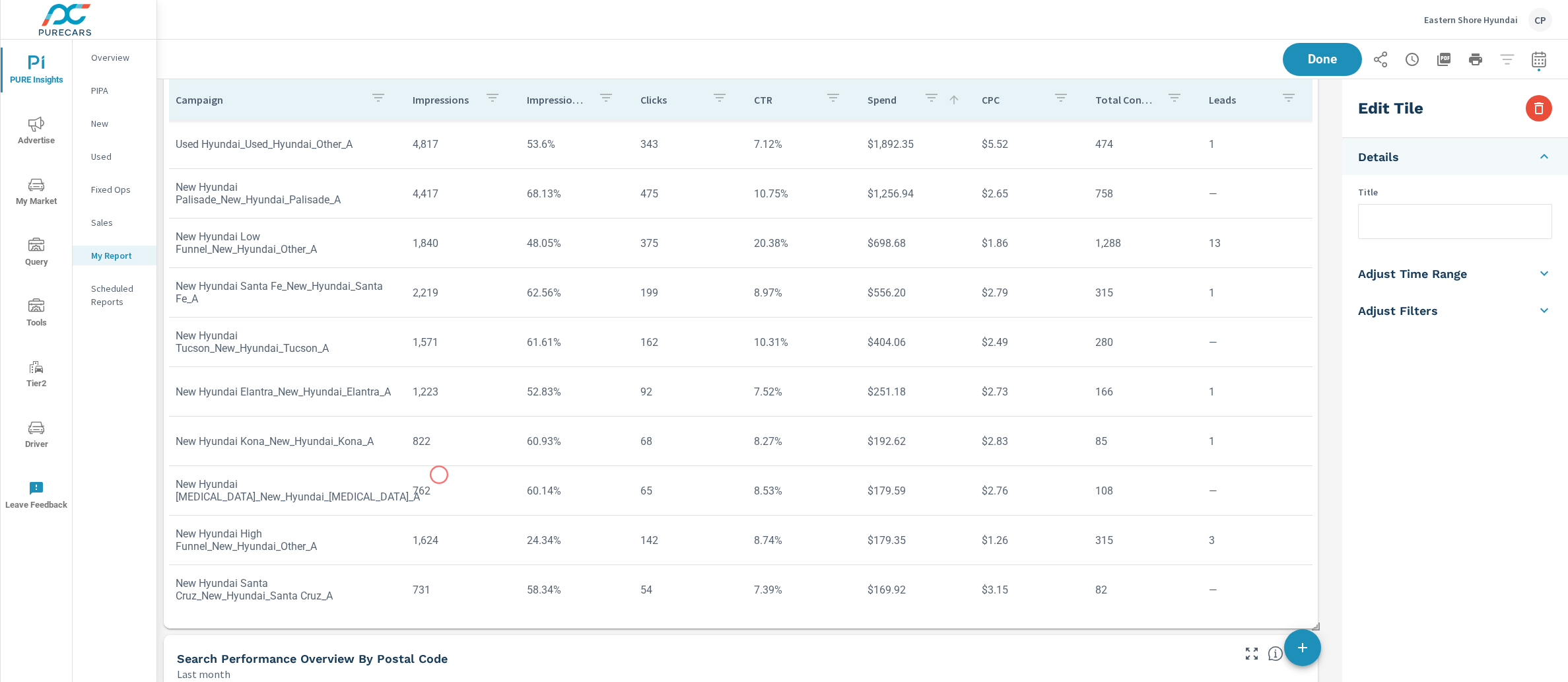
scroll to position [77, 4]
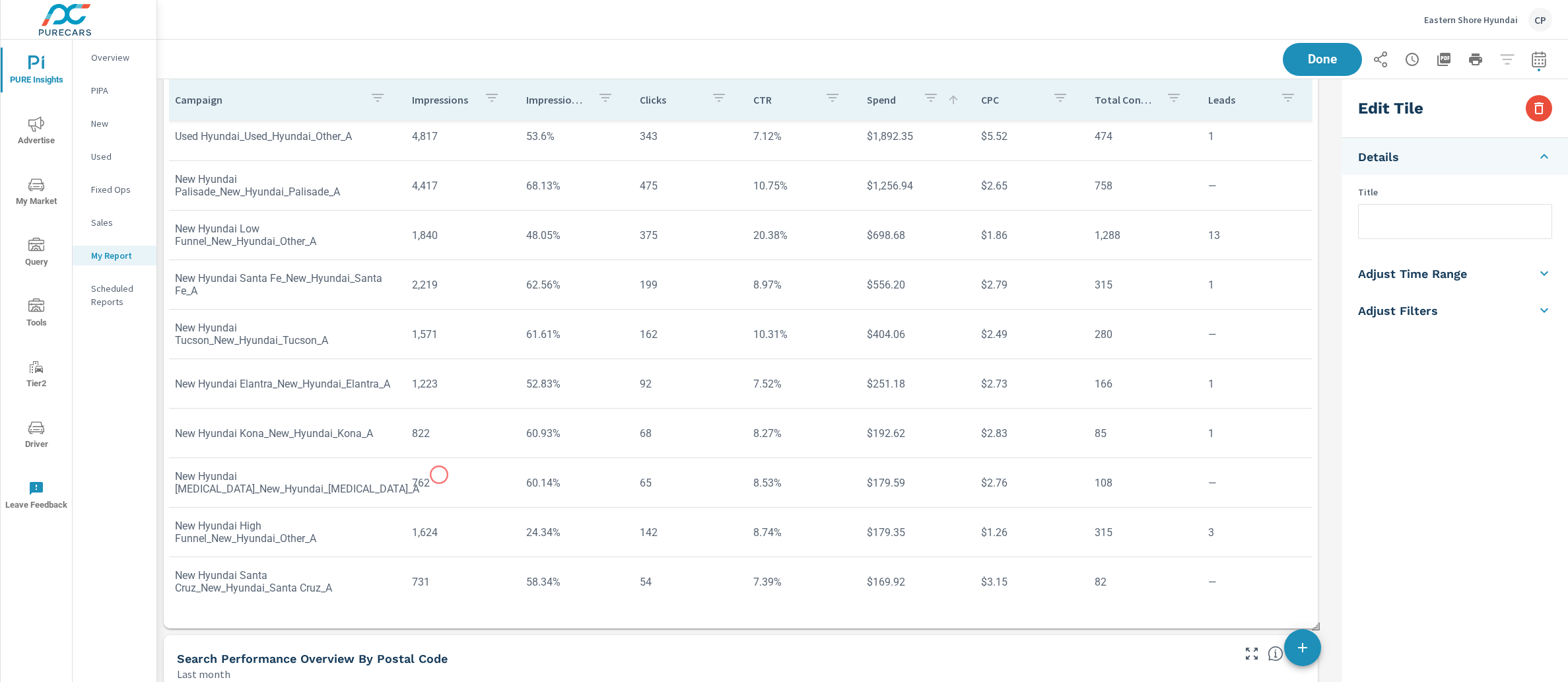
scroll to position [120, 5]
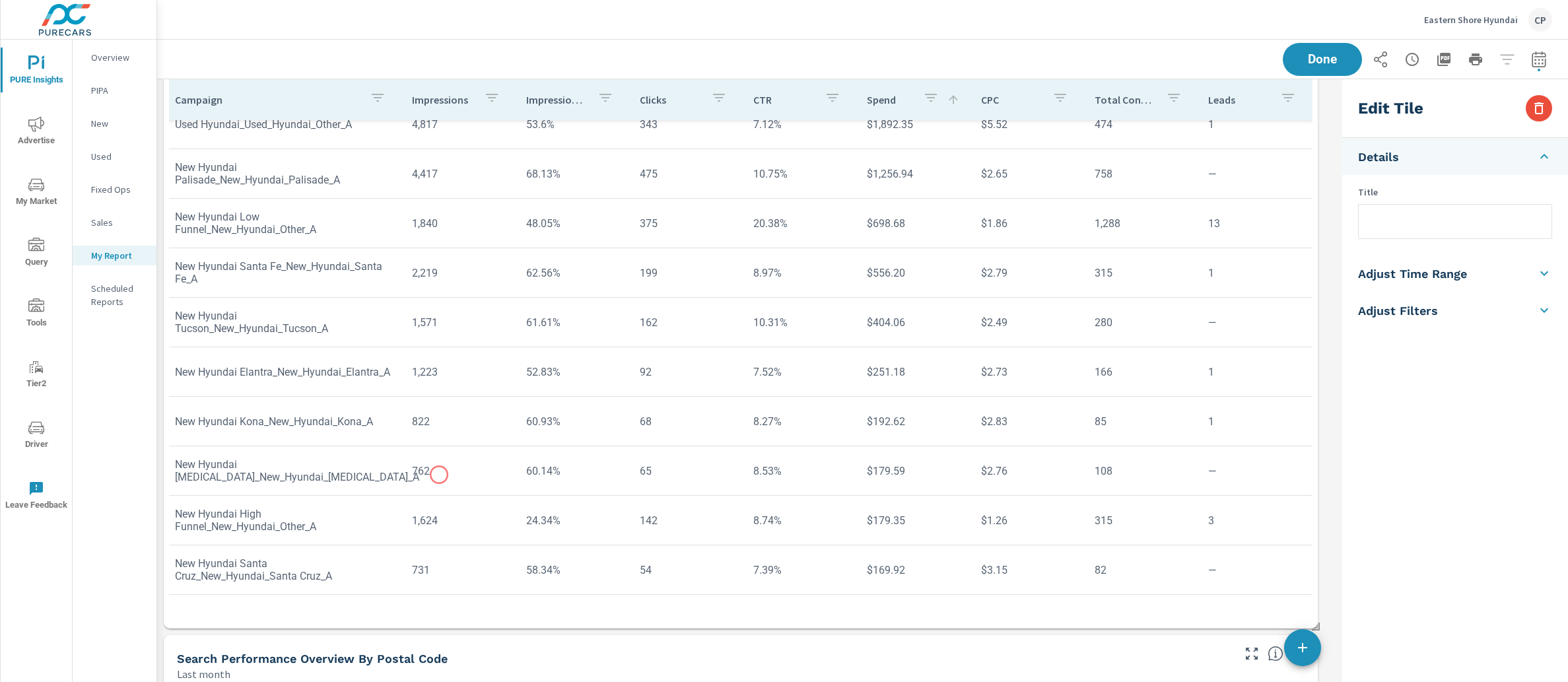
scroll to position [44, 5]
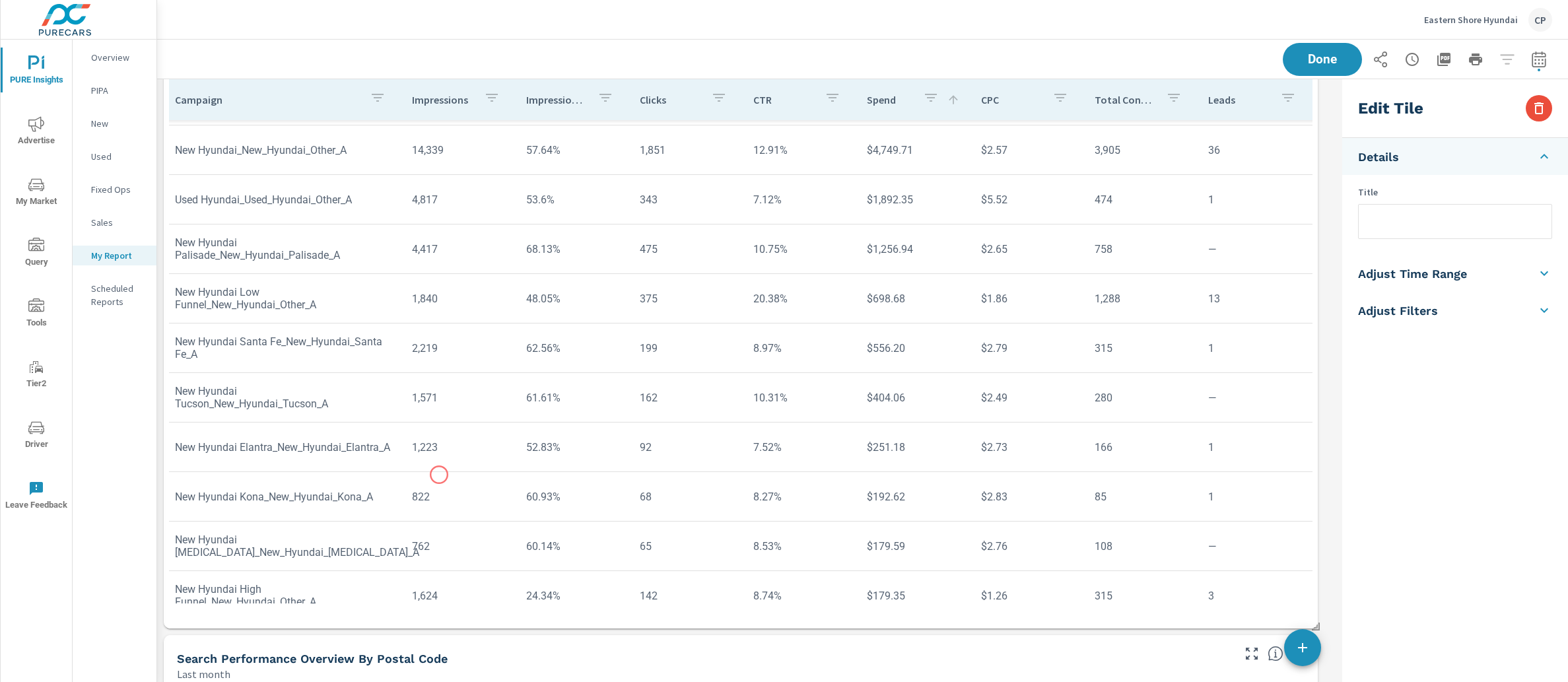
scroll to position [0, 5]
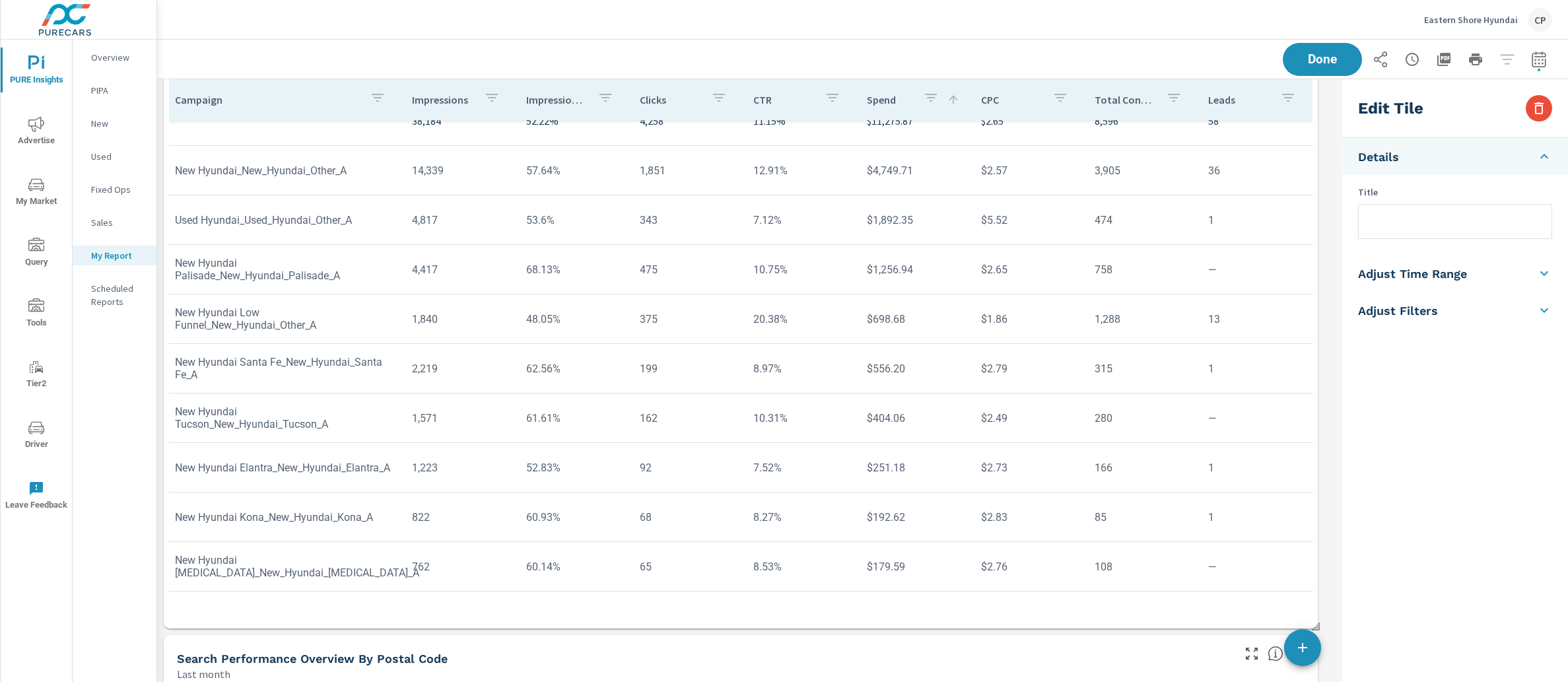
scroll to position [100, 5]
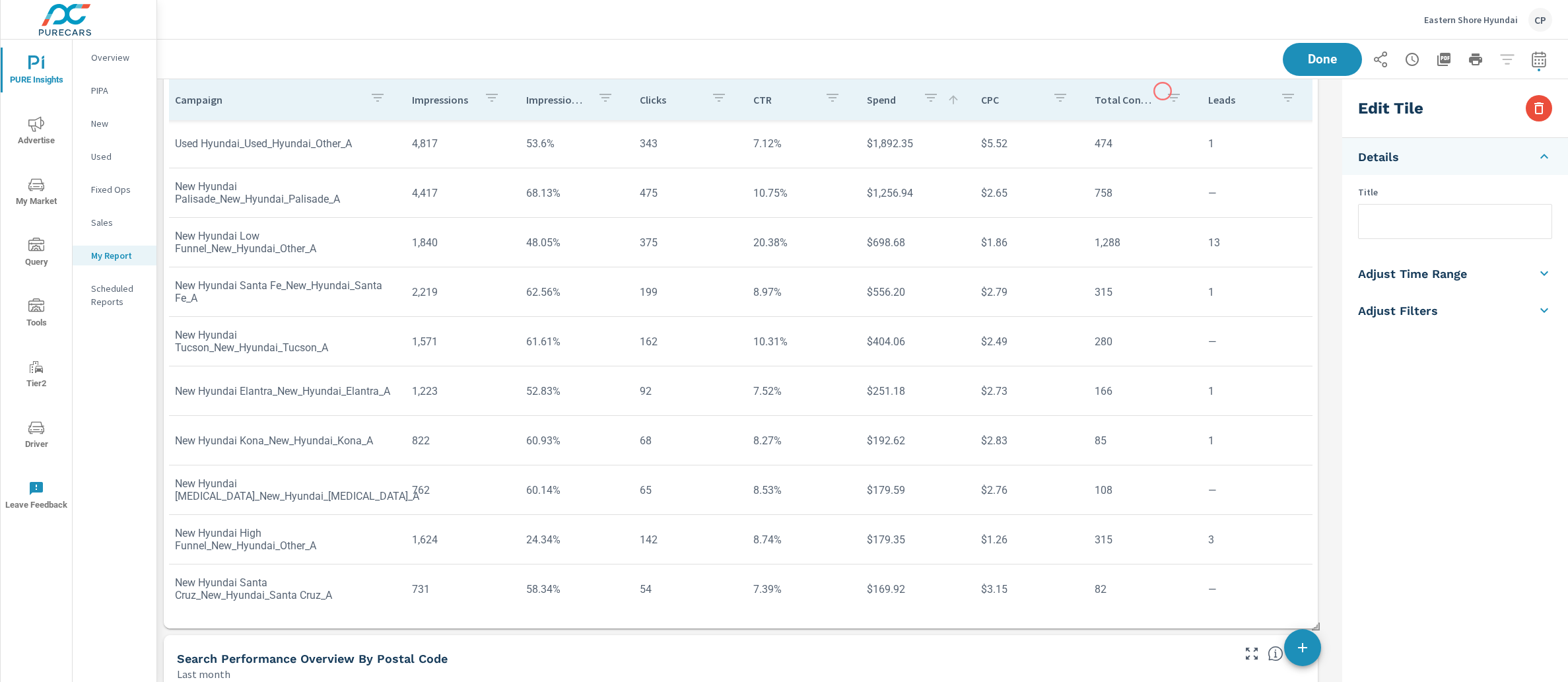
click at [1160, 100] on button "button" at bounding box center [1173, 100] width 26 height 31
click at [1152, 103] on div at bounding box center [784, 341] width 1568 height 682
click at [1123, 103] on p "Total Conversions" at bounding box center [1124, 99] width 60 height 14
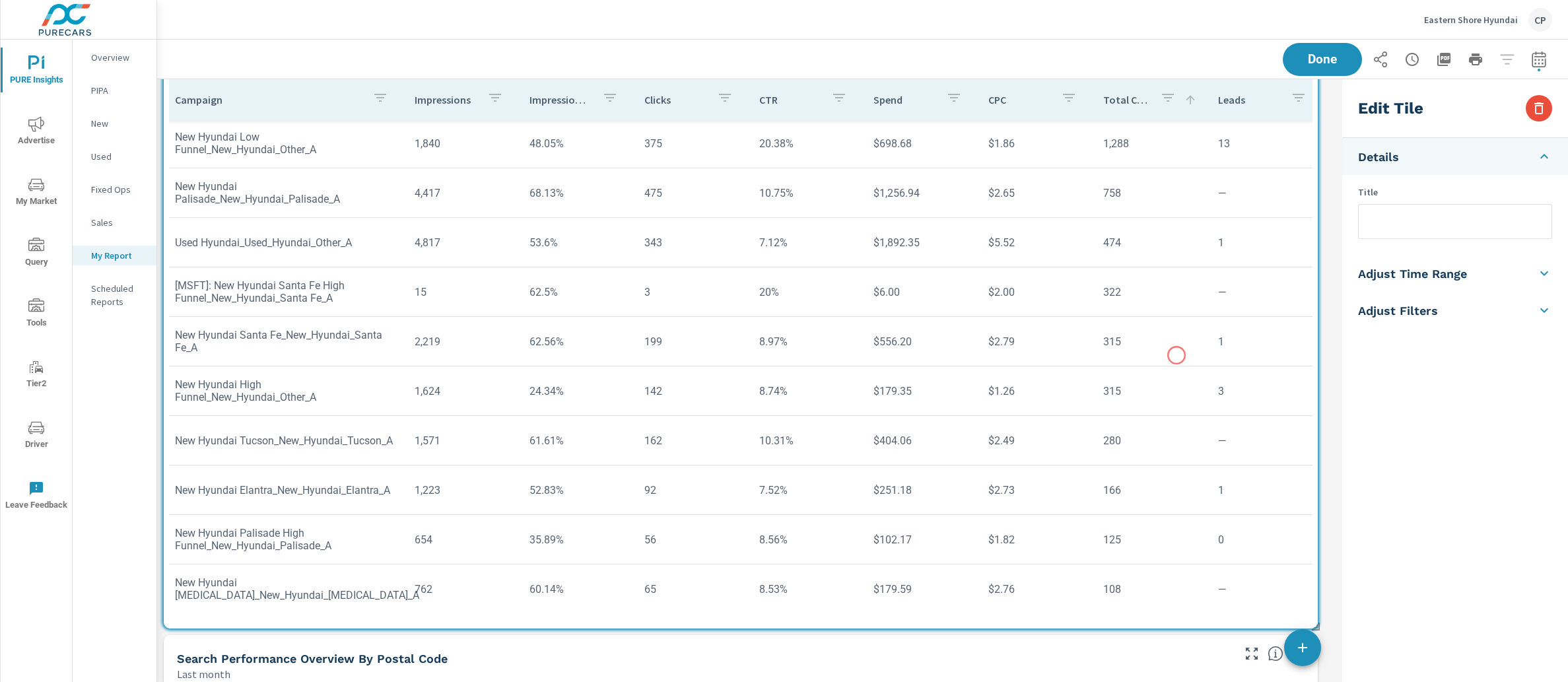
scroll to position [0, 5]
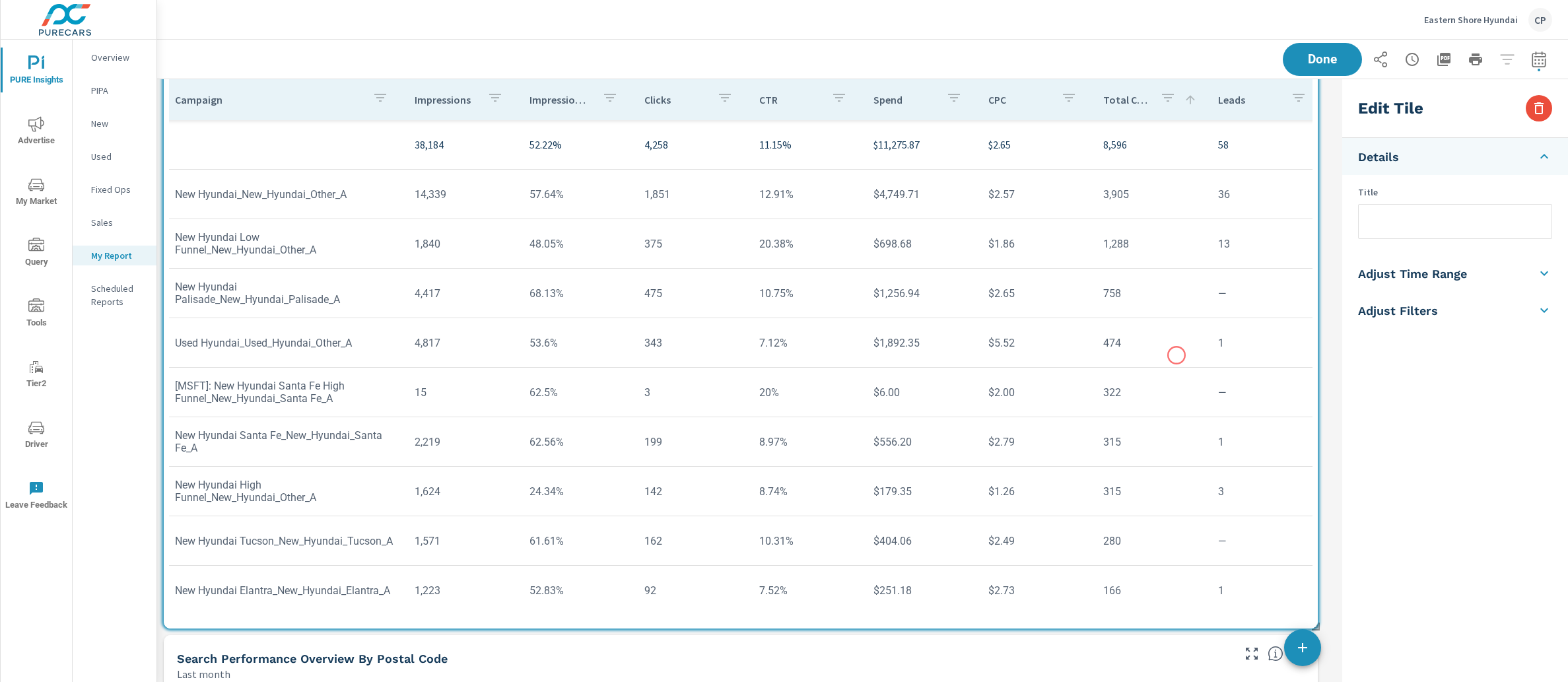
click at [1176, 355] on td "474" at bounding box center [1150, 342] width 115 height 33
click at [1325, 60] on span "Done" at bounding box center [1322, 59] width 54 height 13
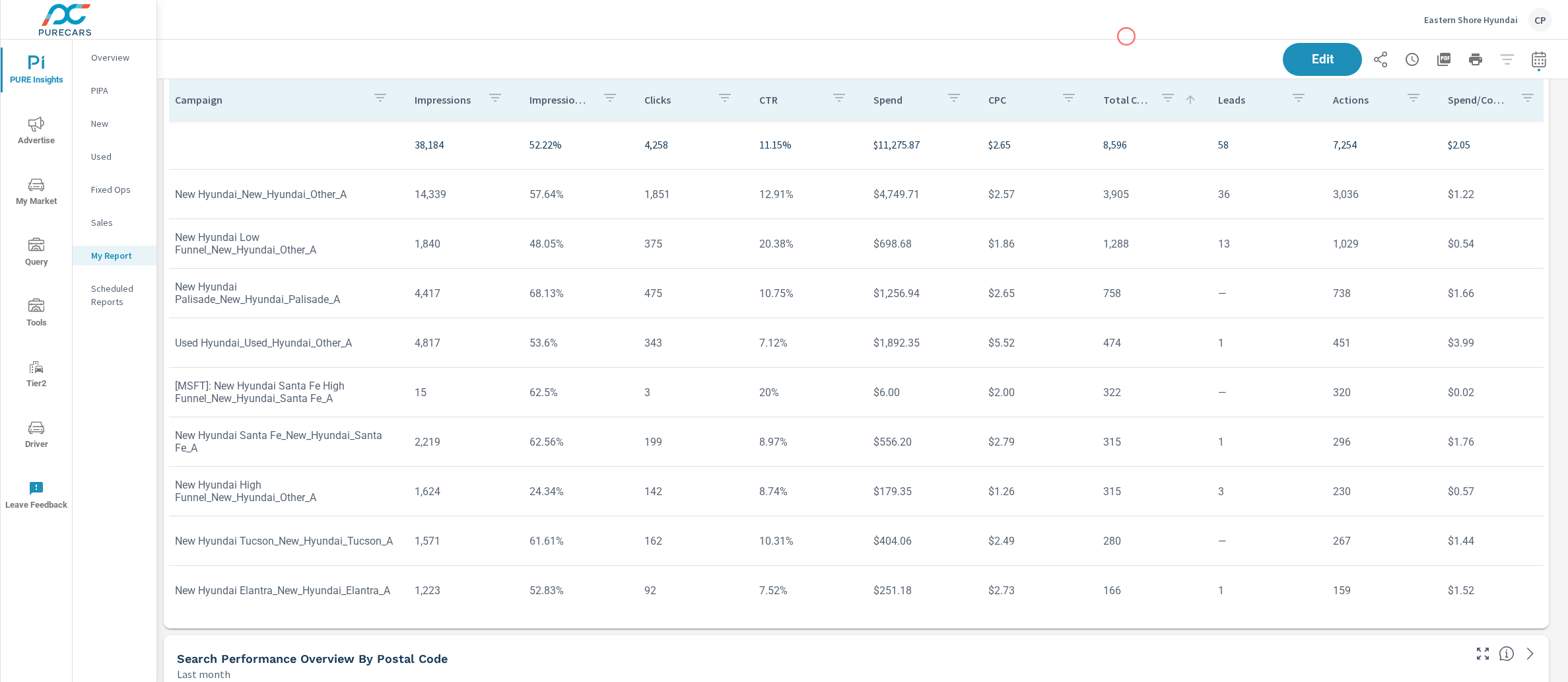
scroll to position [5954, 1424]
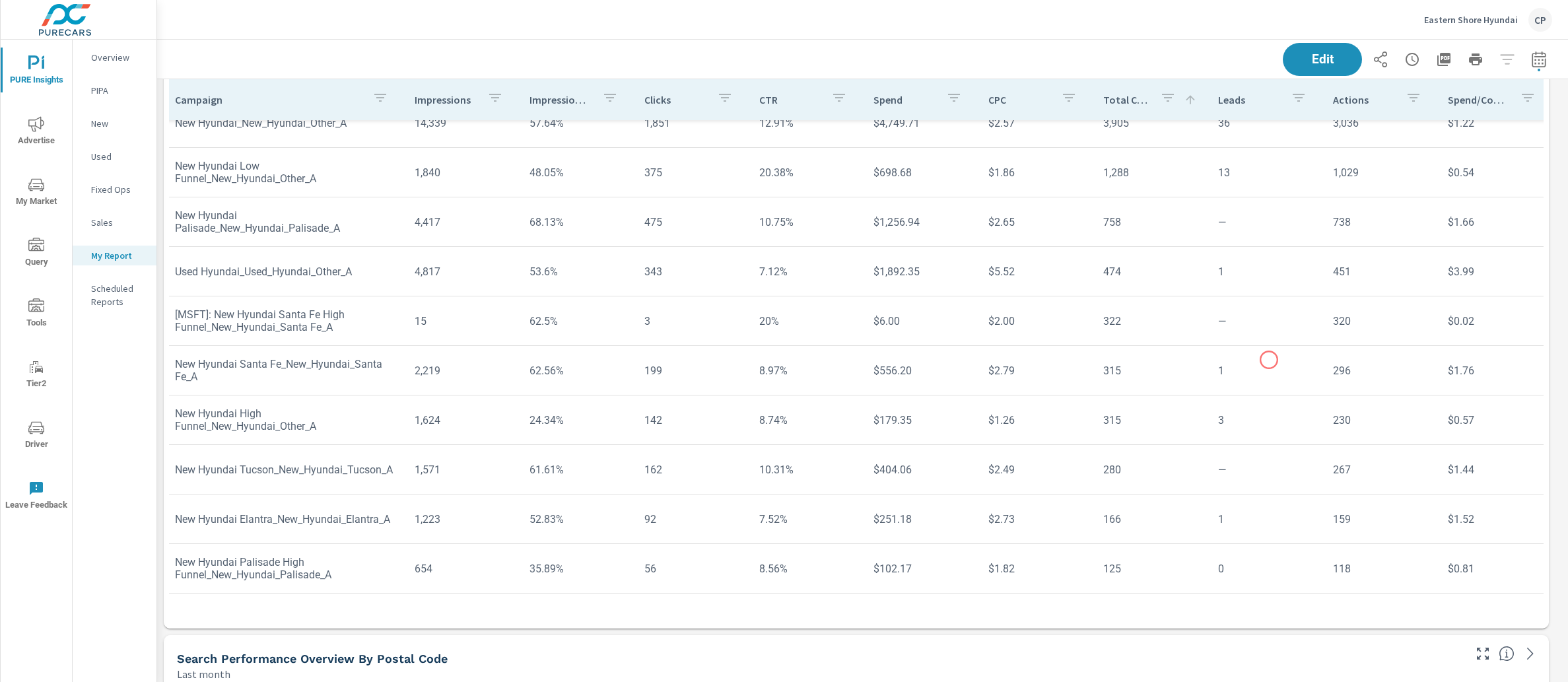
scroll to position [789, 5]
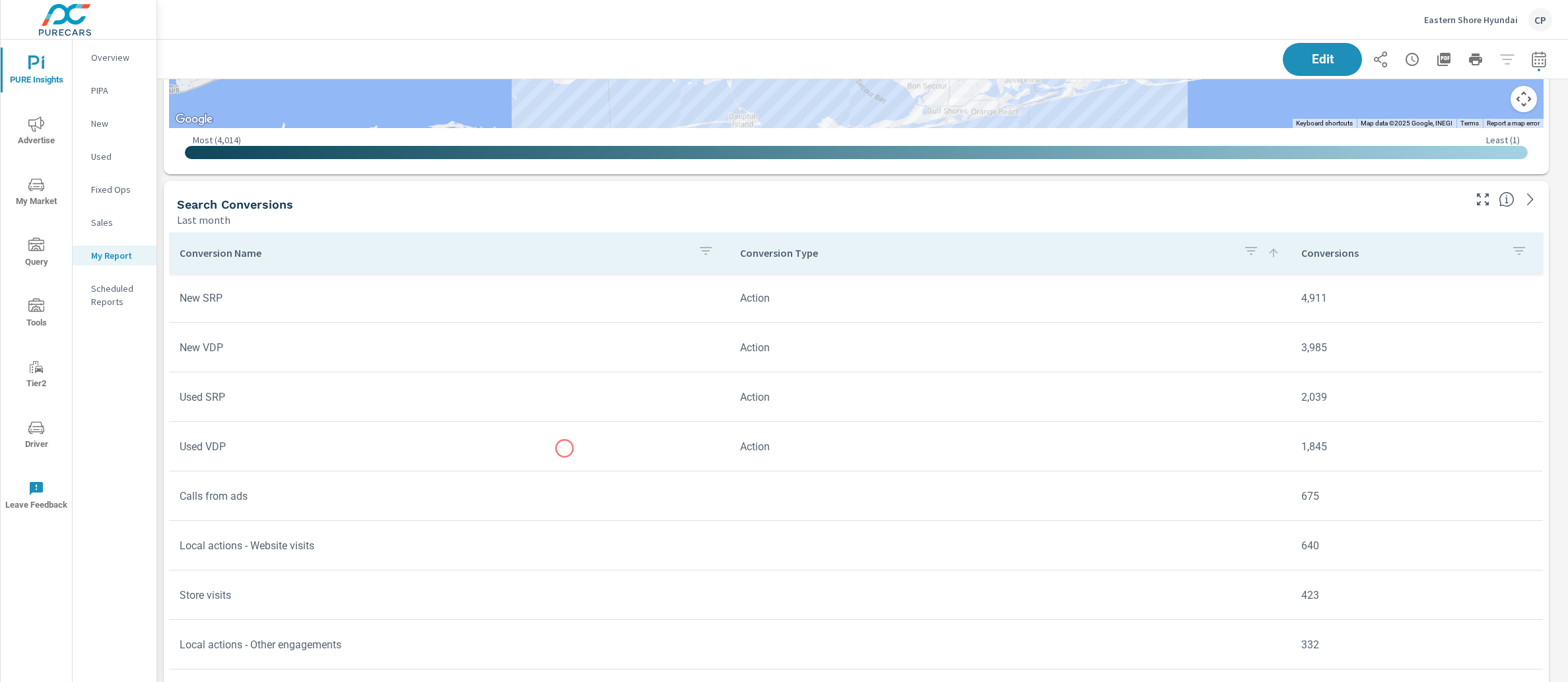
scroll to position [3995, 0]
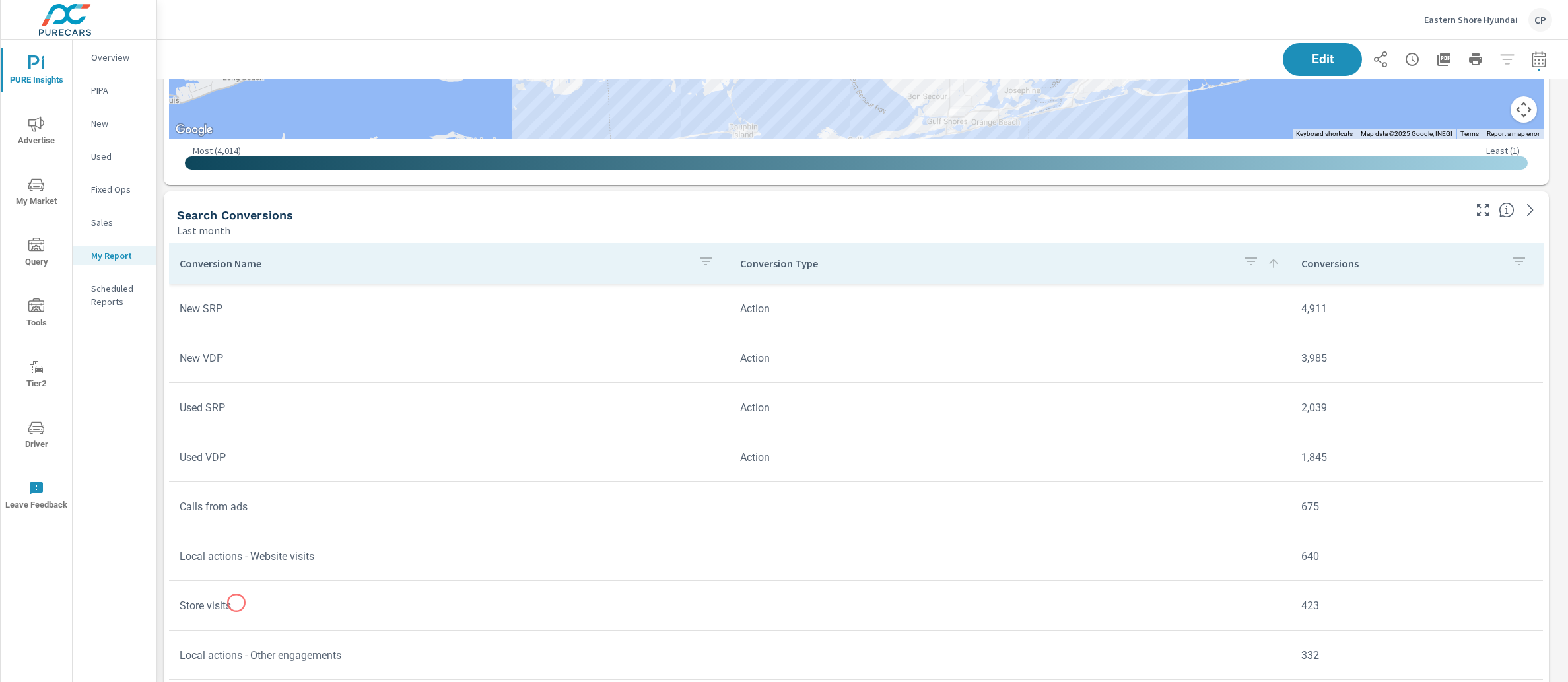
click at [236, 603] on td "Store visits" at bounding box center [449, 605] width 560 height 33
drag, startPoint x: 177, startPoint y: 316, endPoint x: 322, endPoint y: 413, distance: 174.5
click at [322, 413] on td "Used SRP" at bounding box center [449, 407] width 560 height 33
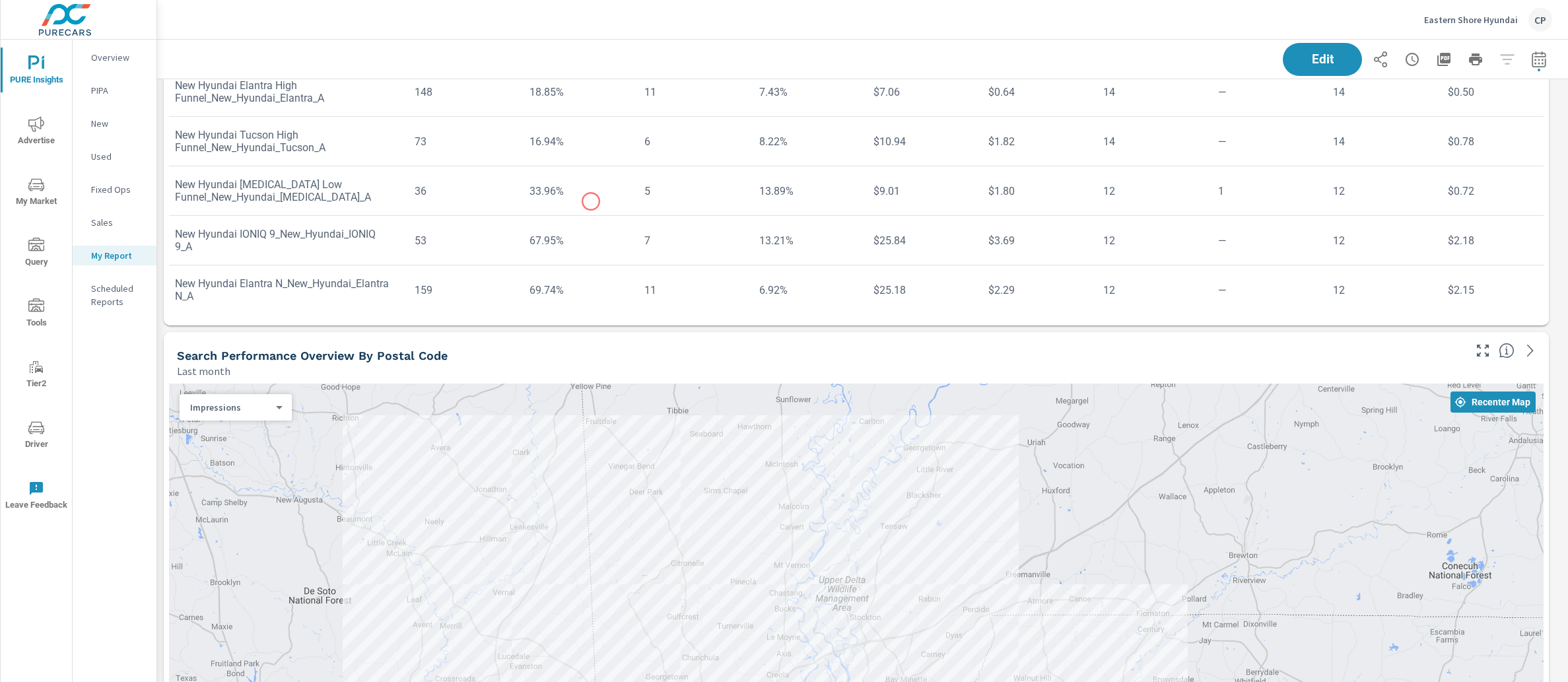
scroll to position [3063, 0]
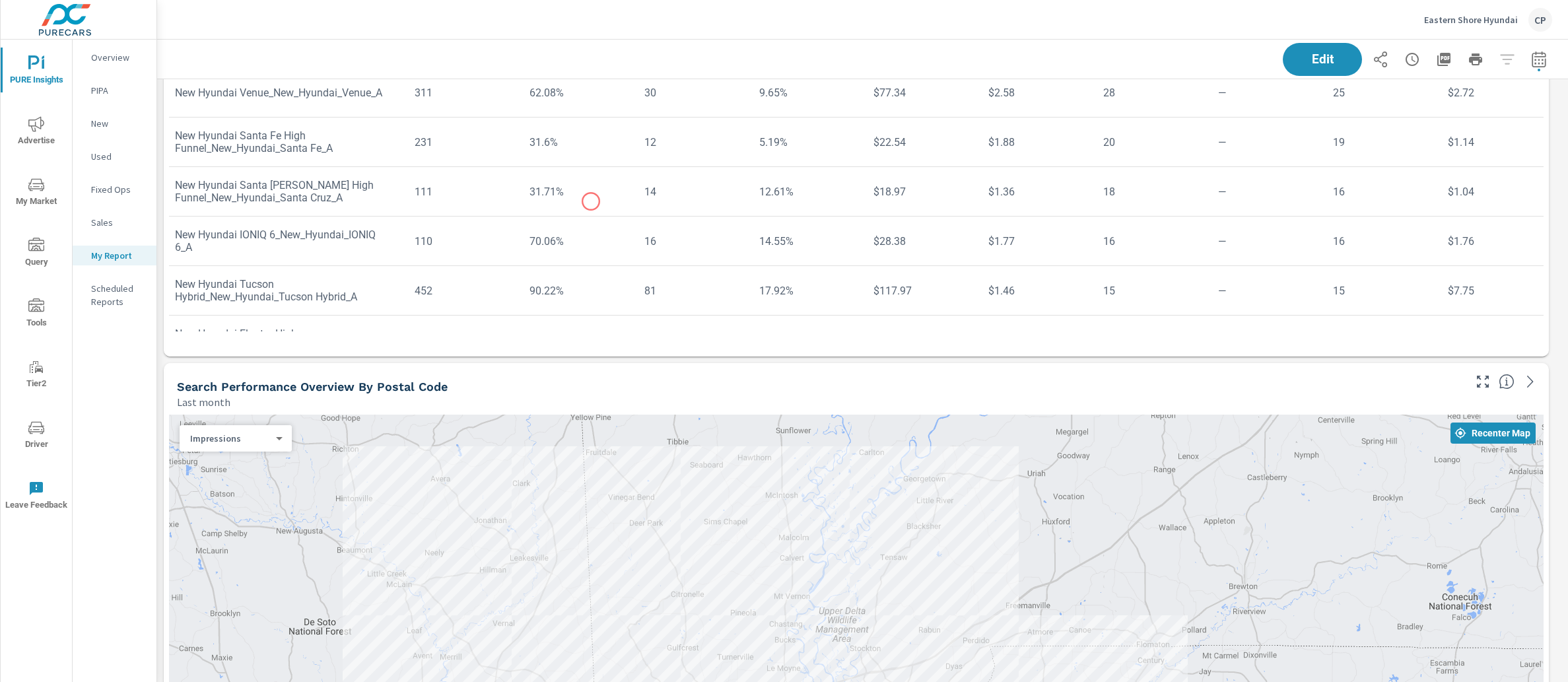
scroll to position [418, 5]
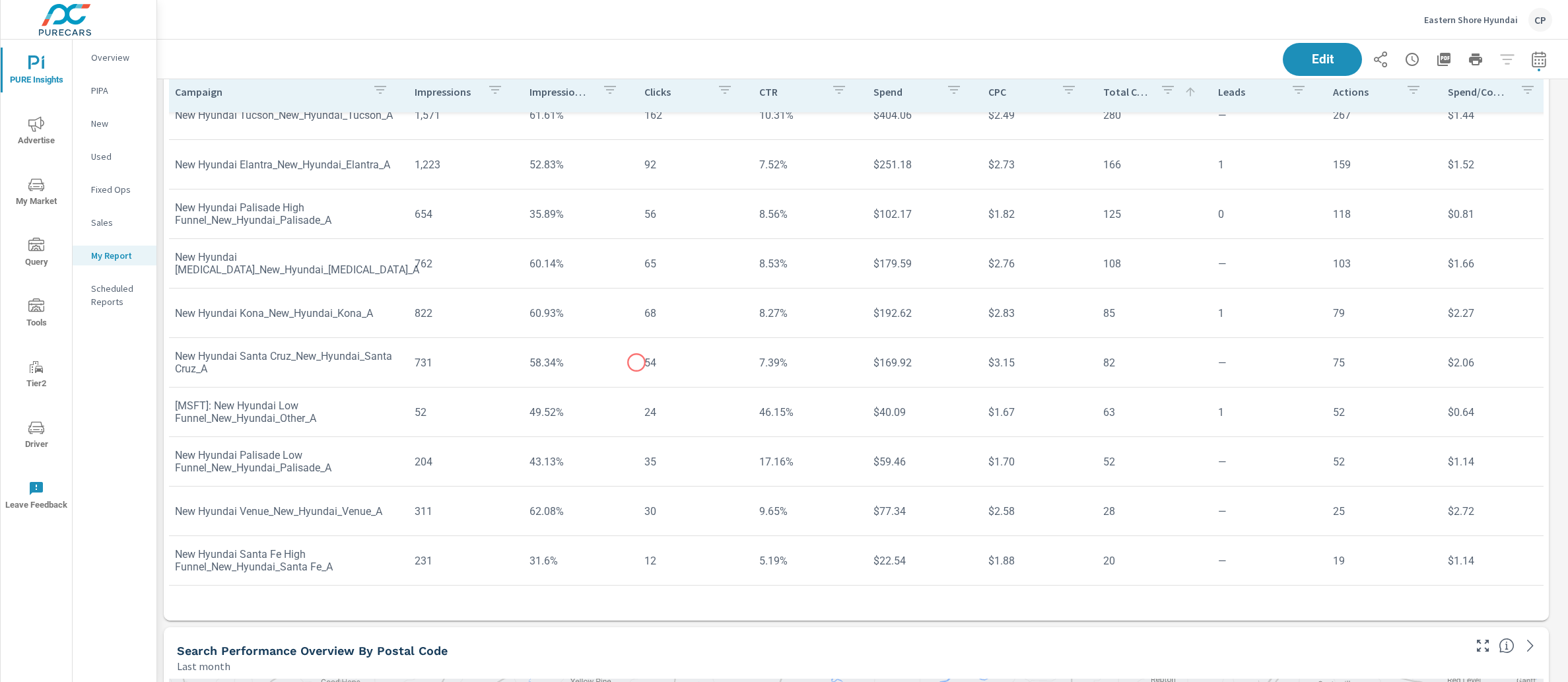
scroll to position [2654, 0]
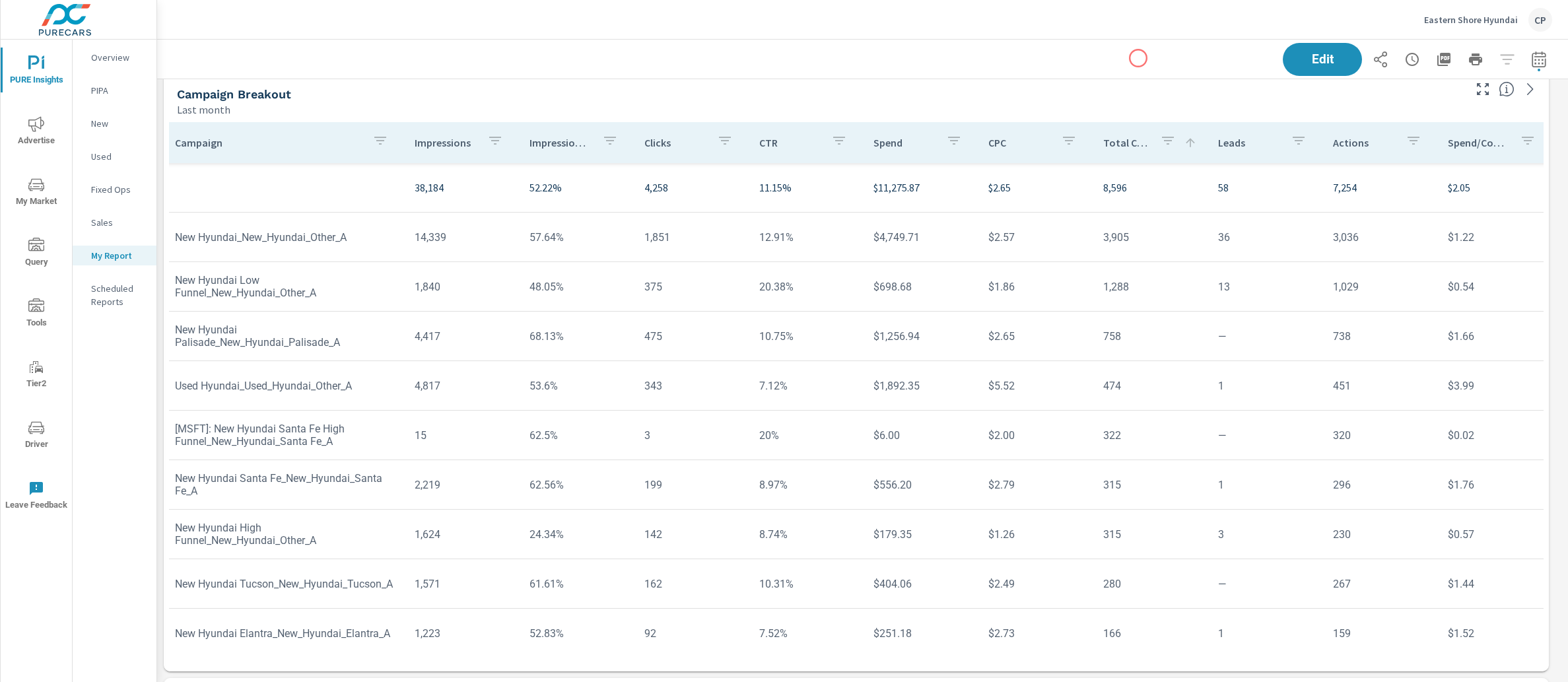
scroll to position [2754, 0]
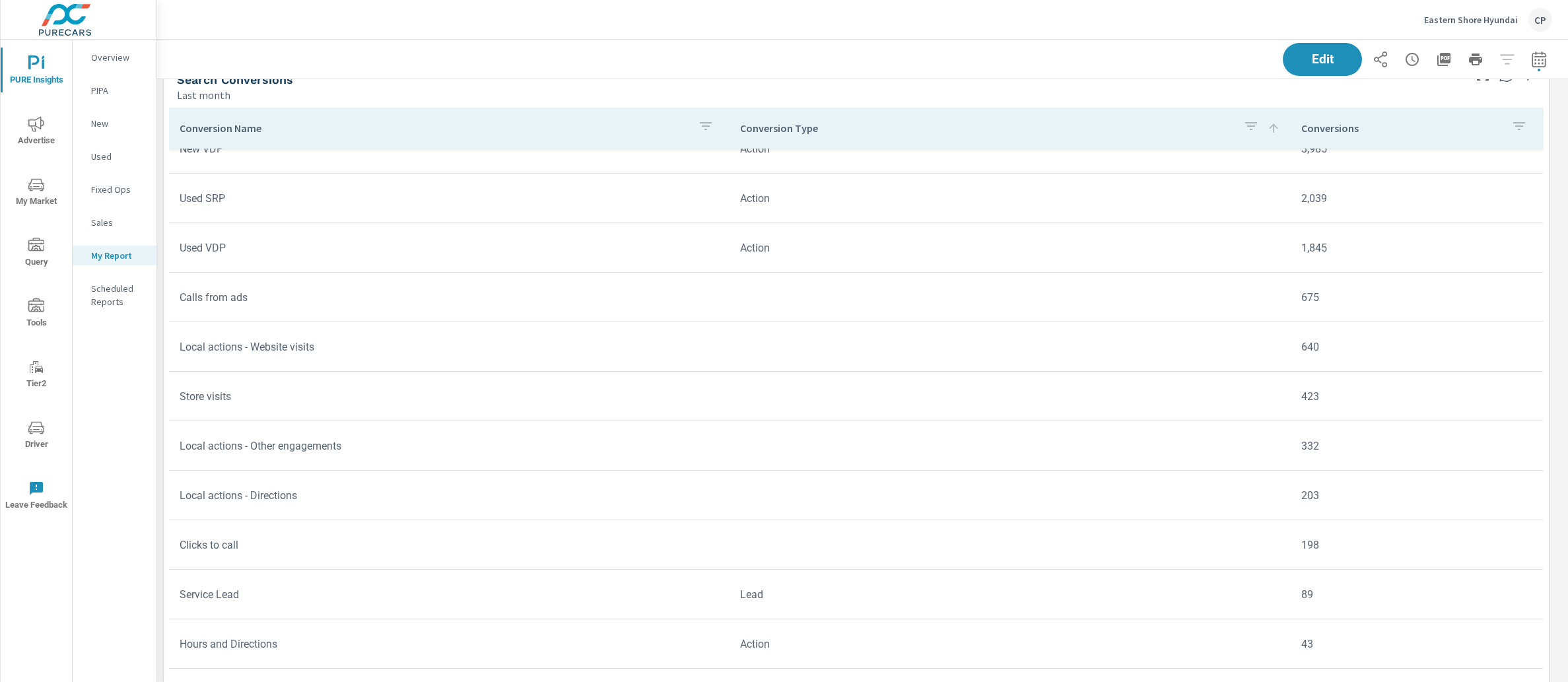
scroll to position [4156, 0]
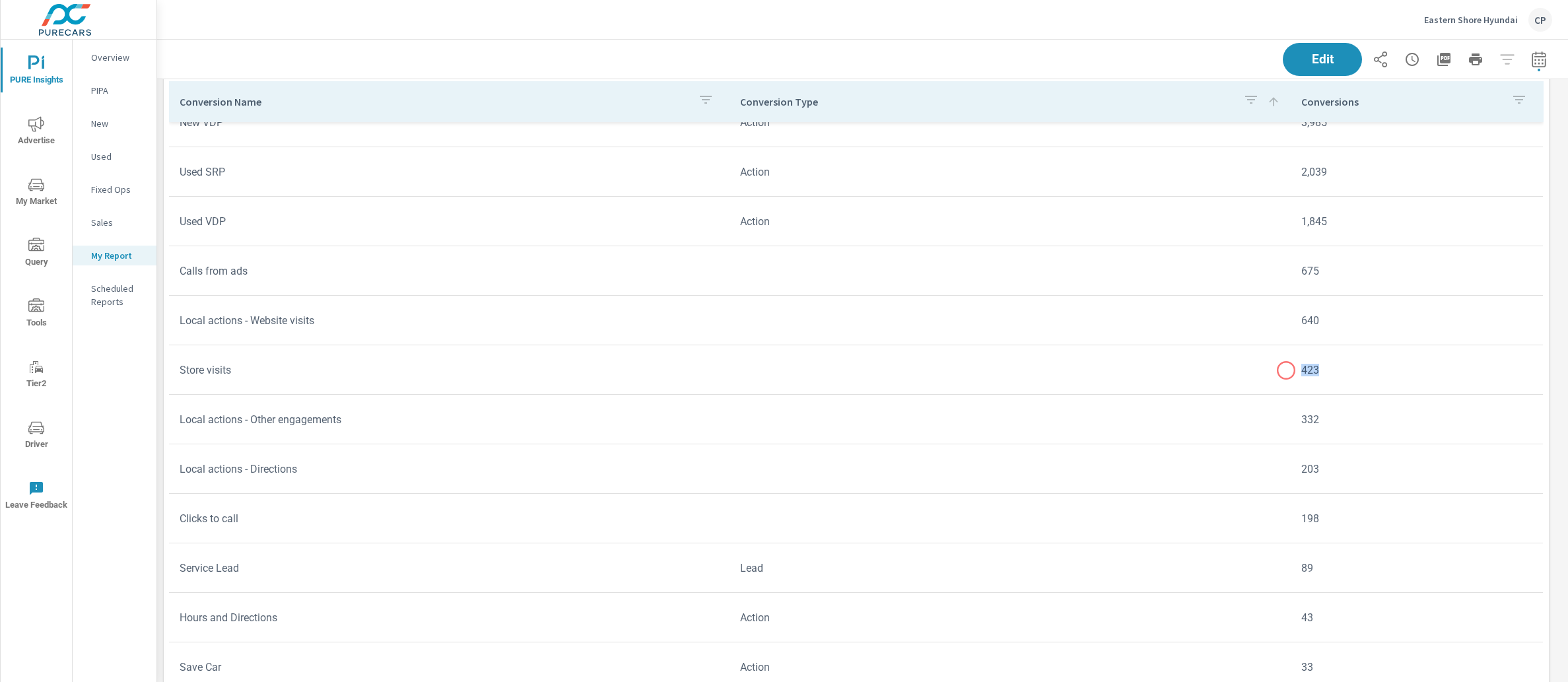
drag, startPoint x: 1313, startPoint y: 370, endPoint x: 1286, endPoint y: 370, distance: 27.0
click at [1291, 370] on td "423" at bounding box center [1417, 369] width 252 height 33
click at [1337, 366] on td "423" at bounding box center [1417, 369] width 252 height 33
drag, startPoint x: 1328, startPoint y: 367, endPoint x: 1286, endPoint y: 368, distance: 42.0
click at [1291, 367] on td "423" at bounding box center [1417, 369] width 252 height 33
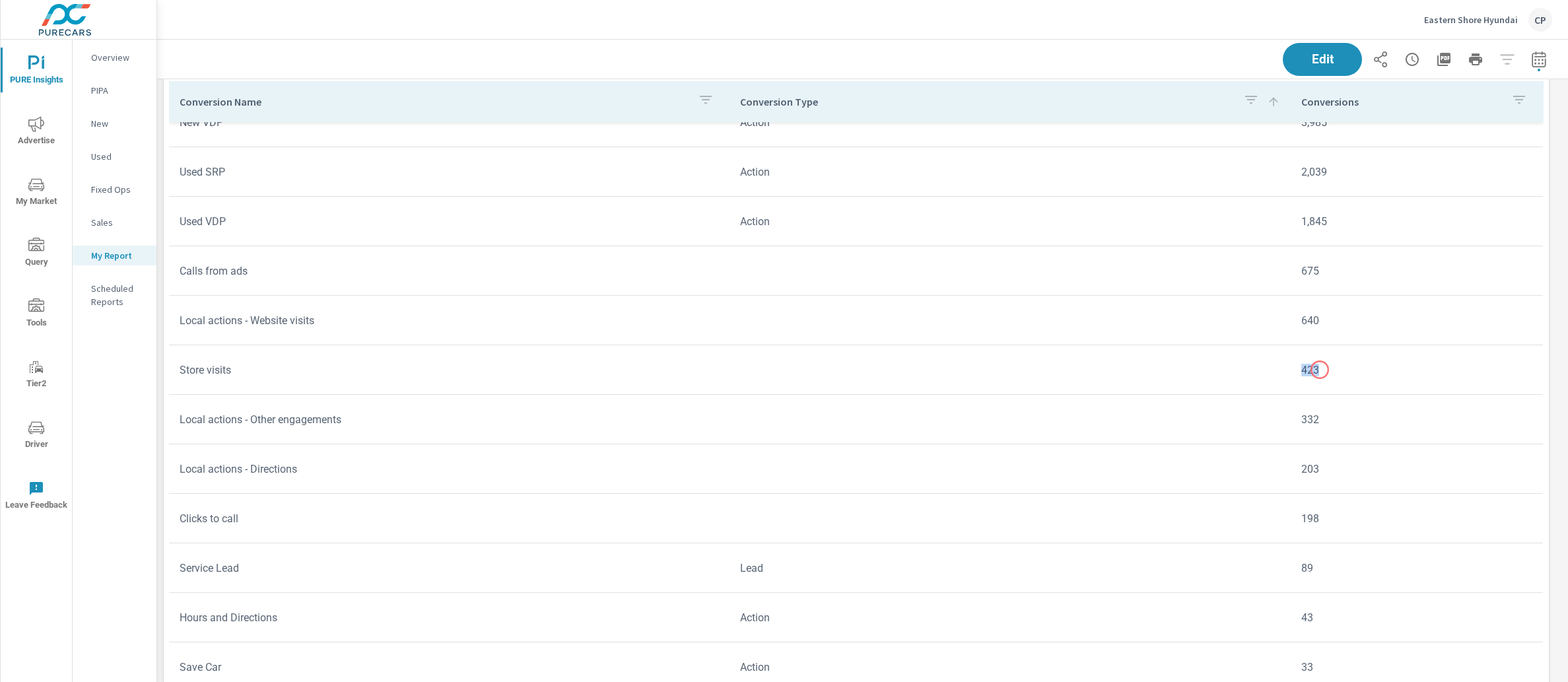
drag, startPoint x: 1273, startPoint y: 369, endPoint x: 1318, endPoint y: 370, distance: 45.0
click at [1319, 369] on tr "Store visits 423" at bounding box center [856, 369] width 1373 height 50
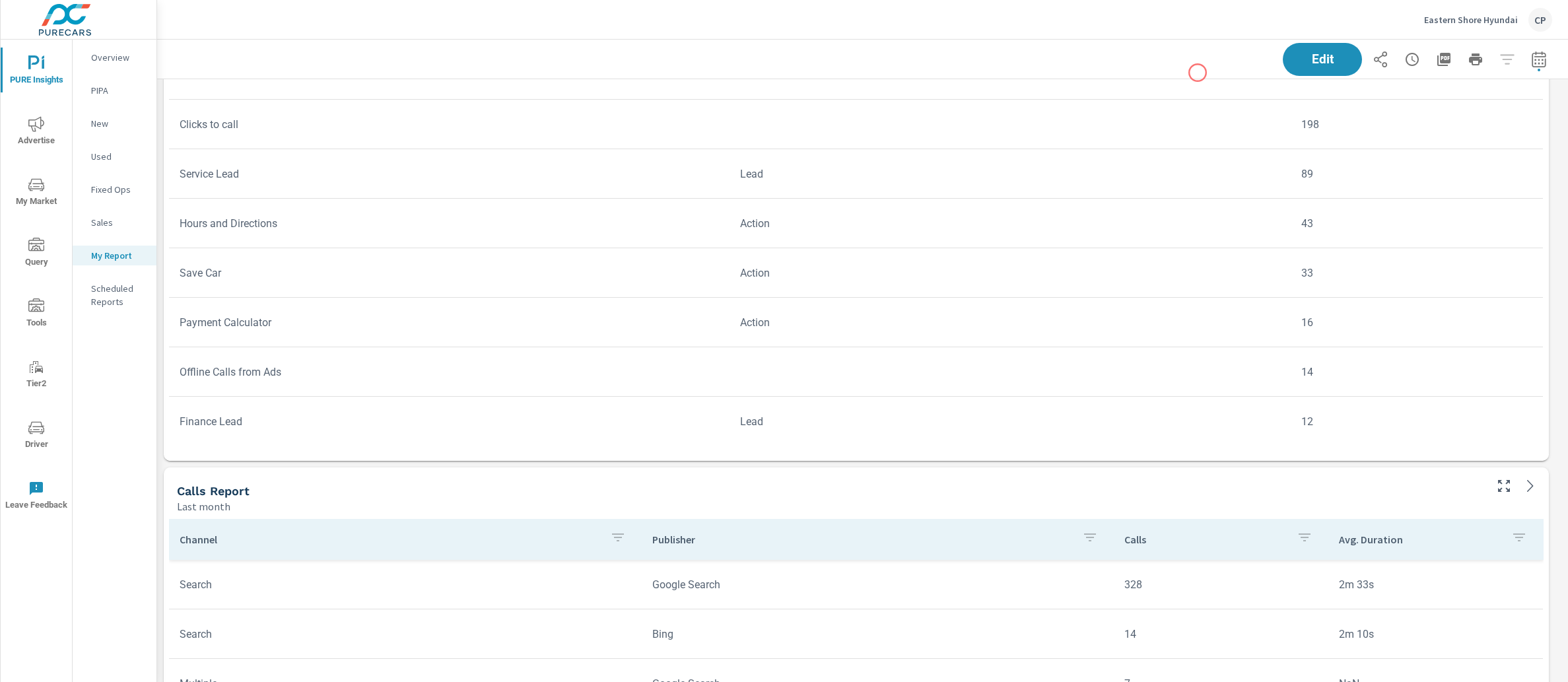
scroll to position [4485, 0]
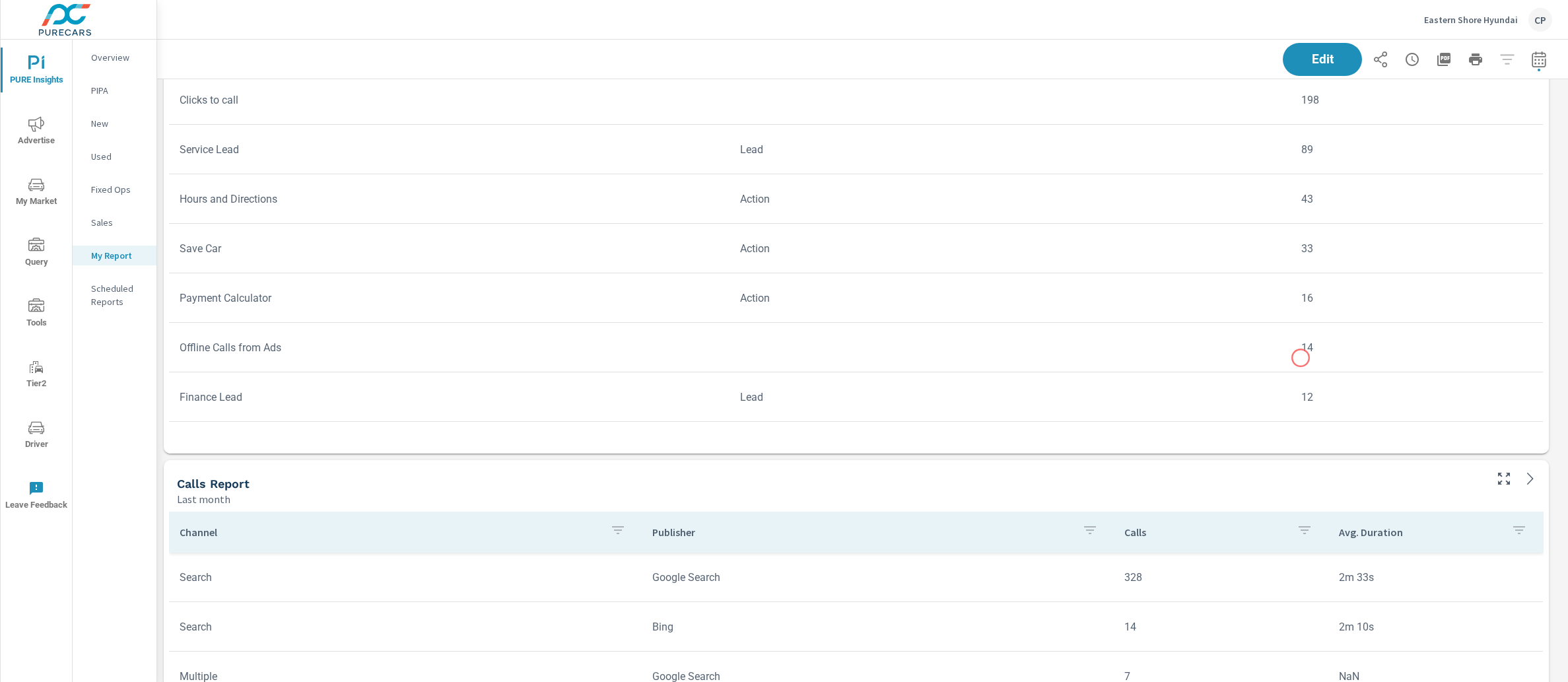
scroll to position [167, 0]
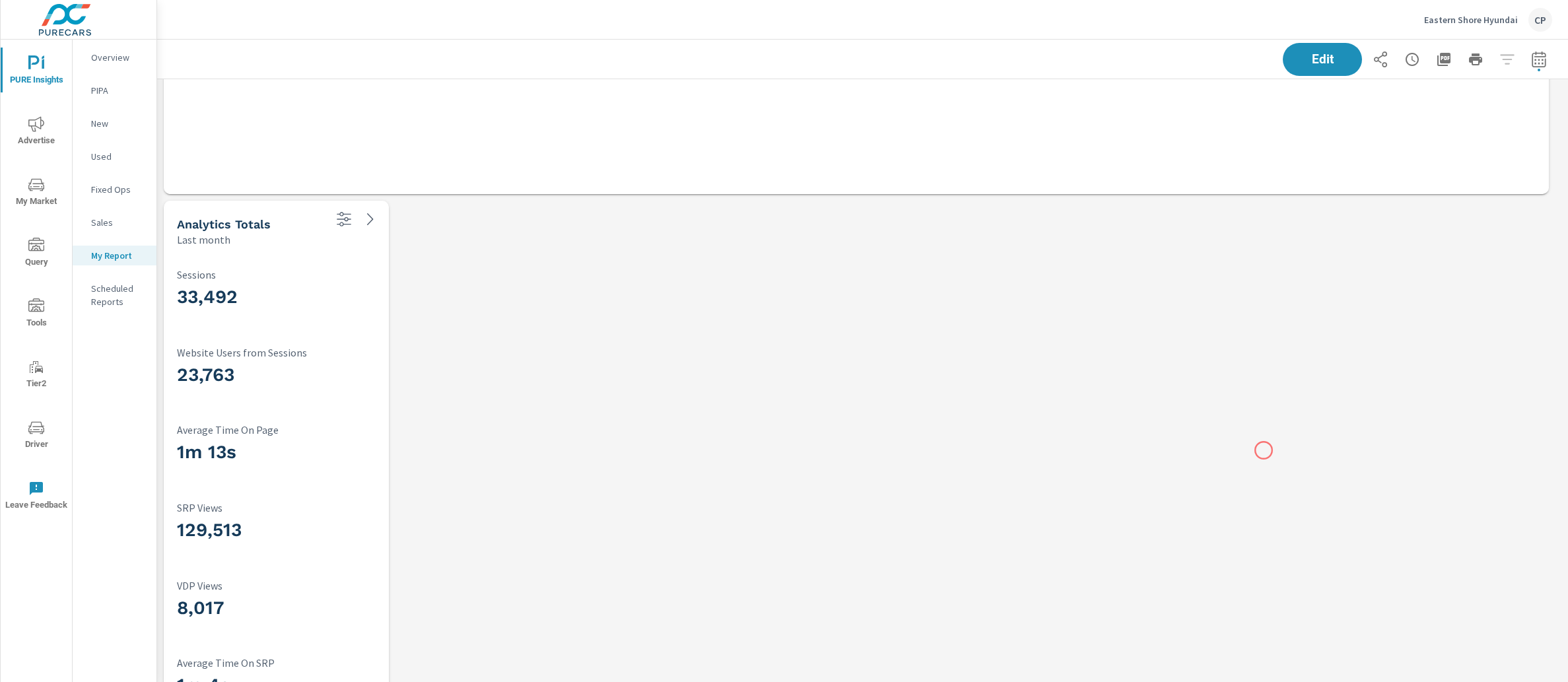
scroll to position [5325, 0]
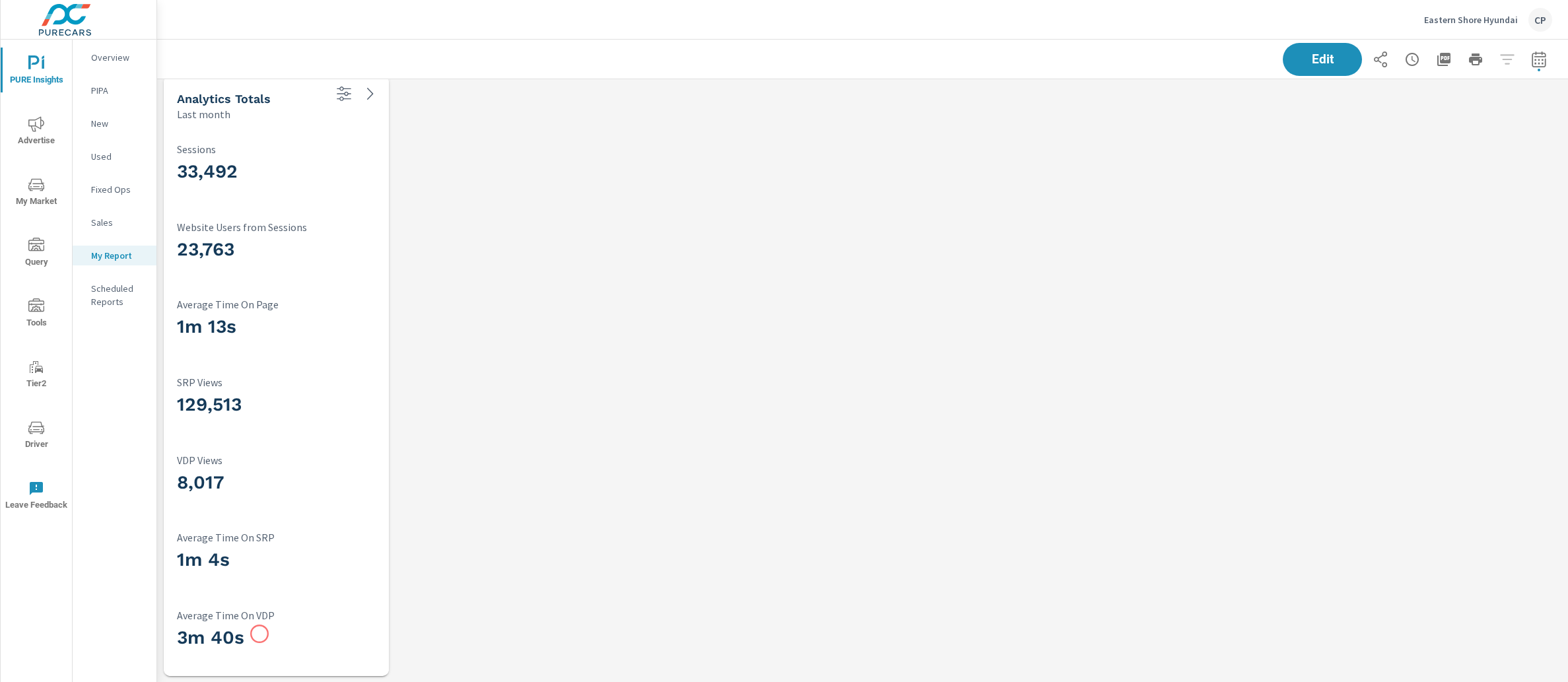
drag, startPoint x: 258, startPoint y: 647, endPoint x: 259, endPoint y: 635, distance: 12.0
click at [259, 634] on h3 "3m 40s" at bounding box center [276, 637] width 199 height 23
click at [259, 635] on h3 "3m 40s" at bounding box center [276, 637] width 199 height 23
drag, startPoint x: 259, startPoint y: 635, endPoint x: 213, endPoint y: 635, distance: 46.0
click at [233, 635] on h3 "3m 40s" at bounding box center [276, 637] width 199 height 23
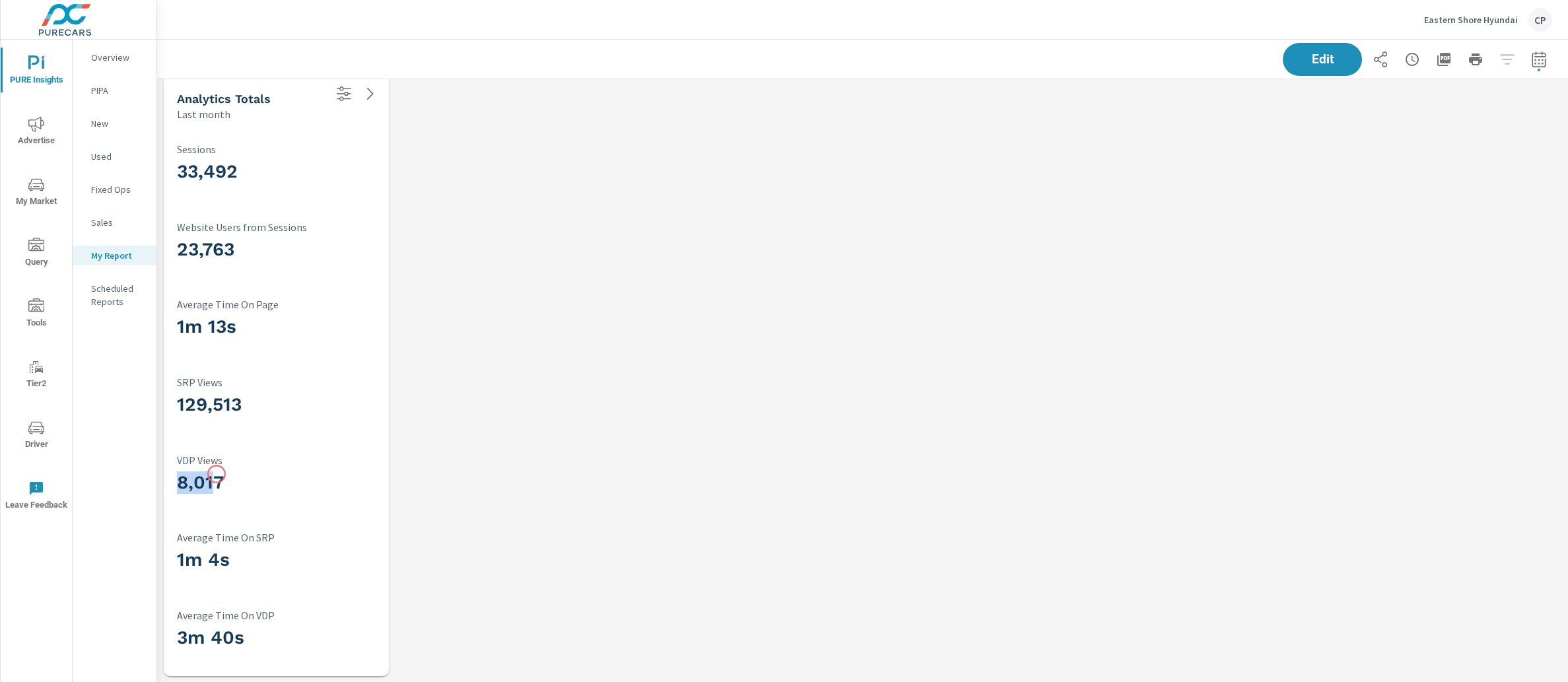
drag, startPoint x: 170, startPoint y: 471, endPoint x: 216, endPoint y: 475, distance: 46.2
click at [216, 475] on div "33,492 Sessions 23,763 Website Users from Sessions 1m 13s Average Time On Page …" at bounding box center [276, 399] width 214 height 544
click at [250, 498] on div "8,017 VDP Views" at bounding box center [276, 477] width 199 height 62
drag, startPoint x: 184, startPoint y: 405, endPoint x: 240, endPoint y: 406, distance: 56.0
click at [240, 406] on h3 "129,513" at bounding box center [276, 405] width 199 height 23
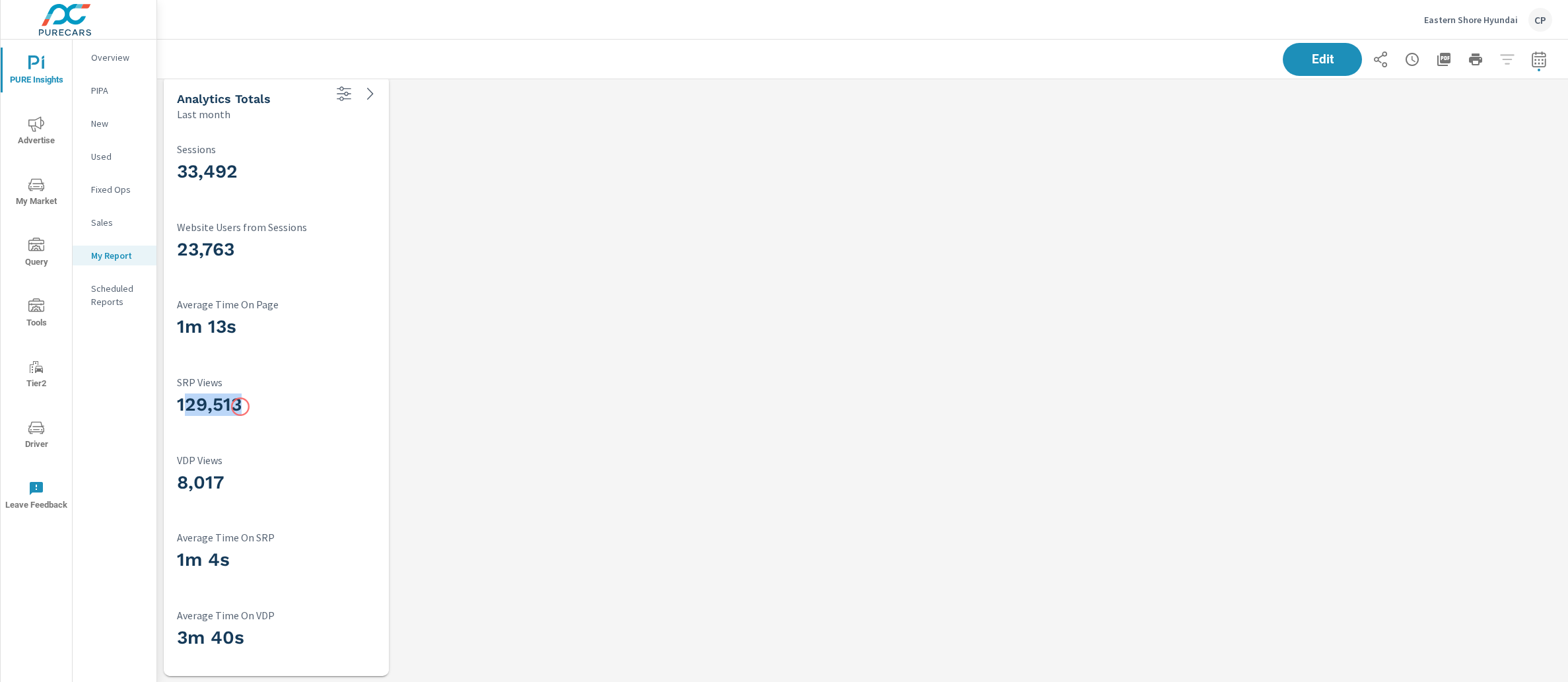
click at [240, 406] on h3 "129,513" at bounding box center [276, 405] width 199 height 23
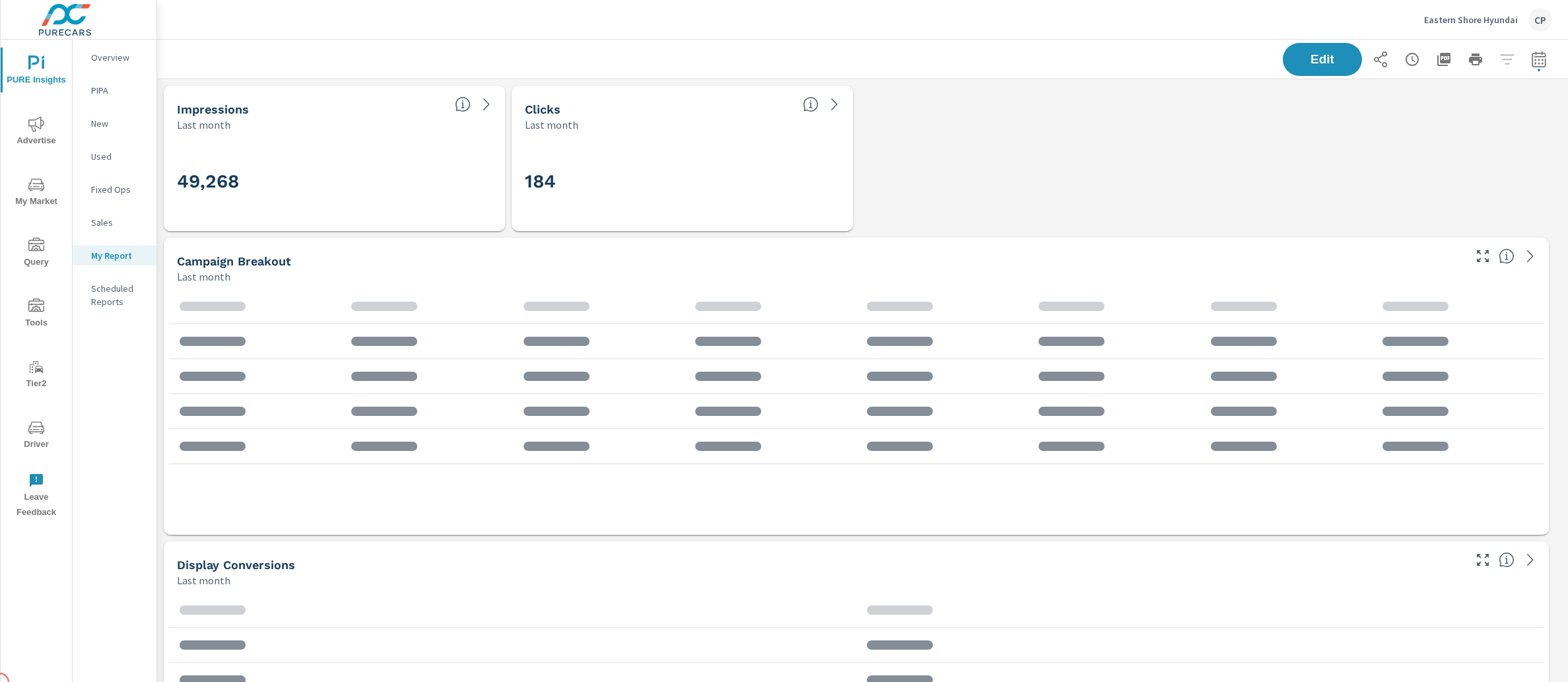
scroll to position [5954, 1424]
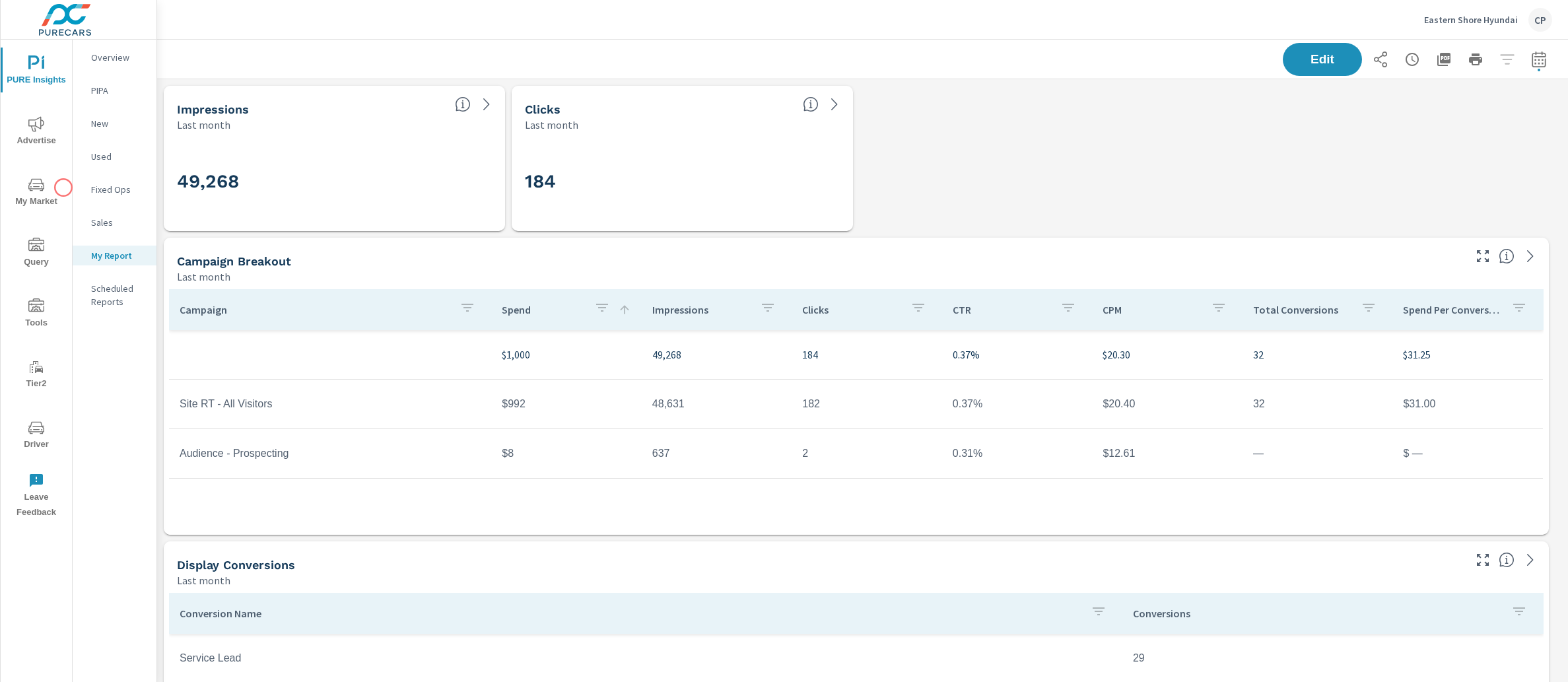
click at [57, 187] on span "My Market" at bounding box center [36, 193] width 63 height 32
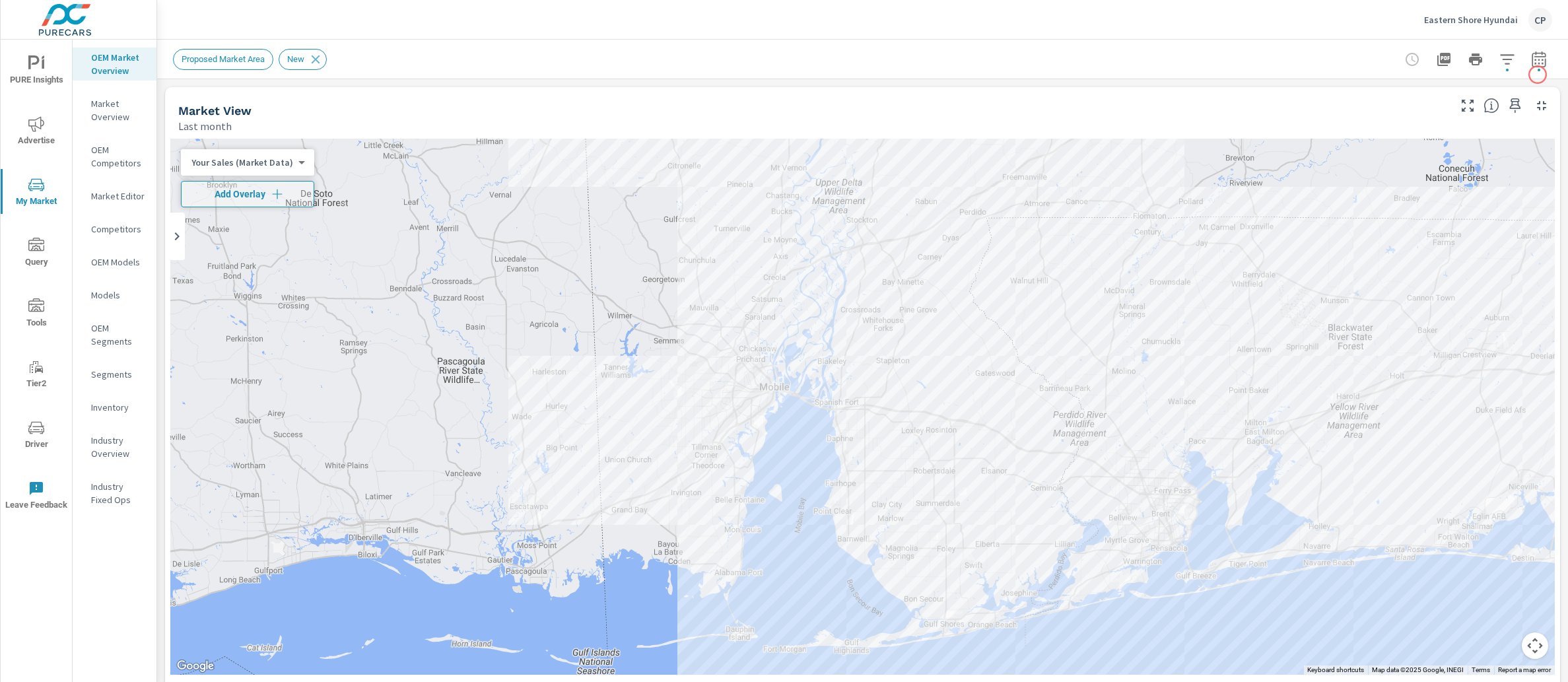
click at [1537, 74] on div "Proposed Market Area New" at bounding box center [862, 59] width 1379 height 39
click at [1538, 60] on button "button" at bounding box center [1538, 59] width 26 height 26
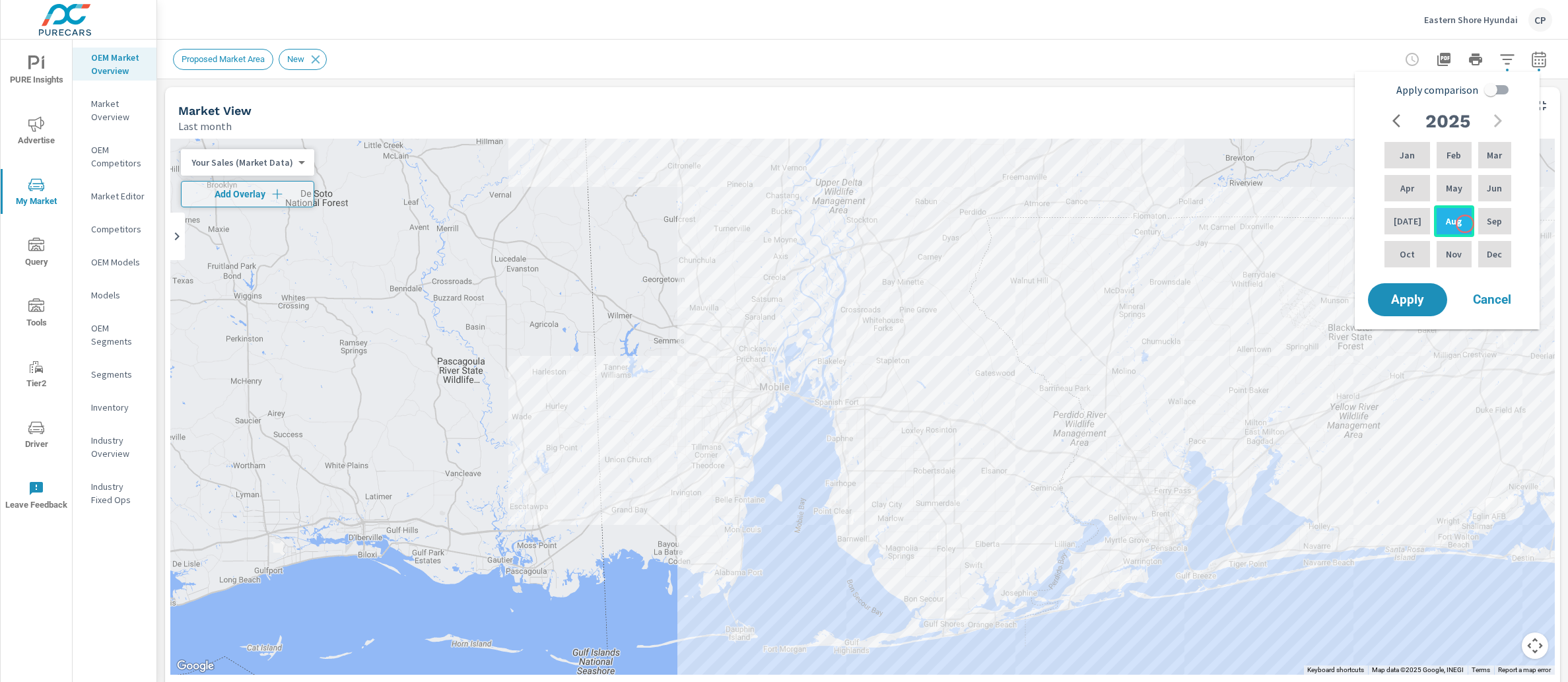
click at [1464, 224] on div "Aug" at bounding box center [1454, 221] width 40 height 32
click at [1400, 153] on p "Jan" at bounding box center [1407, 155] width 15 height 14
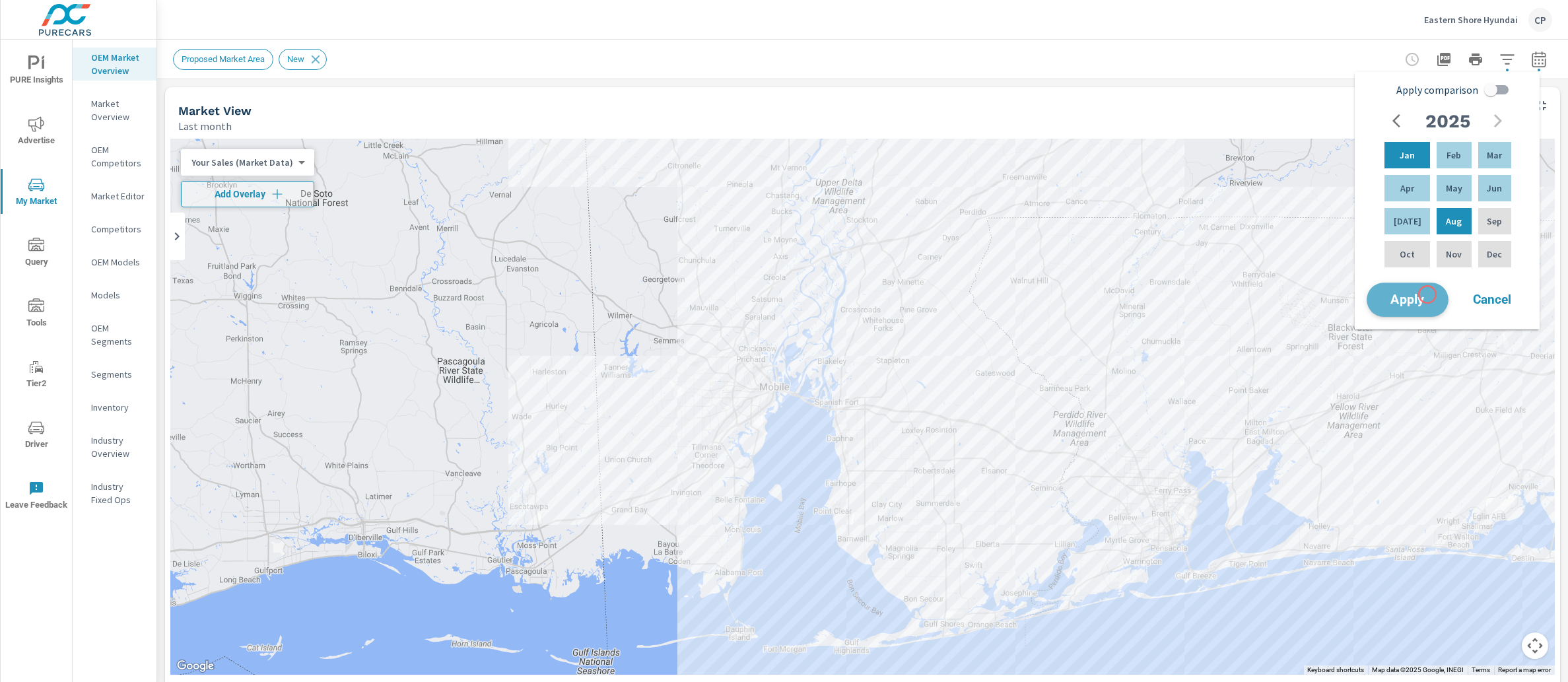
click at [1427, 295] on span "Apply" at bounding box center [1407, 300] width 54 height 13
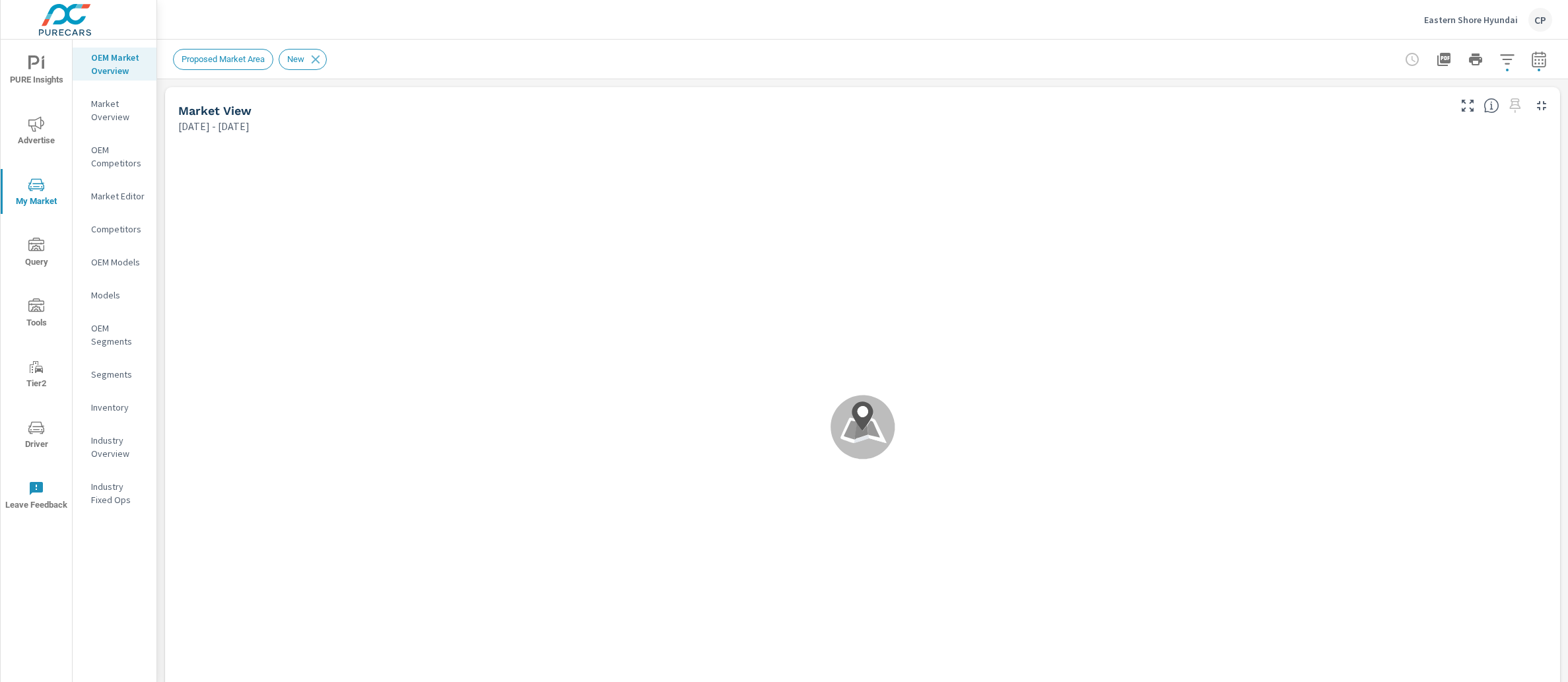
scroll to position [1, 0]
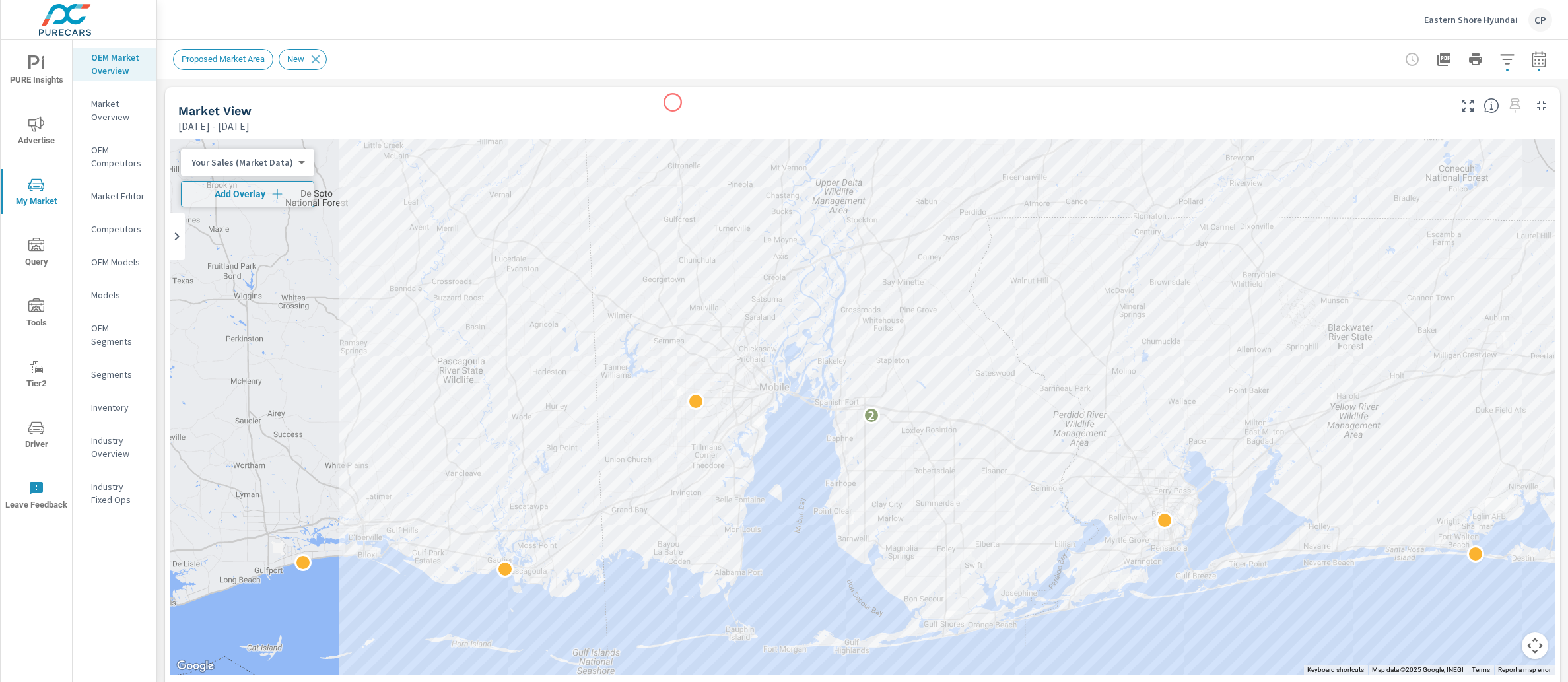
click at [673, 103] on div "Market View" at bounding box center [812, 110] width 1268 height 15
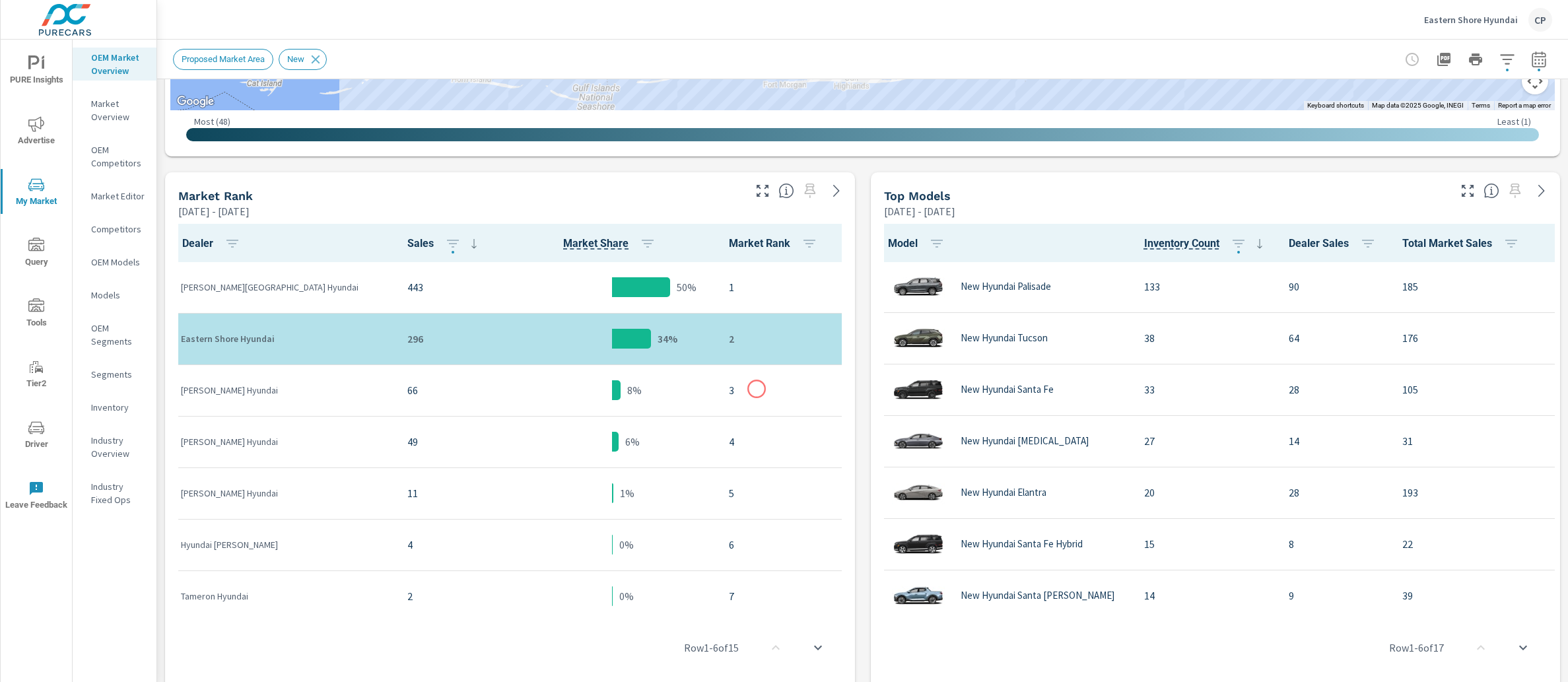
scroll to position [547, 0]
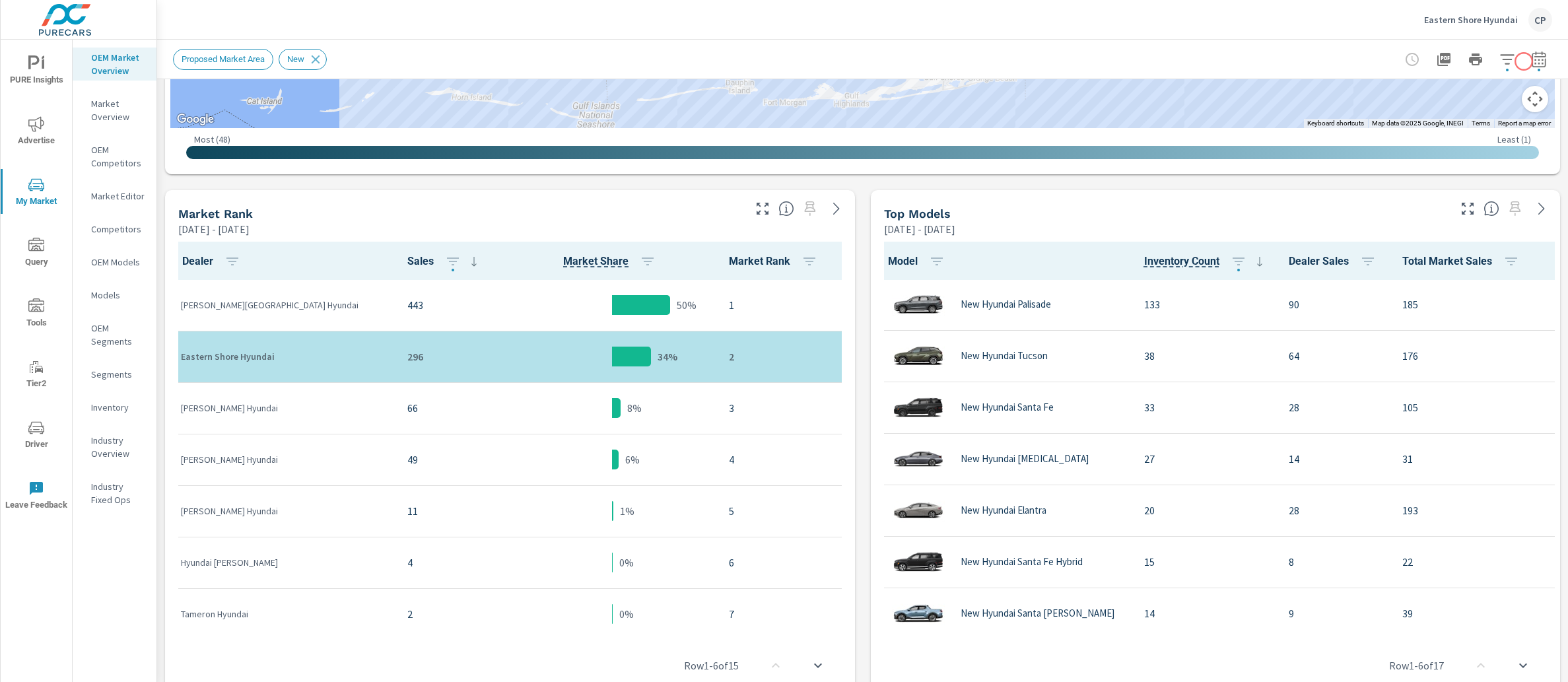
click at [1513, 68] on div at bounding box center [1475, 59] width 153 height 26
click at [1530, 66] on icon "button" at bounding box center [1538, 59] width 16 height 16
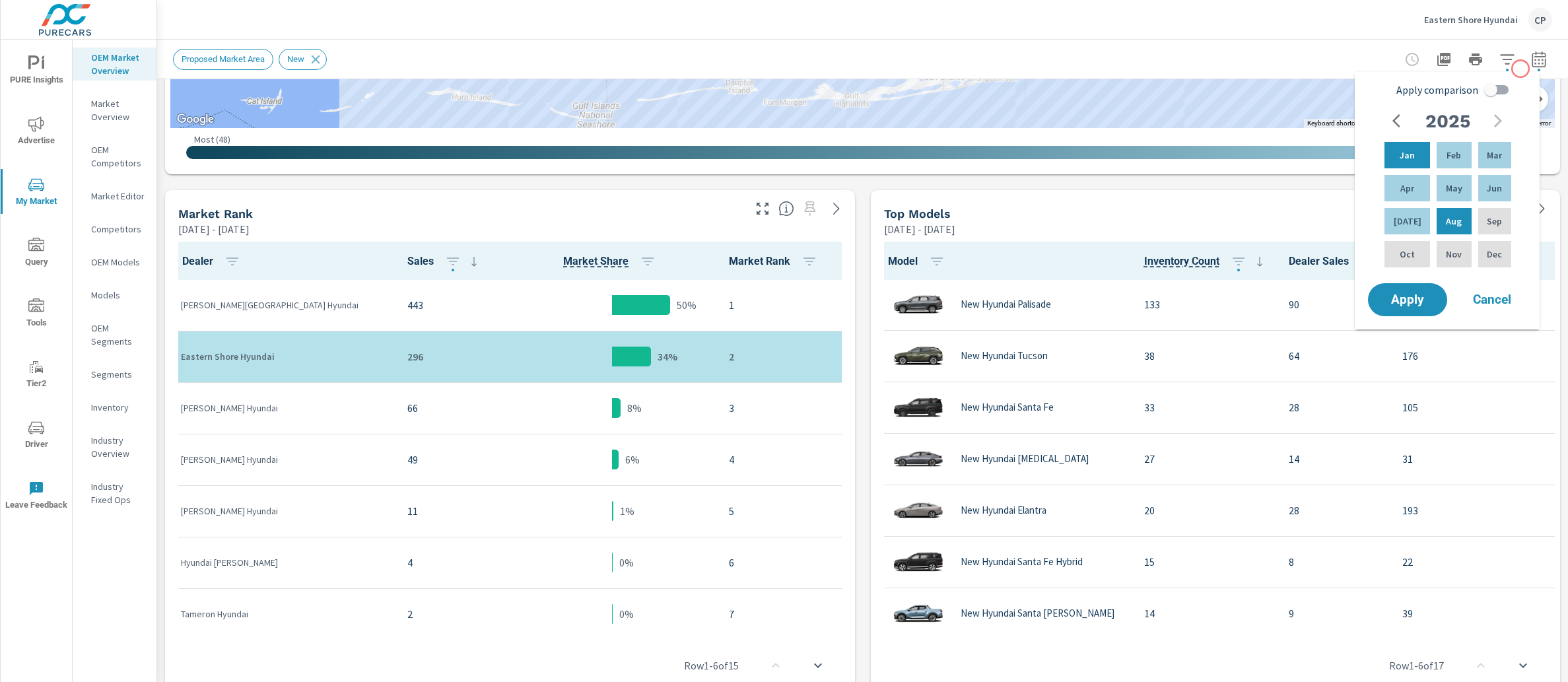
click at [1510, 52] on div at bounding box center [1475, 59] width 153 height 26
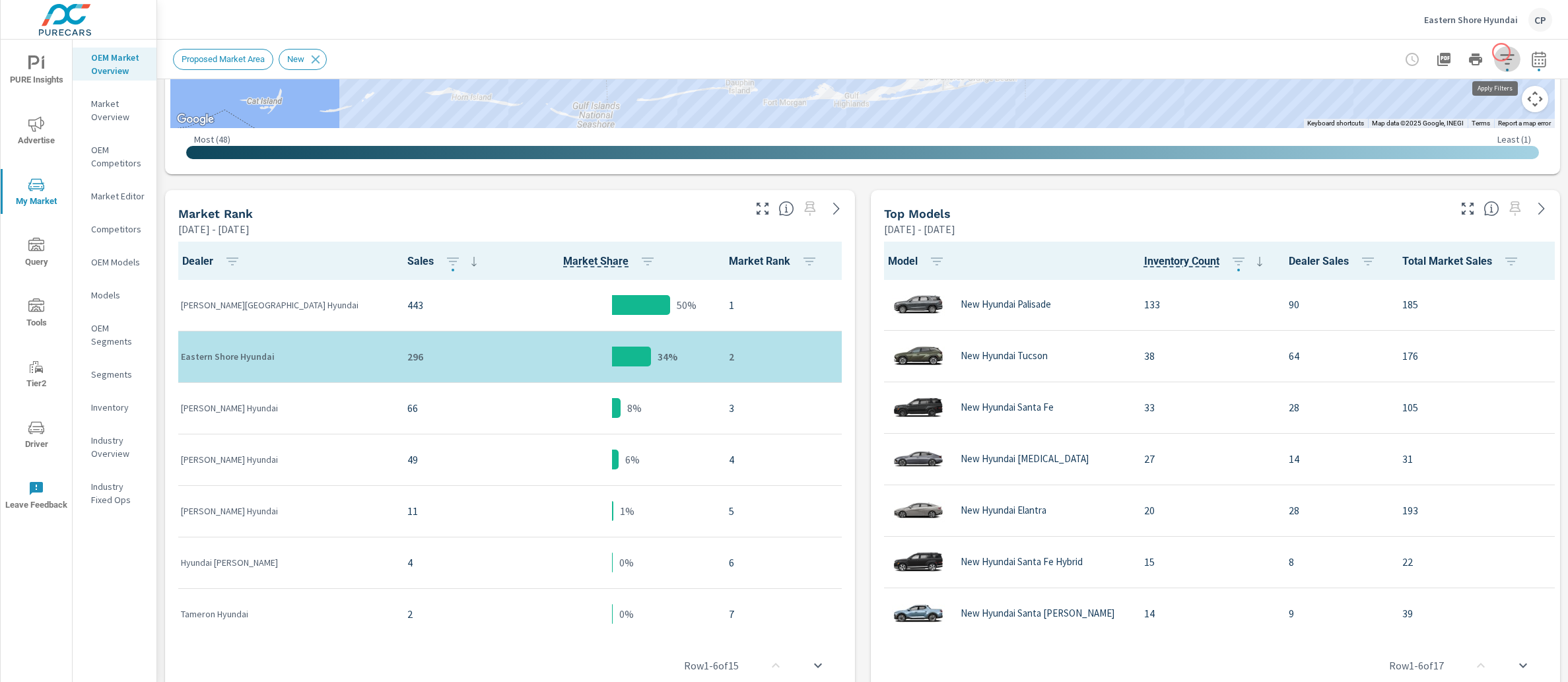
click at [1500, 52] on icon "button" at bounding box center [1507, 59] width 16 height 16
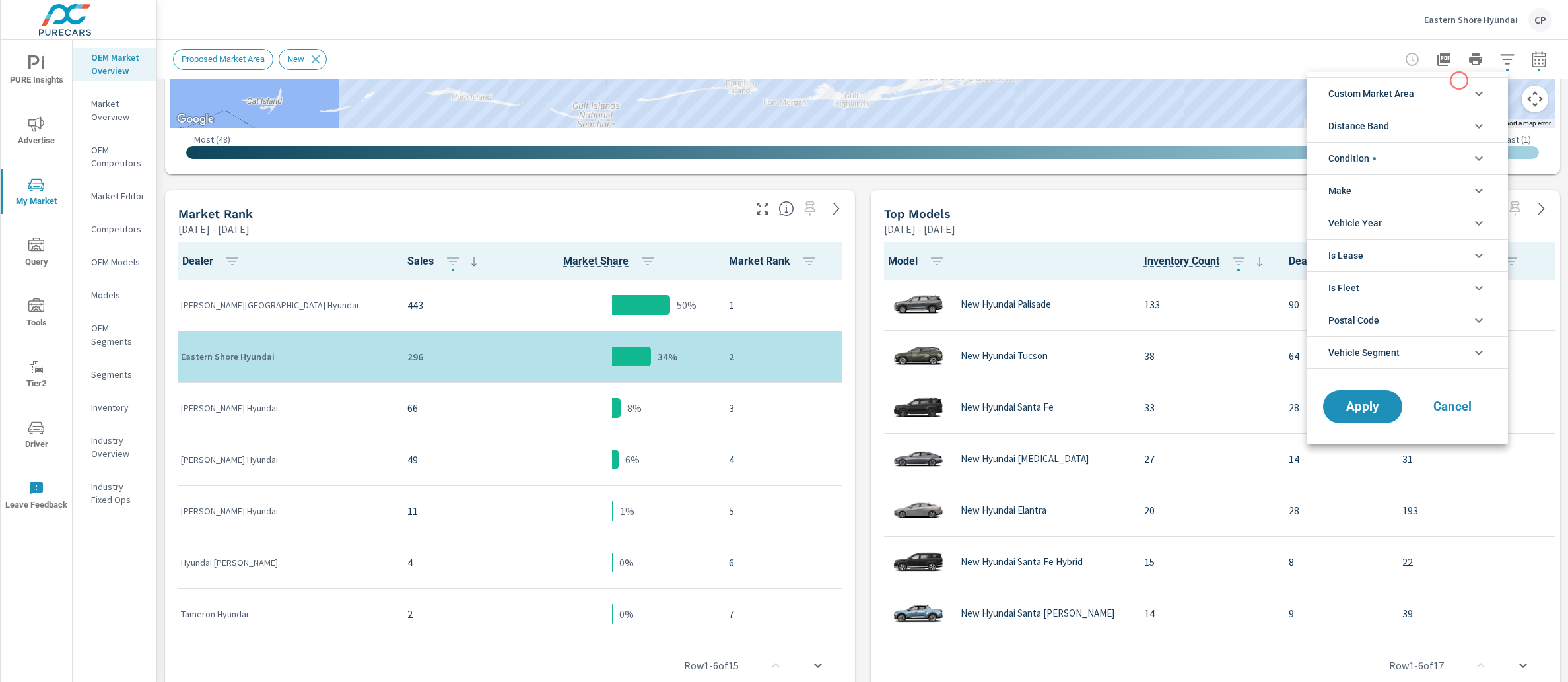
click at [1429, 93] on li "Custom Market Area" at bounding box center [1407, 94] width 201 height 32
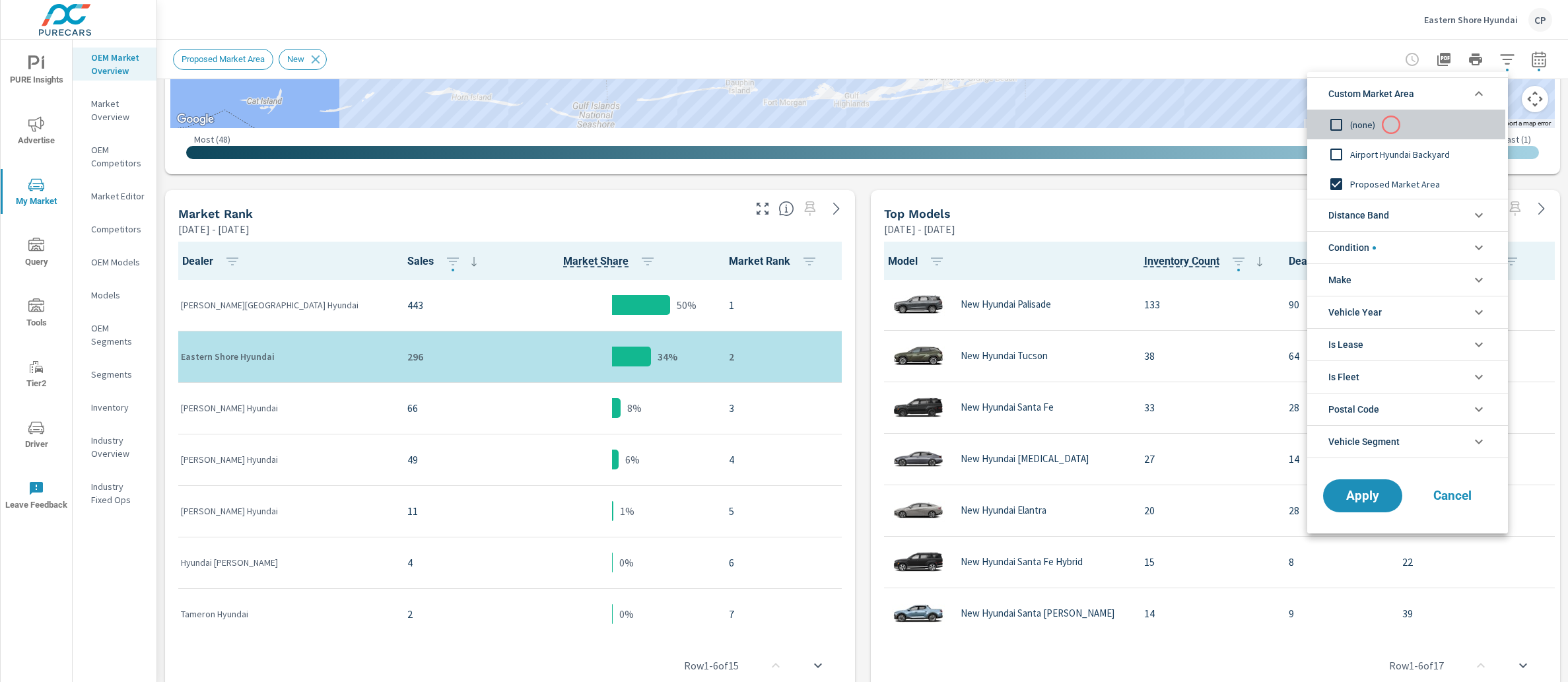
click at [1391, 125] on span "(none)" at bounding box center [1422, 125] width 144 height 16
click at [1392, 209] on li "Distance Band" at bounding box center [1407, 215] width 201 height 32
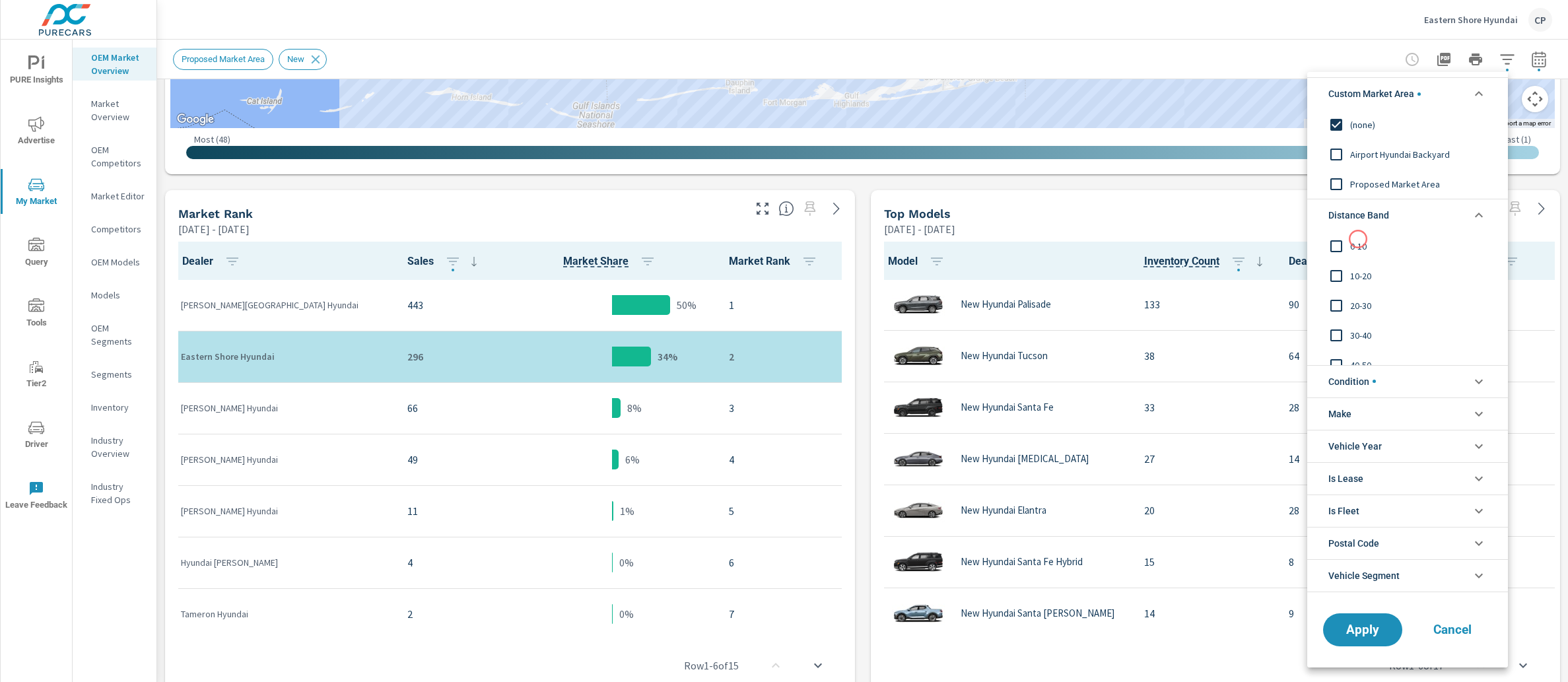
click at [1355, 241] on span "0-10" at bounding box center [1422, 247] width 144 height 16
click at [1355, 276] on span "10-20" at bounding box center [1422, 277] width 144 height 16
click at [1377, 634] on span "Apply" at bounding box center [1363, 630] width 54 height 13
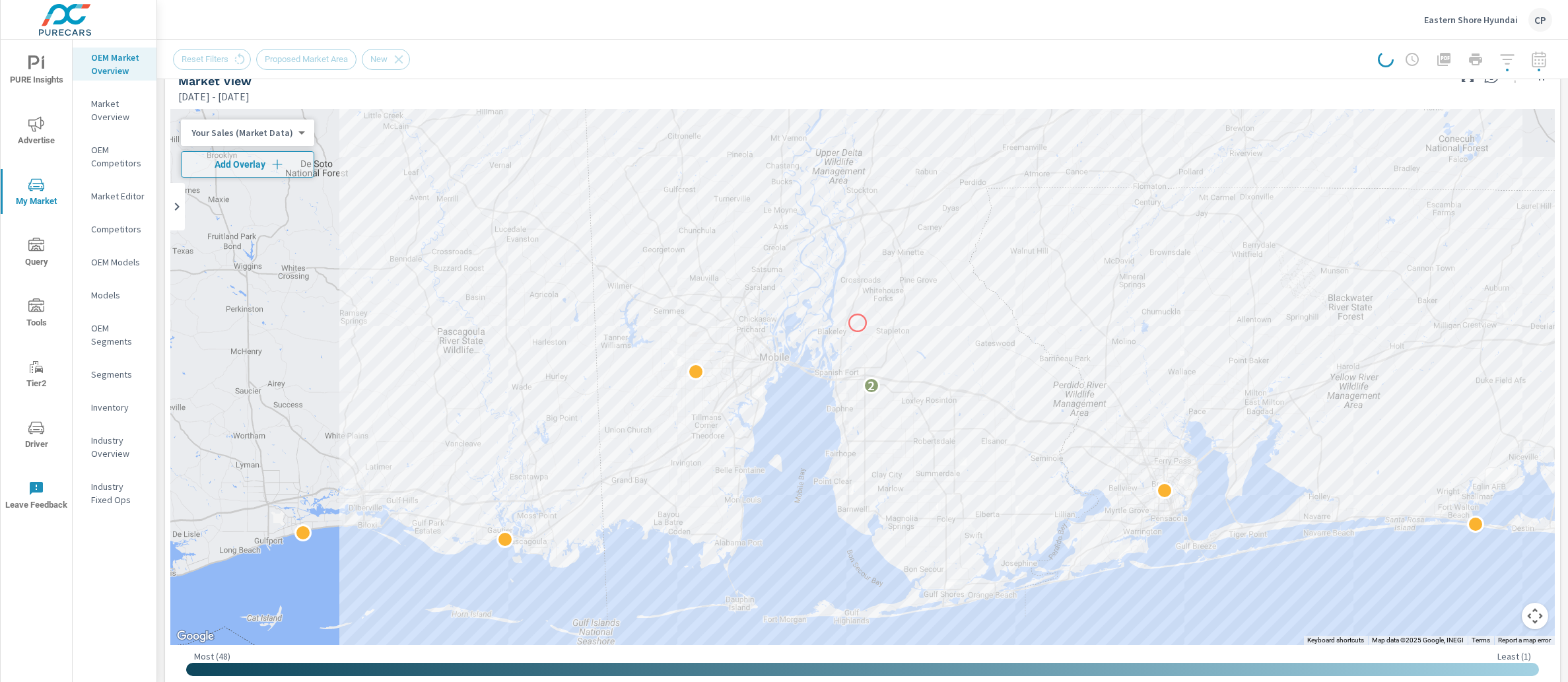
scroll to position [0, 0]
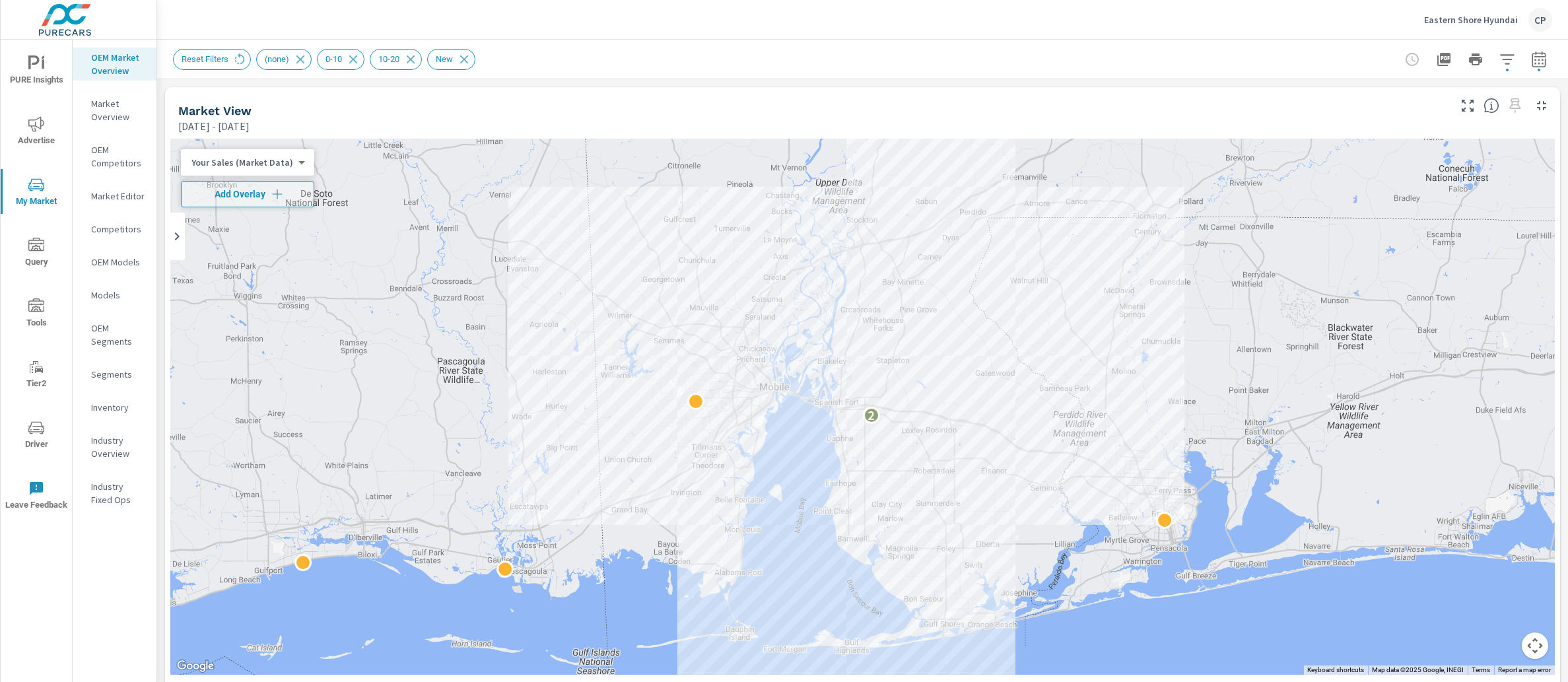
scroll to position [0, 140]
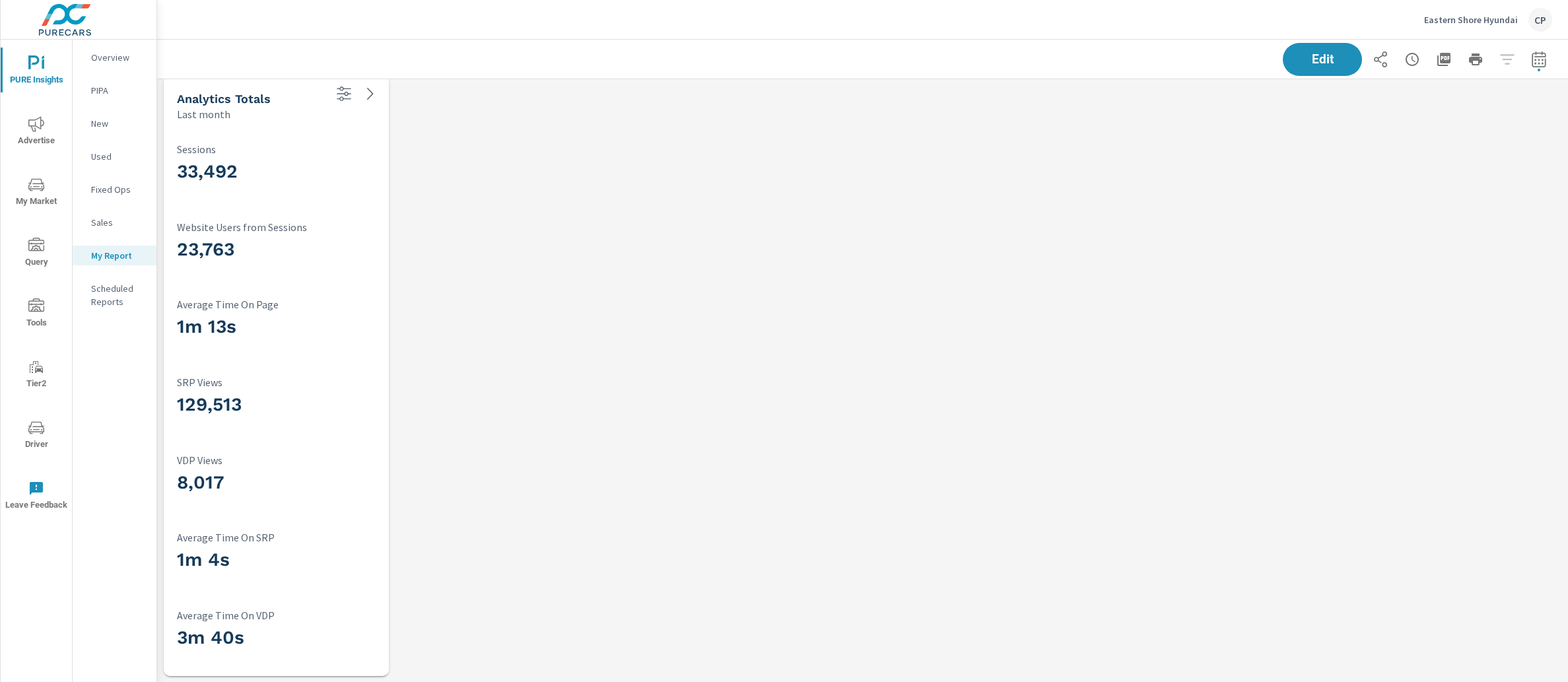
scroll to position [5954, 1424]
